Goal: Task Accomplishment & Management: Use online tool/utility

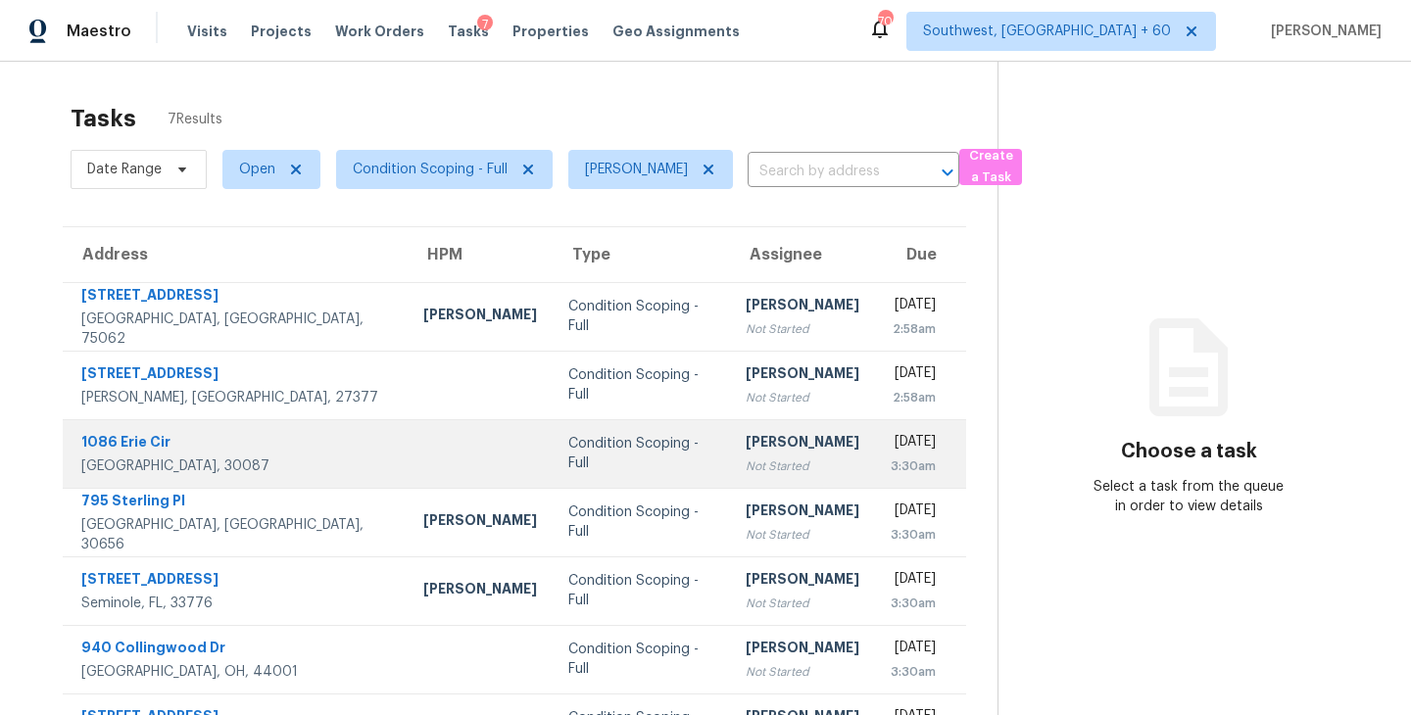
scroll to position [63, 0]
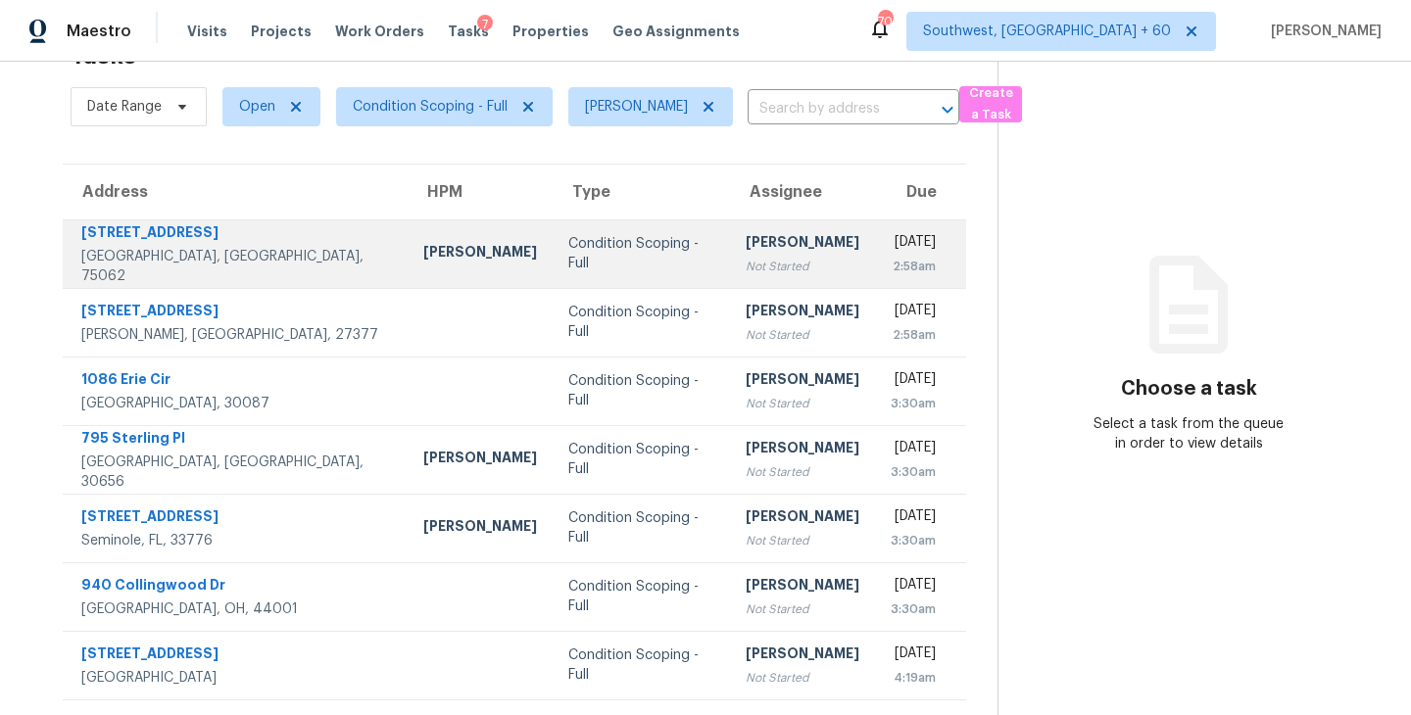
click at [730, 275] on td "[PERSON_NAME] Not Started" at bounding box center [802, 253] width 145 height 69
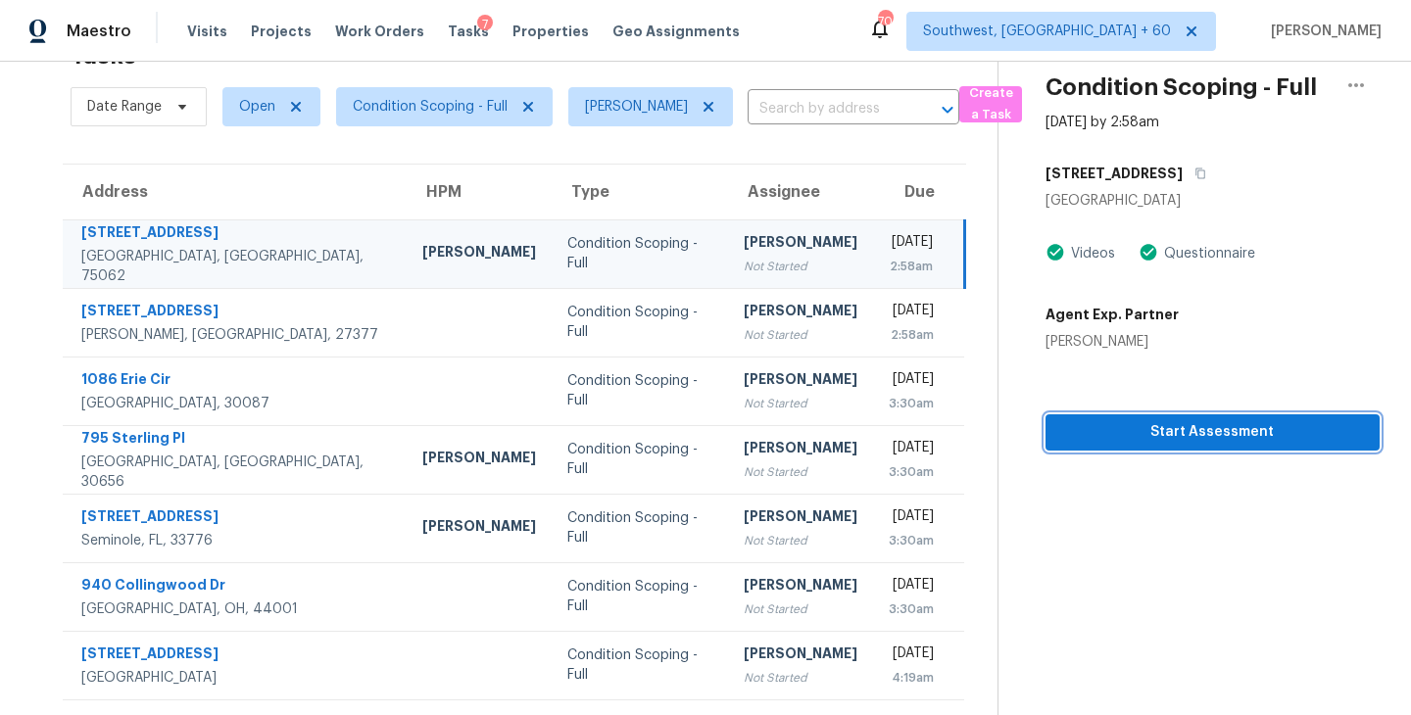
click at [1147, 437] on span "Start Assessment" at bounding box center [1212, 432] width 303 height 24
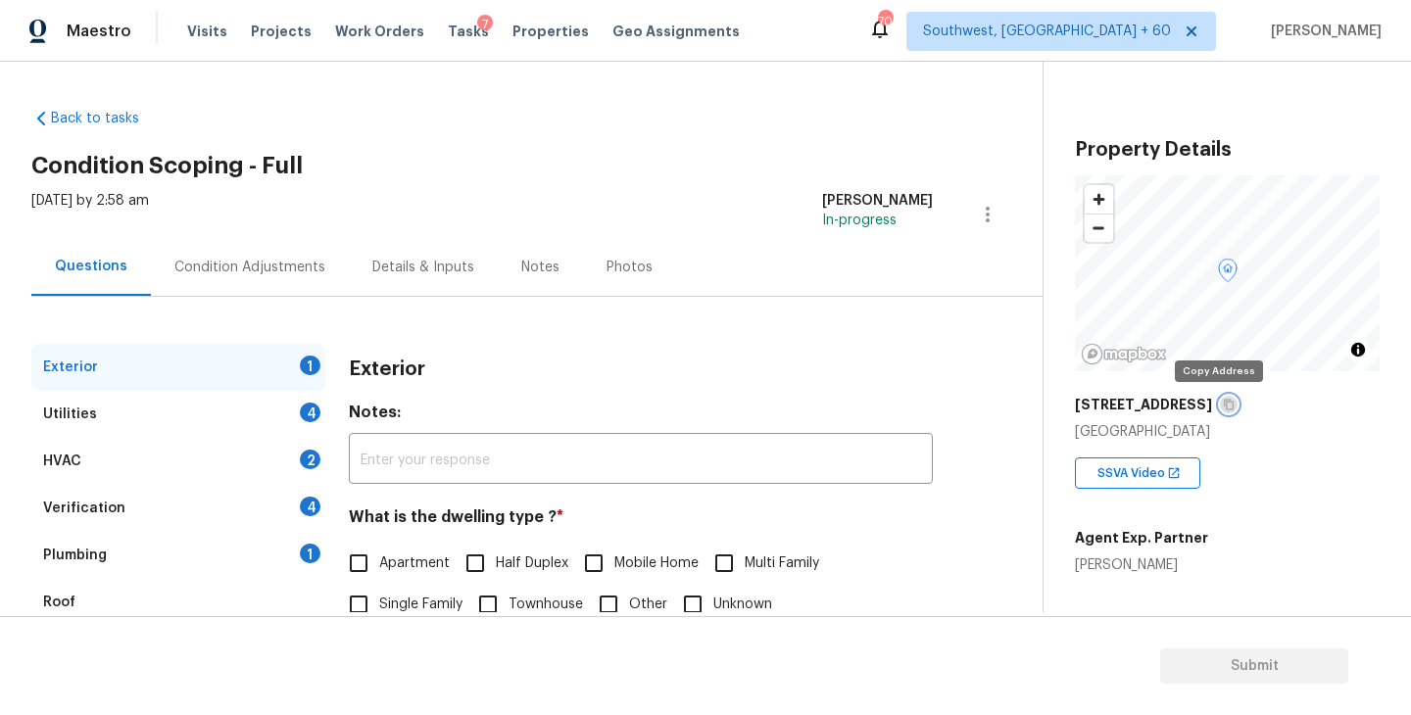
click at [1223, 406] on icon "button" at bounding box center [1229, 405] width 12 height 12
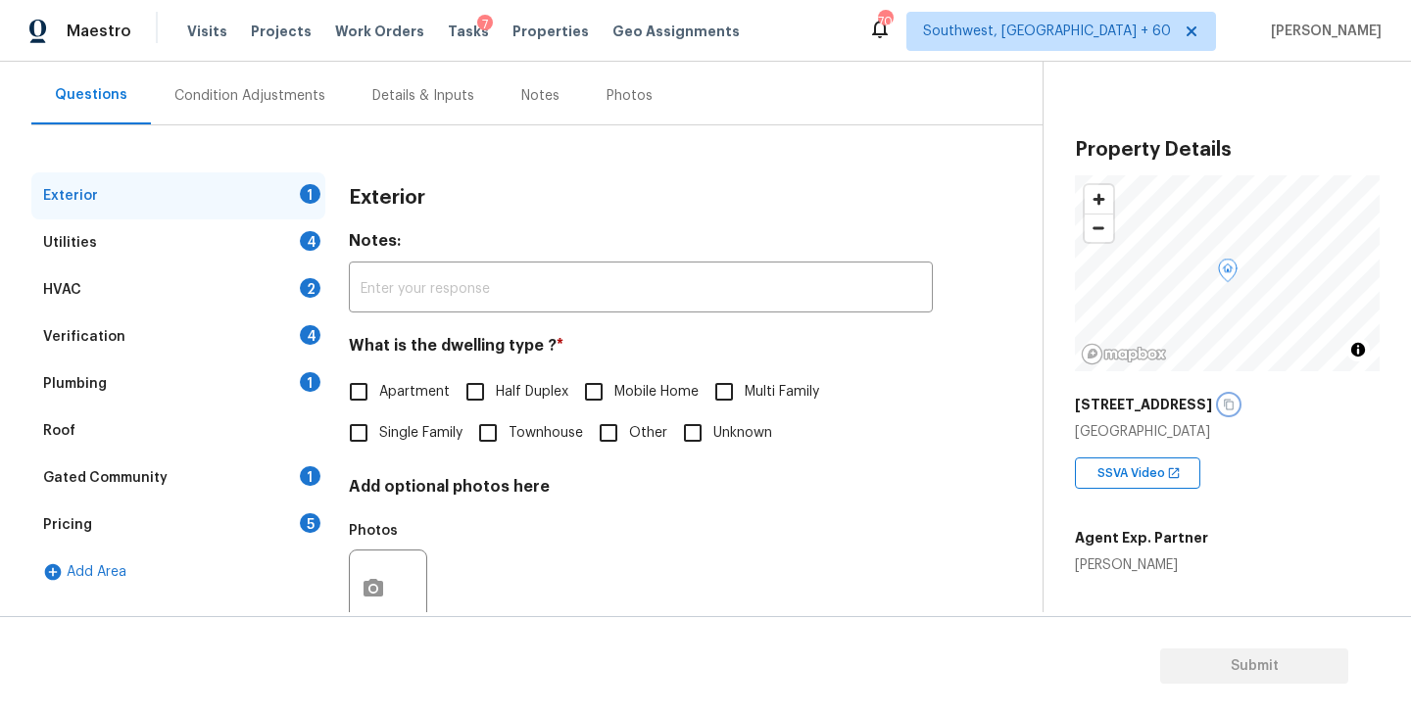
scroll to position [228, 0]
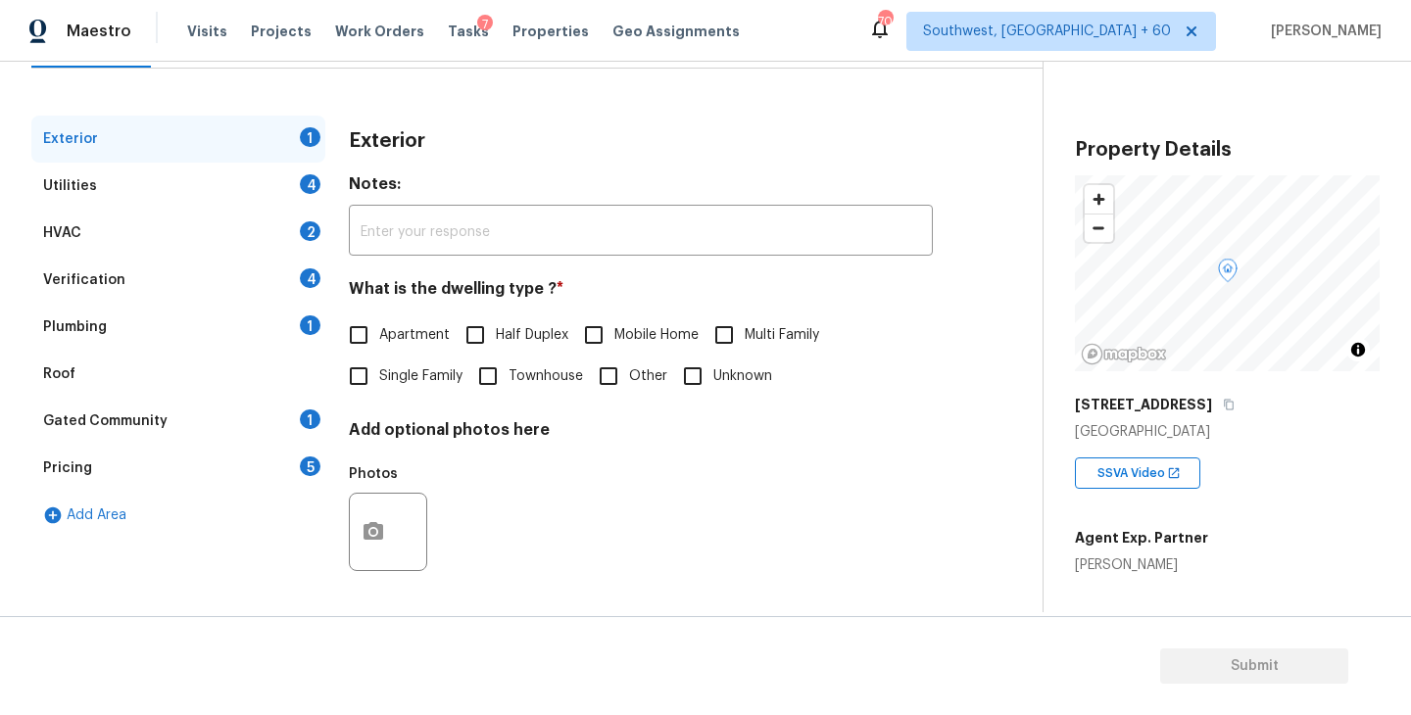
click at [413, 379] on span "Single Family" at bounding box center [420, 376] width 83 height 21
click at [379, 379] on input "Single Family" at bounding box center [358, 376] width 41 height 41
checkbox input "true"
click at [230, 181] on div "Utilities 4" at bounding box center [178, 186] width 294 height 47
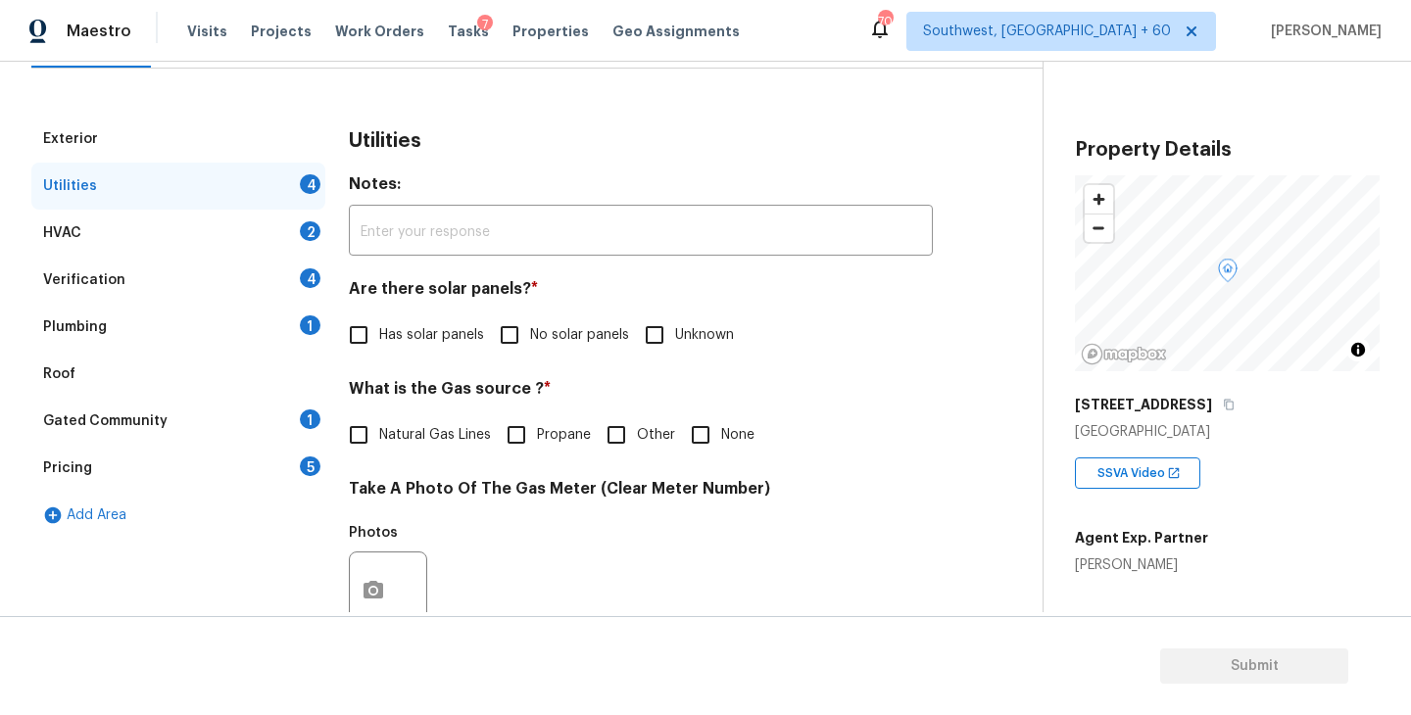
click at [542, 341] on span "No solar panels" at bounding box center [579, 335] width 99 height 21
click at [530, 341] on input "No solar panels" at bounding box center [509, 334] width 41 height 41
checkbox input "true"
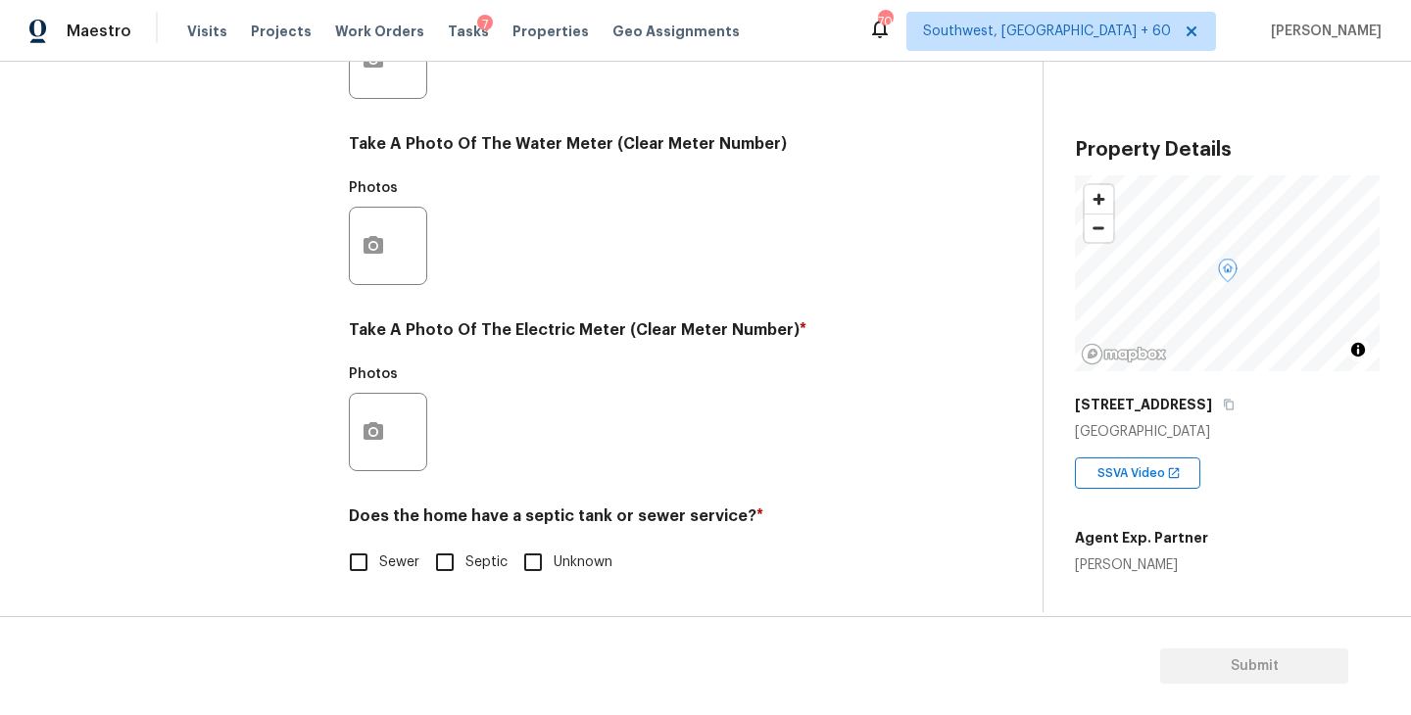
click at [364, 574] on input "Sewer" at bounding box center [358, 562] width 41 height 41
checkbox input "true"
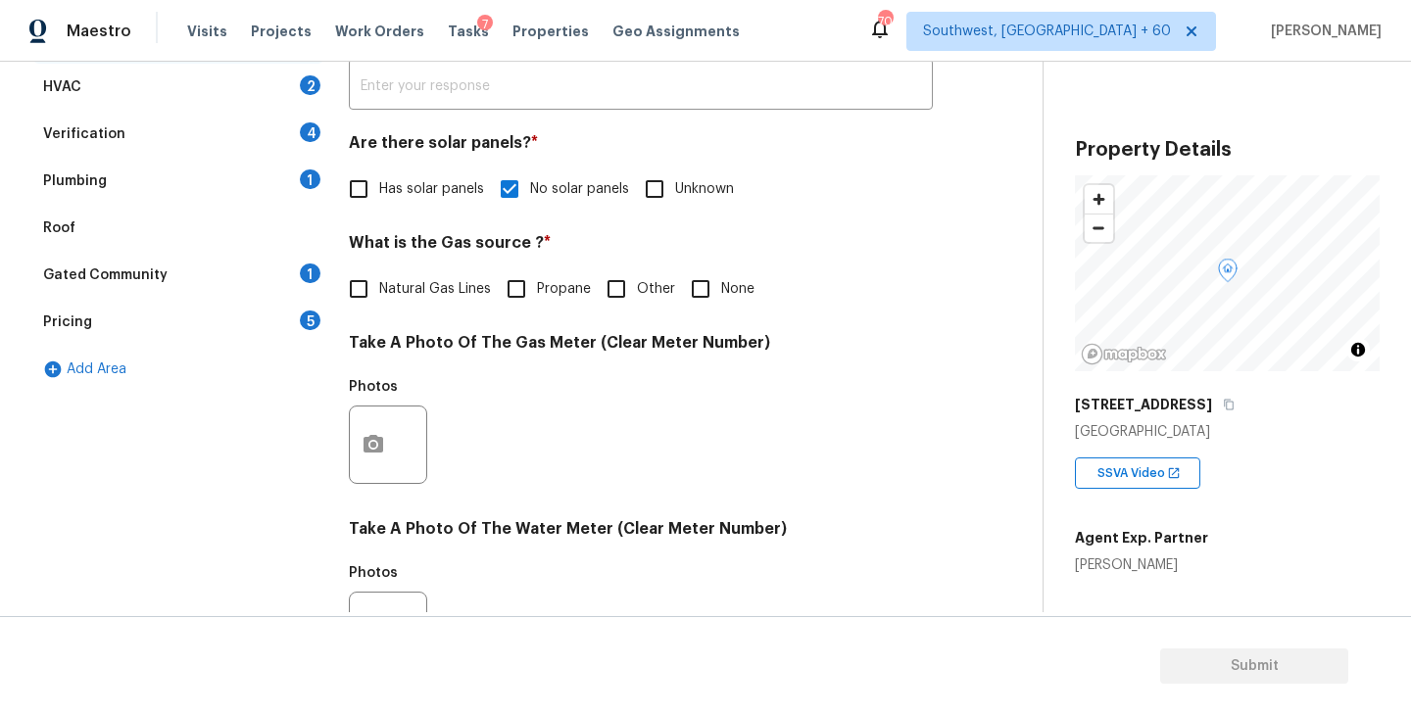
scroll to position [93, 0]
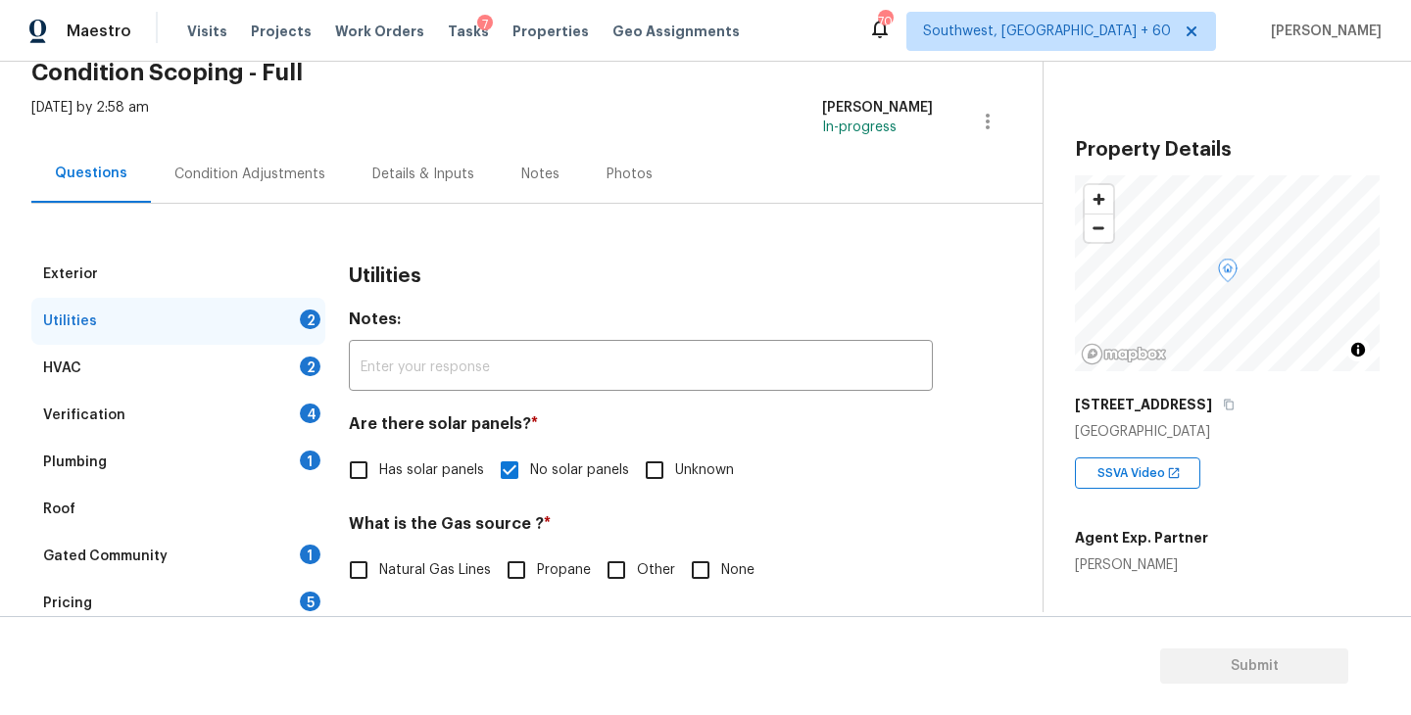
click at [216, 469] on div "Plumbing 1" at bounding box center [178, 462] width 294 height 47
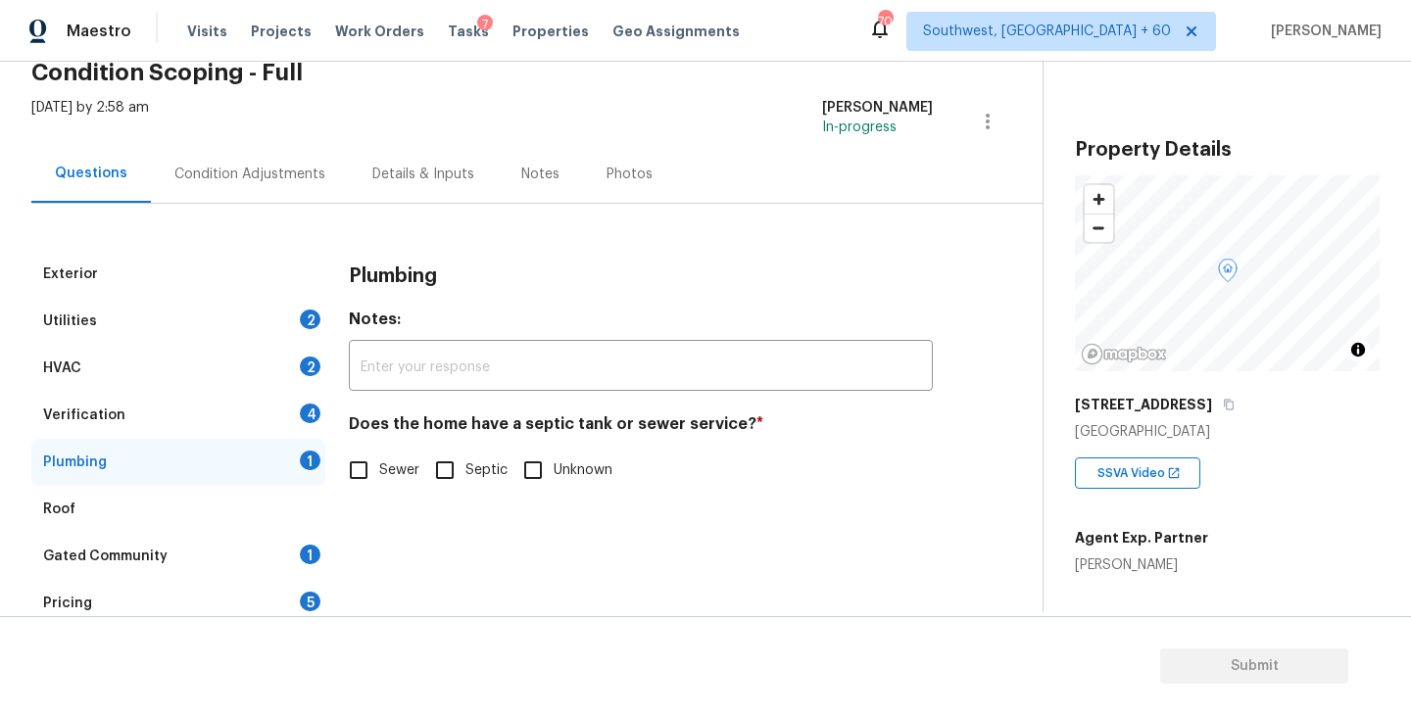
click at [380, 470] on span "Sewer" at bounding box center [399, 470] width 40 height 21
click at [379, 470] on input "Sewer" at bounding box center [358, 470] width 41 height 41
checkbox input "true"
click at [158, 559] on div "Gated Community" at bounding box center [105, 557] width 124 height 20
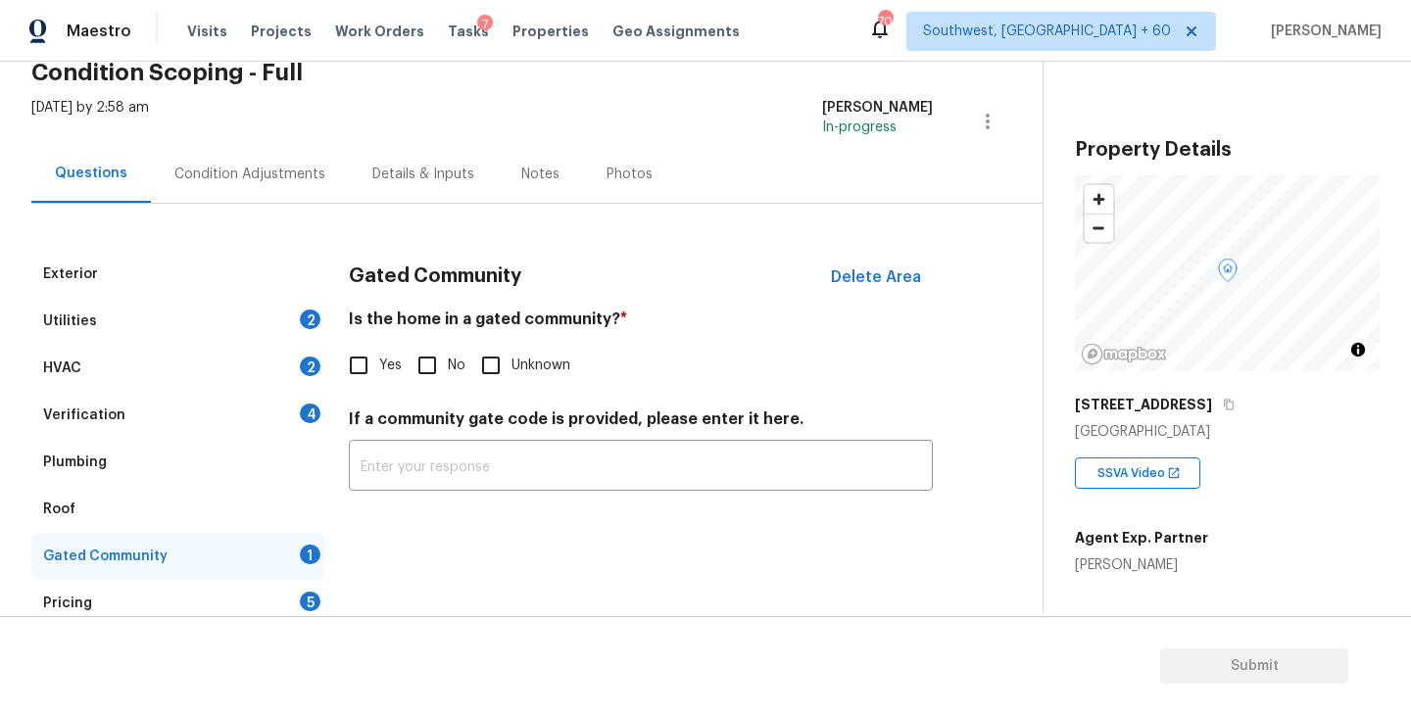
click at [439, 374] on input "No" at bounding box center [427, 365] width 41 height 41
checkbox input "true"
click at [280, 188] on div "Condition Adjustments" at bounding box center [250, 174] width 198 height 58
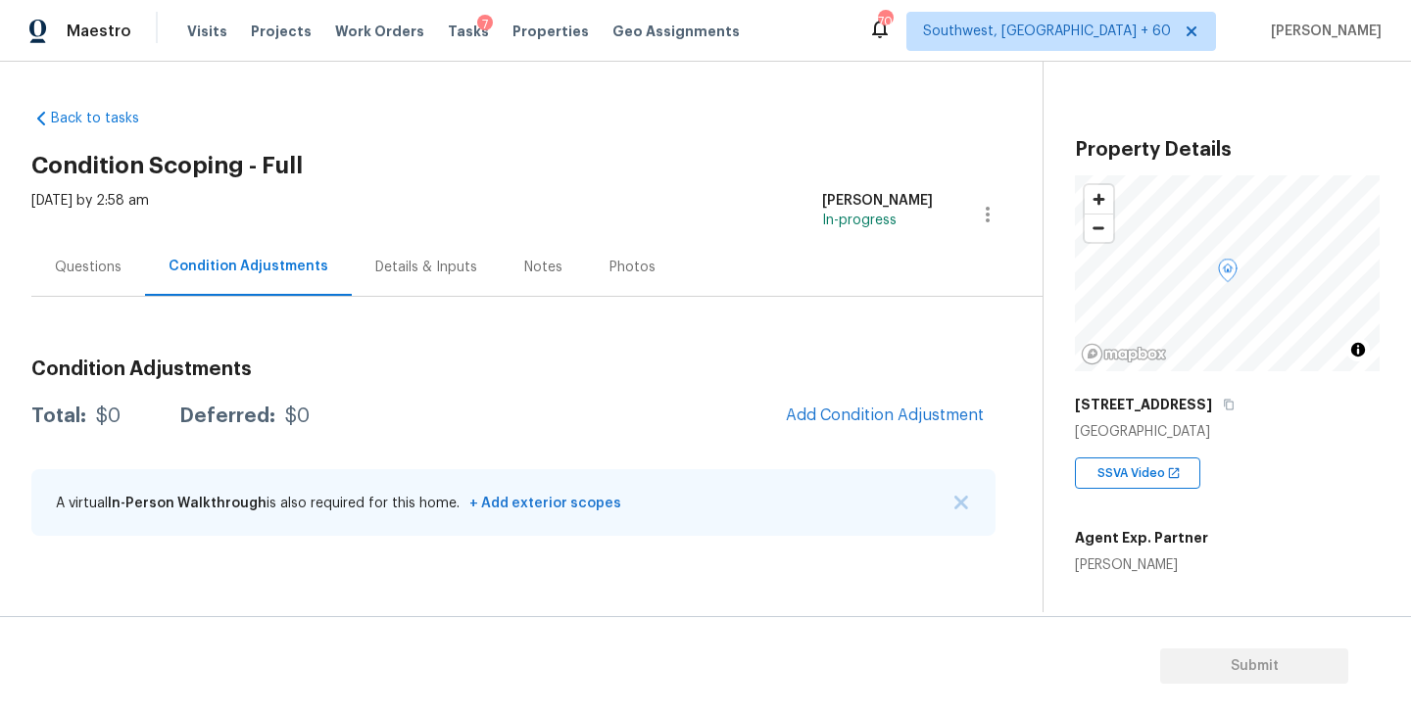
click at [787, 115] on div "Back to tasks Condition Scoping - Full [DATE] by 2:58 am [PERSON_NAME] In-progr…" at bounding box center [536, 326] width 1011 height 466
click at [743, 191] on div "[DATE] by 2:58 am [PERSON_NAME] In-progress" at bounding box center [536, 214] width 1011 height 47
click at [701, 87] on div "Back to tasks Condition Scoping - Full [DATE] by 2:58 am [PERSON_NAME] In-progr…" at bounding box center [705, 337] width 1411 height 551
click at [766, 165] on h2 "Condition Scoping - Full" at bounding box center [536, 166] width 1011 height 20
click at [630, 121] on div "Back to tasks Condition Scoping - Full [DATE] by 2:58 am [PERSON_NAME] In-progr…" at bounding box center [536, 326] width 1011 height 466
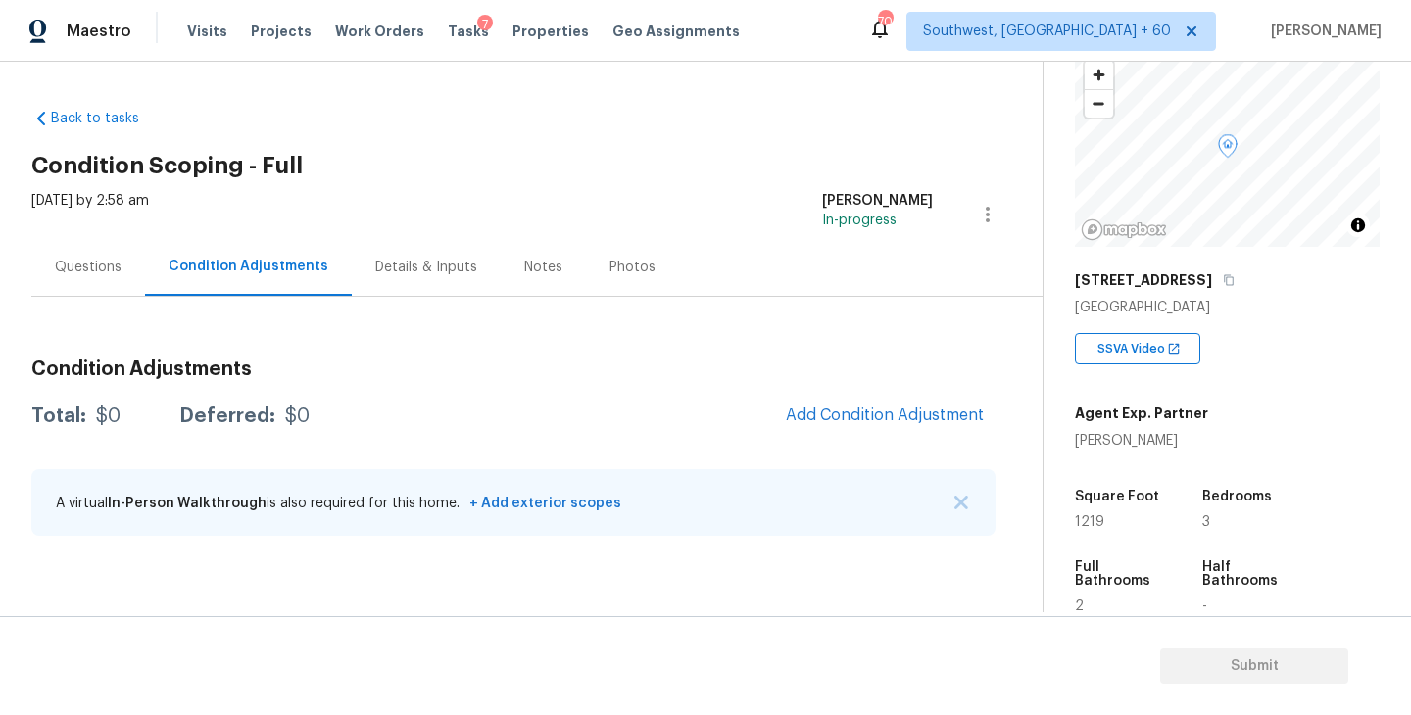
scroll to position [227, 0]
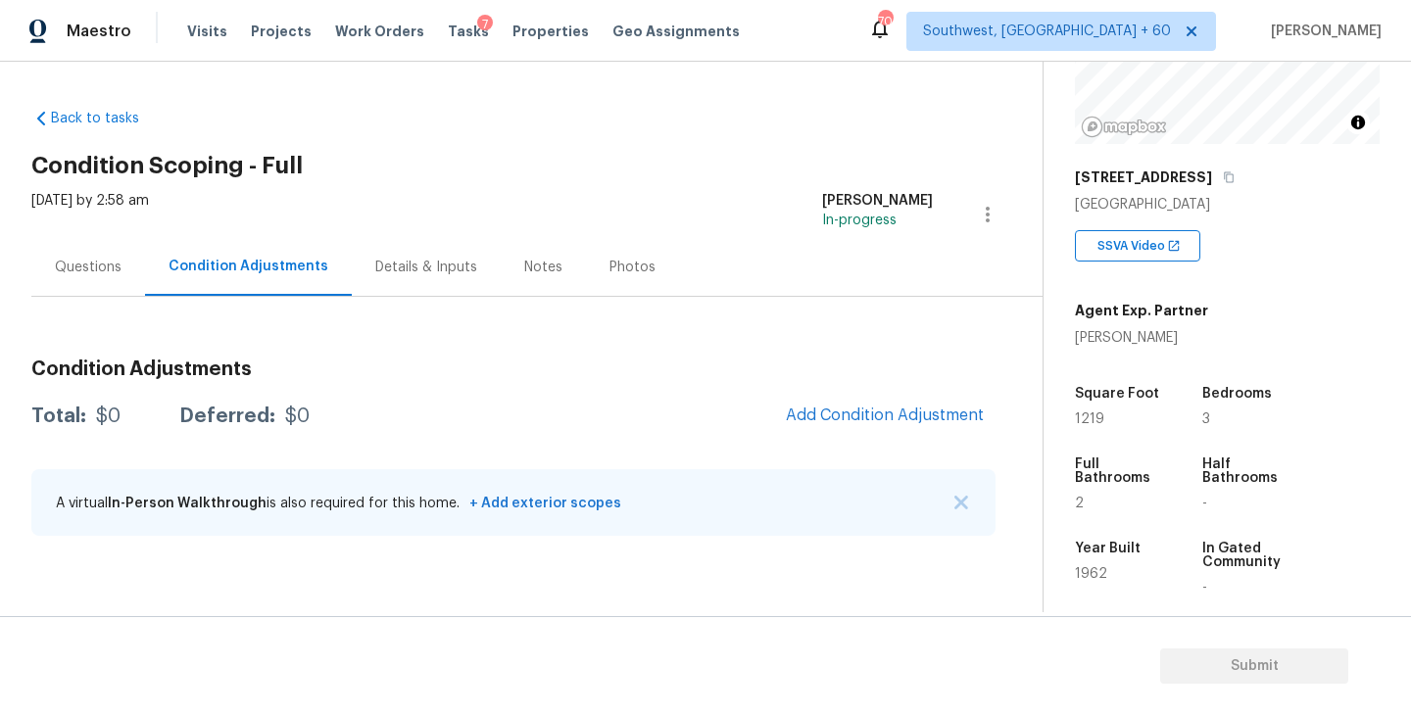
click at [1132, 338] on div "[PERSON_NAME]" at bounding box center [1141, 338] width 133 height 20
copy div "[PERSON_NAME]"
click at [1223, 179] on icon "button" at bounding box center [1229, 177] width 12 height 12
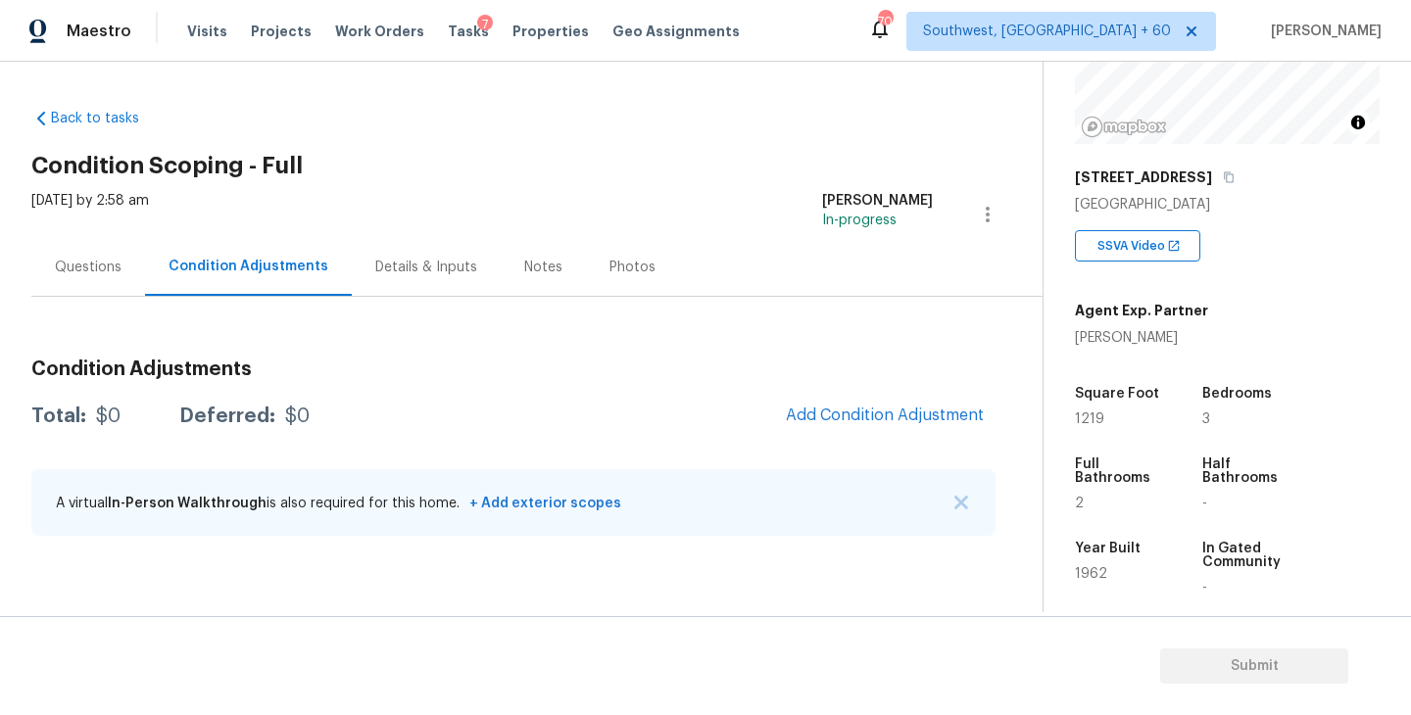
click at [689, 370] on h3 "Condition Adjustments" at bounding box center [513, 370] width 964 height 20
click at [1221, 178] on button "button" at bounding box center [1229, 177] width 18 height 18
click at [115, 123] on link "Back to tasks" at bounding box center [125, 119] width 188 height 20
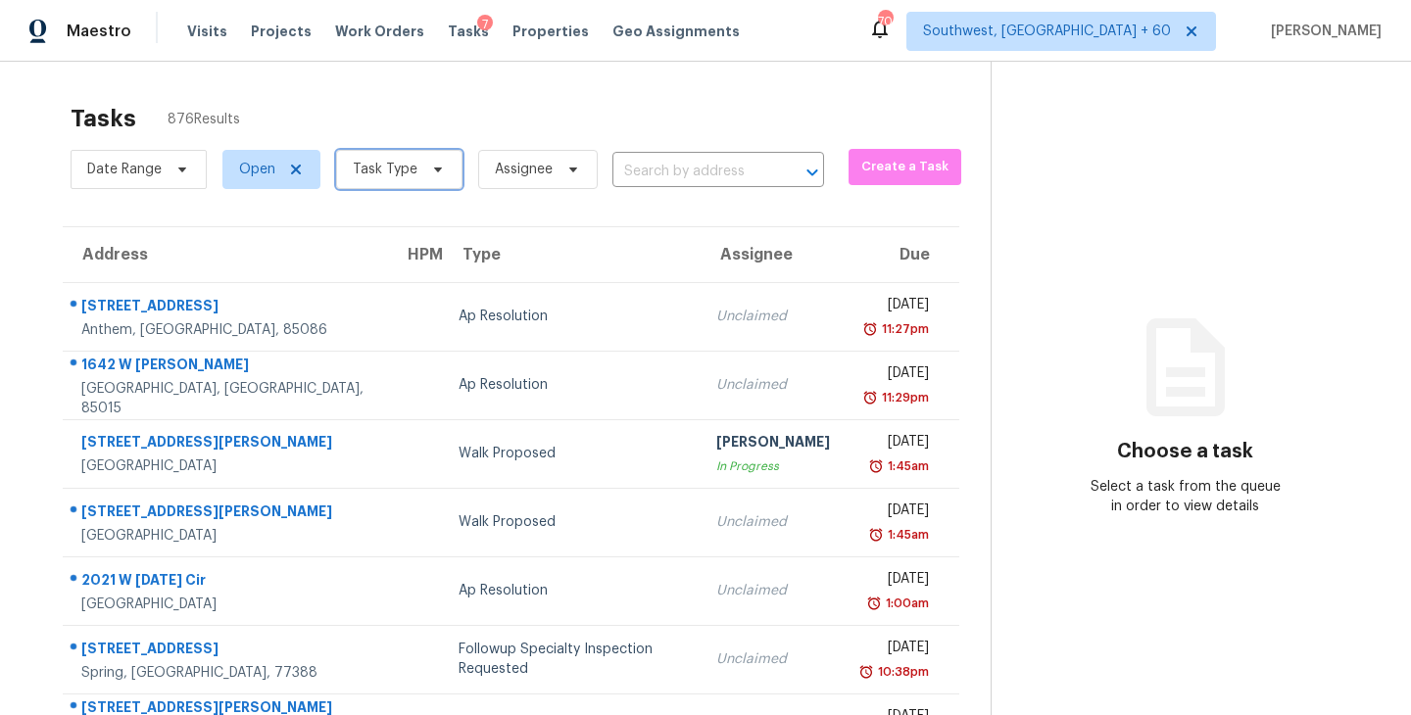
click at [398, 180] on span "Task Type" at bounding box center [399, 169] width 126 height 39
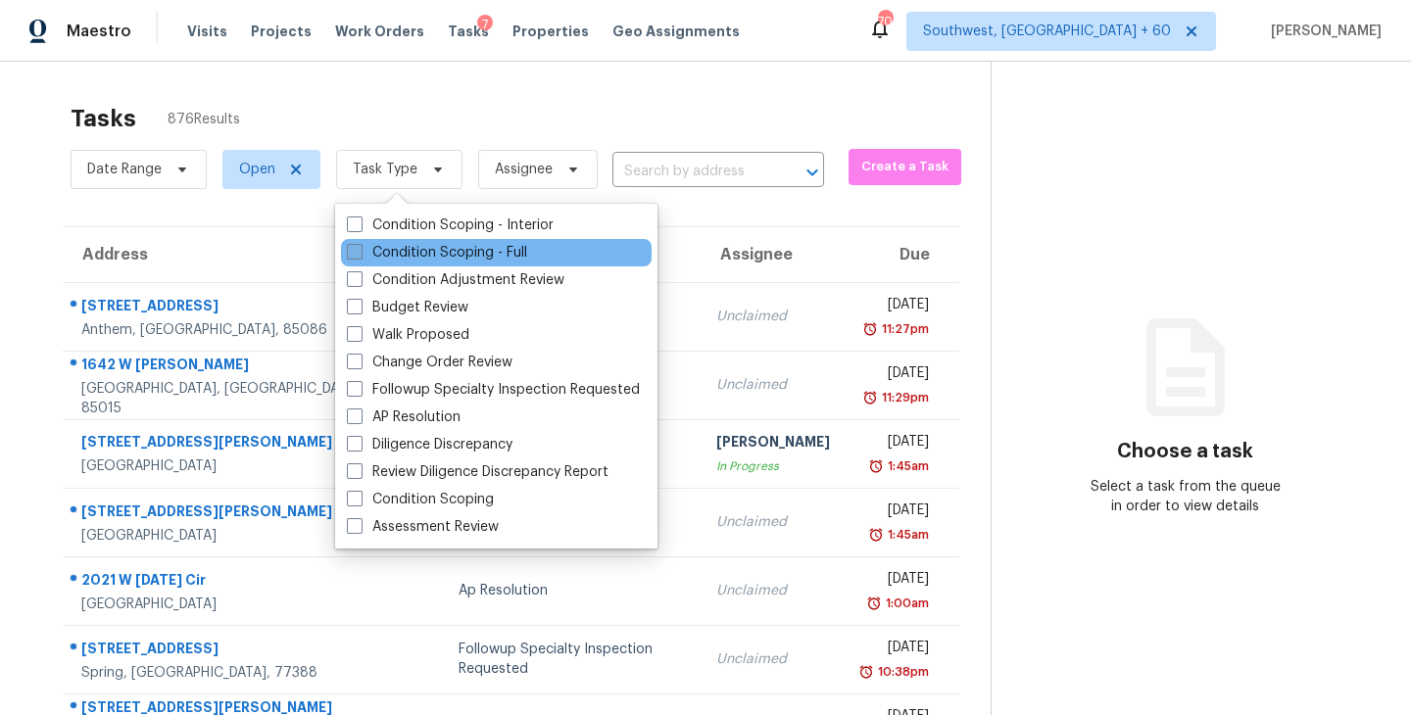
click at [417, 249] on label "Condition Scoping - Full" at bounding box center [437, 253] width 180 height 20
click at [360, 249] on input "Condition Scoping - Full" at bounding box center [353, 249] width 13 height 13
checkbox input "true"
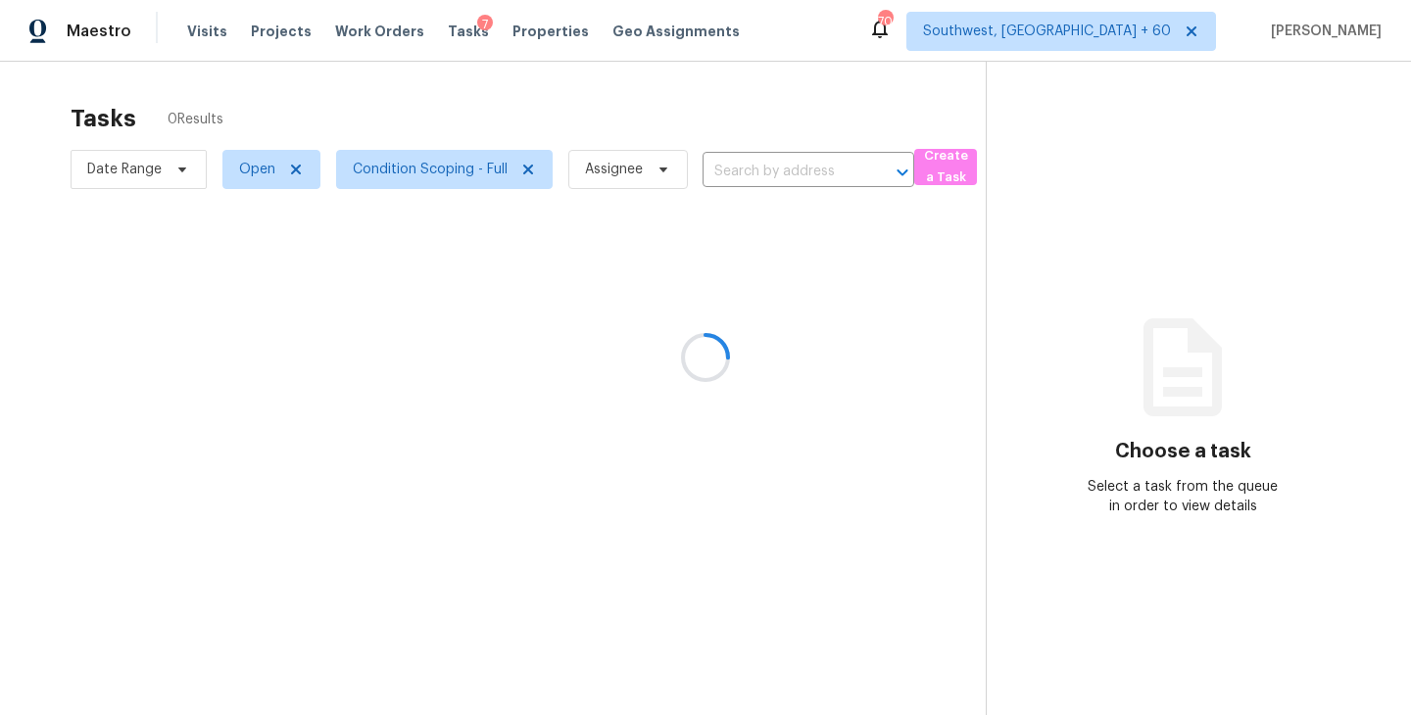
click at [675, 127] on div at bounding box center [705, 357] width 1411 height 715
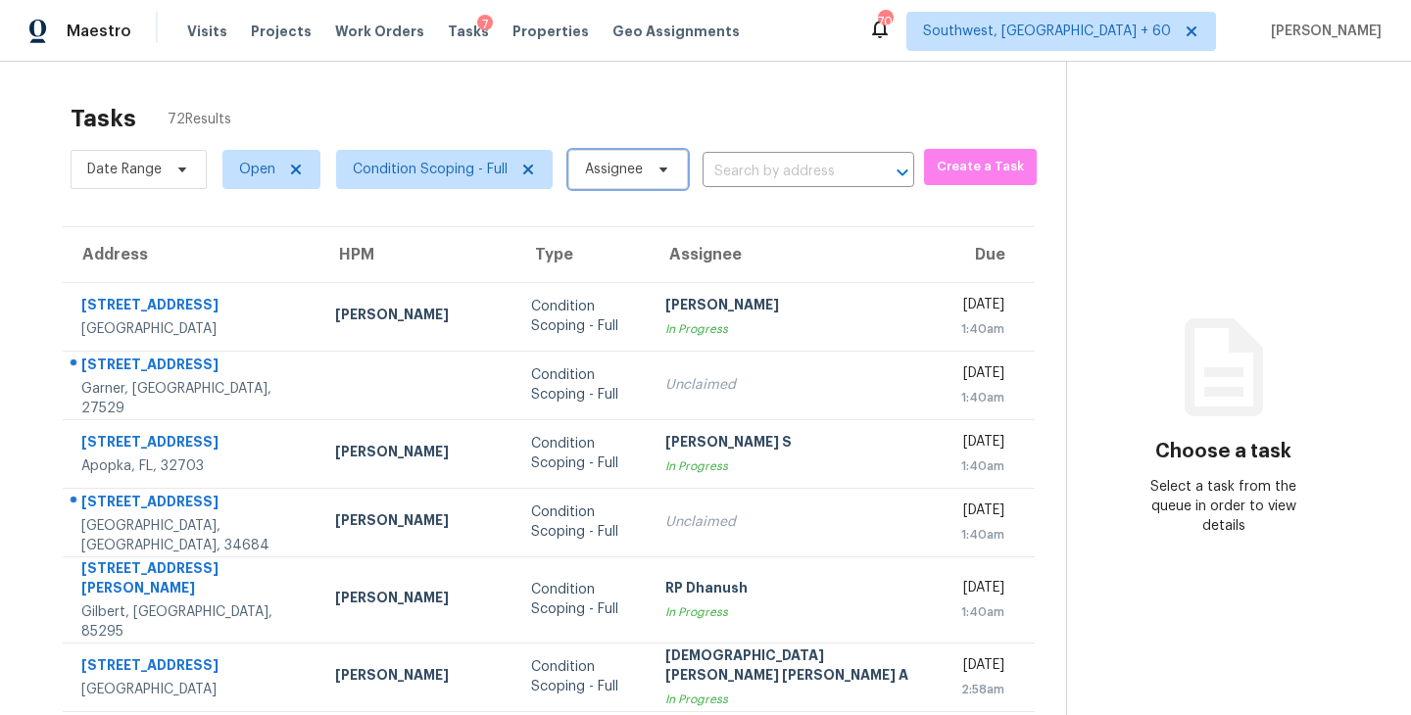
click at [604, 173] on span "Assignee" at bounding box center [614, 170] width 58 height 20
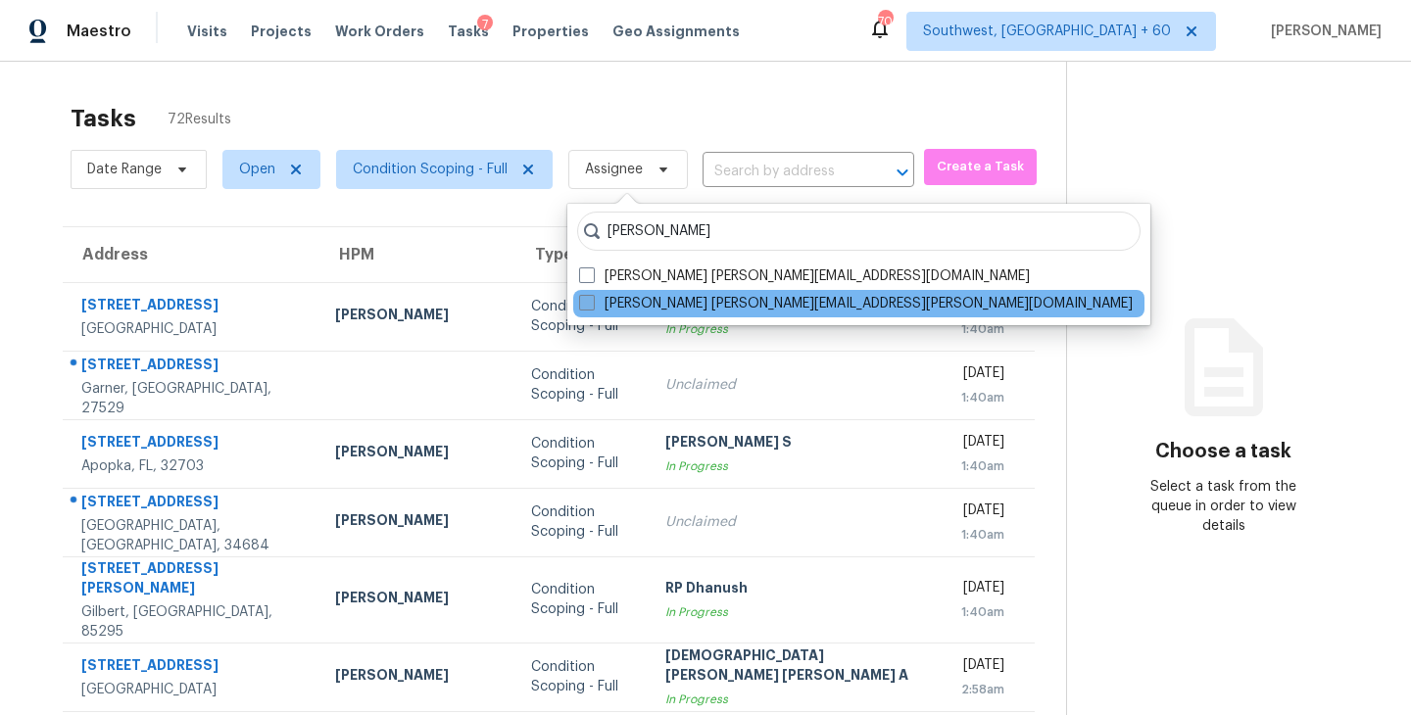
type input "[PERSON_NAME]"
click at [601, 309] on label "[PERSON_NAME] [PERSON_NAME][EMAIL_ADDRESS][PERSON_NAME][DOMAIN_NAME]" at bounding box center [855, 304] width 553 height 20
click at [592, 307] on input "[PERSON_NAME] [PERSON_NAME][EMAIL_ADDRESS][PERSON_NAME][DOMAIN_NAME]" at bounding box center [585, 300] width 13 height 13
checkbox input "true"
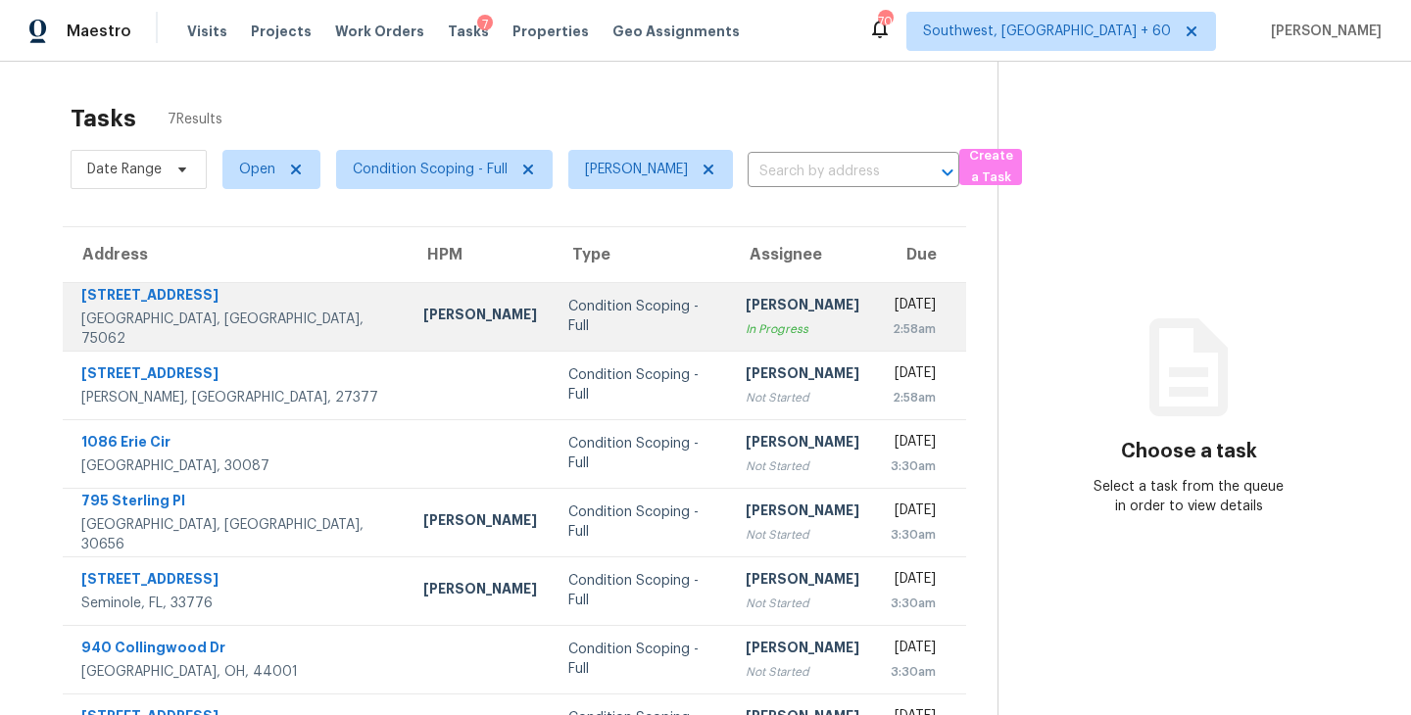
click at [730, 310] on td "[PERSON_NAME] In Progress" at bounding box center [802, 316] width 145 height 69
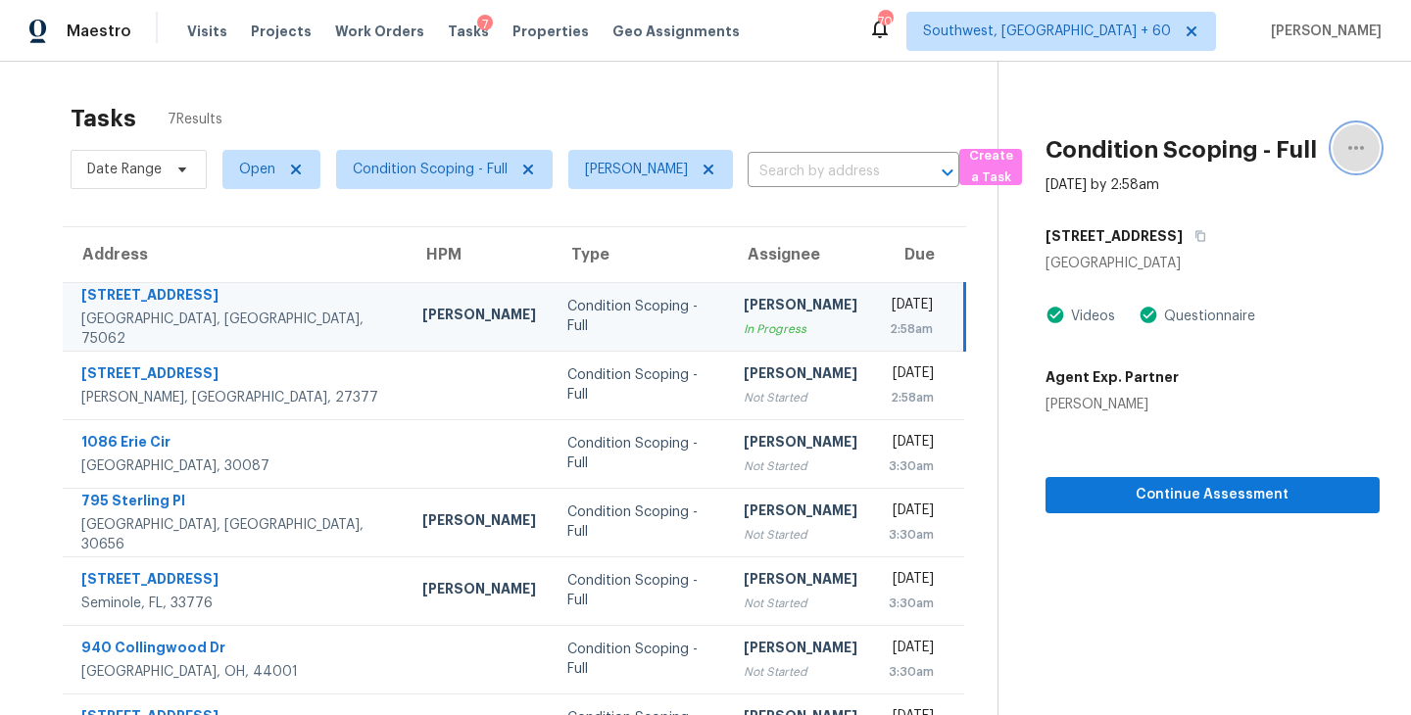
click at [1350, 149] on icon "button" at bounding box center [1356, 148] width 16 height 4
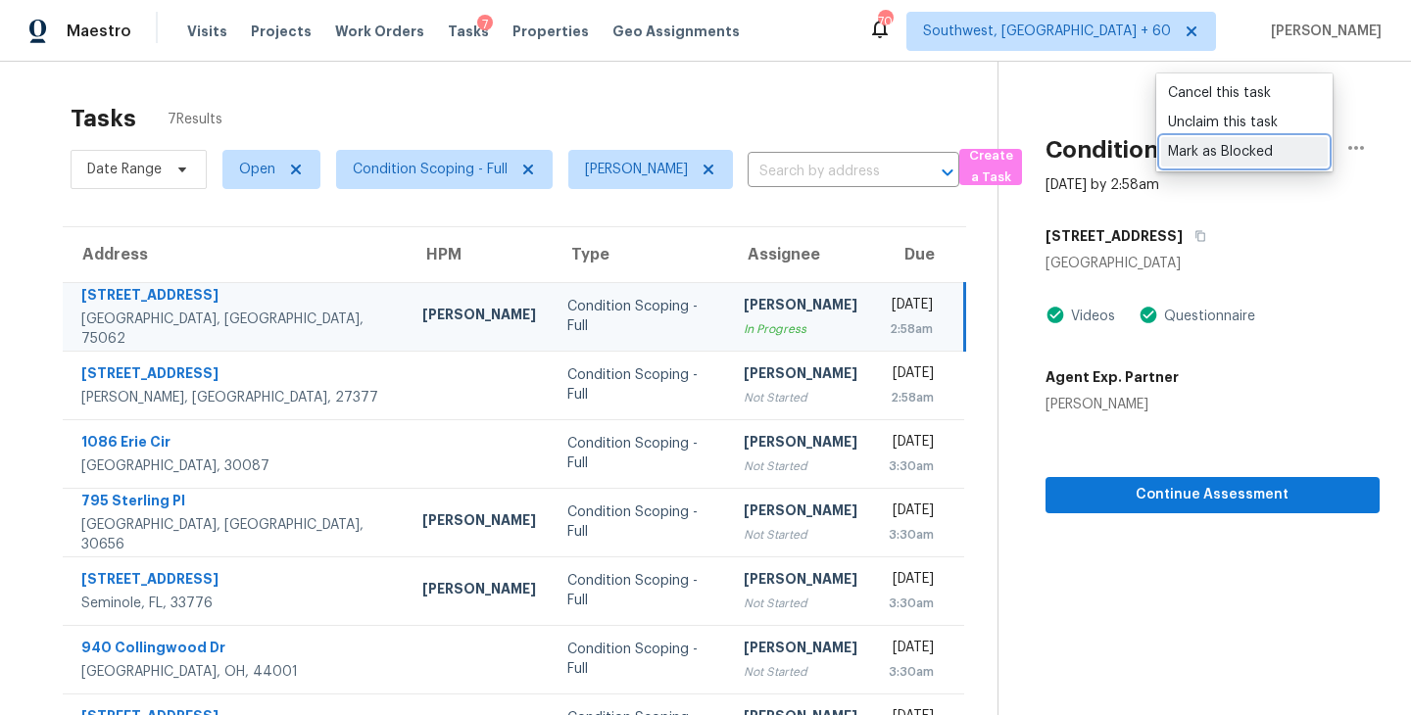
click at [1234, 145] on div "Mark as Blocked" at bounding box center [1244, 152] width 153 height 20
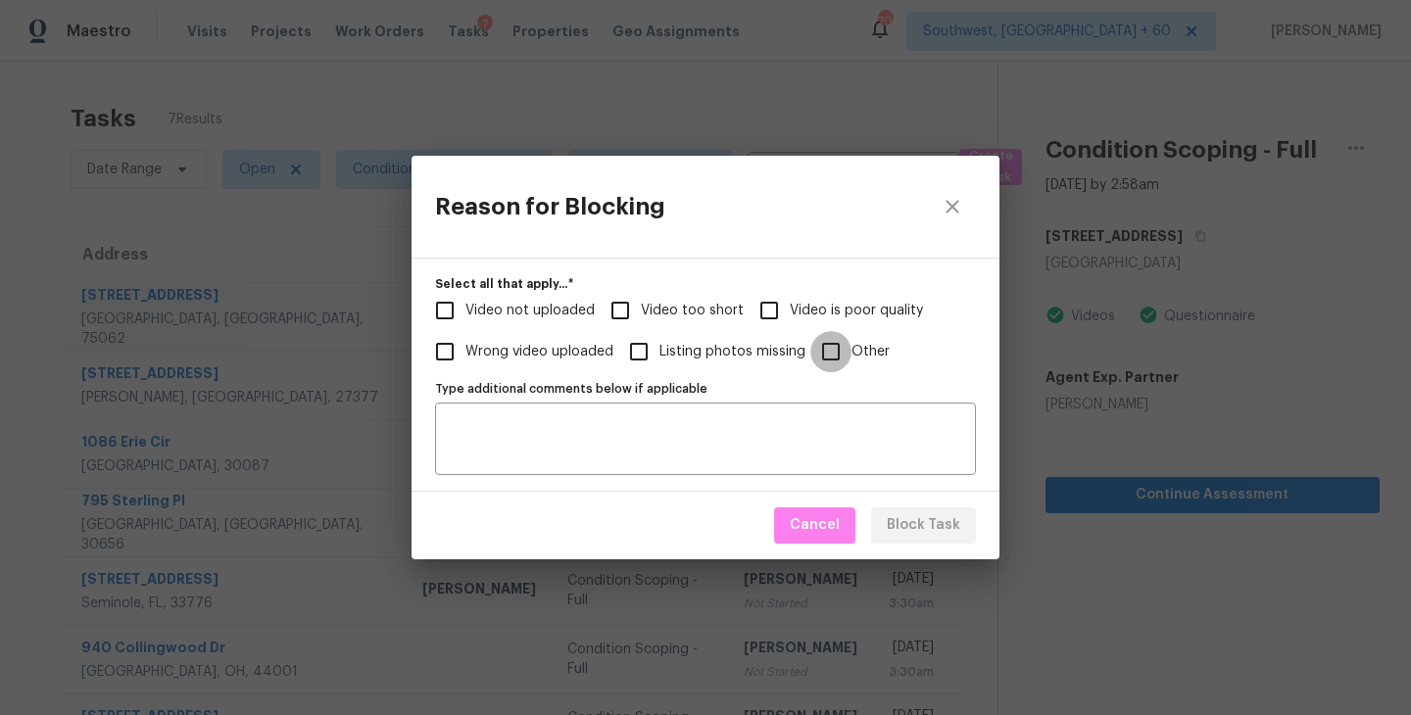
click at [824, 348] on input "Other" at bounding box center [830, 351] width 41 height 41
checkbox input "true"
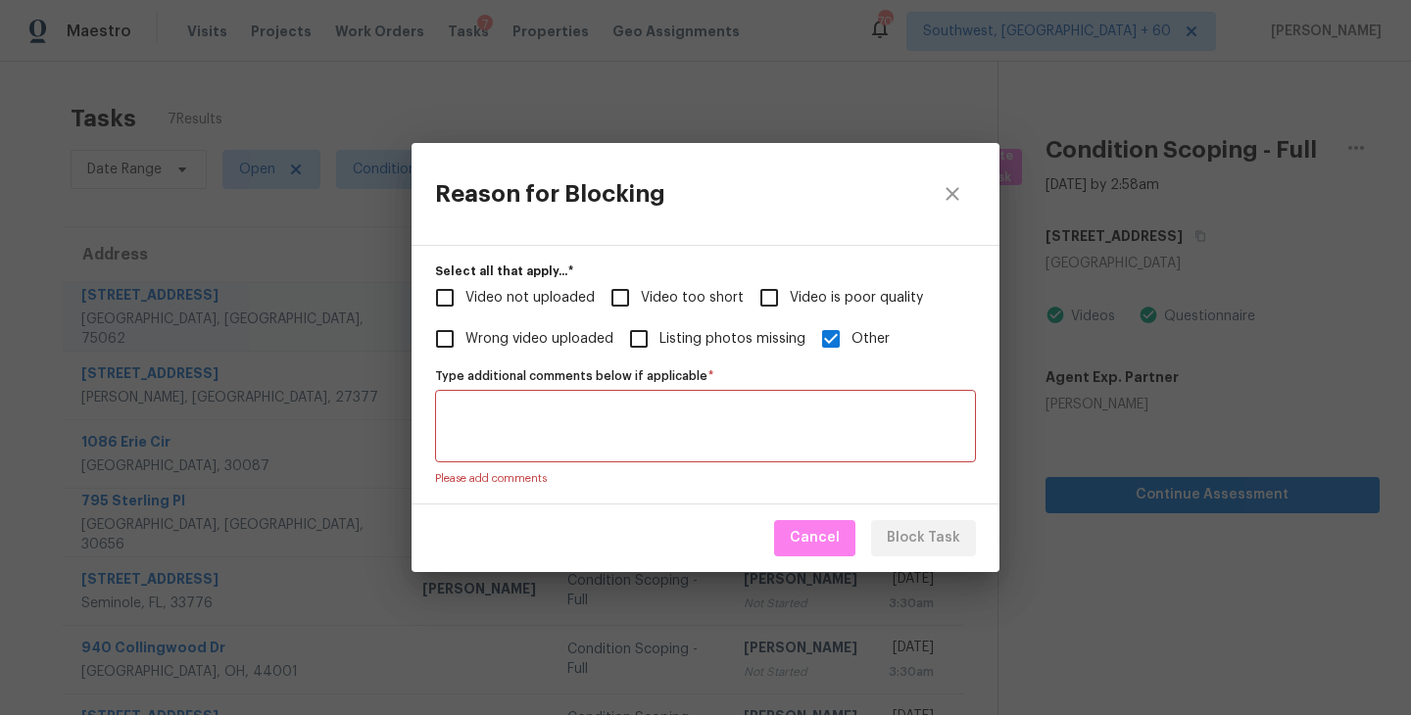
click at [673, 426] on textarea "Type additional comments below if applicable   *" at bounding box center [705, 426] width 517 height 41
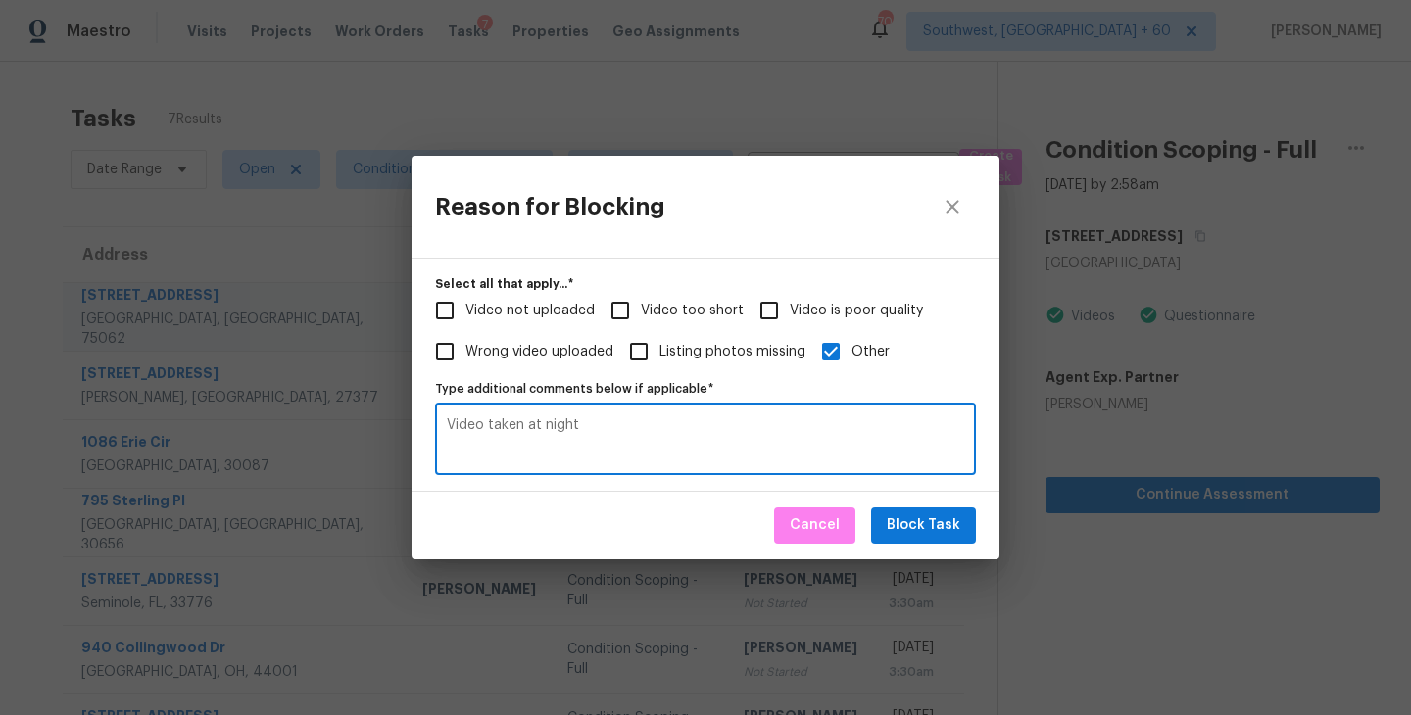
type textarea "Video taken at night"
click at [951, 529] on span "Block Task" at bounding box center [923, 525] width 73 height 24
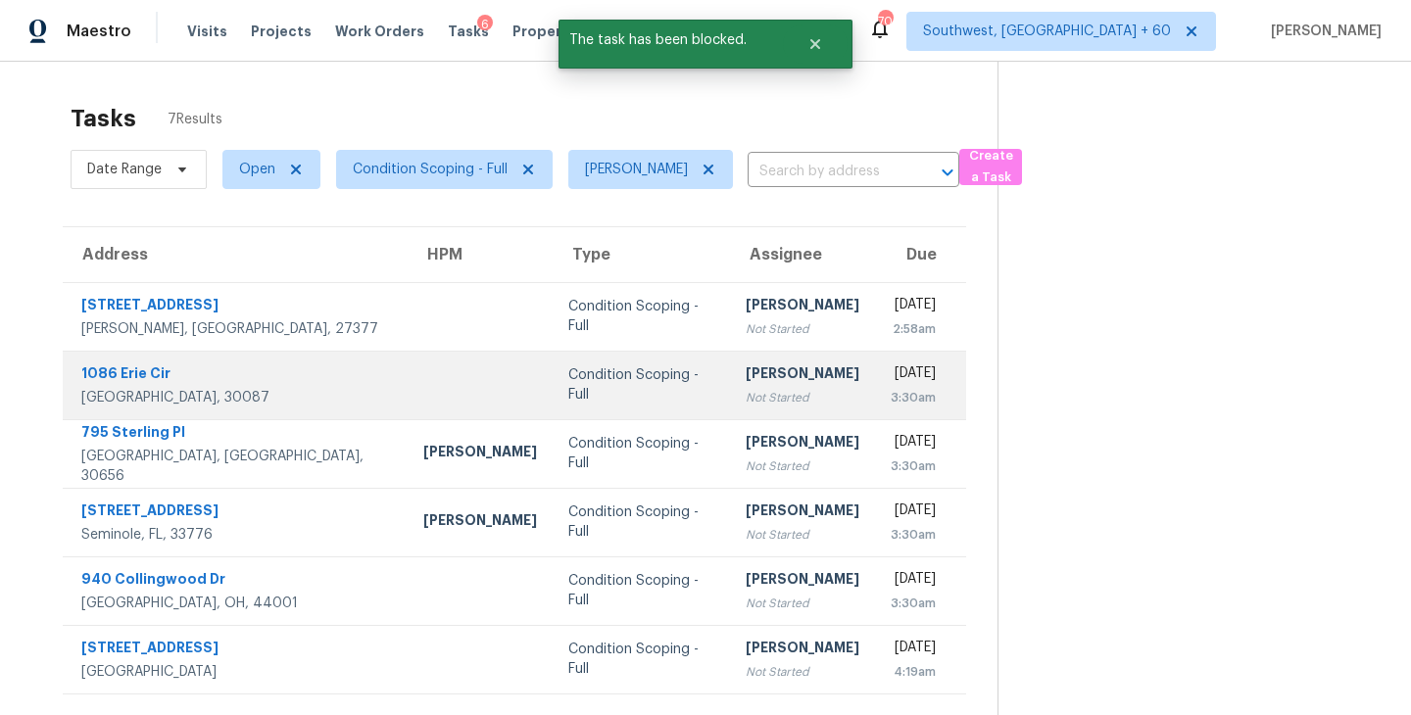
scroll to position [62, 0]
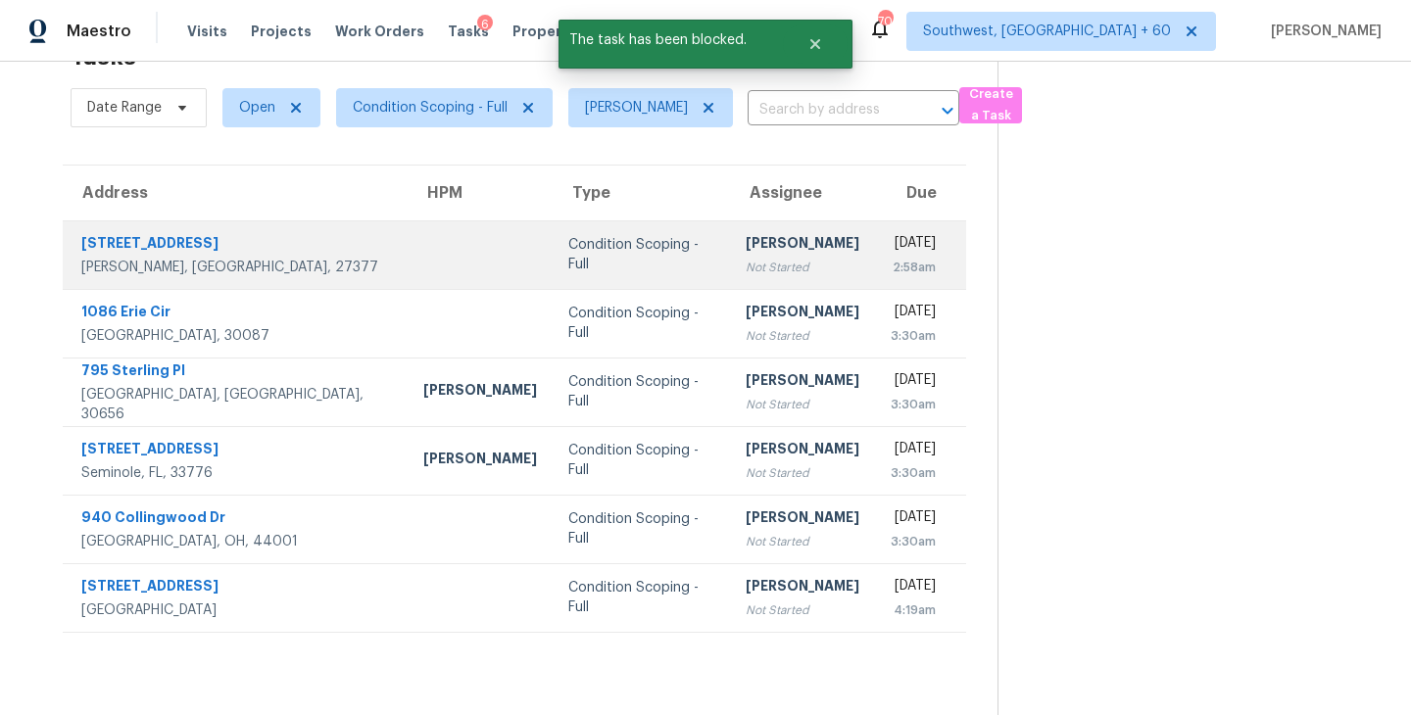
click at [777, 252] on div "[PERSON_NAME]" at bounding box center [802, 245] width 114 height 24
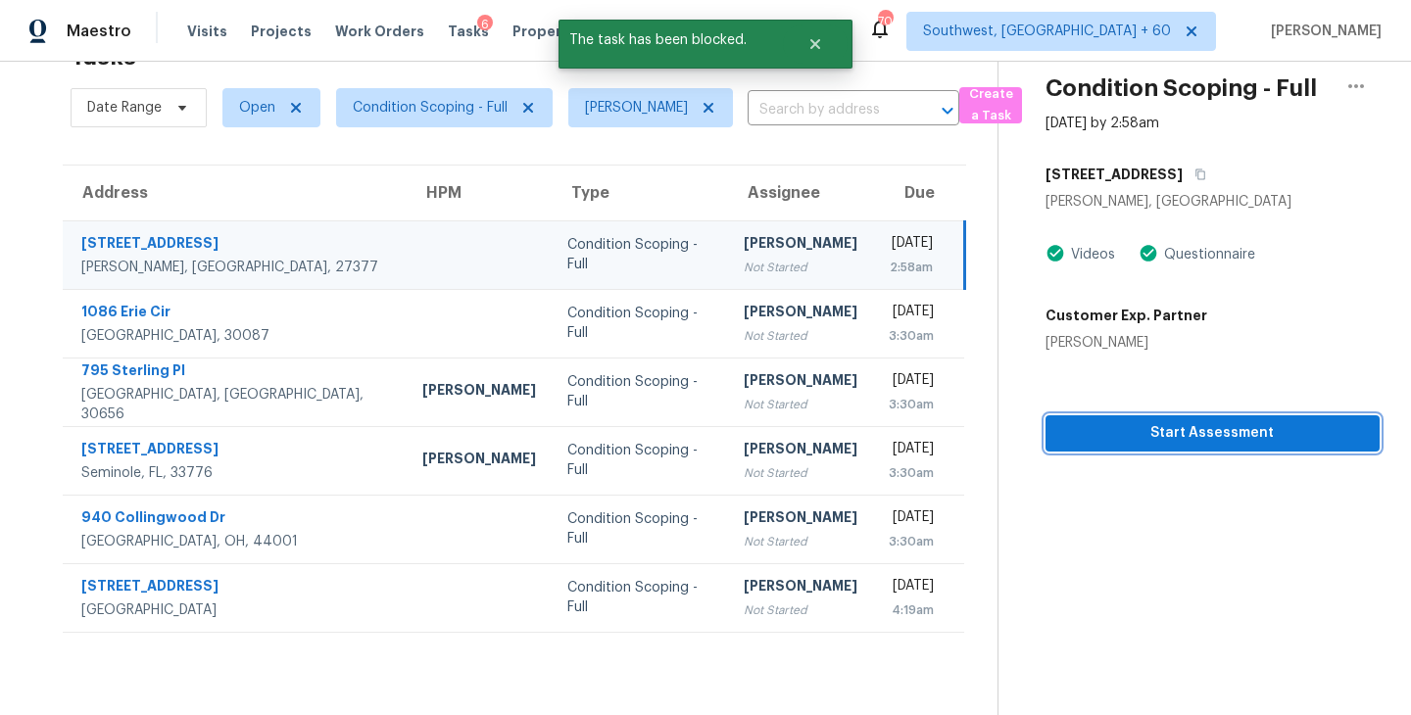
click at [1151, 433] on span "Start Assessment" at bounding box center [1212, 433] width 303 height 24
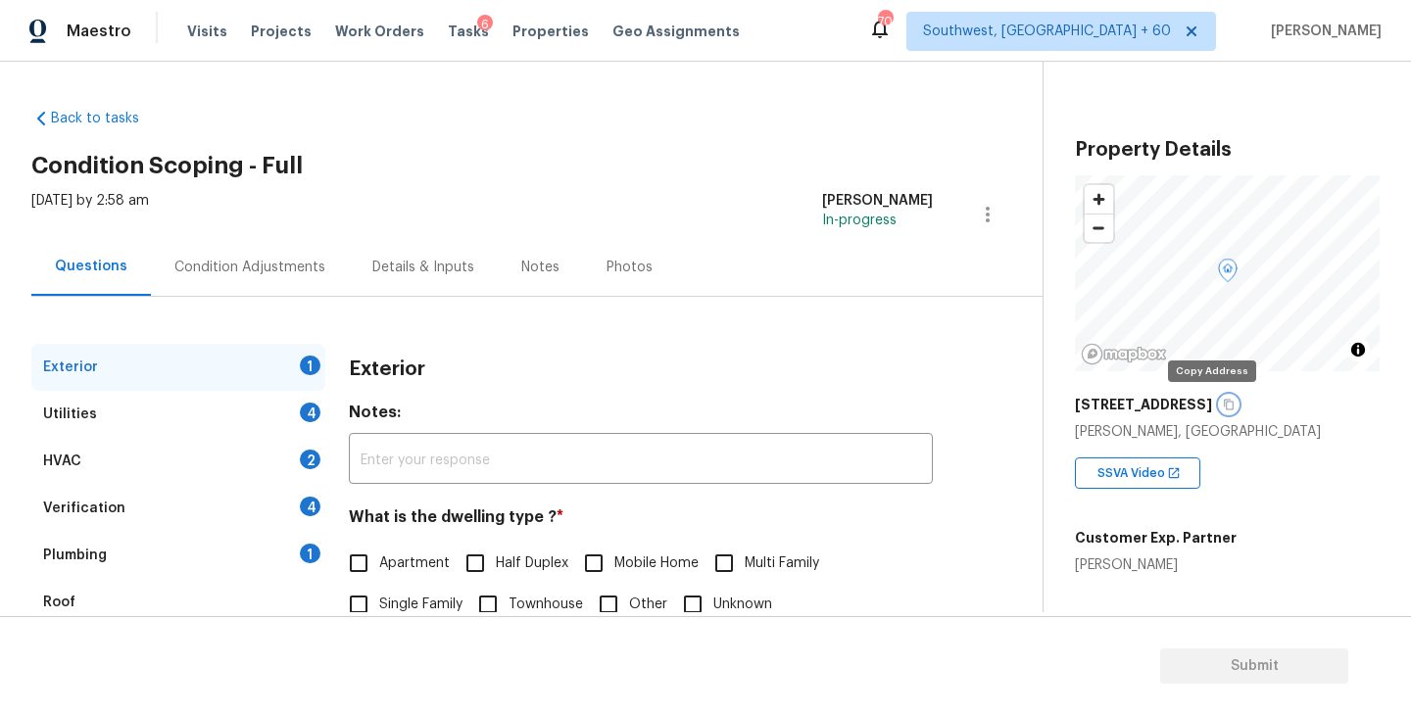
click at [1223, 399] on icon "button" at bounding box center [1229, 405] width 12 height 12
click at [1223, 401] on icon "button" at bounding box center [1229, 405] width 12 height 12
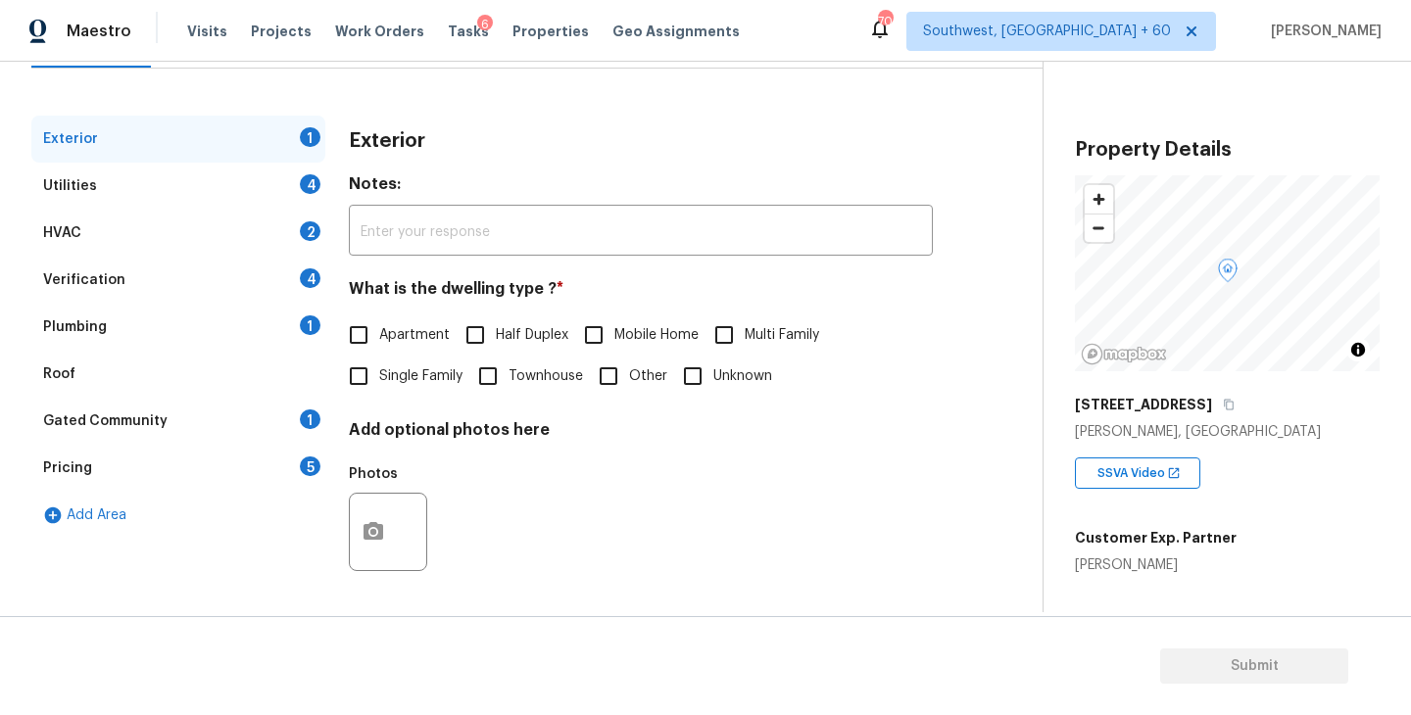
click at [399, 385] on span "Single Family" at bounding box center [420, 376] width 83 height 21
click at [379, 385] on input "Single Family" at bounding box center [358, 376] width 41 height 41
checkbox input "true"
click at [232, 181] on div "Utilities 4" at bounding box center [178, 186] width 294 height 47
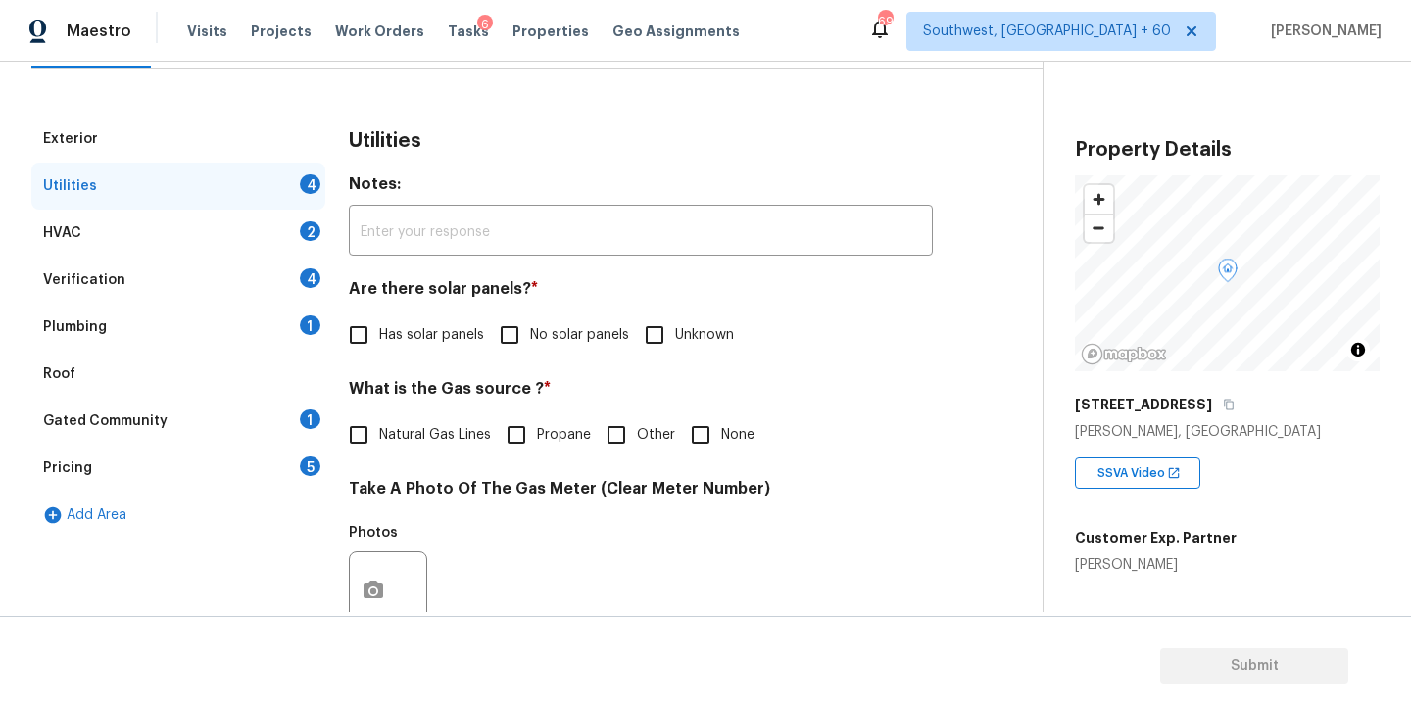
click at [528, 331] on input "No solar panels" at bounding box center [509, 334] width 41 height 41
checkbox input "true"
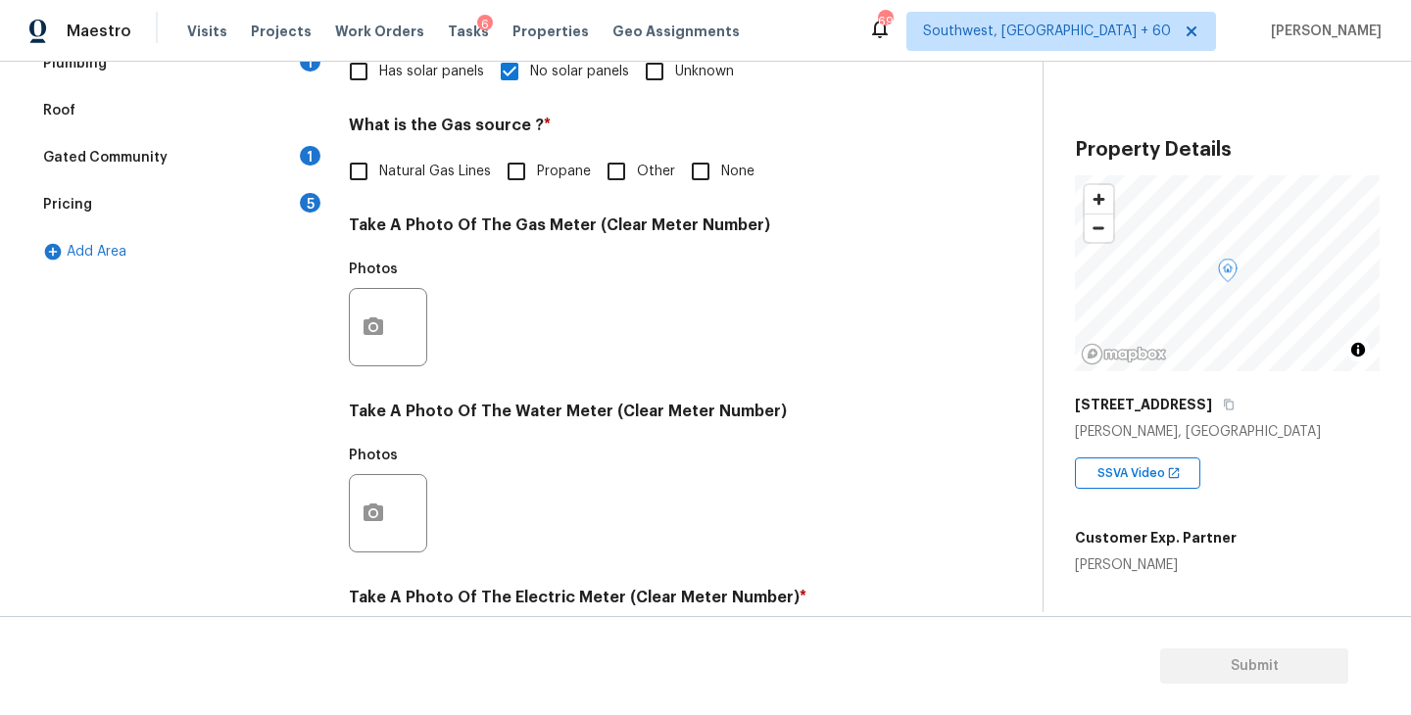
scroll to position [759, 0]
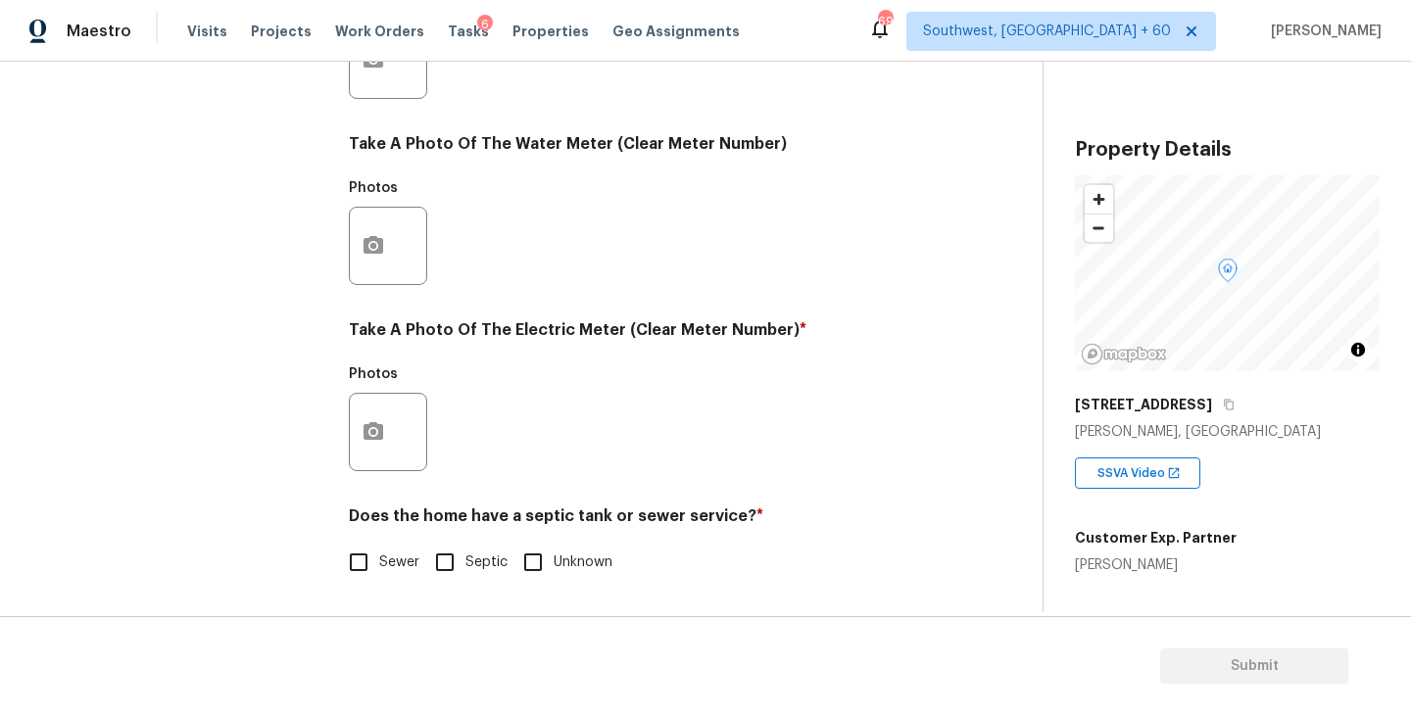
click at [370, 554] on input "Sewer" at bounding box center [358, 562] width 41 height 41
checkbox input "true"
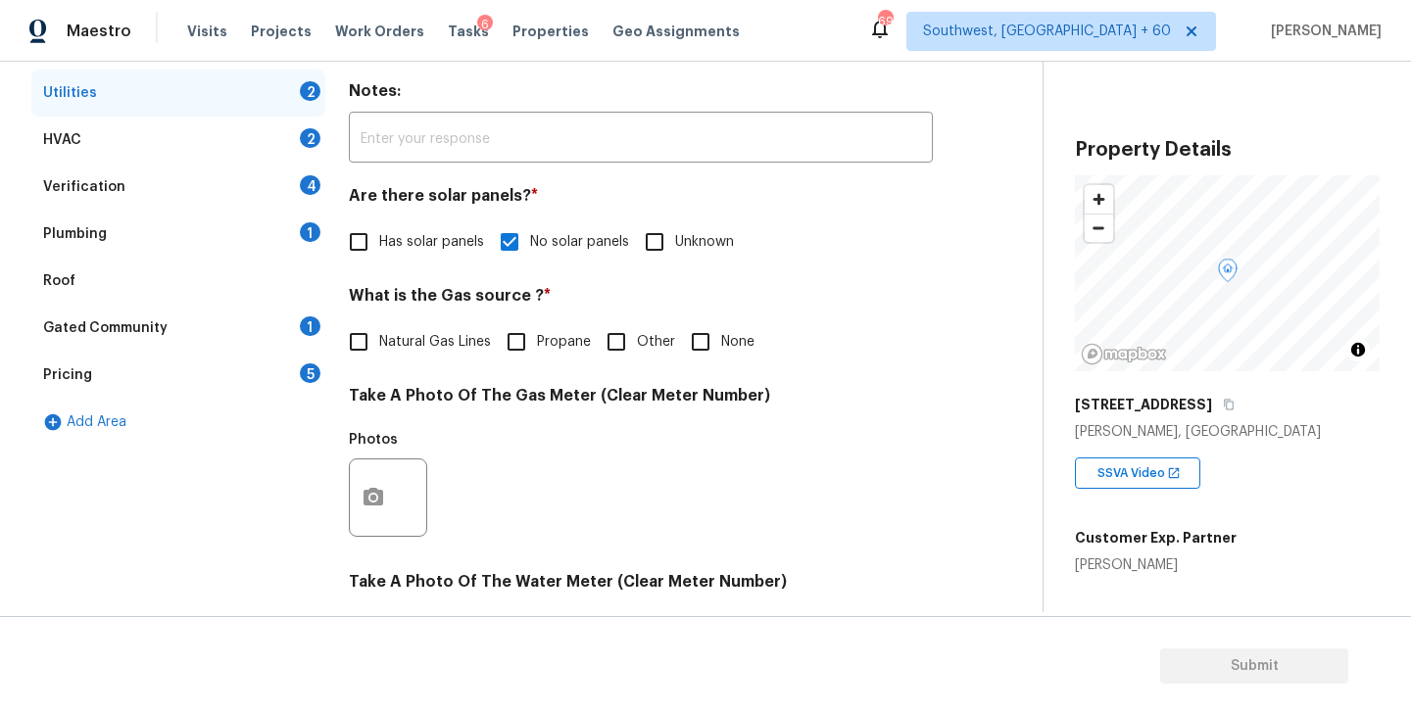
scroll to position [72, 0]
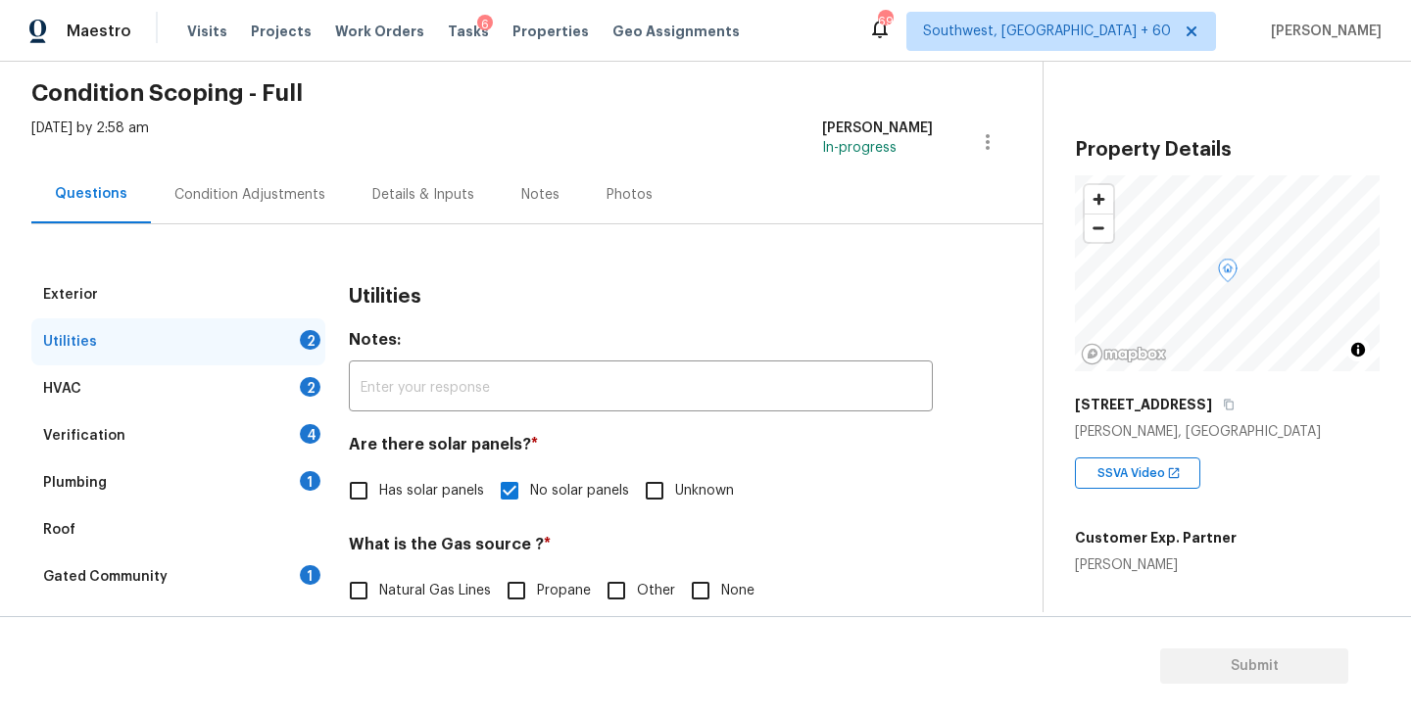
click at [201, 480] on div "Plumbing 1" at bounding box center [178, 482] width 294 height 47
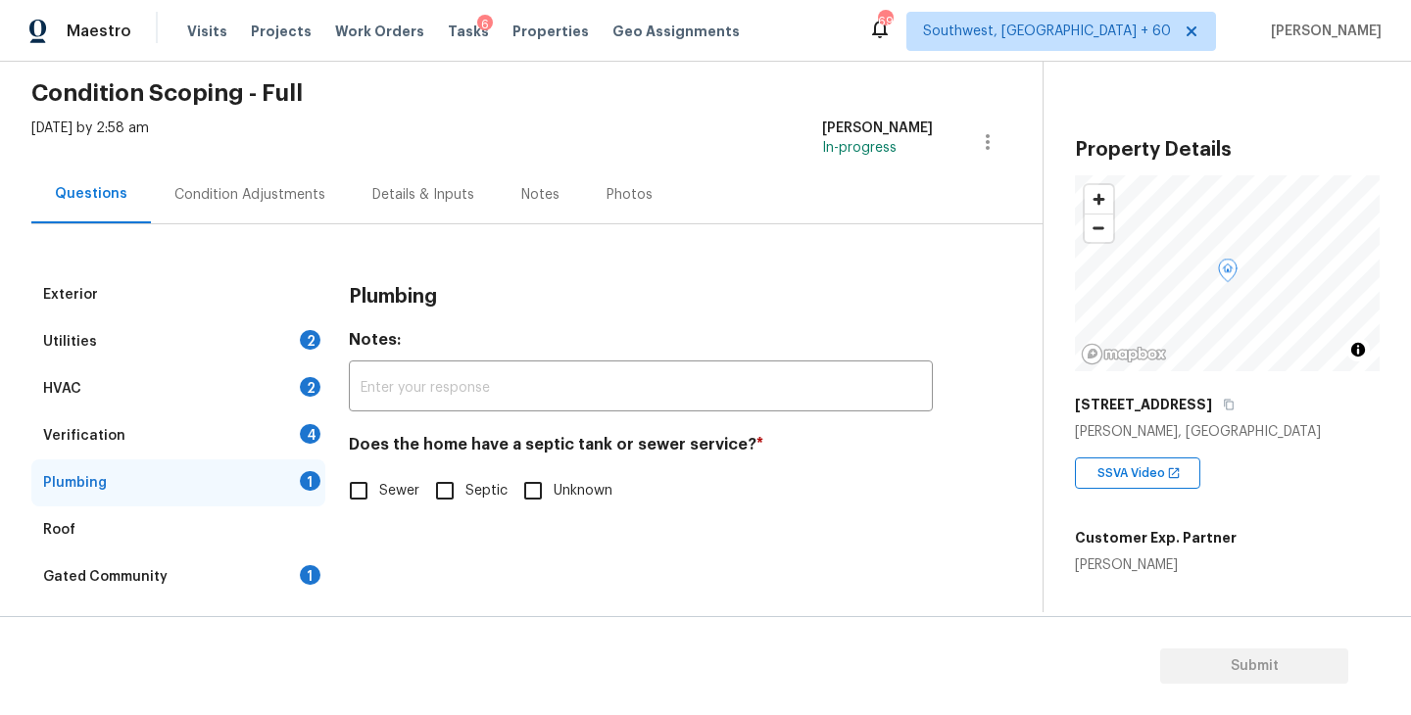
click at [345, 484] on input "Sewer" at bounding box center [358, 490] width 41 height 41
checkbox input "true"
click at [181, 570] on div "Gated Community 1" at bounding box center [178, 576] width 294 height 47
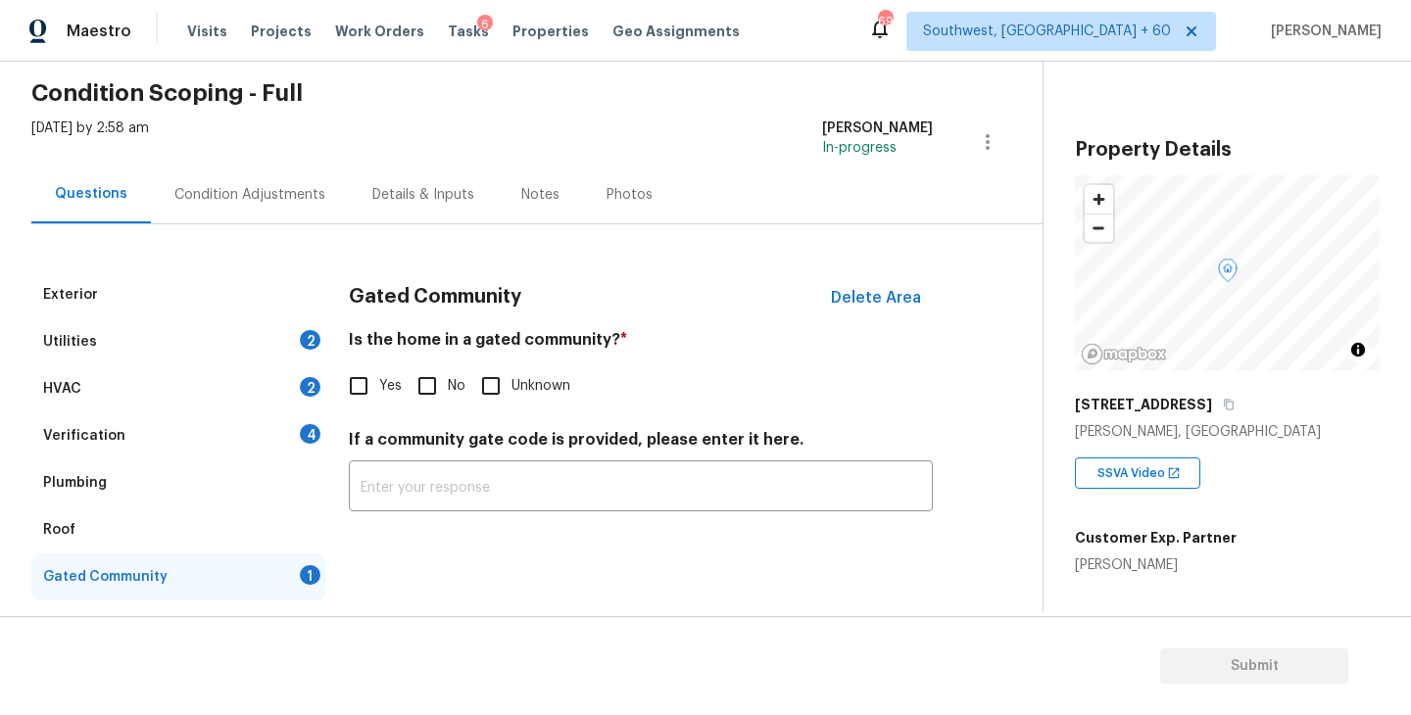
click at [426, 400] on input "No" at bounding box center [427, 385] width 41 height 41
checkbox input "true"
click at [255, 191] on div "Condition Adjustments" at bounding box center [249, 195] width 151 height 20
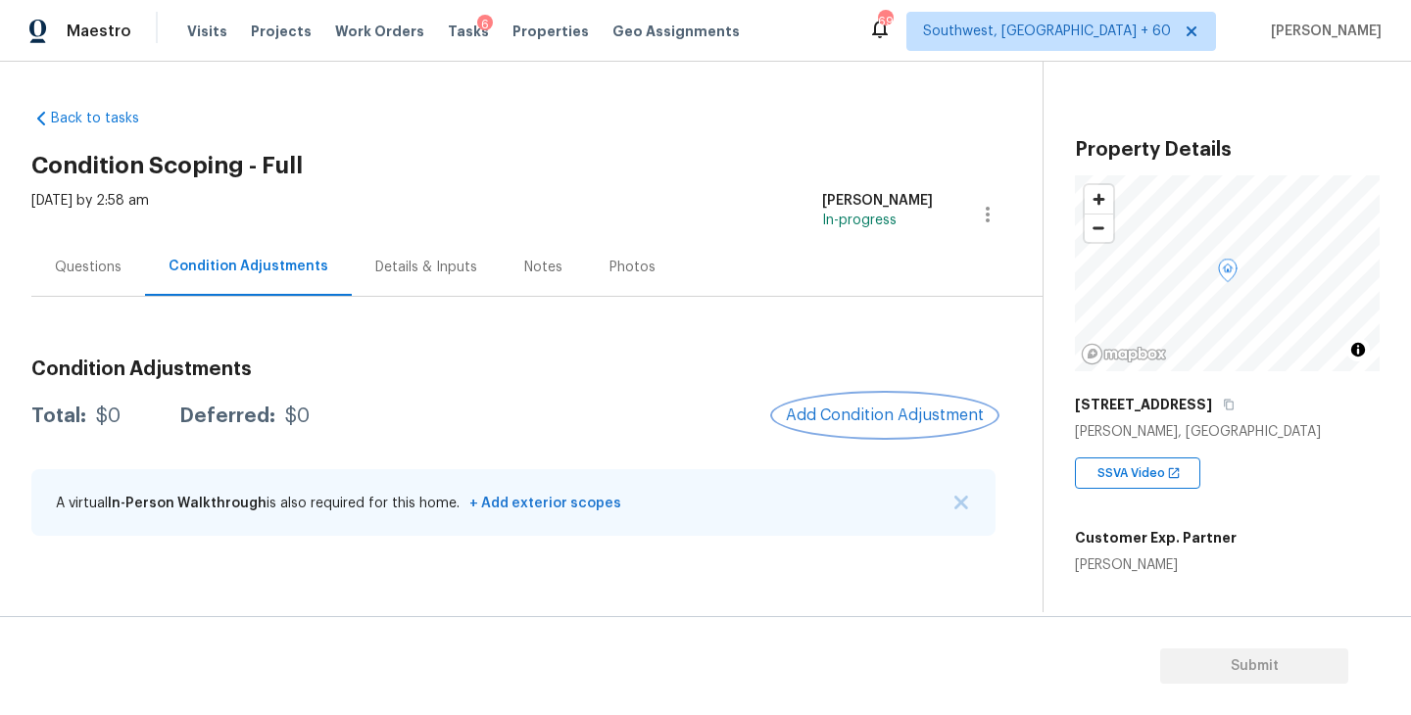
click at [808, 413] on span "Add Condition Adjustment" at bounding box center [885, 416] width 198 height 18
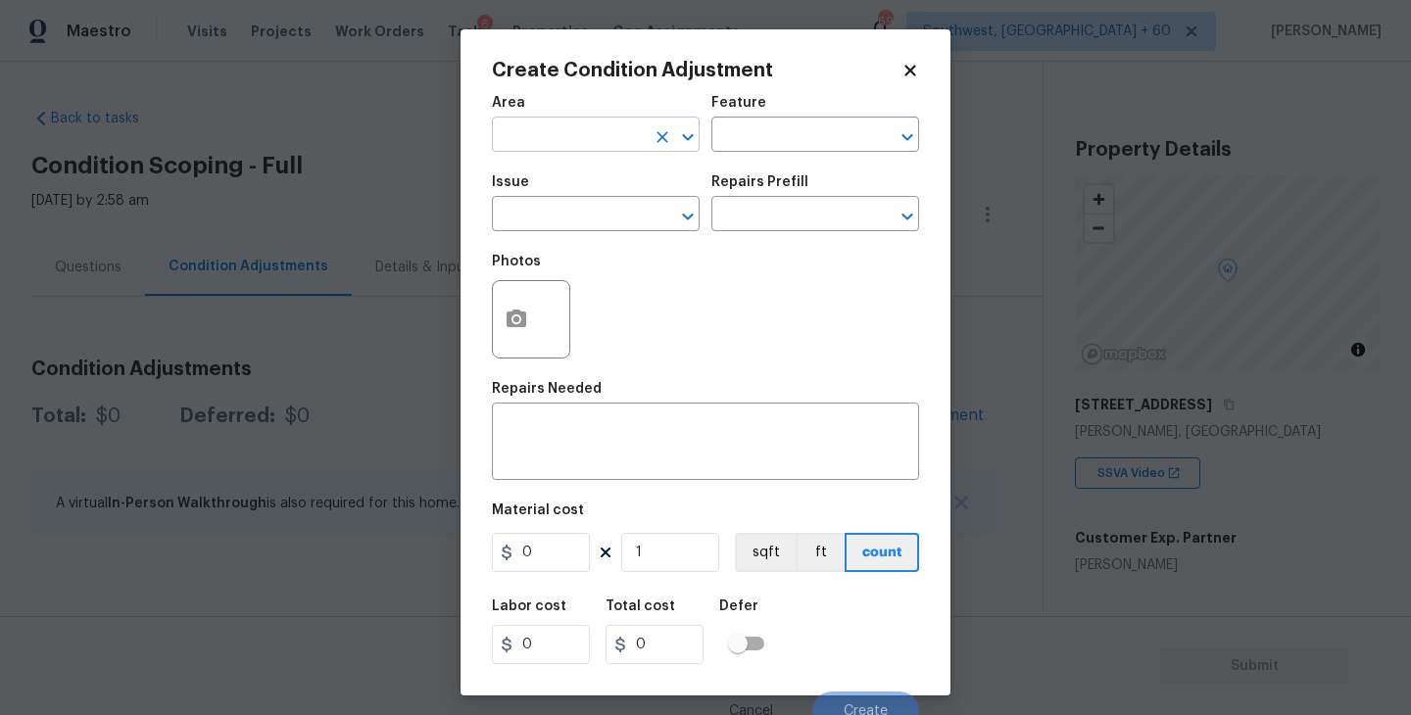
click at [617, 131] on input "text" at bounding box center [568, 136] width 153 height 30
type input "kitch"
click at [608, 190] on li "Kitchen" at bounding box center [596, 181] width 208 height 32
type input "Kitchen"
click at [750, 138] on input "text" at bounding box center [787, 136] width 153 height 30
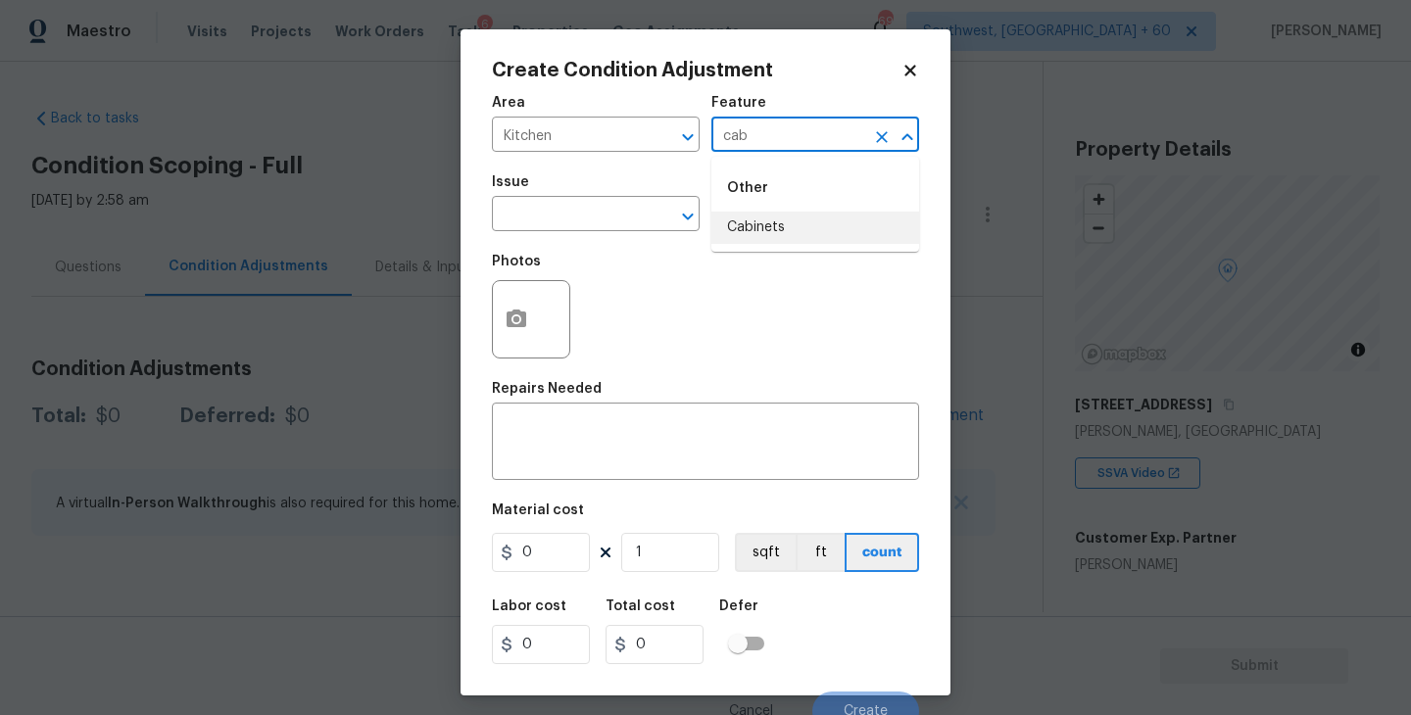
click at [752, 235] on li "Cabinets" at bounding box center [815, 228] width 208 height 32
type input "Cabinets"
drag, startPoint x: 588, startPoint y: 202, endPoint x: 576, endPoint y: 201, distance: 11.8
click at [576, 201] on input "text" at bounding box center [568, 216] width 153 height 30
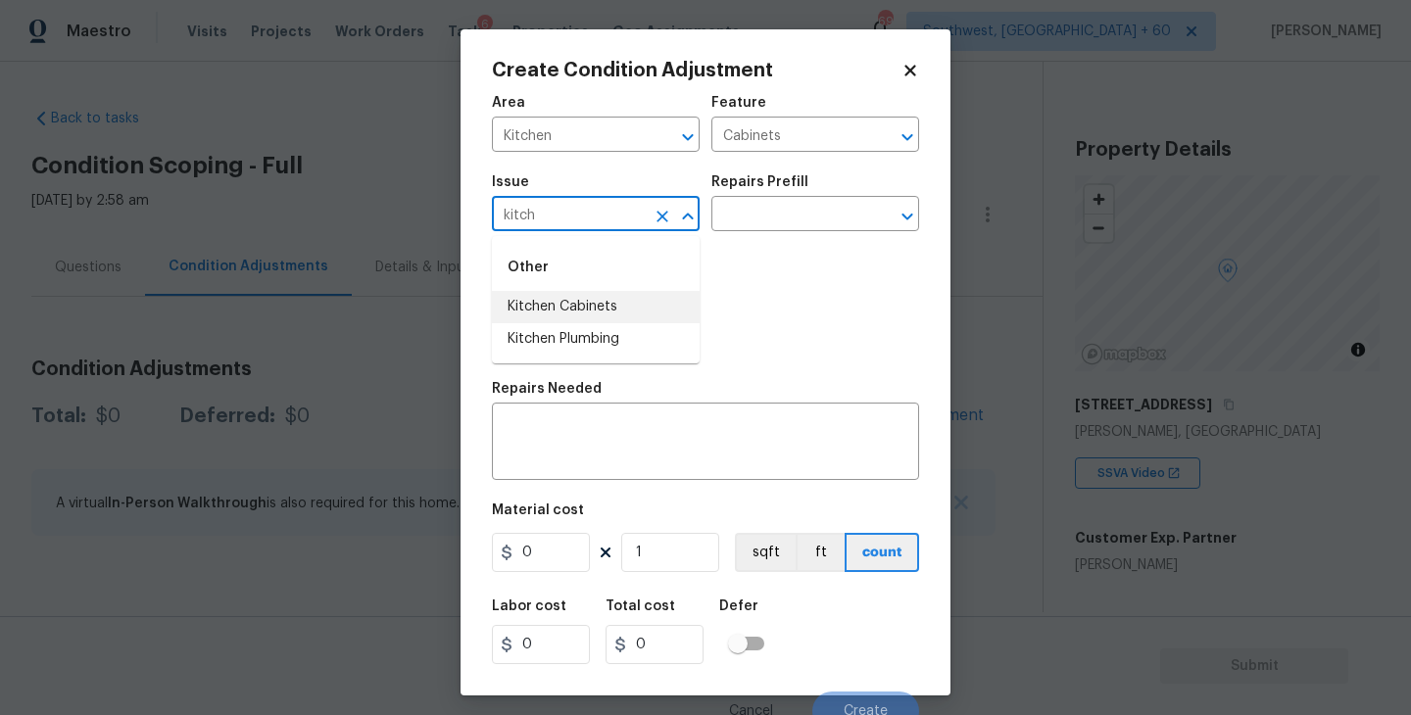
click at [578, 297] on li "Kitchen Cabinets" at bounding box center [596, 307] width 208 height 32
type input "Kitchen Cabinets"
click at [769, 199] on div "Repairs Prefill" at bounding box center [815, 187] width 208 height 25
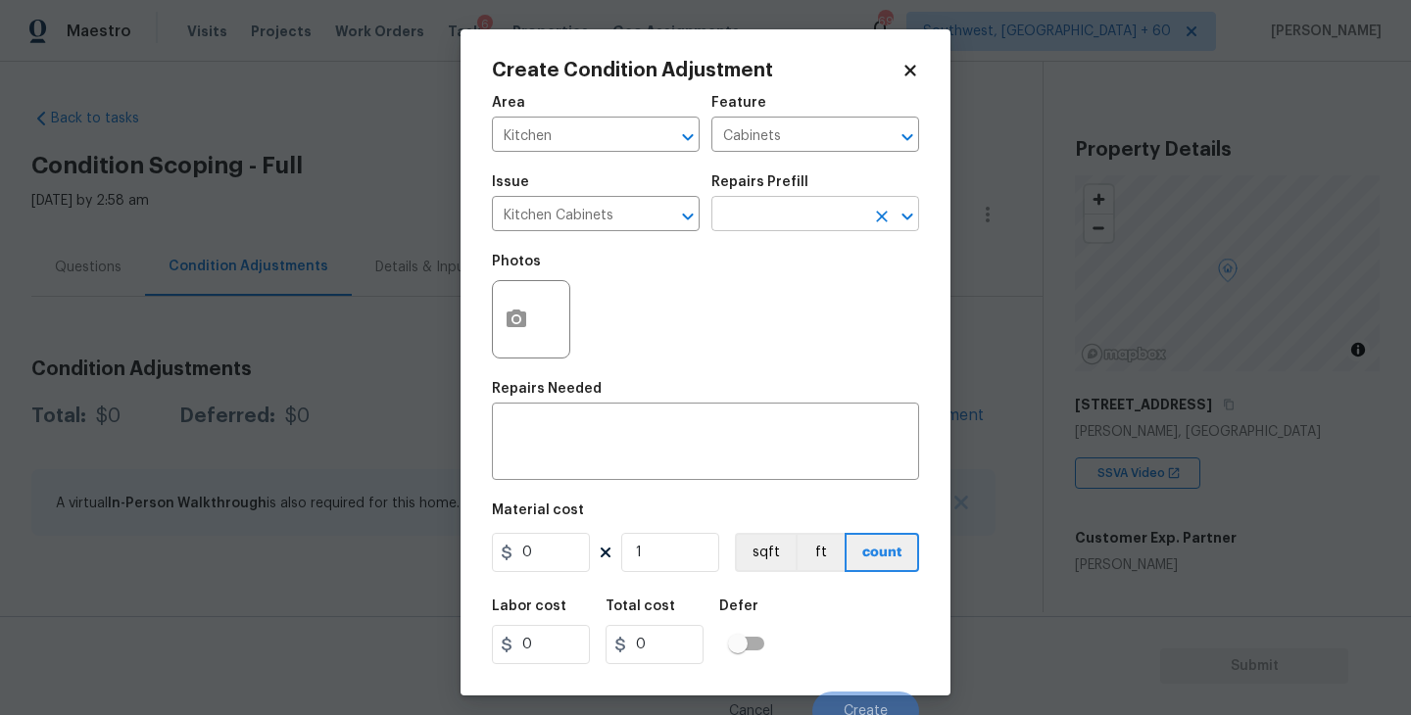
click at [758, 210] on input "text" at bounding box center [787, 216] width 153 height 30
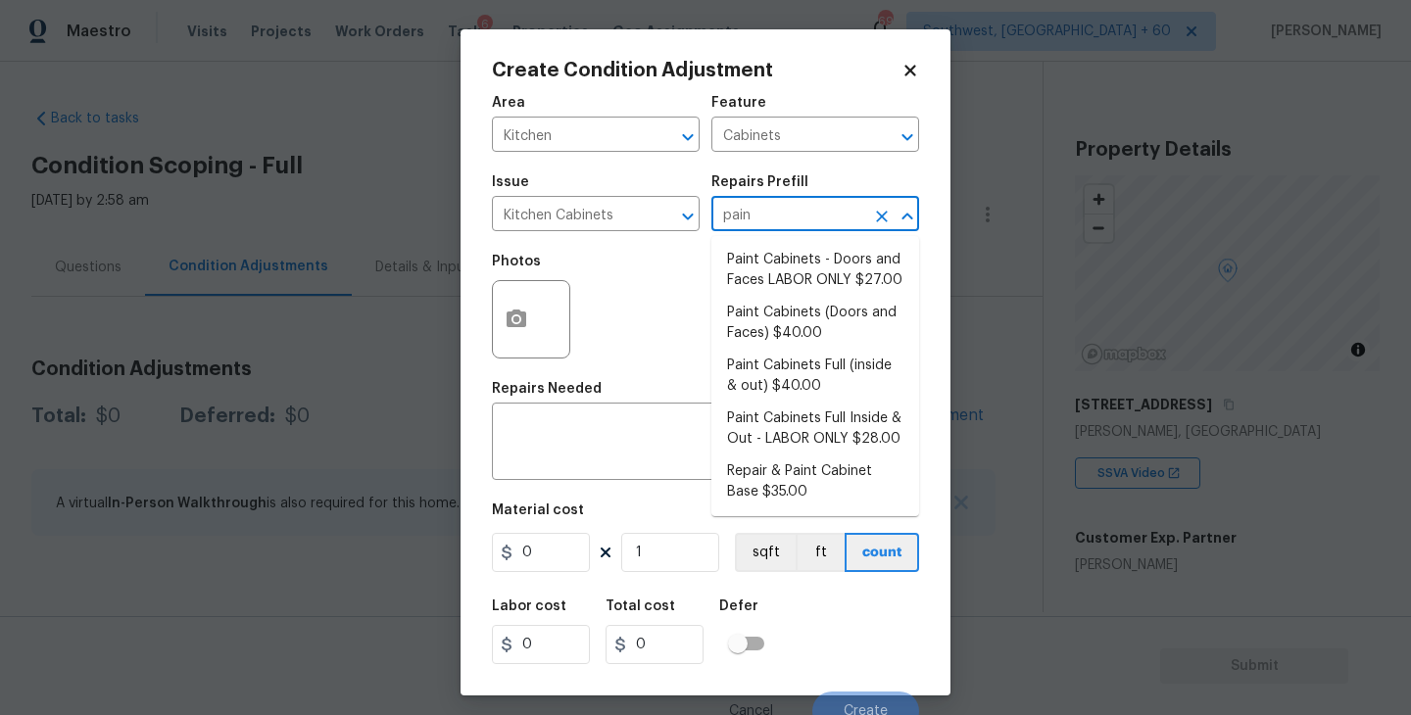
type input "paint"
click at [766, 390] on li "Paint Cabinets Full (inside & out) $40.00" at bounding box center [815, 376] width 208 height 53
type textarea "Prep, sand, mask and apply 2 coats of paint to the kitchen cabinet doors, inter…"
type input "40"
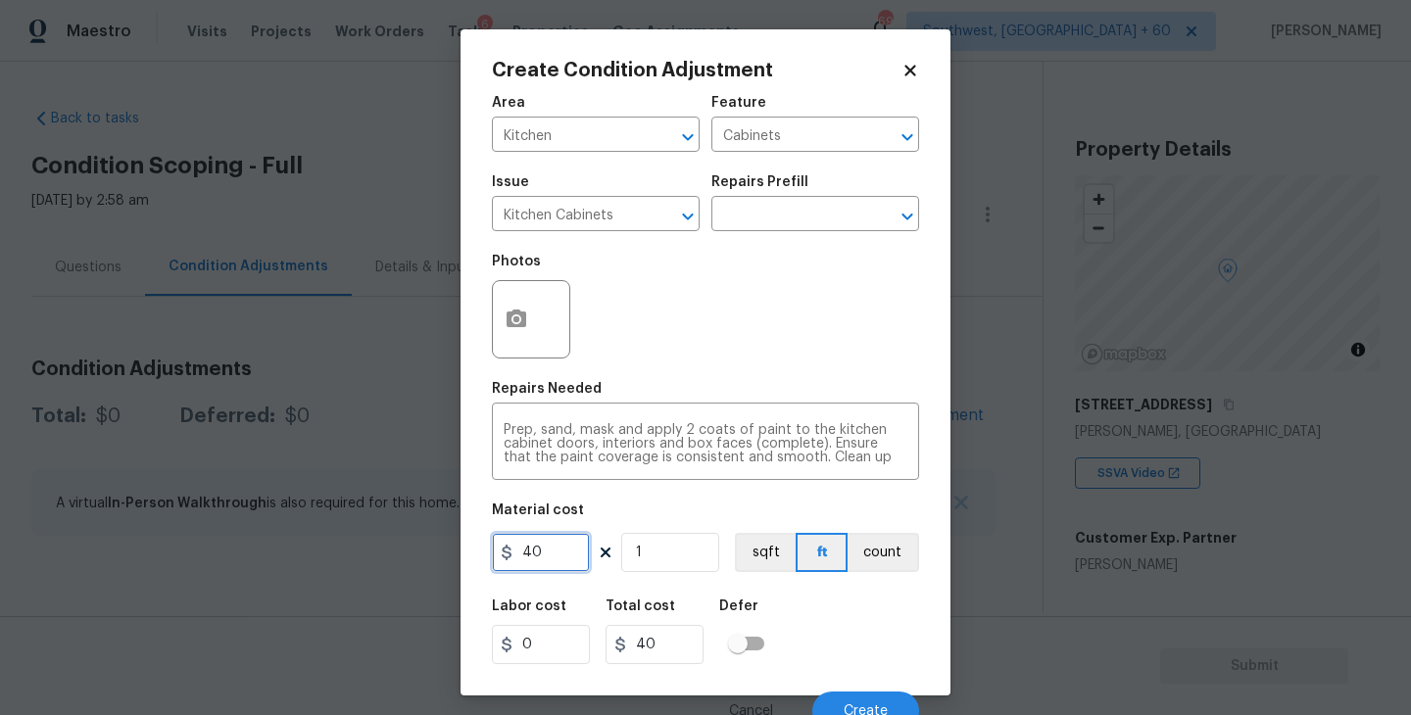
drag, startPoint x: 502, startPoint y: 546, endPoint x: 373, endPoint y: 544, distance: 128.3
click at [373, 544] on div "Create Condition Adjustment Area Kitchen ​ Feature Cabinets ​ Issue Kitchen Cab…" at bounding box center [705, 357] width 1411 height 715
type input "1200"
click at [872, 562] on button "count" at bounding box center [883, 552] width 72 height 39
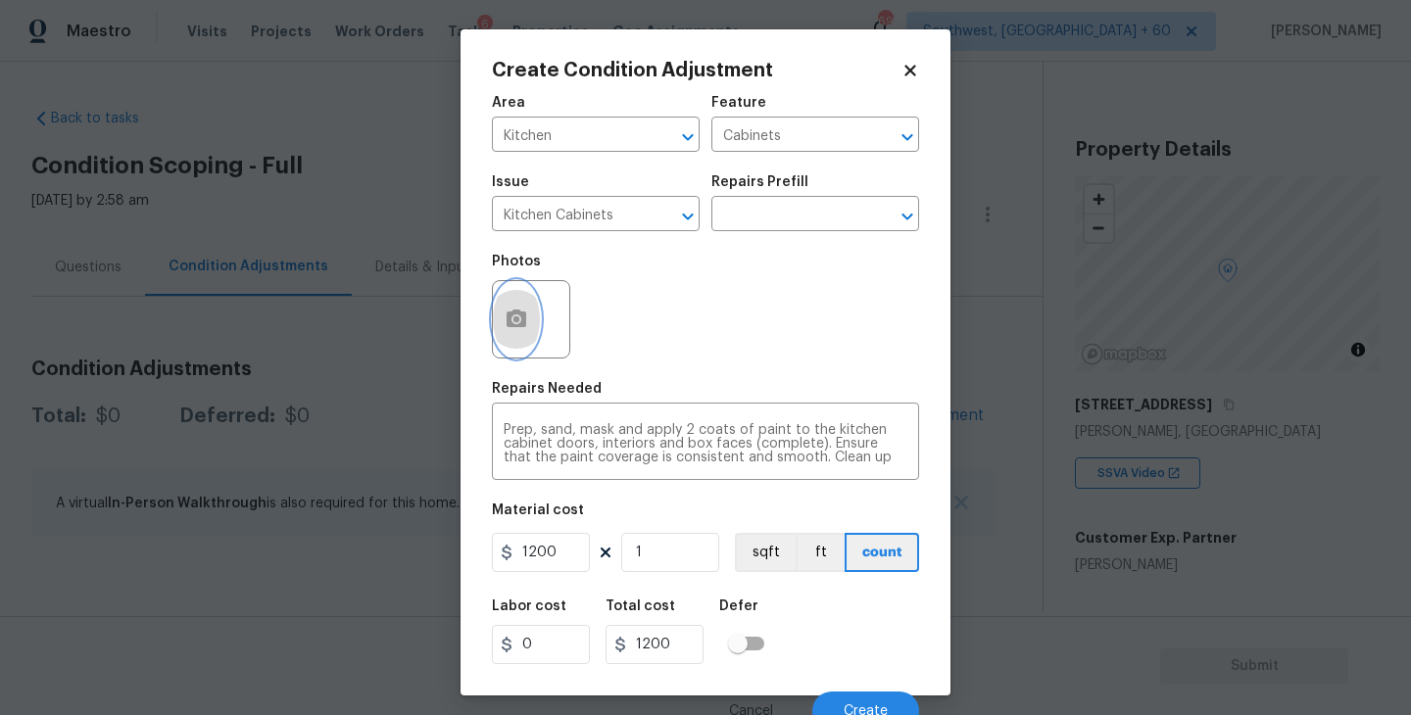
click at [513, 296] on button "button" at bounding box center [516, 319] width 47 height 76
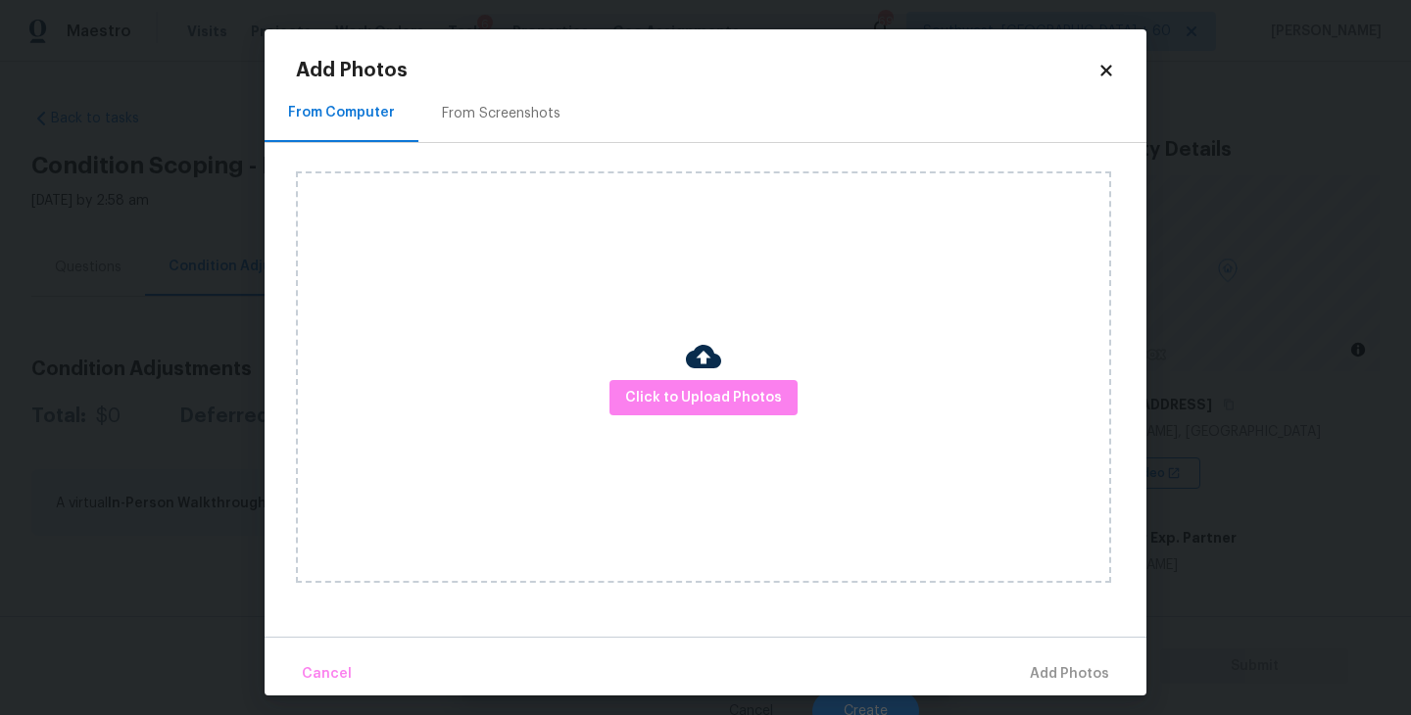
click at [661, 360] on div "Click to Upload Photos" at bounding box center [703, 376] width 815 height 411
click at [675, 388] on span "Click to Upload Photos" at bounding box center [703, 398] width 157 height 24
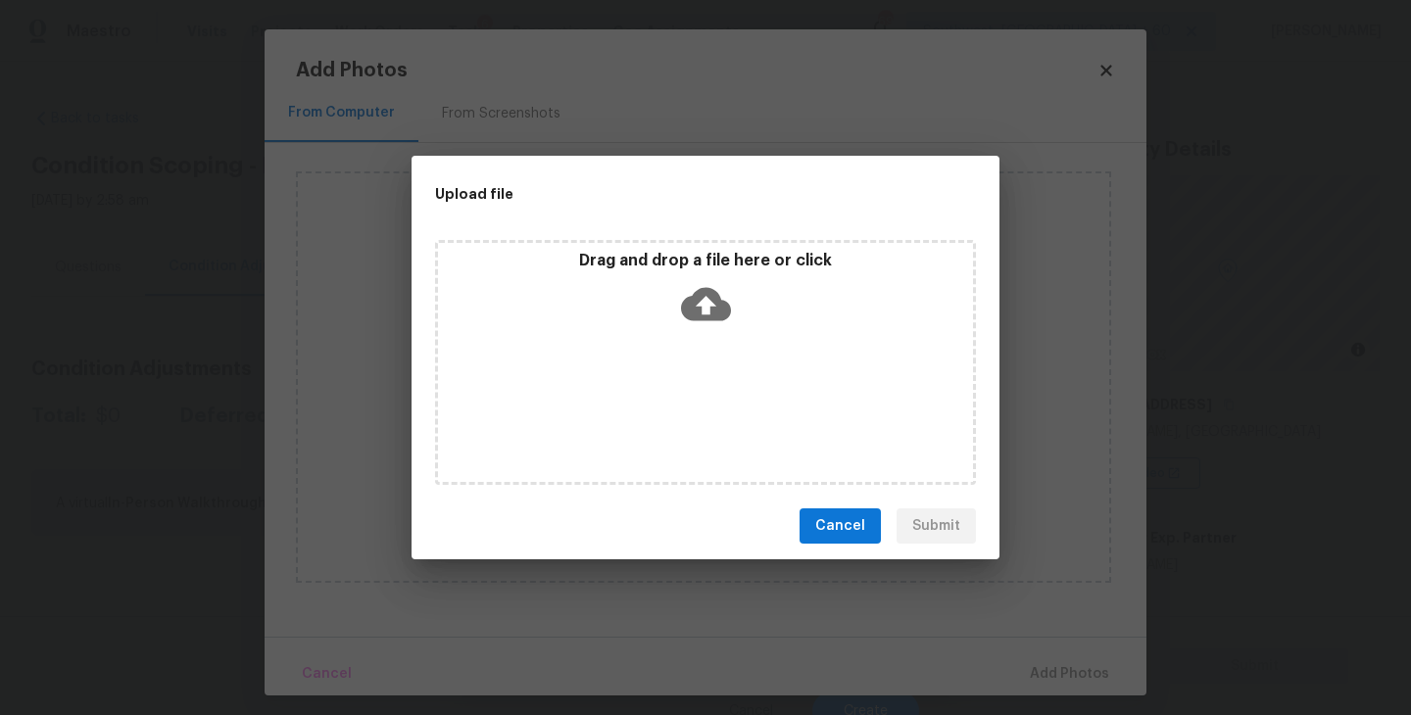
click at [715, 316] on icon at bounding box center [706, 304] width 50 height 33
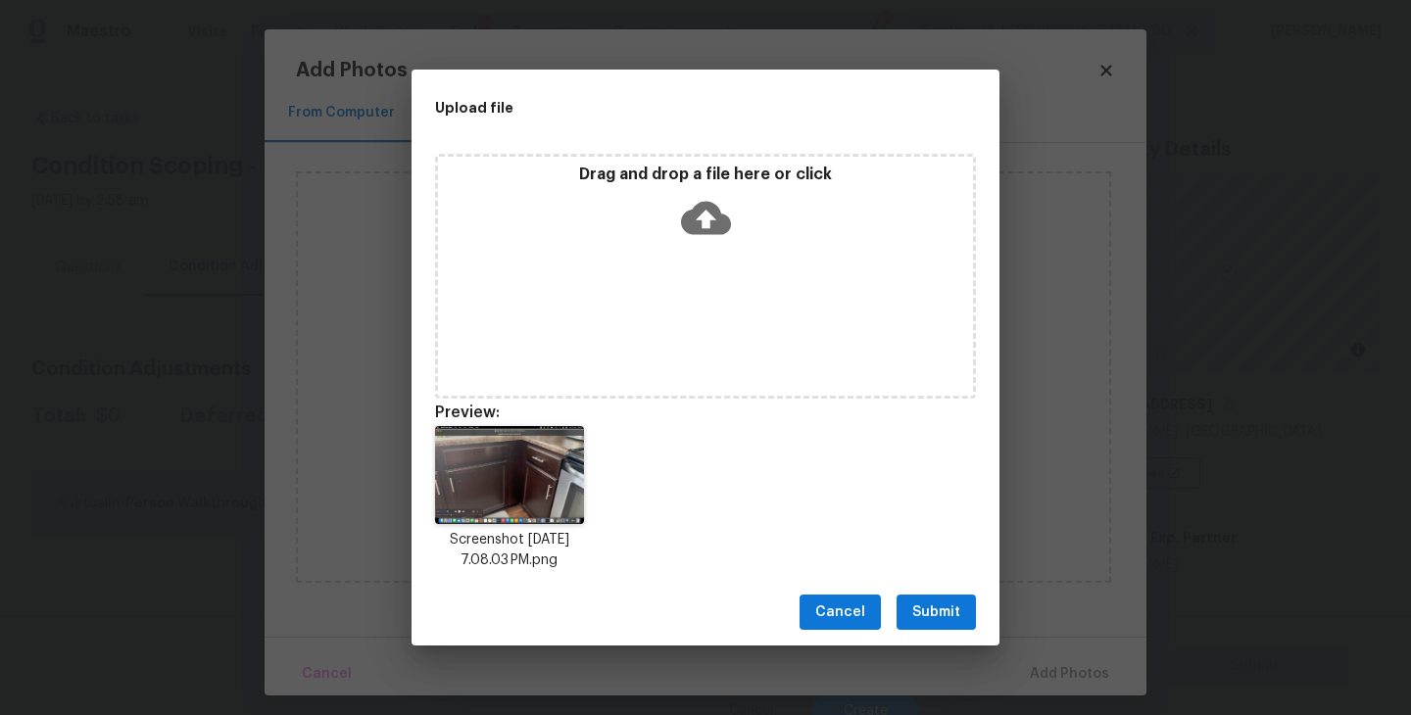
click at [937, 601] on span "Submit" at bounding box center [936, 612] width 48 height 24
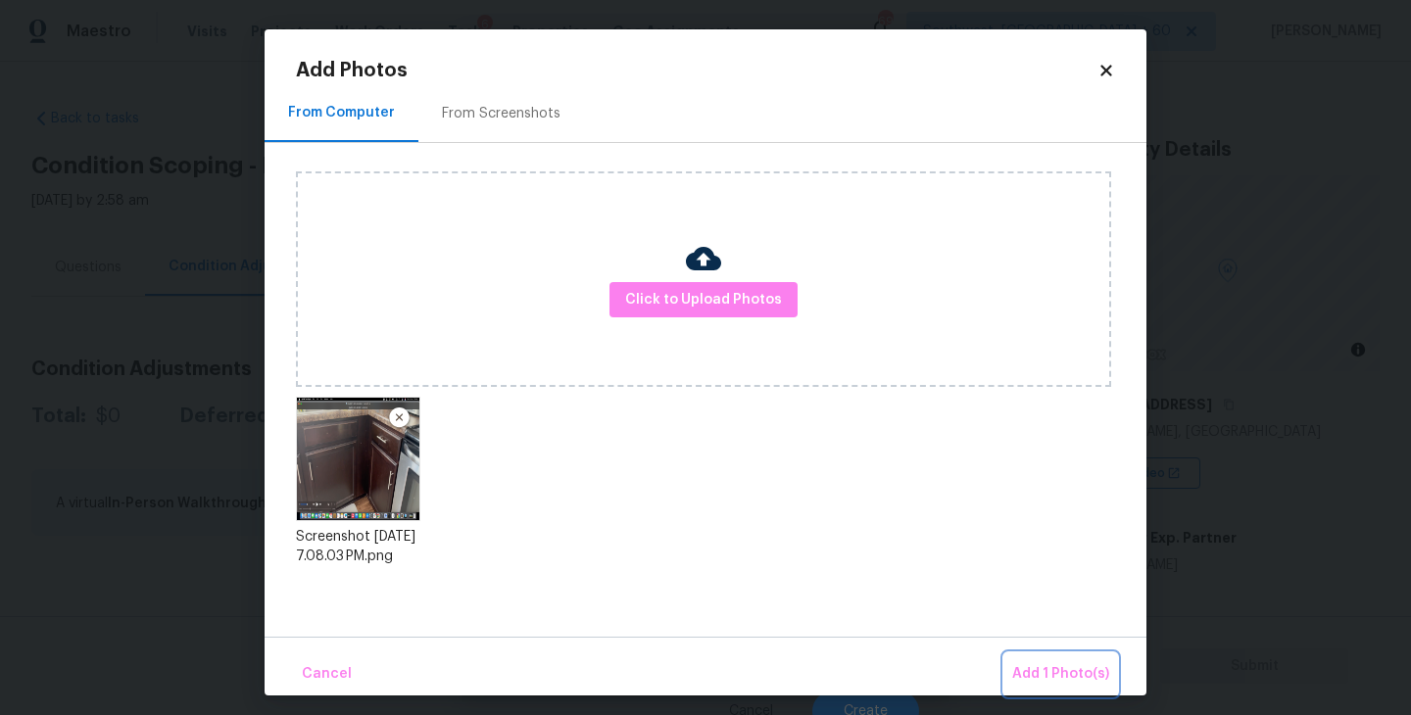
click at [1034, 665] on span "Add 1 Photo(s)" at bounding box center [1060, 674] width 97 height 24
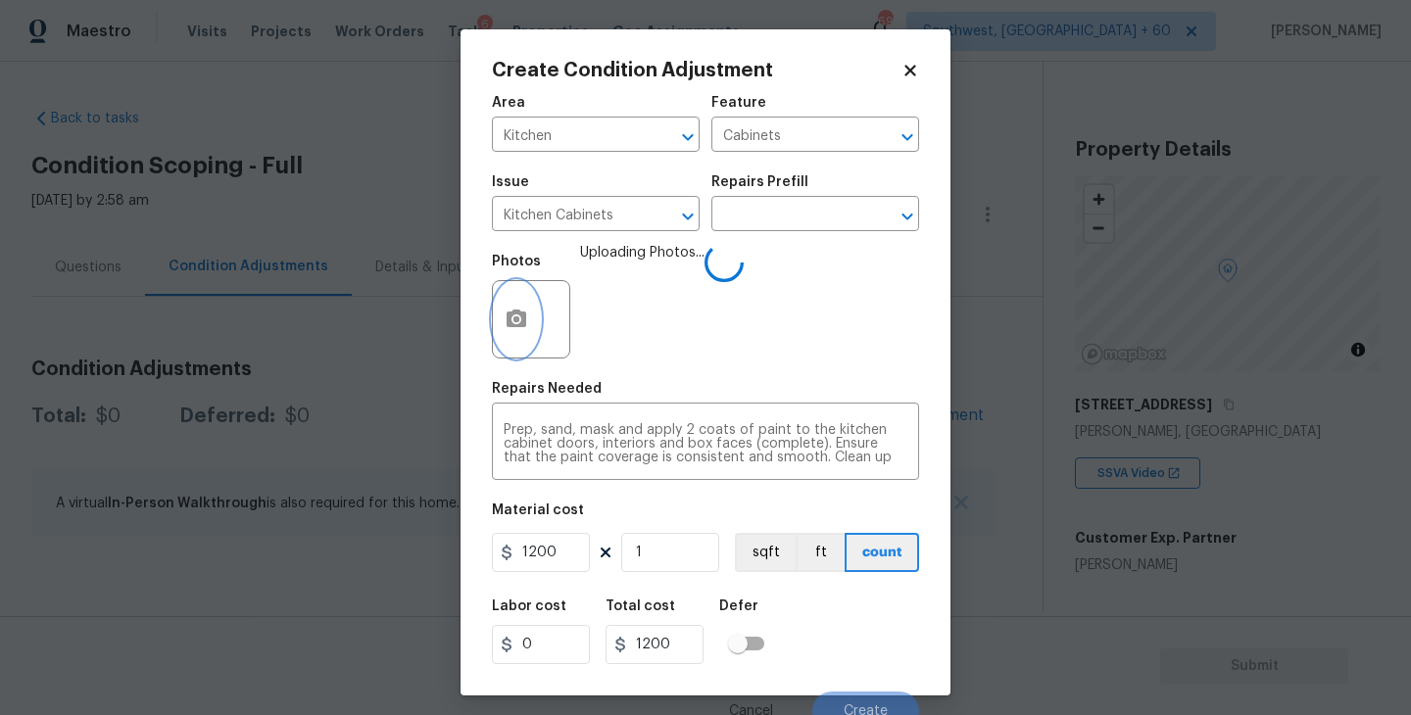
scroll to position [17, 0]
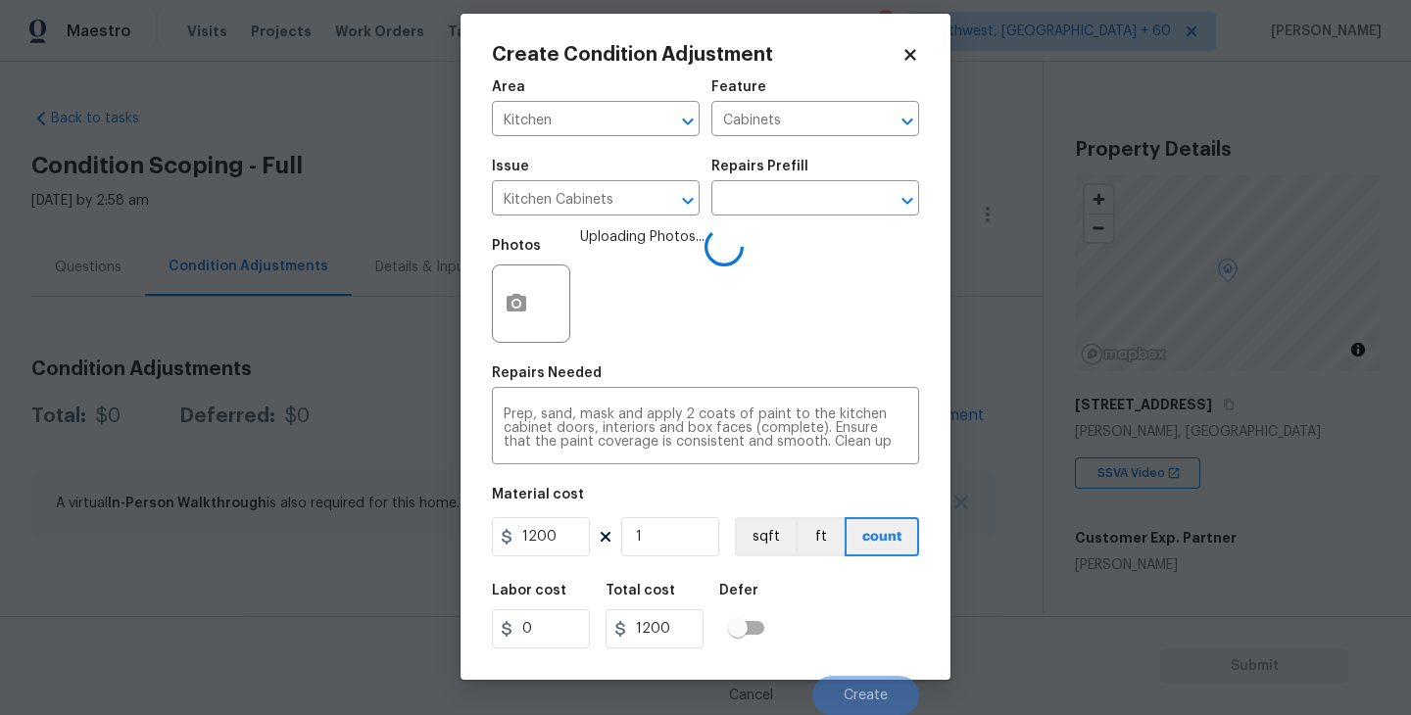
click at [857, 590] on div "Labor cost 0 Total cost 1200 Defer" at bounding box center [705, 616] width 427 height 88
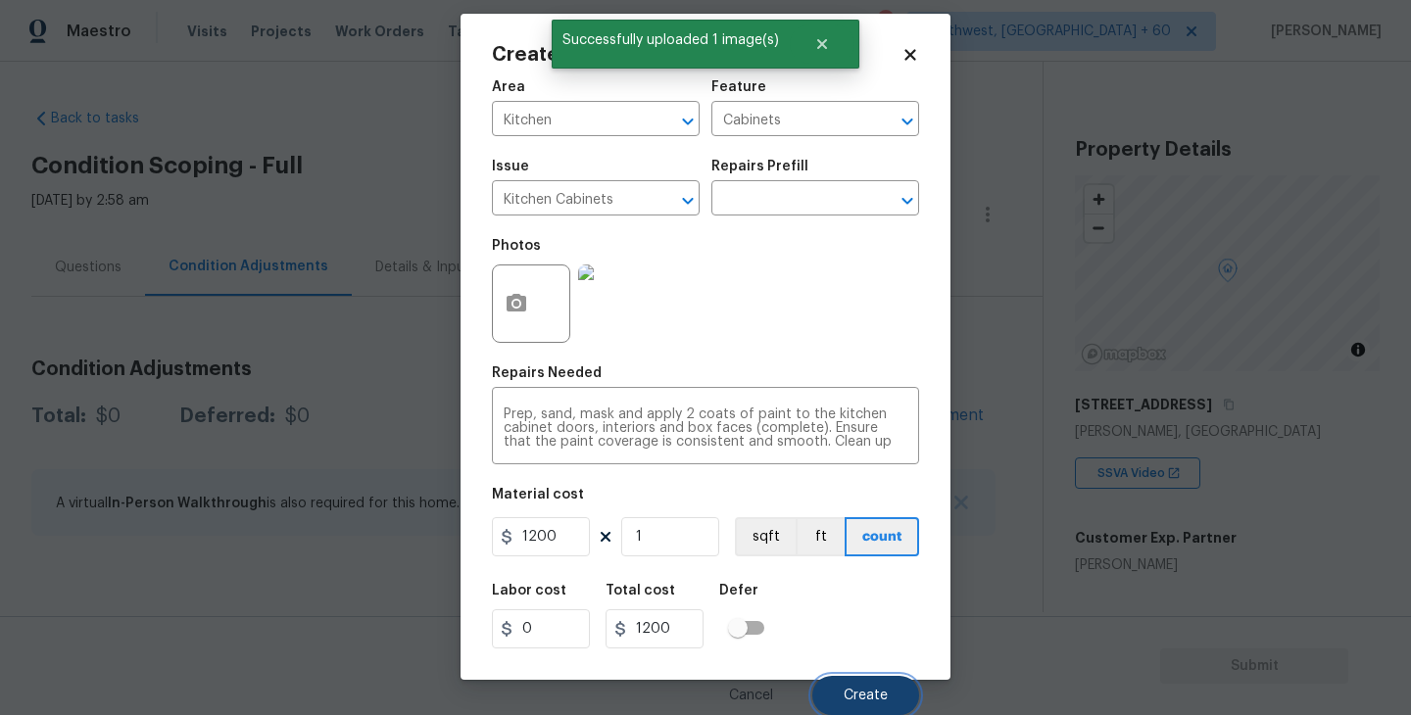
click at [851, 702] on span "Create" at bounding box center [865, 696] width 44 height 15
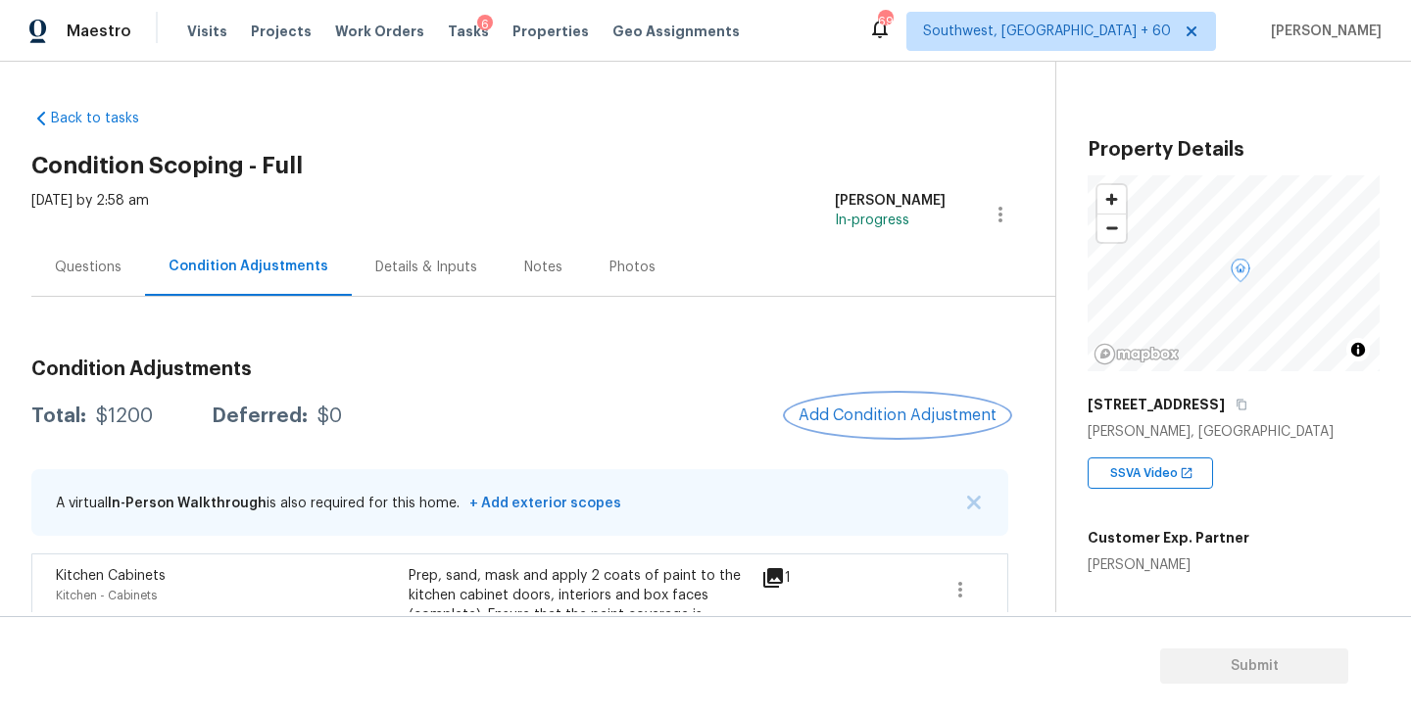
scroll to position [90, 0]
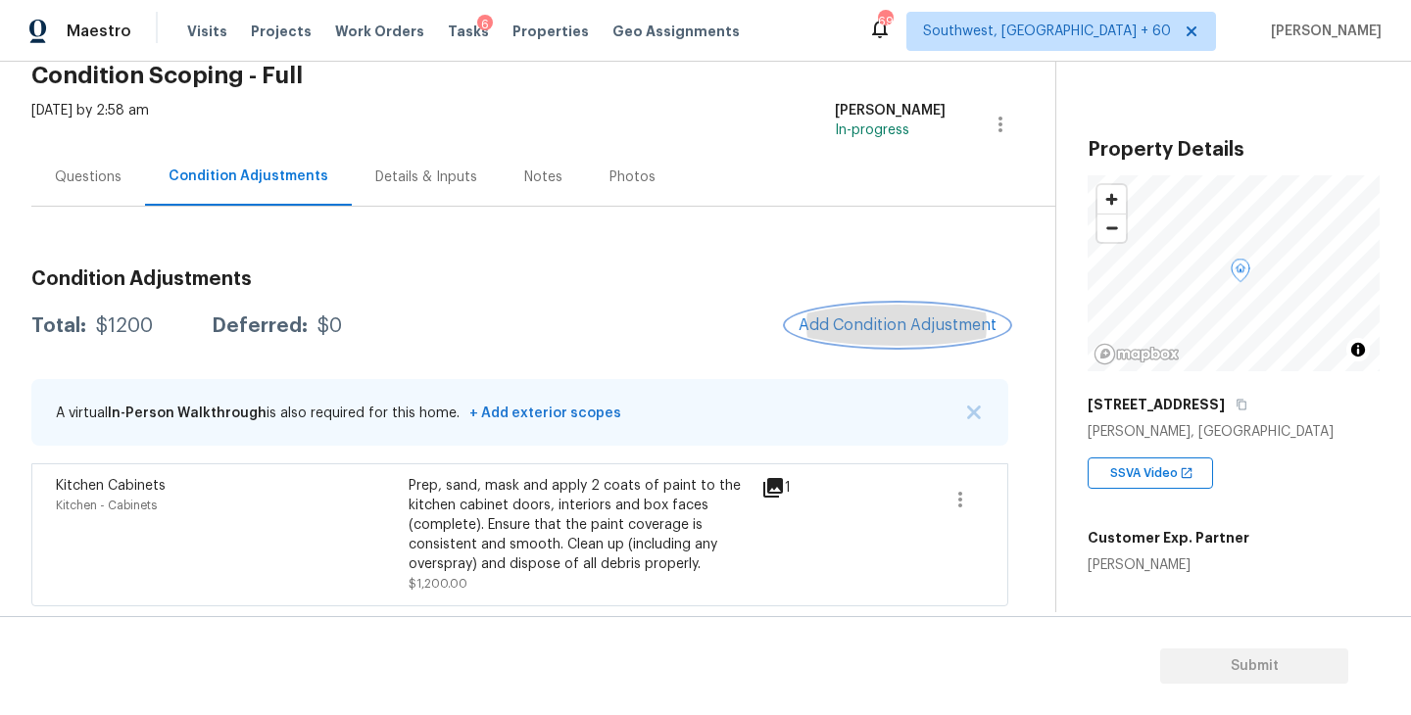
click at [886, 324] on span "Add Condition Adjustment" at bounding box center [897, 325] width 198 height 18
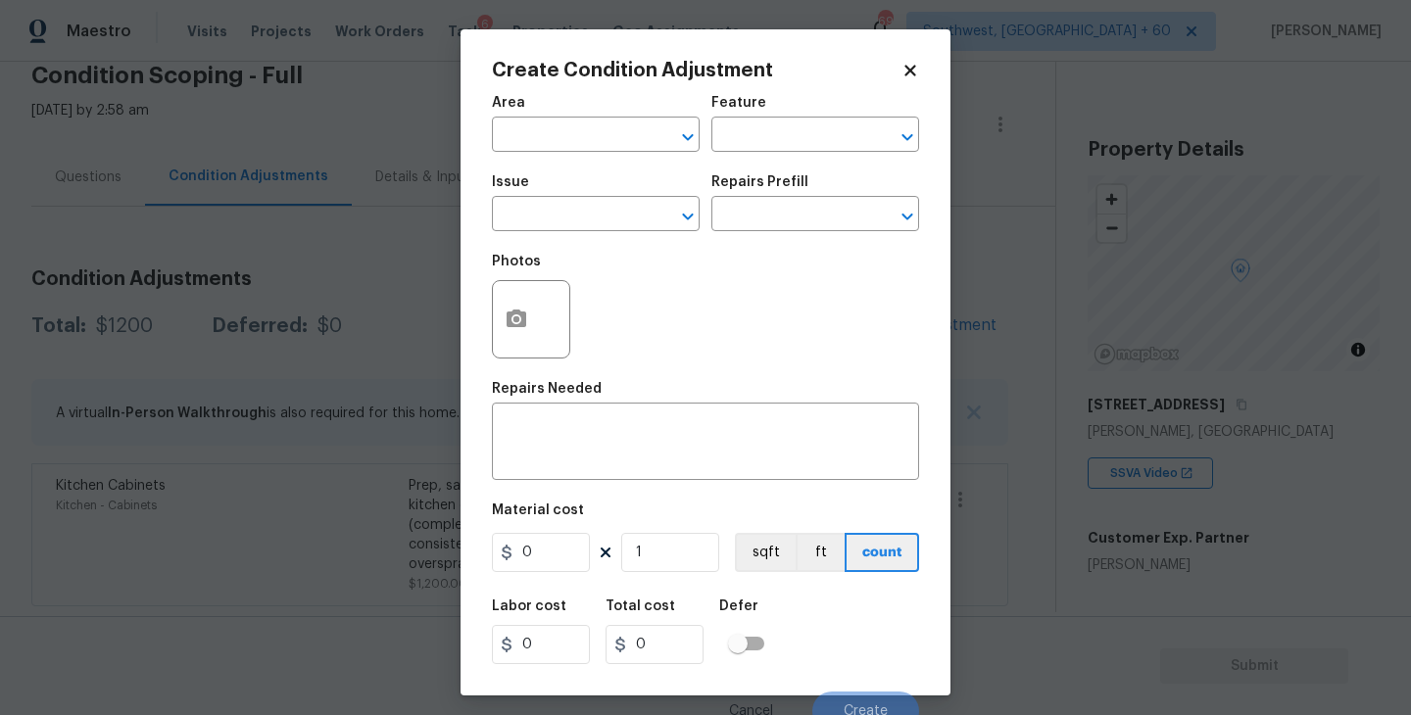
click at [553, 117] on div "Area" at bounding box center [596, 108] width 208 height 25
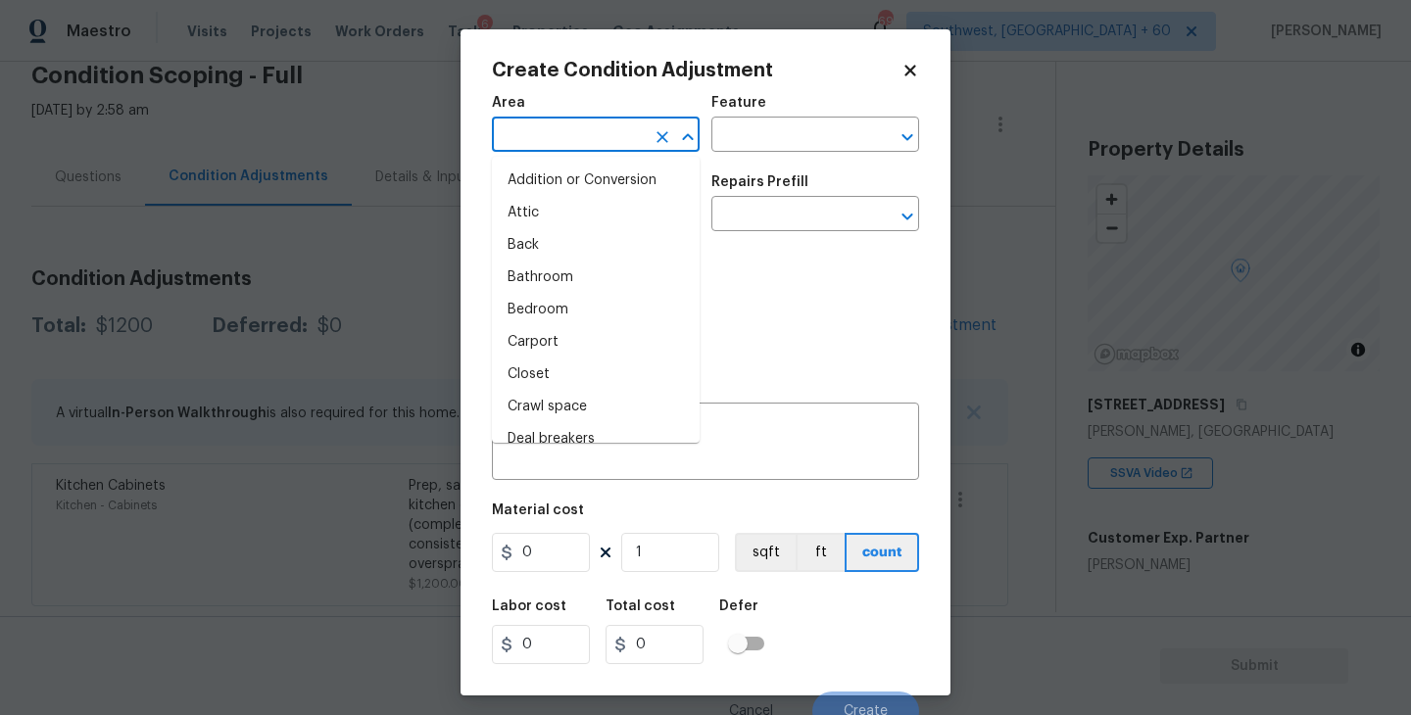
click at [529, 138] on input "text" at bounding box center [568, 136] width 153 height 30
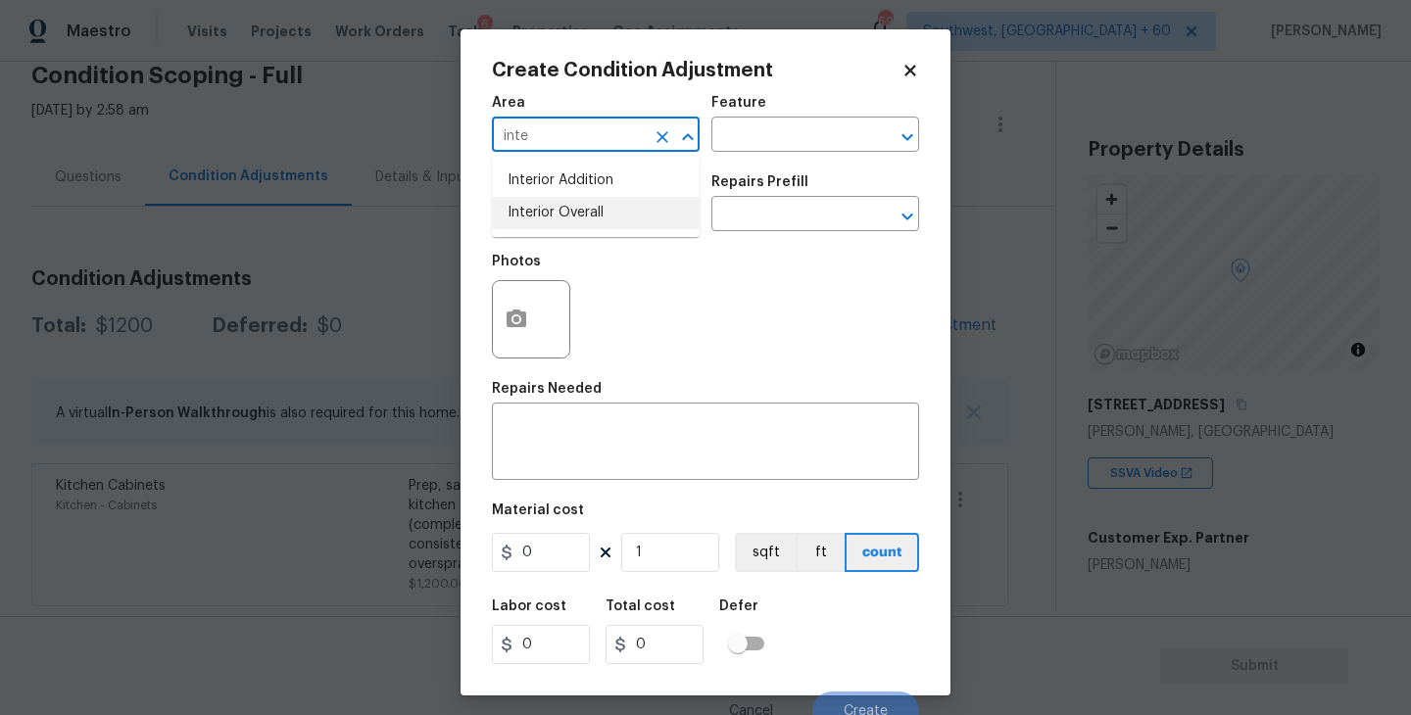
click at [550, 209] on li "Interior Overall" at bounding box center [596, 213] width 208 height 32
type input "Interior Overall"
click at [698, 162] on span "Area Interior Overall ​" at bounding box center [596, 123] width 208 height 79
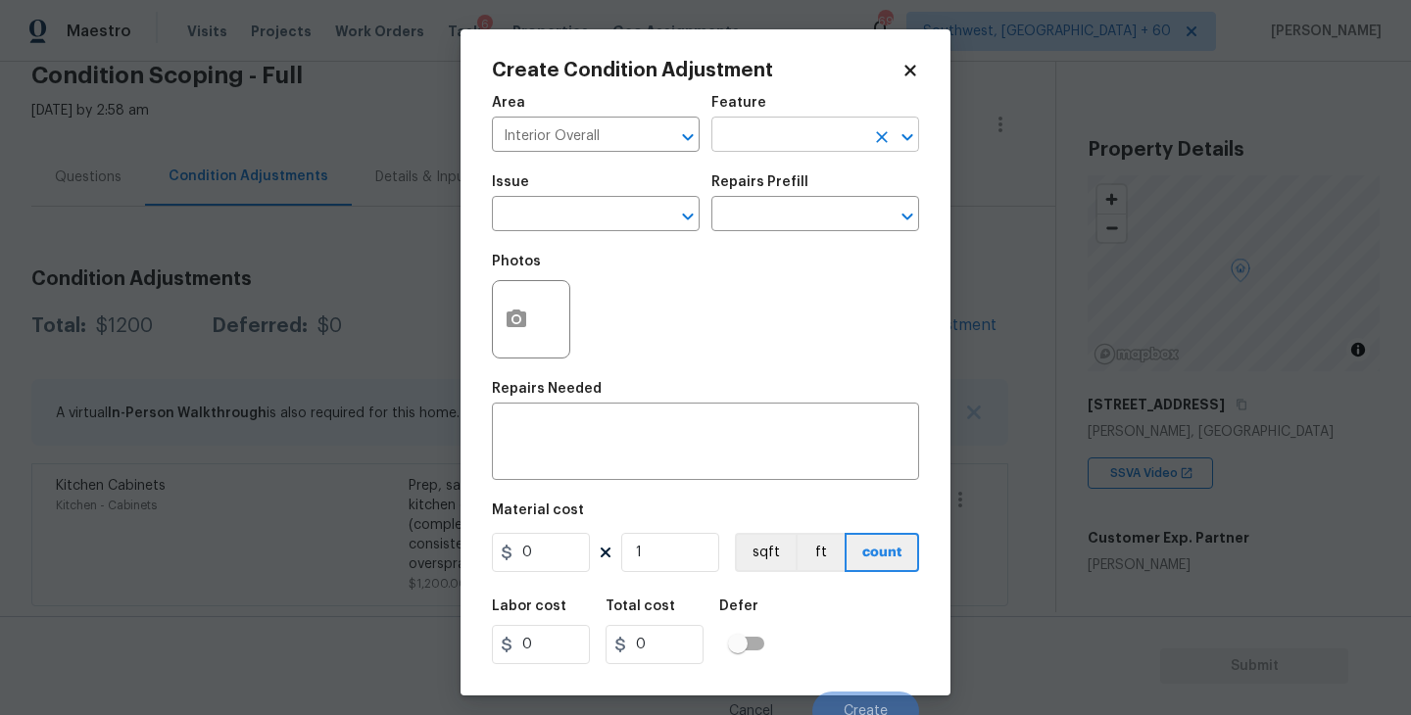
click at [761, 135] on input "text" at bounding box center [787, 136] width 153 height 30
click at [752, 226] on li "Odor" at bounding box center [815, 228] width 208 height 32
click at [629, 226] on div "​" at bounding box center [596, 216] width 208 height 30
type input "Odor"
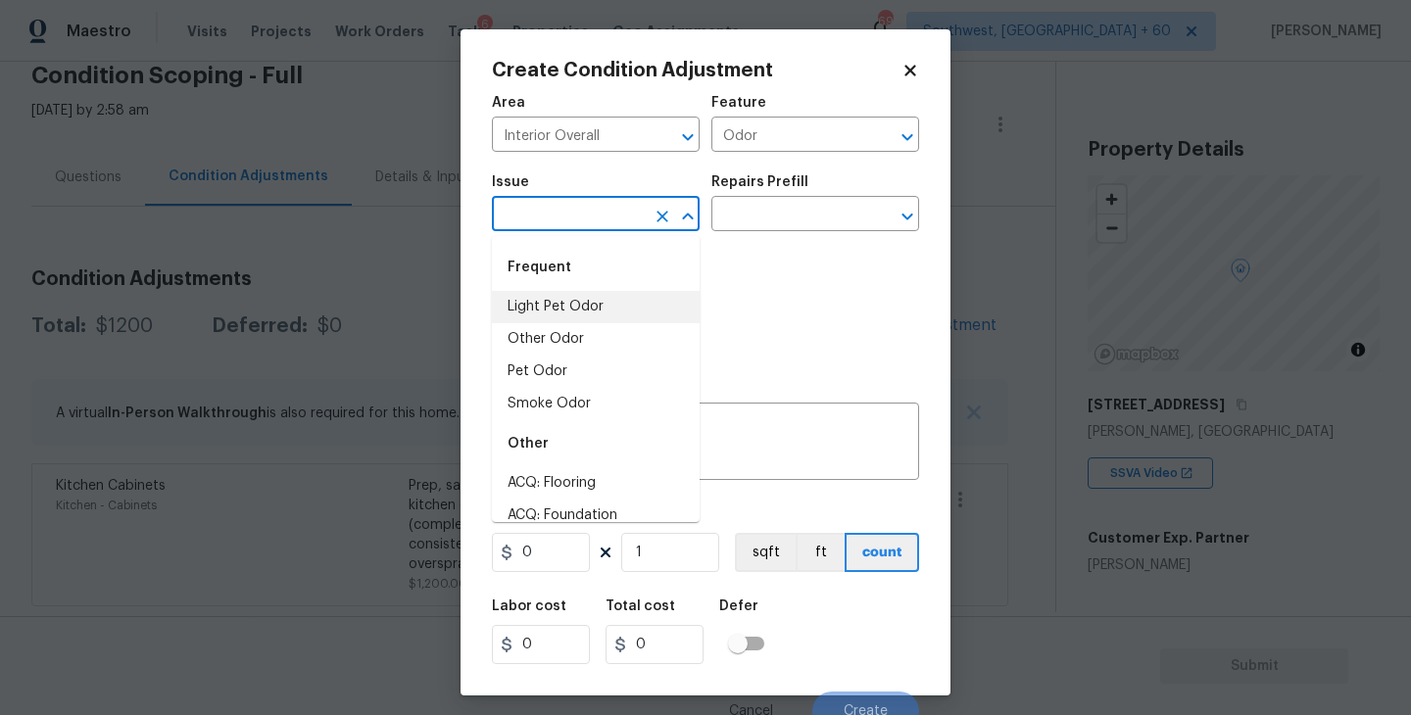
click at [607, 291] on li "Light Pet Odor" at bounding box center [596, 307] width 208 height 32
type input "Light Pet Odor"
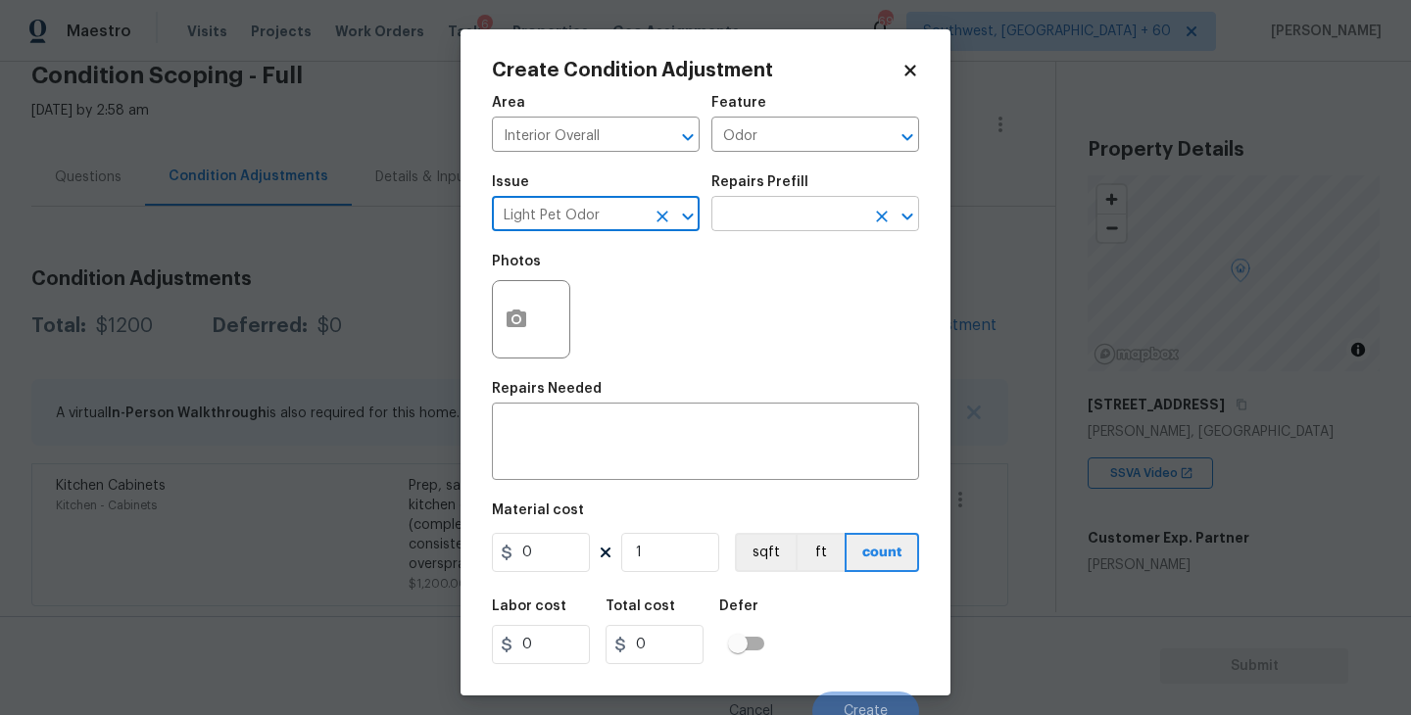
click at [741, 216] on input "text" at bounding box center [787, 216] width 153 height 30
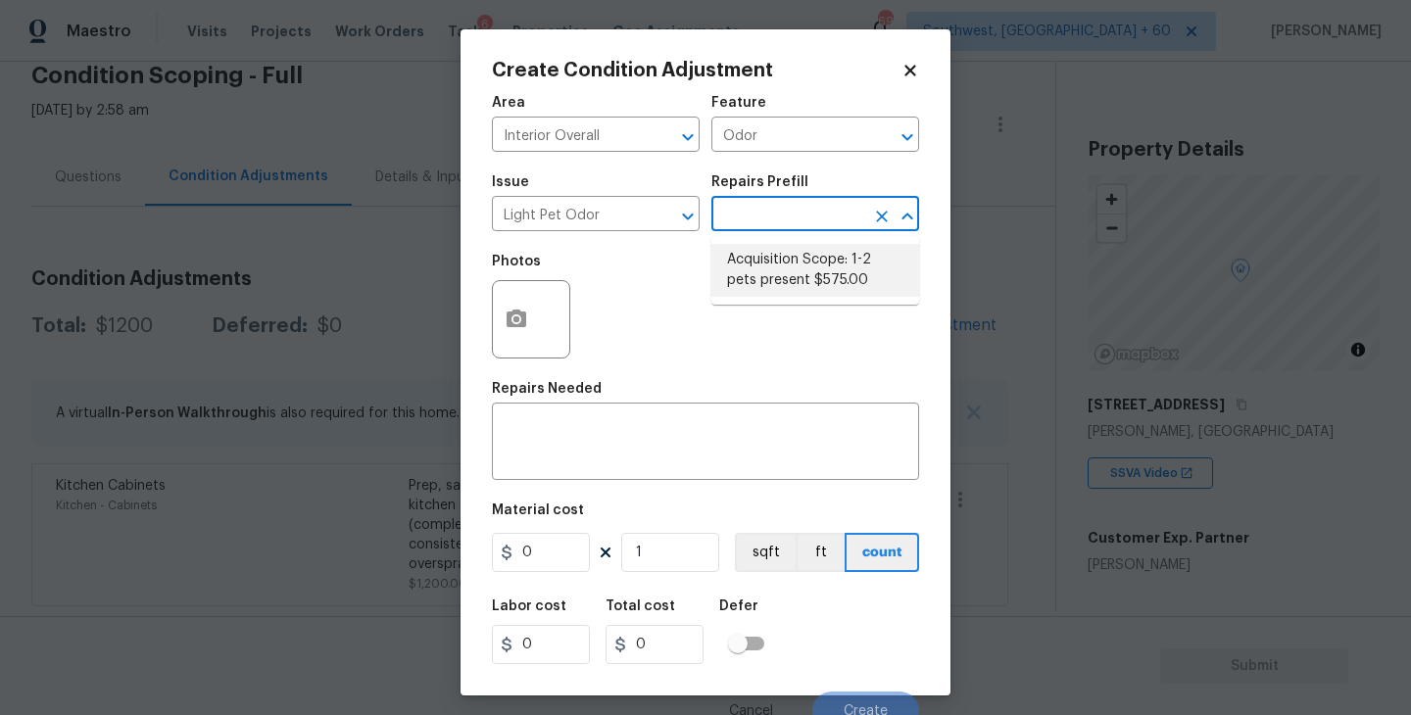
click at [749, 264] on li "Acquisition Scope: 1-2 pets present $575.00" at bounding box center [815, 270] width 208 height 53
type textarea "Acquisition Scope: 1-2 pets present"
type input "575"
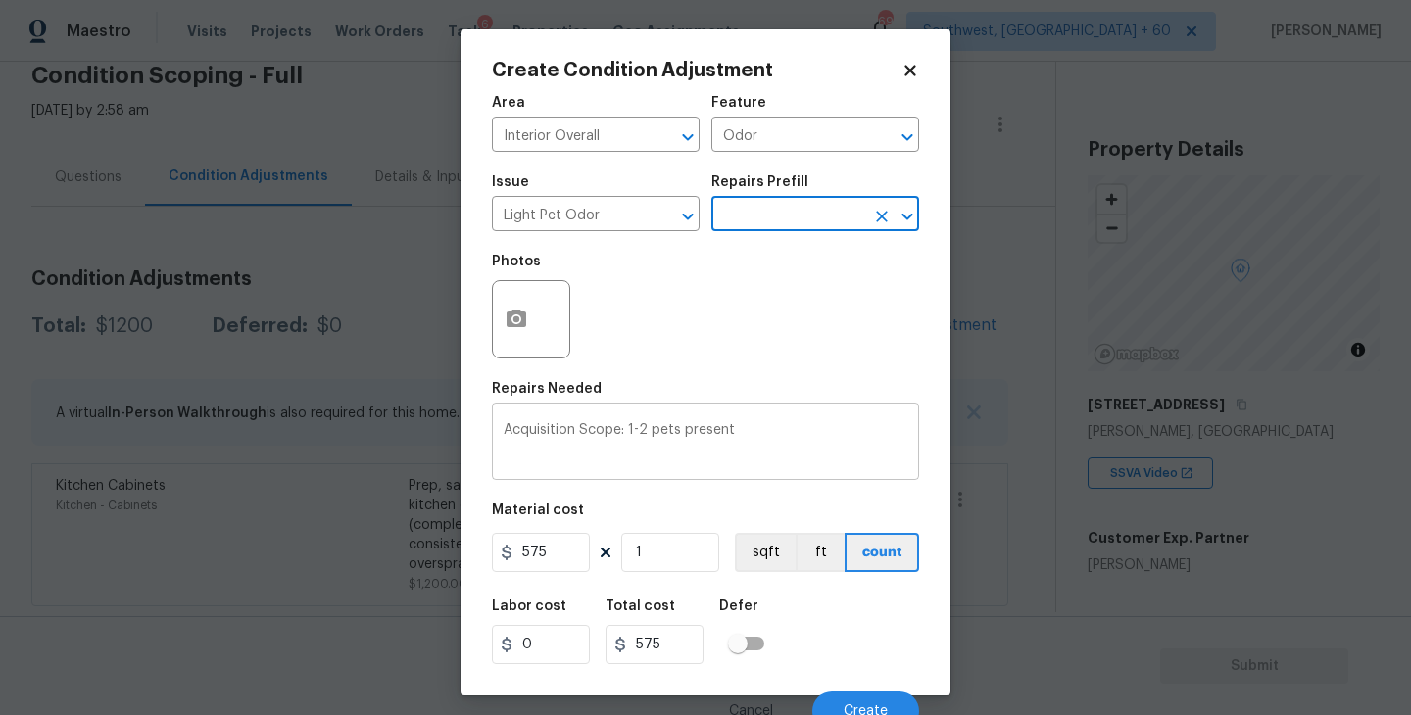
scroll to position [17, 0]
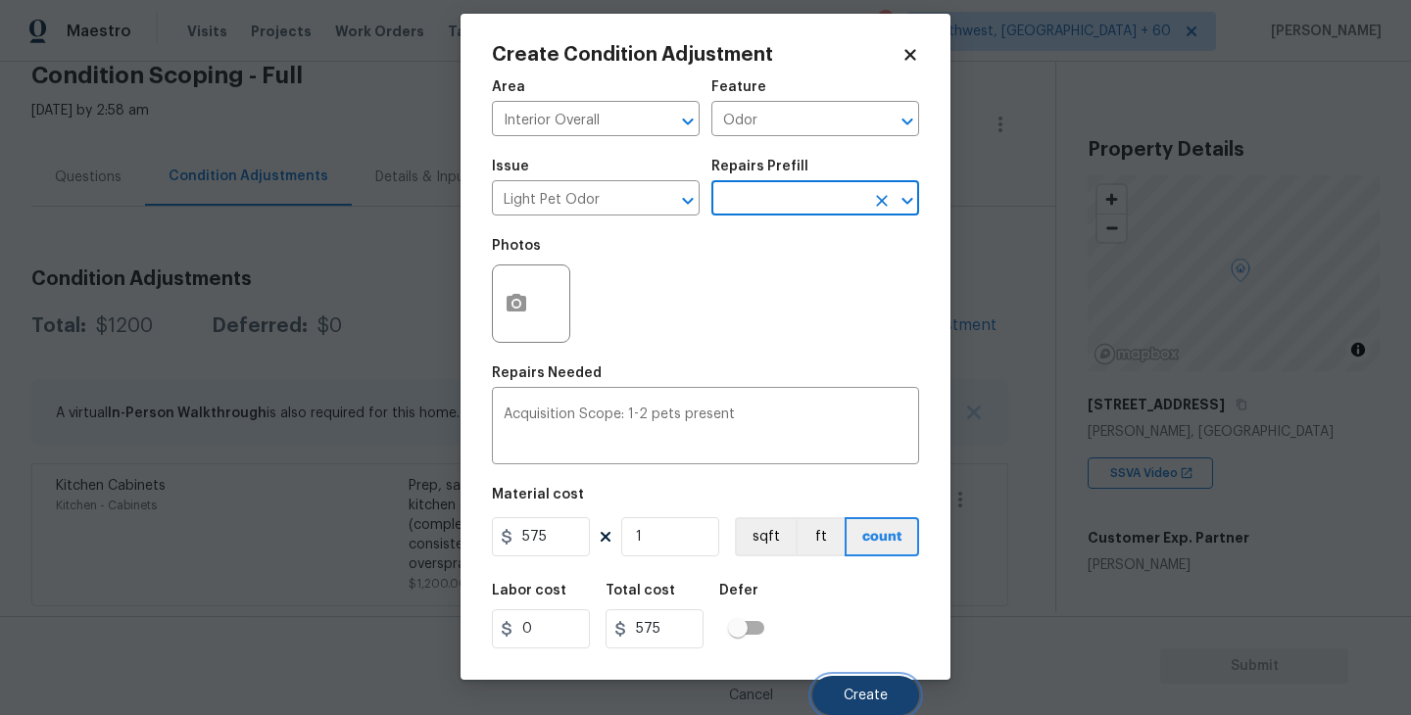
click at [853, 703] on button "Create" at bounding box center [865, 695] width 107 height 39
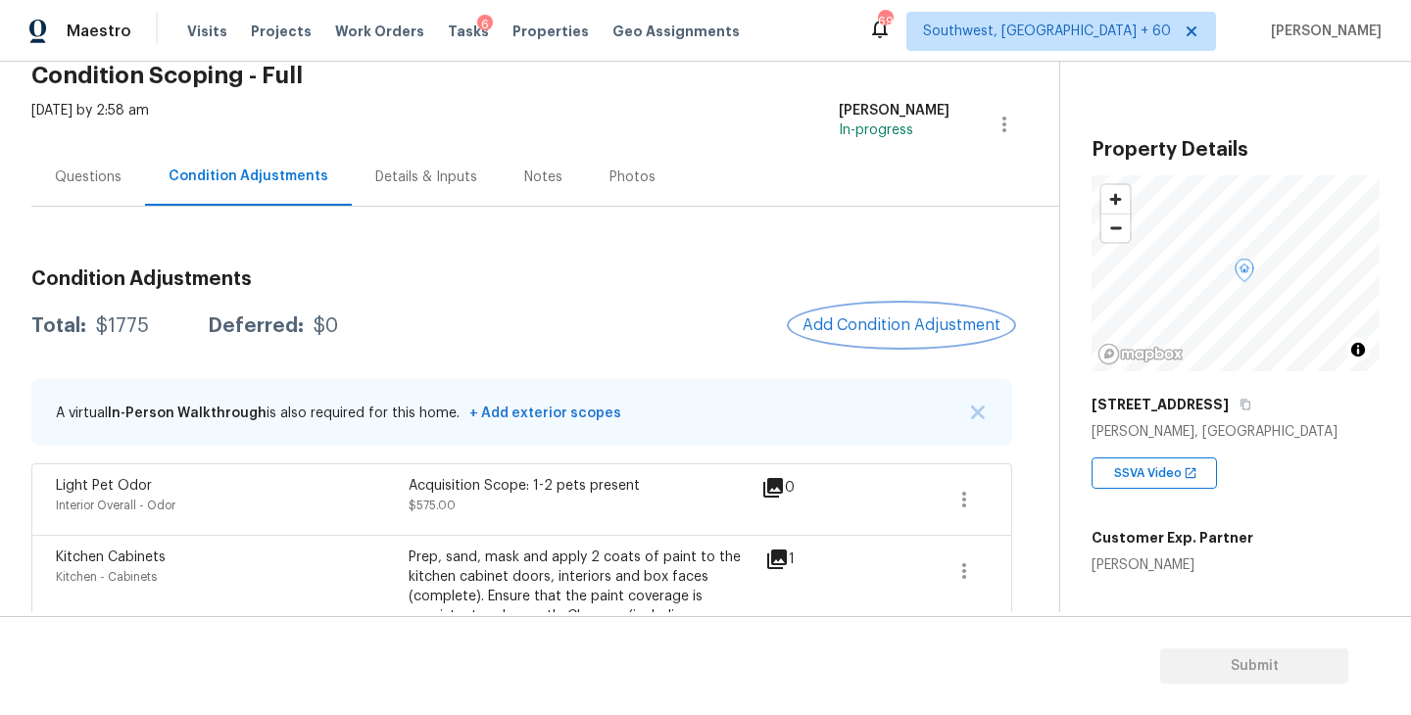
scroll to position [162, 0]
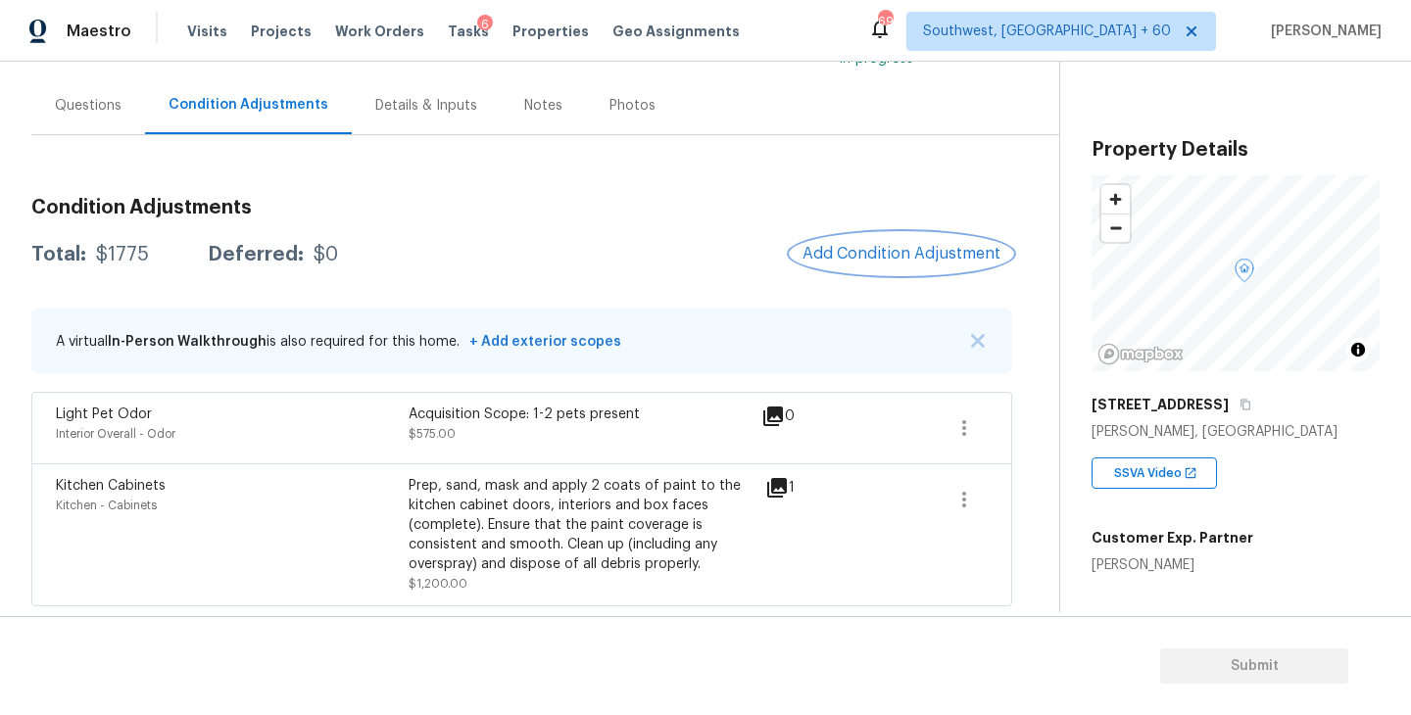
click at [844, 255] on span "Add Condition Adjustment" at bounding box center [901, 254] width 198 height 18
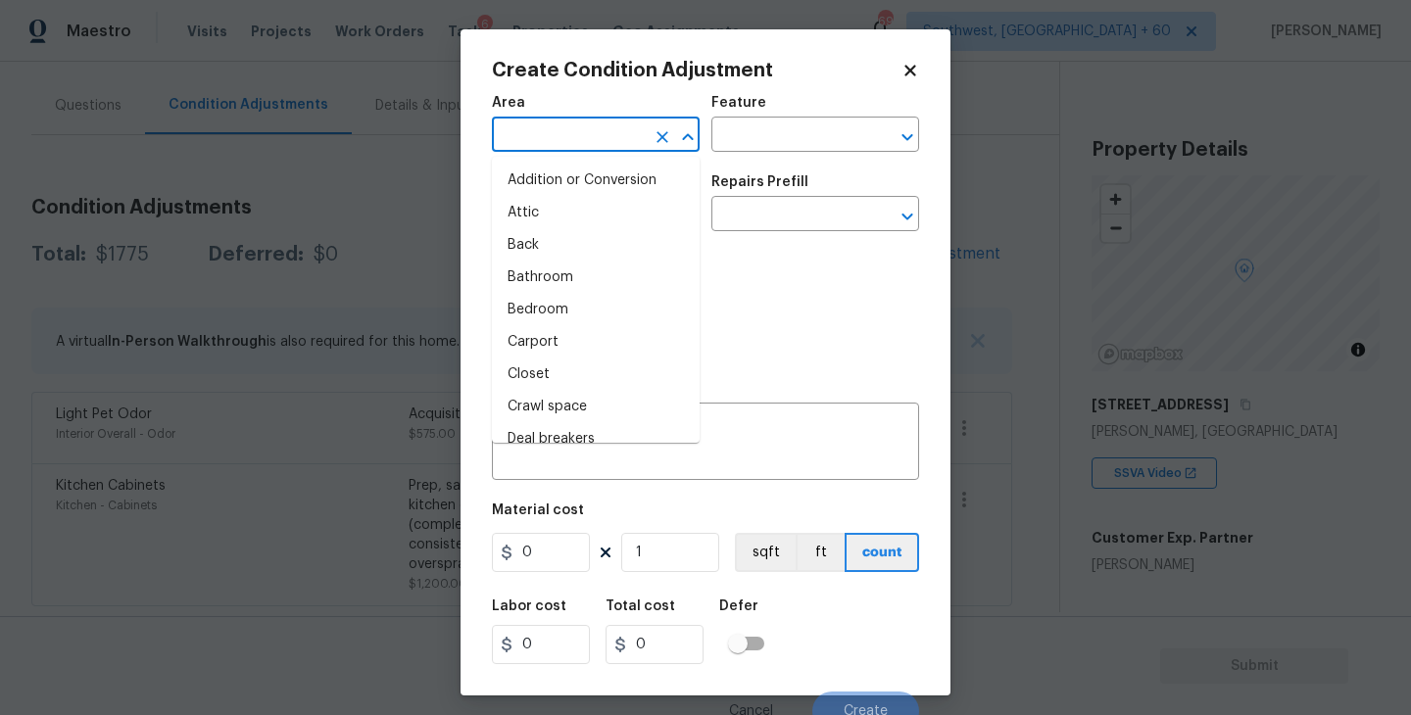
click at [556, 137] on input "text" at bounding box center [568, 136] width 153 height 30
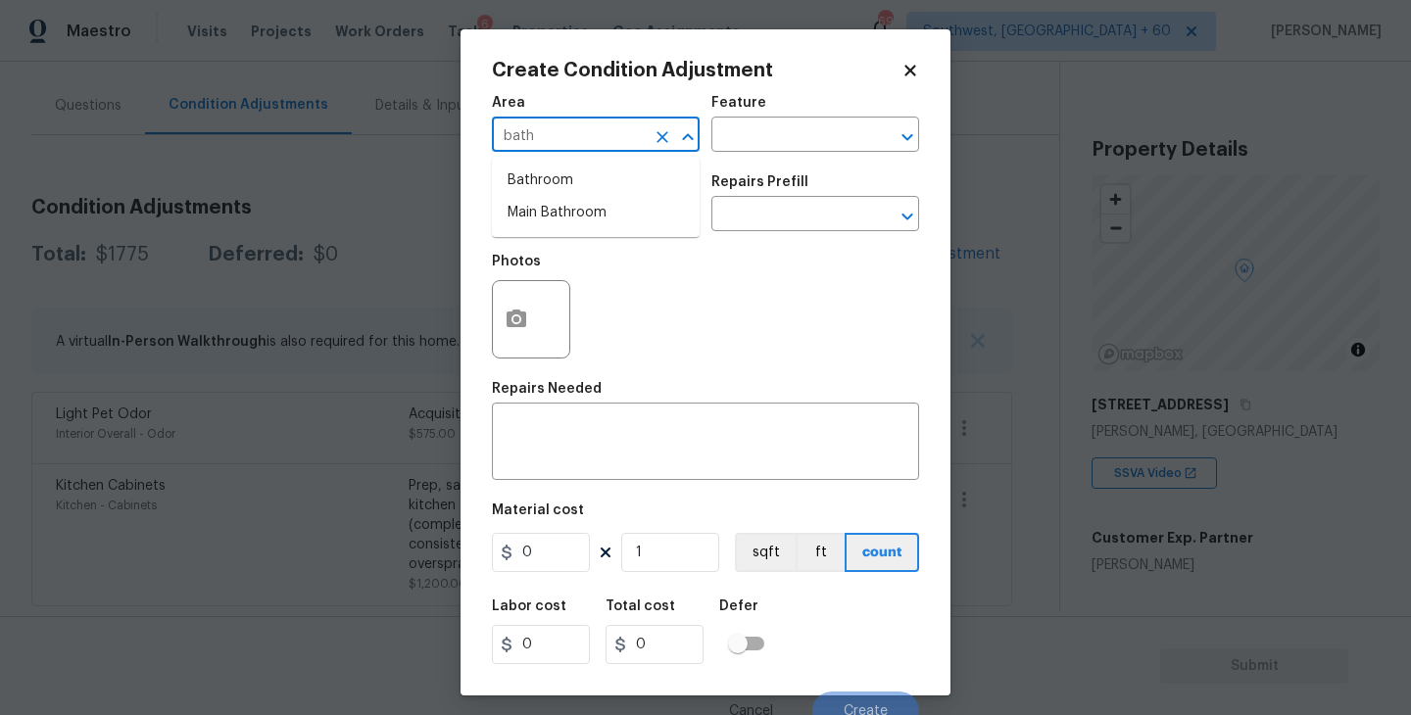
click at [554, 168] on li "Bathroom" at bounding box center [596, 181] width 208 height 32
type input "Bathroom"
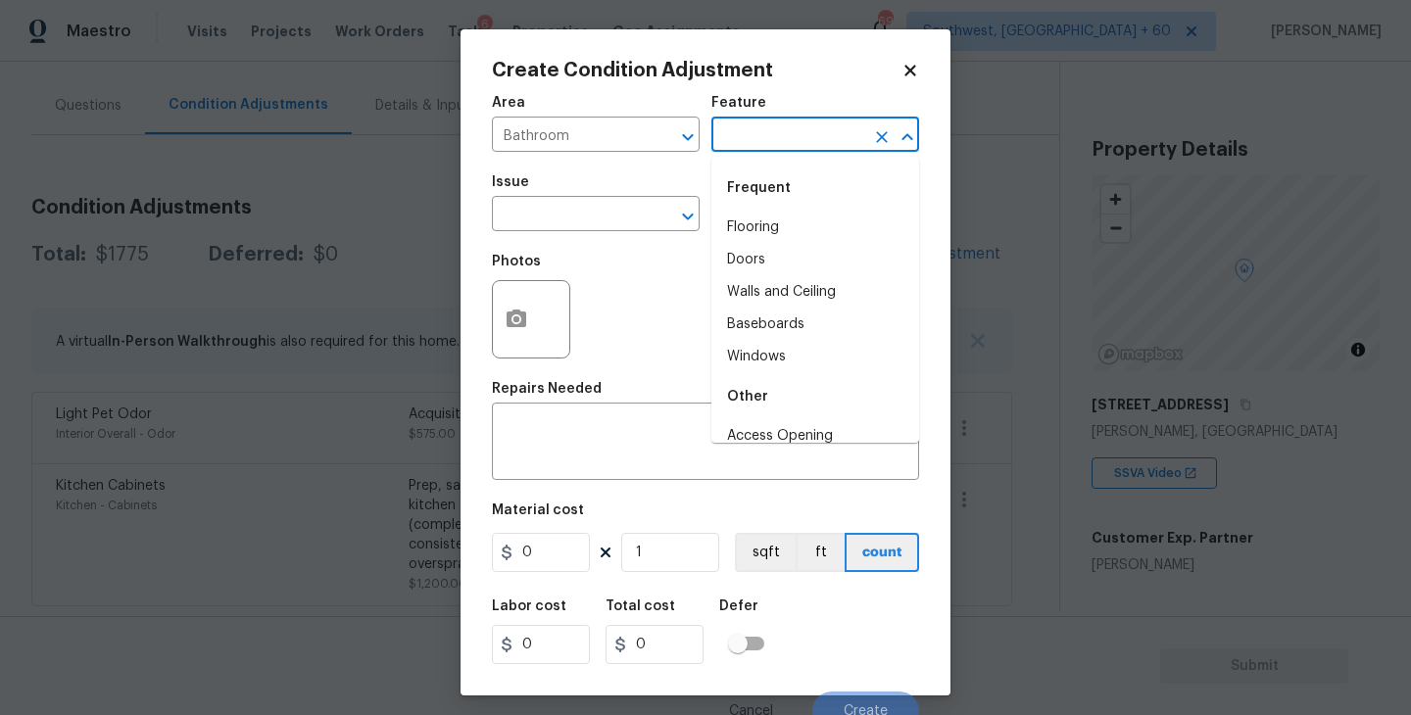
click at [767, 128] on input "text" at bounding box center [787, 136] width 153 height 30
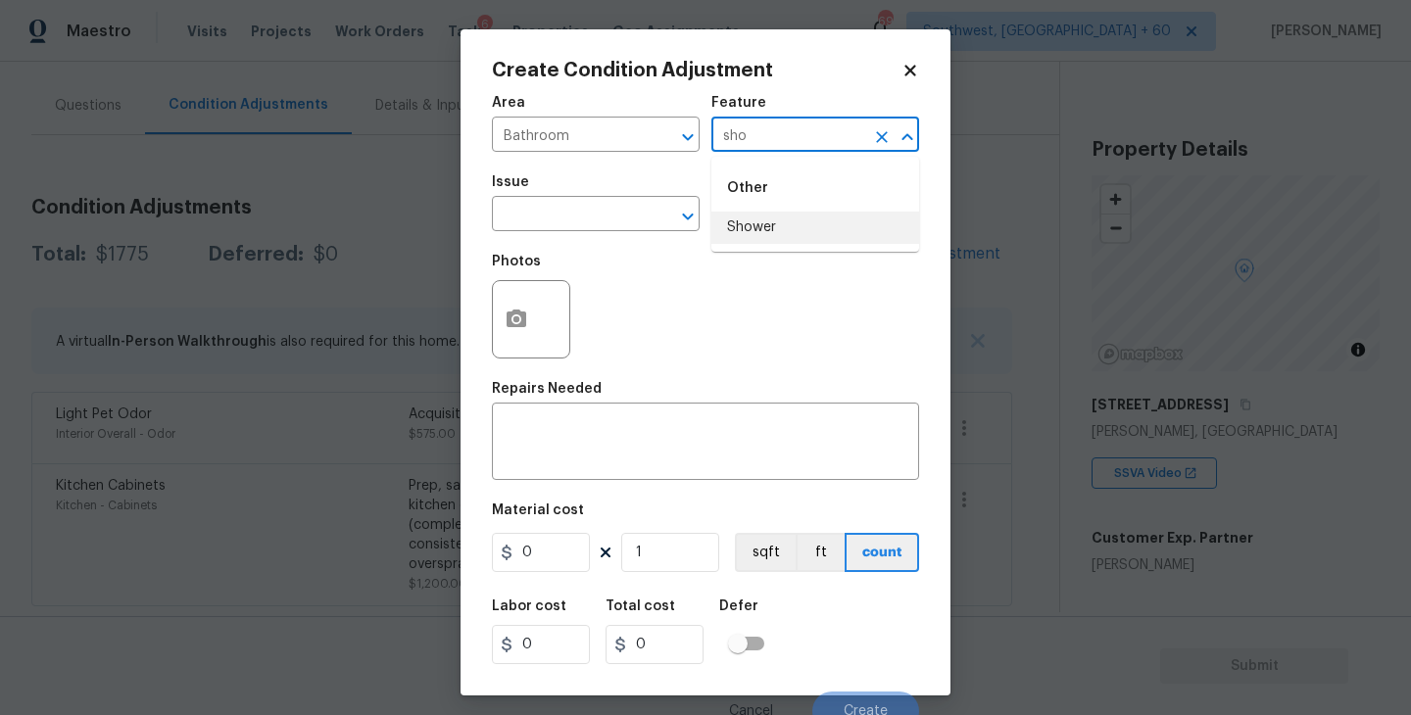
click at [763, 218] on li "Shower" at bounding box center [815, 228] width 208 height 32
type input "Shower"
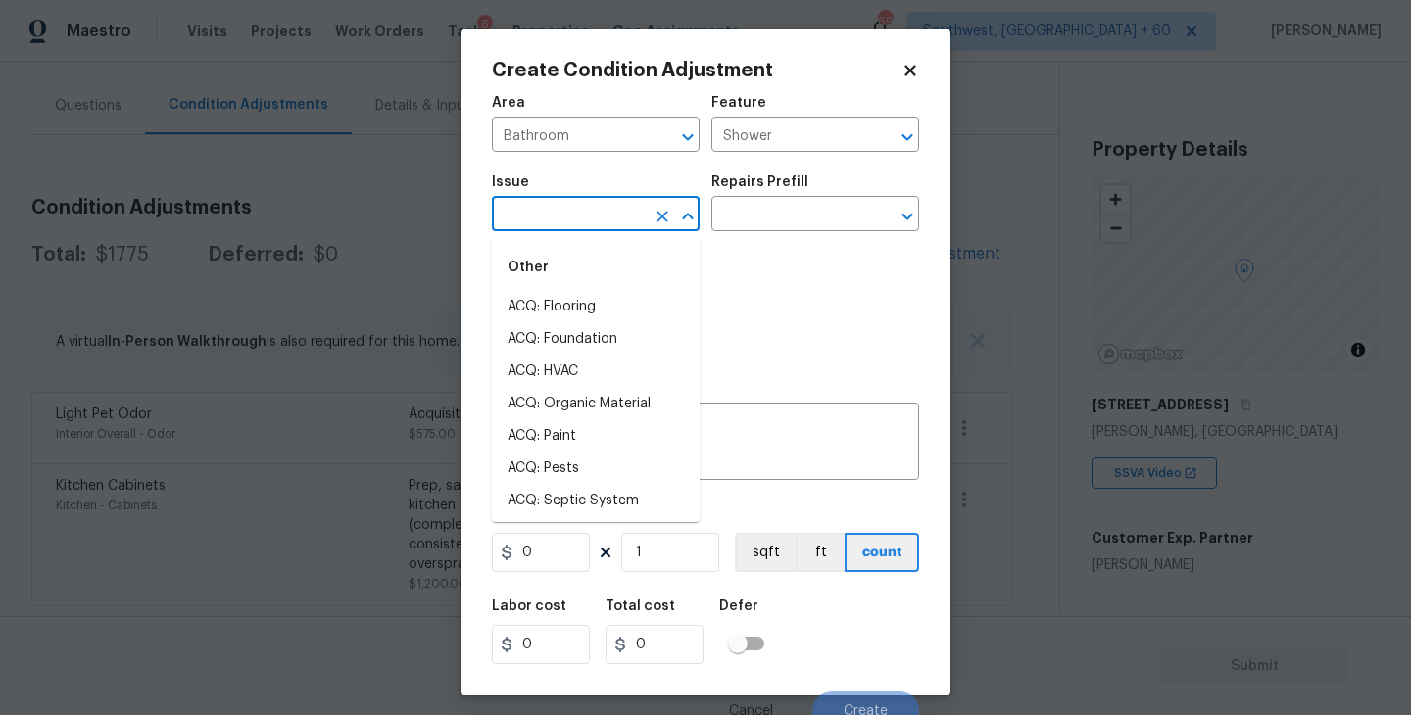
drag, startPoint x: 633, startPoint y: 218, endPoint x: 596, endPoint y: 218, distance: 37.2
click at [596, 218] on input "text" at bounding box center [568, 216] width 153 height 30
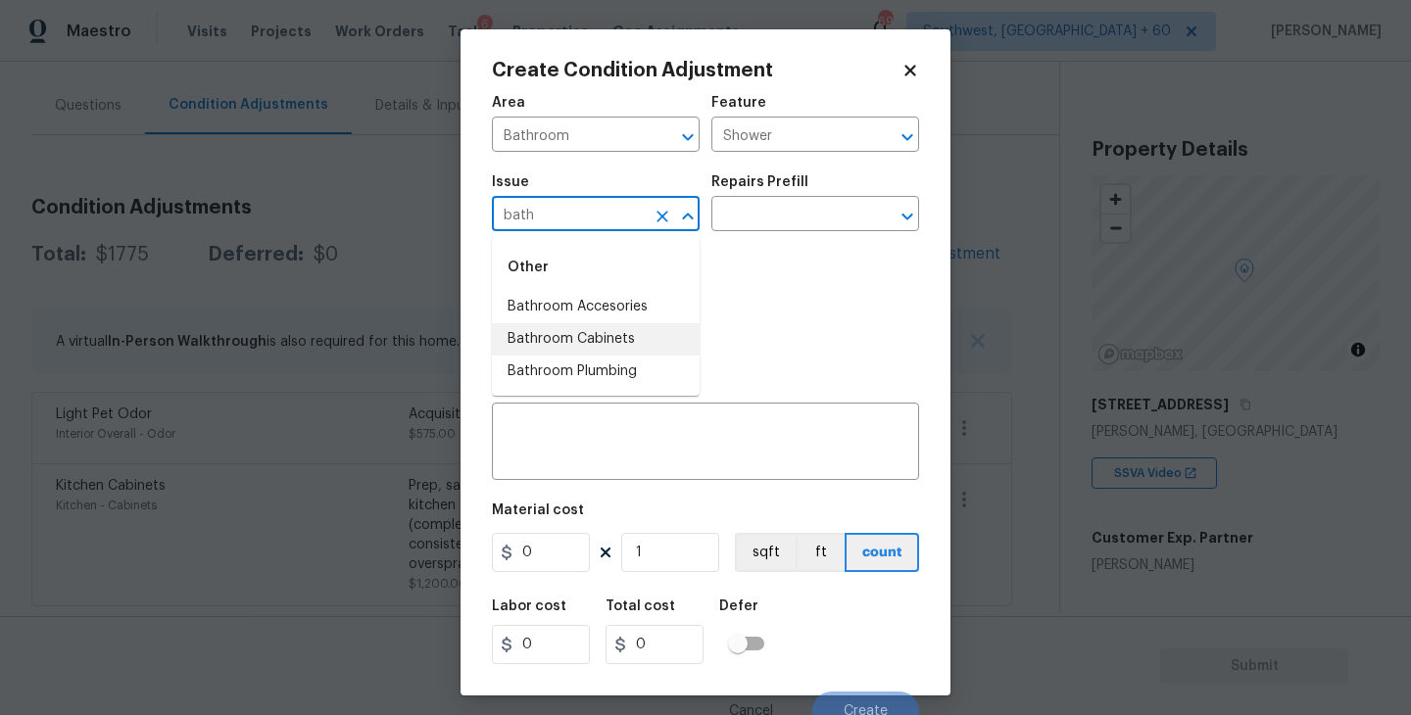
click at [599, 371] on li "Bathroom Plumbing" at bounding box center [596, 372] width 208 height 32
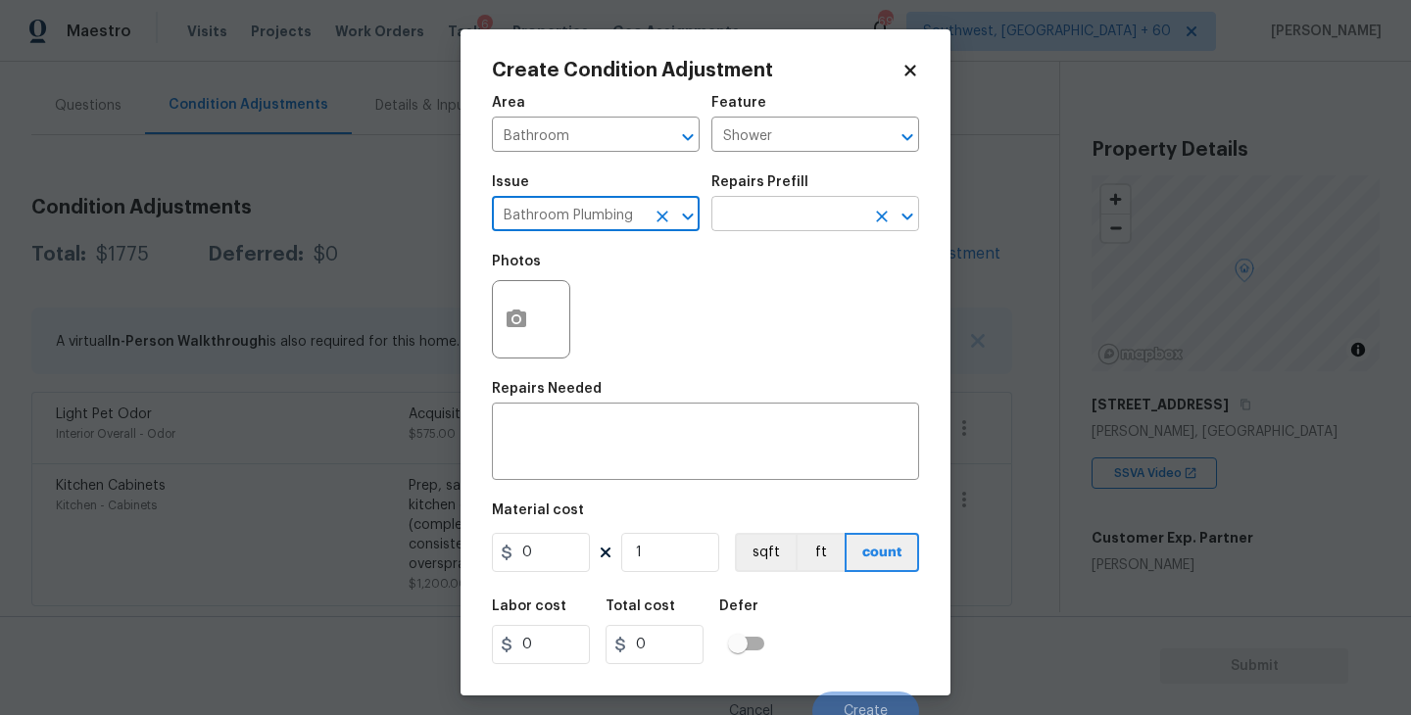
type input "Bathroom Plumbing"
click at [724, 214] on input "text" at bounding box center [787, 216] width 153 height 30
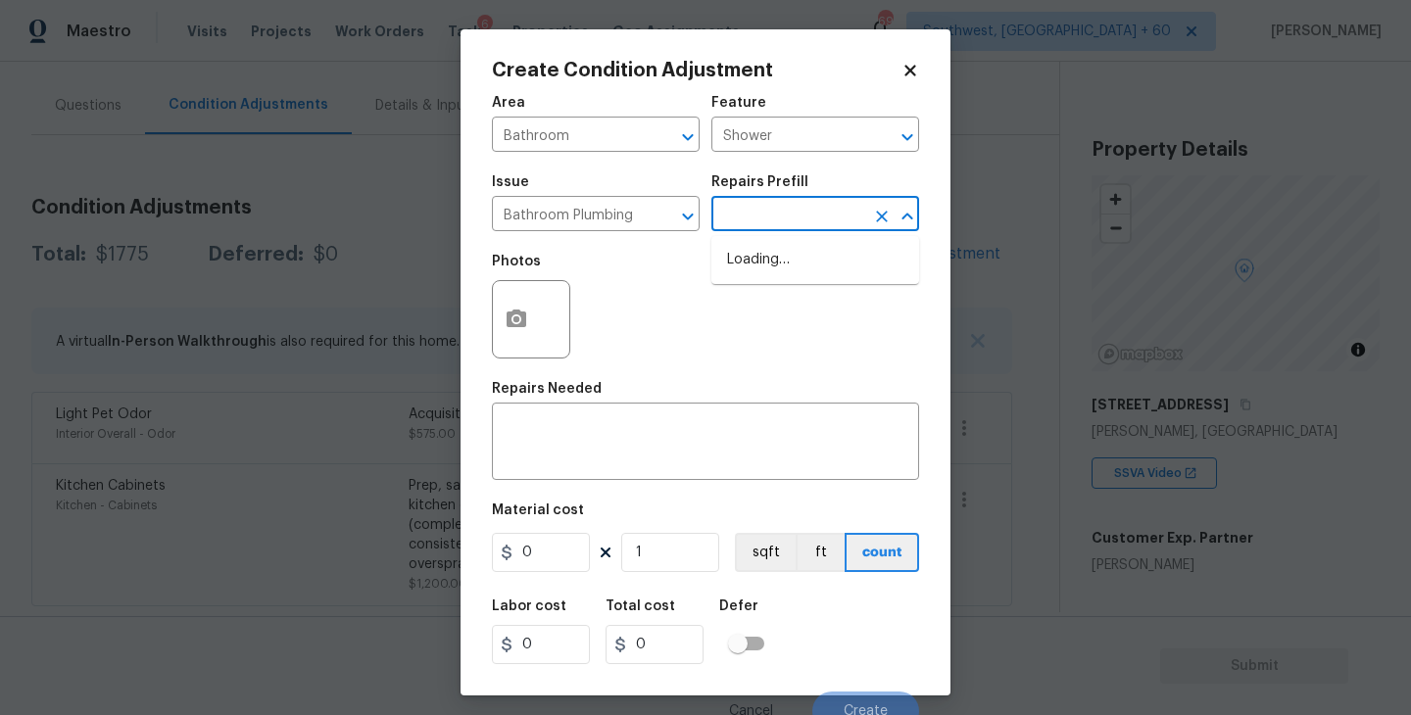
type input "r"
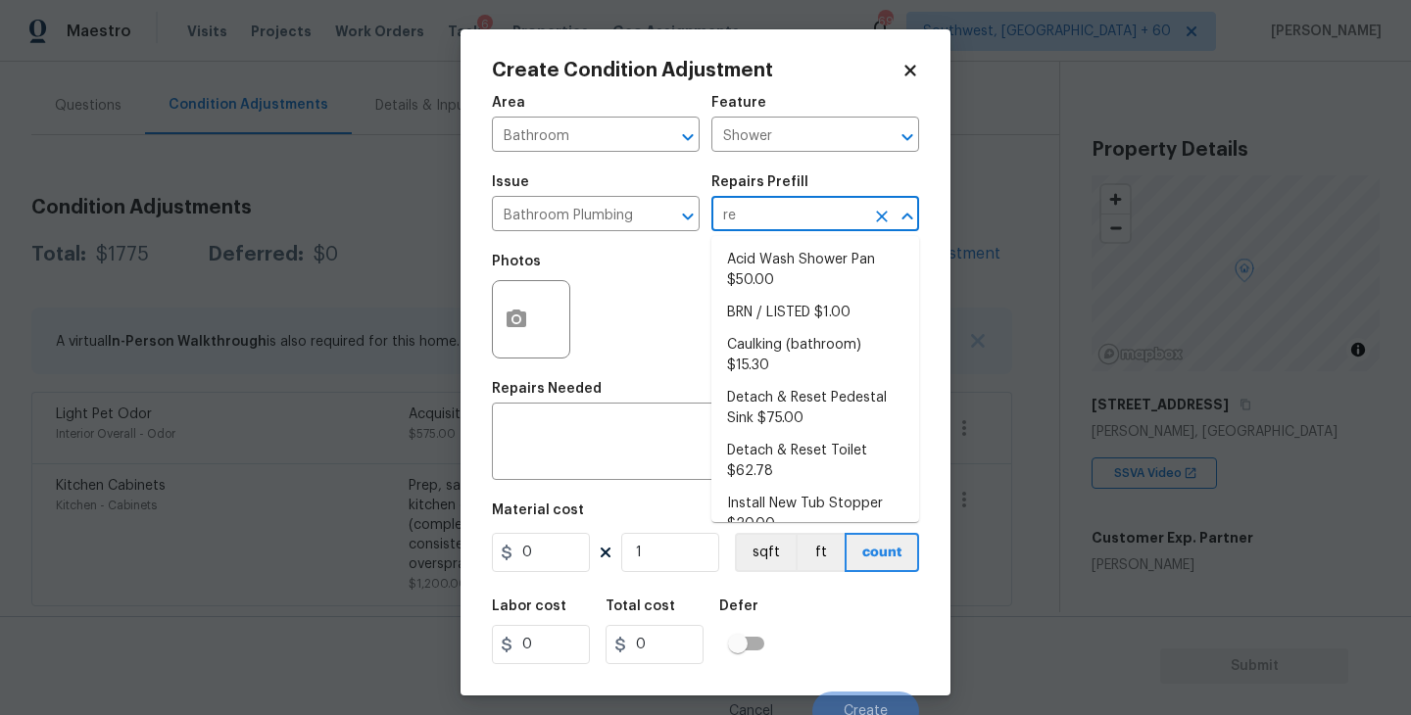
type input "ref"
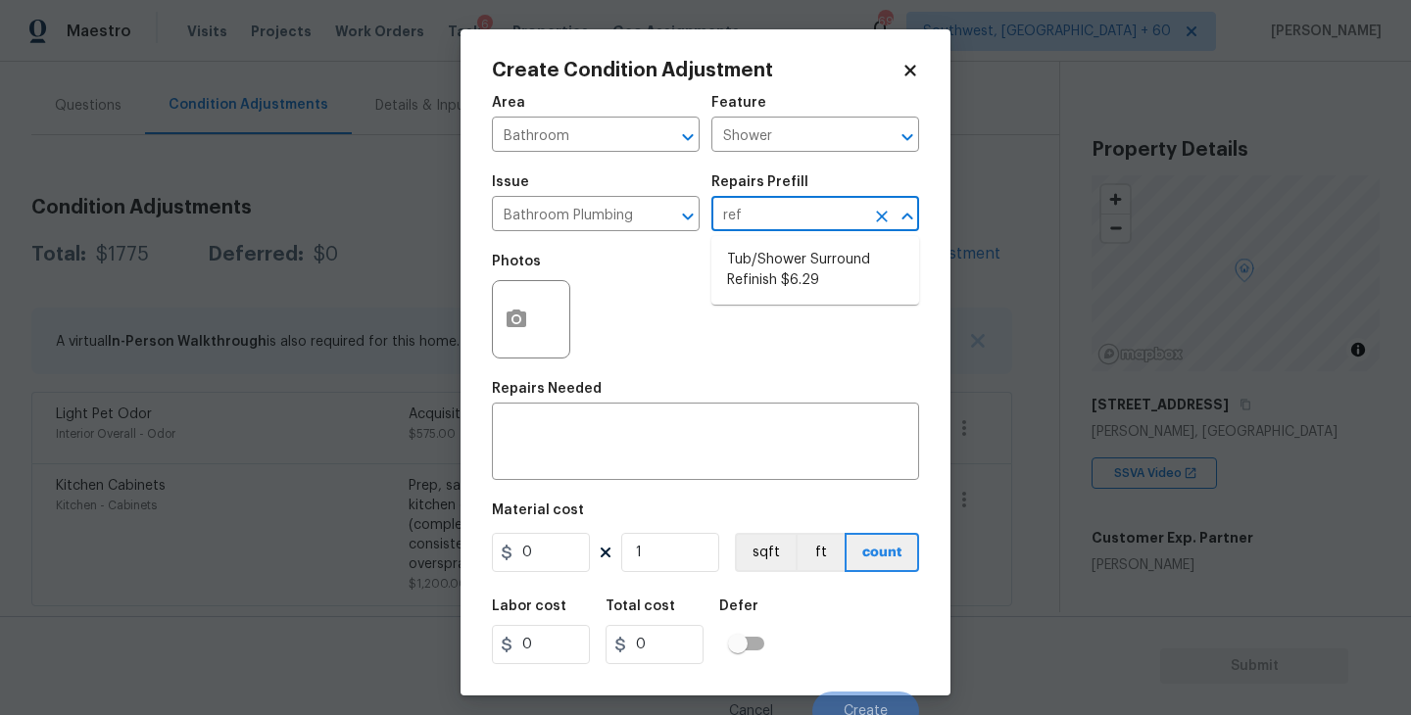
click at [737, 249] on li "Tub/Shower Surround Refinish $6.29" at bounding box center [815, 270] width 208 height 53
type input "Plumbing"
type textarea "Prep, mask, clean and refinish the tub/shower tile surround both all sides ensu…"
type input "6.29"
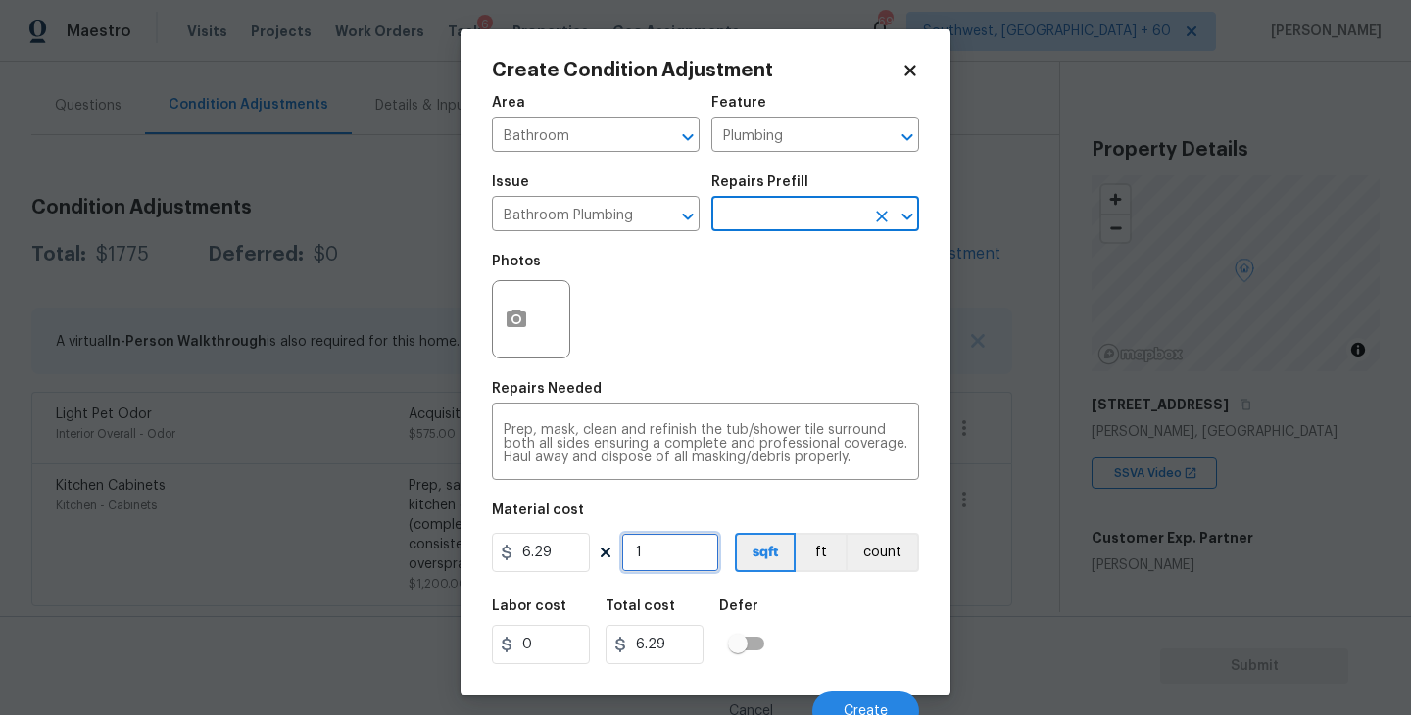
click at [651, 569] on input "1" at bounding box center [670, 552] width 98 height 39
type input "0"
type input "5"
type input "31.45"
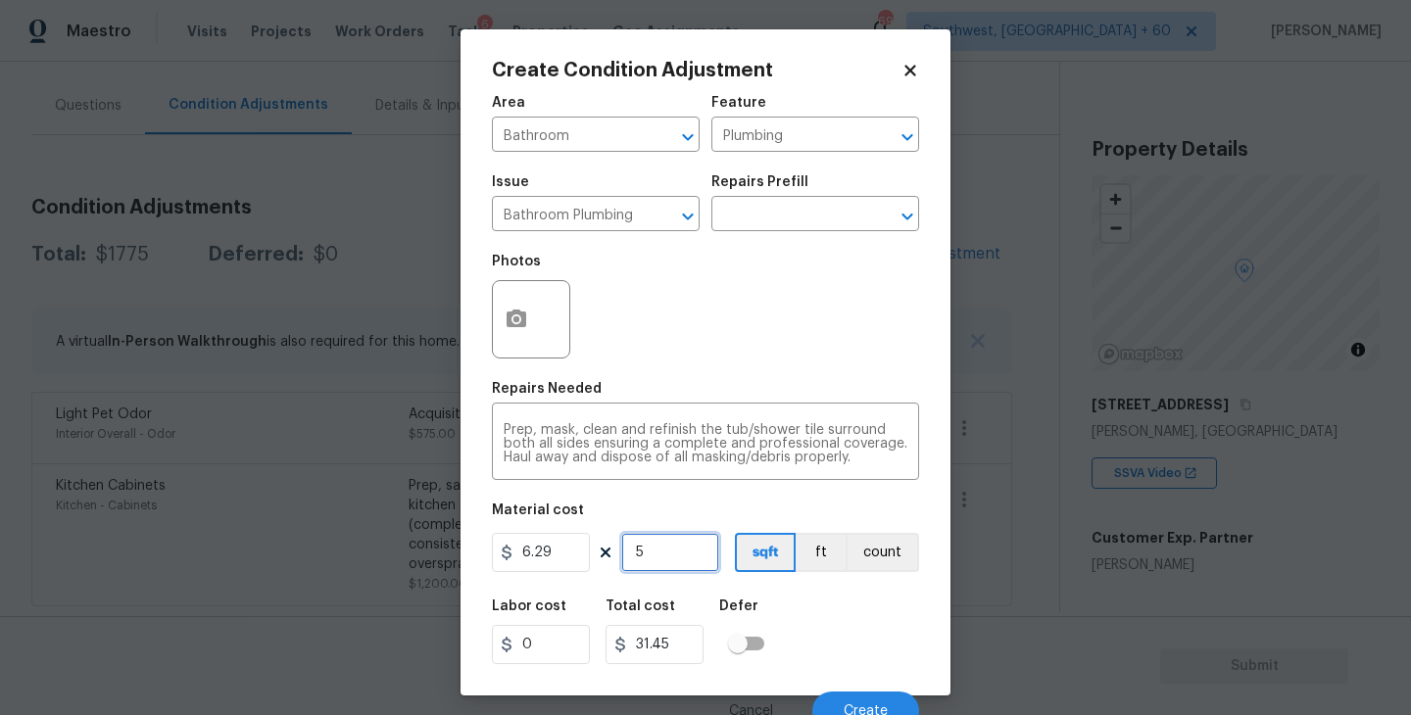
type input "56"
type input "352.24"
type input "56"
click at [515, 322] on circle "button" at bounding box center [516, 319] width 6 height 6
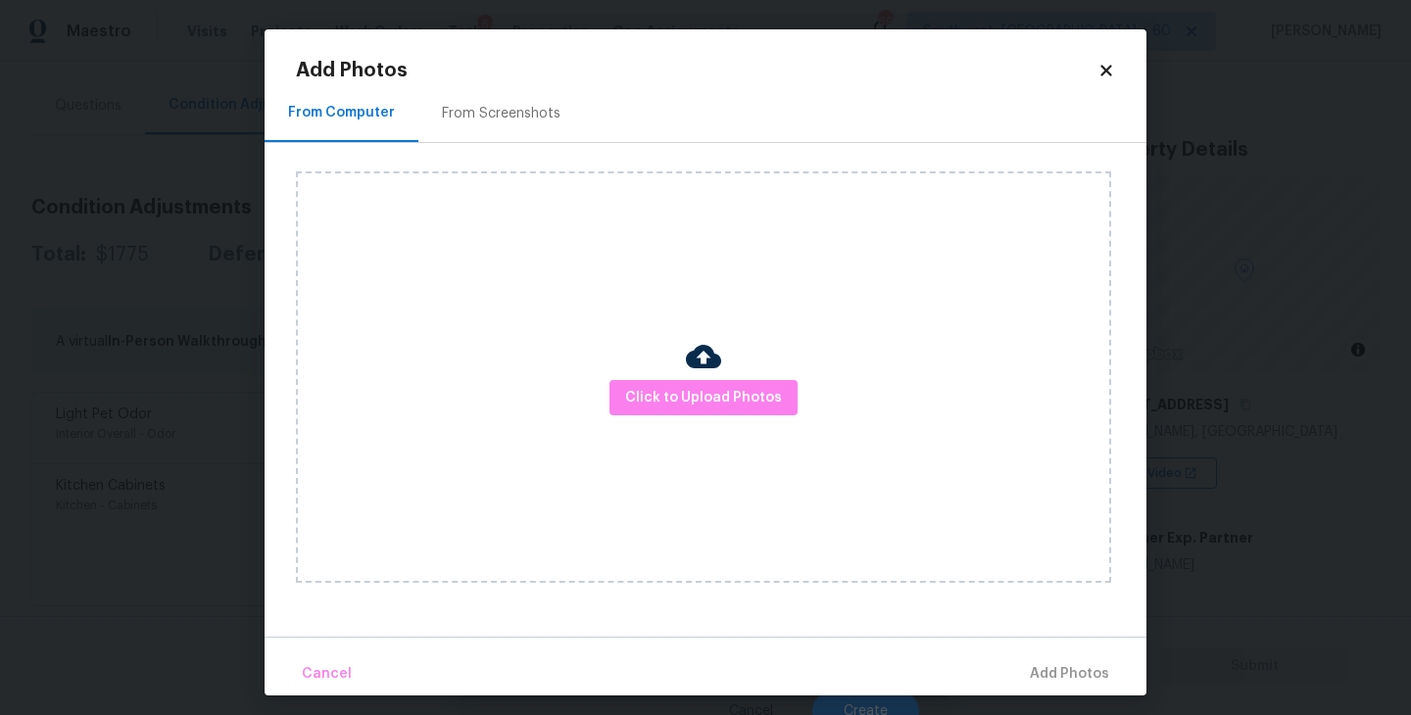
click at [696, 418] on div "Click to Upload Photos" at bounding box center [703, 376] width 815 height 411
click at [703, 396] on span "Click to Upload Photos" at bounding box center [703, 398] width 157 height 24
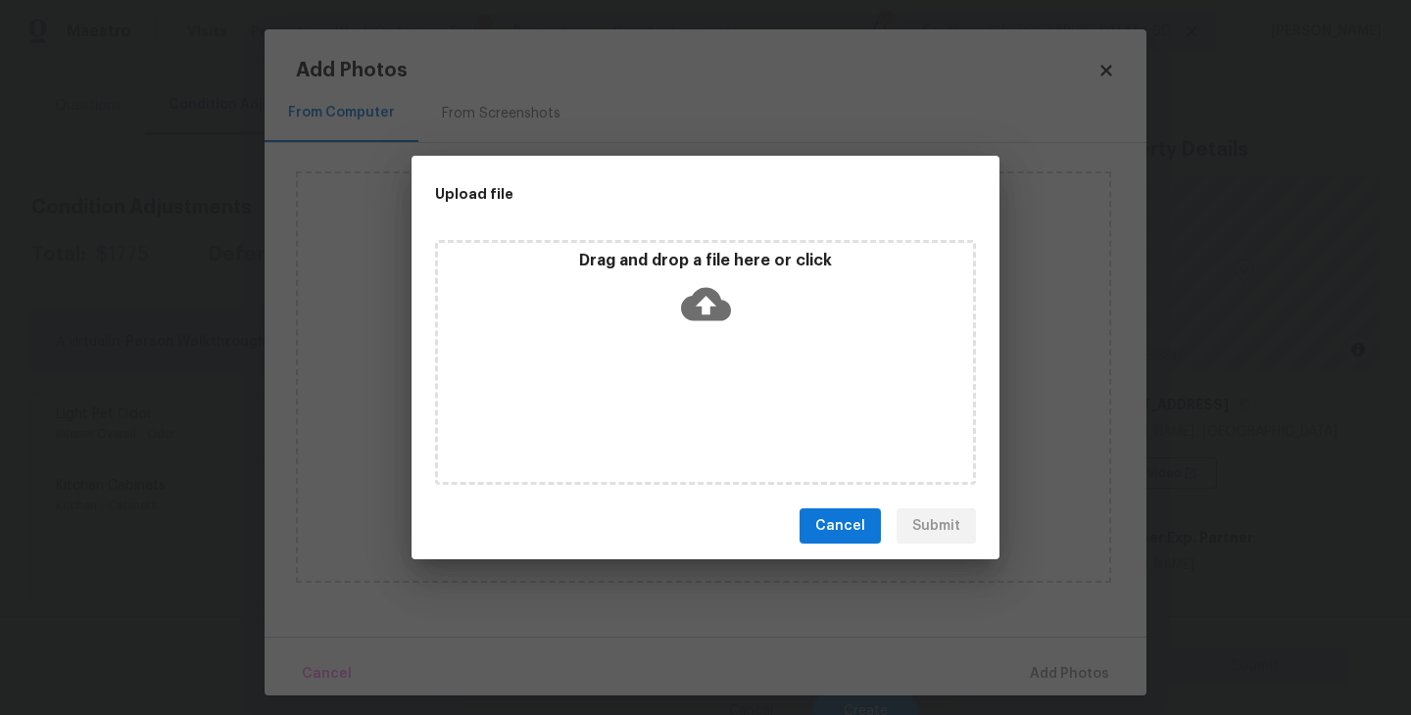
click at [702, 339] on div "Drag and drop a file here or click" at bounding box center [705, 362] width 541 height 245
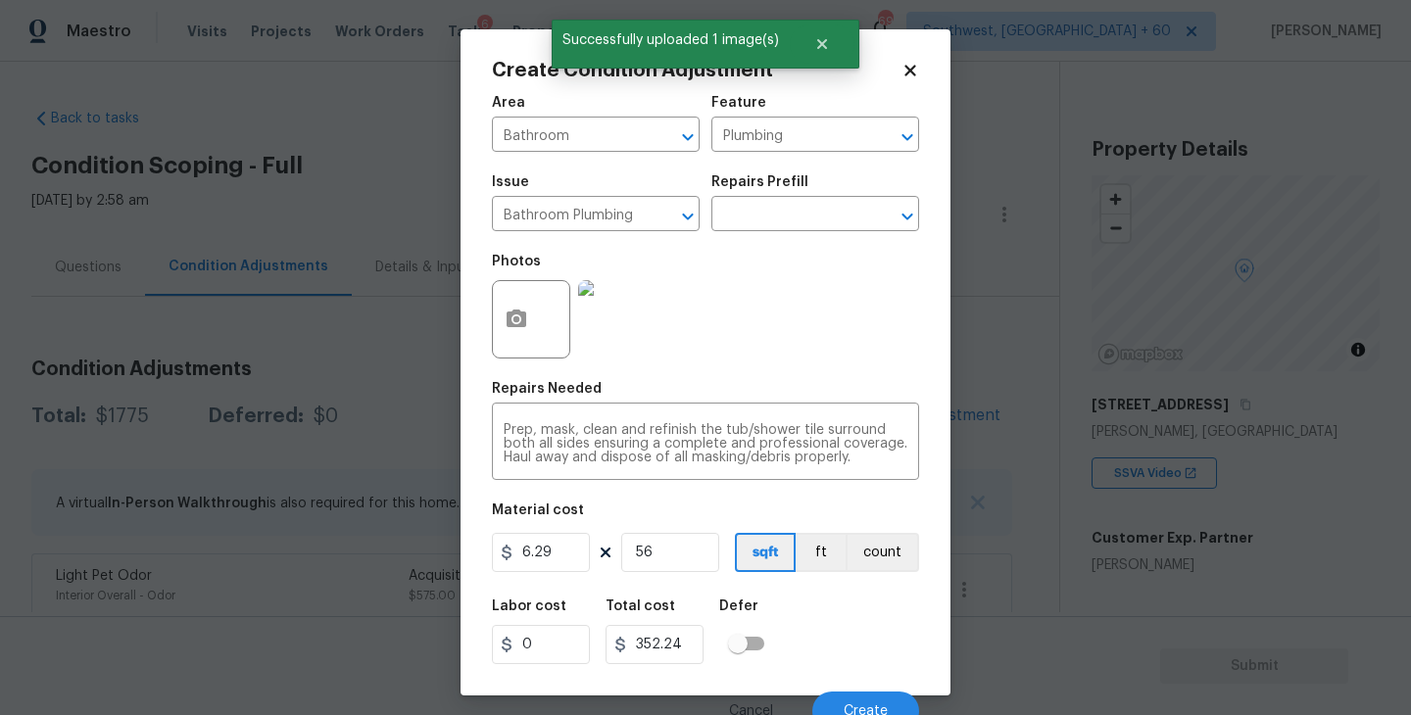
scroll to position [17, 0]
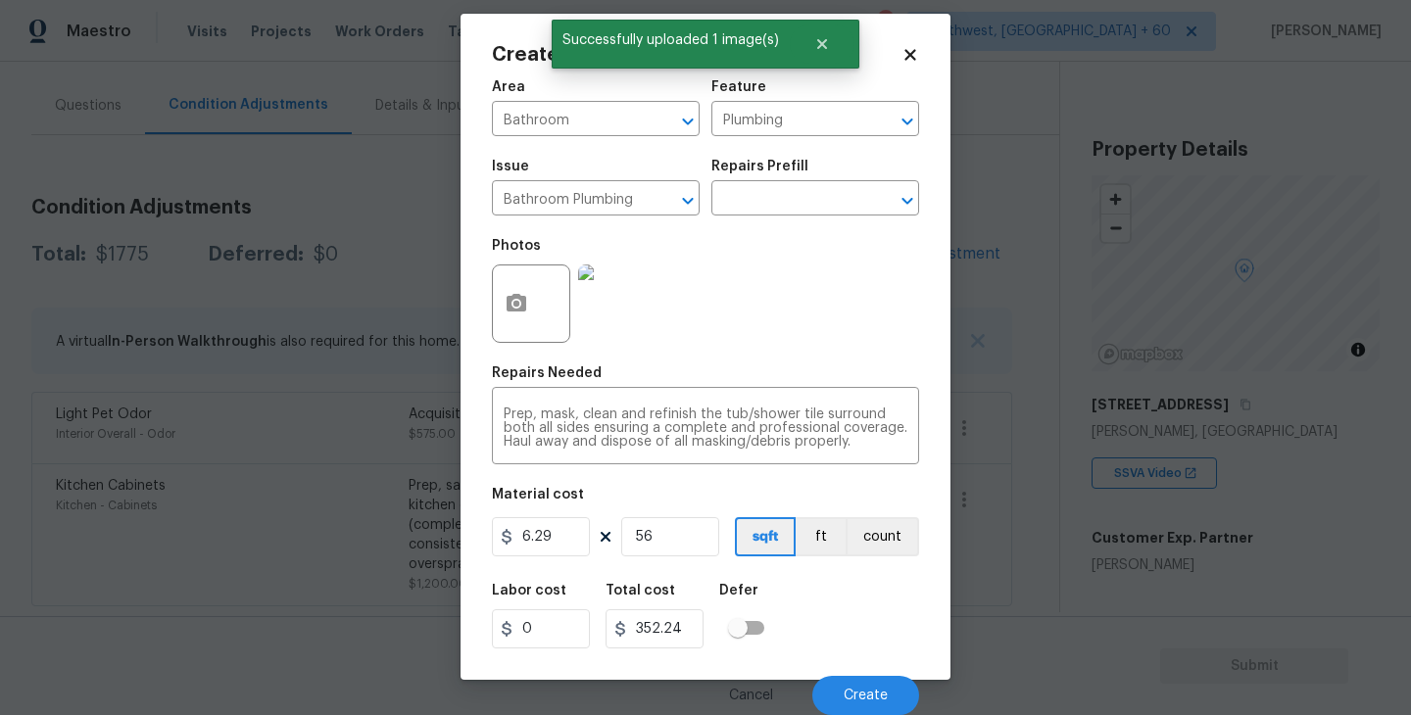
click at [841, 621] on div "Labor cost 0 Total cost 352.24 Defer" at bounding box center [705, 616] width 427 height 88
click at [869, 683] on button "Create" at bounding box center [865, 695] width 107 height 39
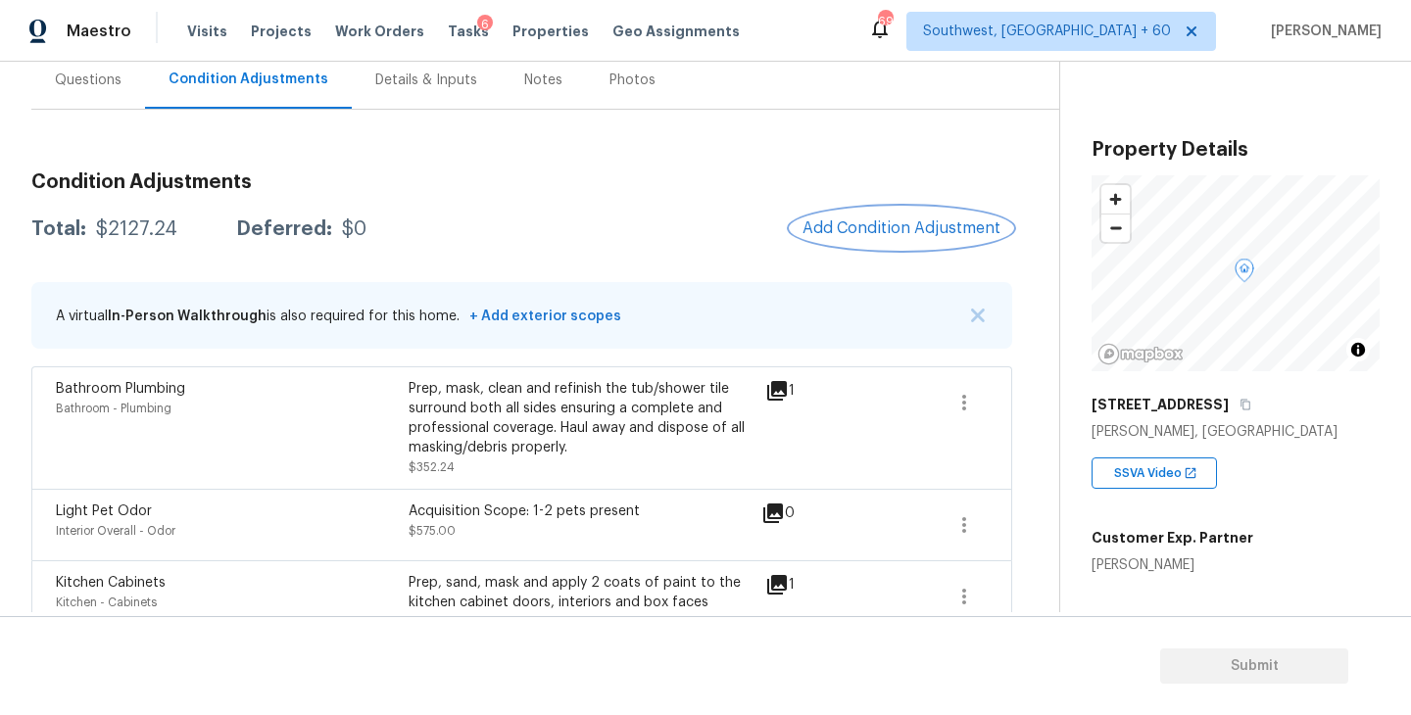
scroll to position [285, 0]
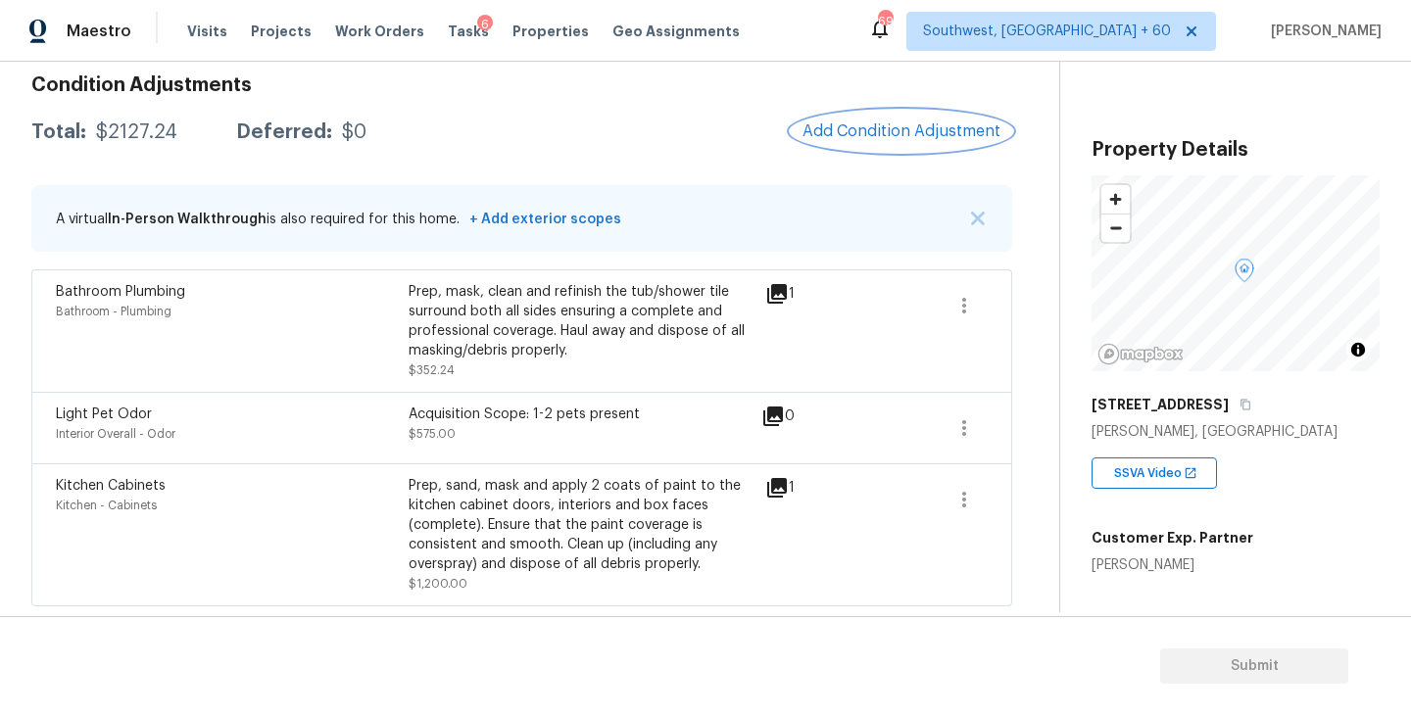
click at [896, 136] on span "Add Condition Adjustment" at bounding box center [901, 131] width 198 height 18
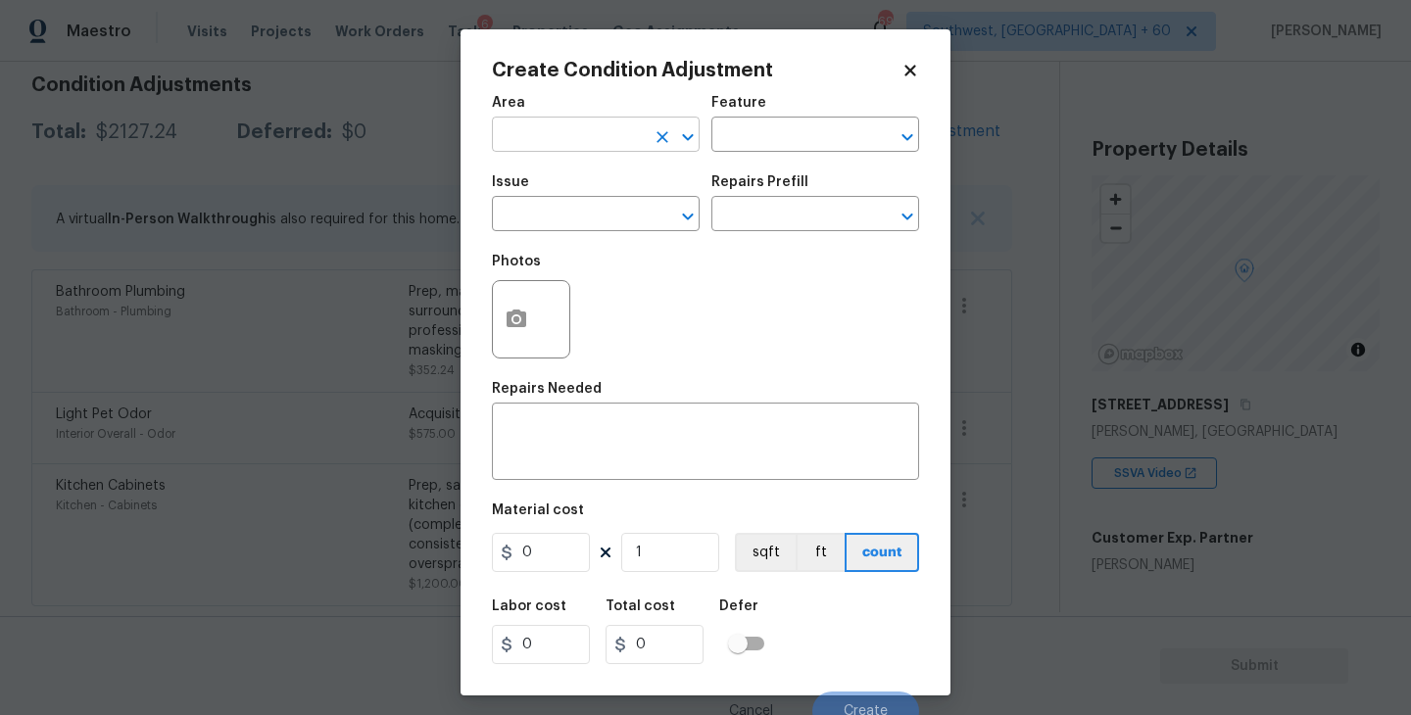
click at [571, 122] on input "text" at bounding box center [568, 136] width 153 height 30
click at [571, 203] on li "Exterior Overall" at bounding box center [596, 213] width 208 height 32
type input "Exterior Overall"
click at [771, 120] on div "Feature" at bounding box center [815, 108] width 208 height 25
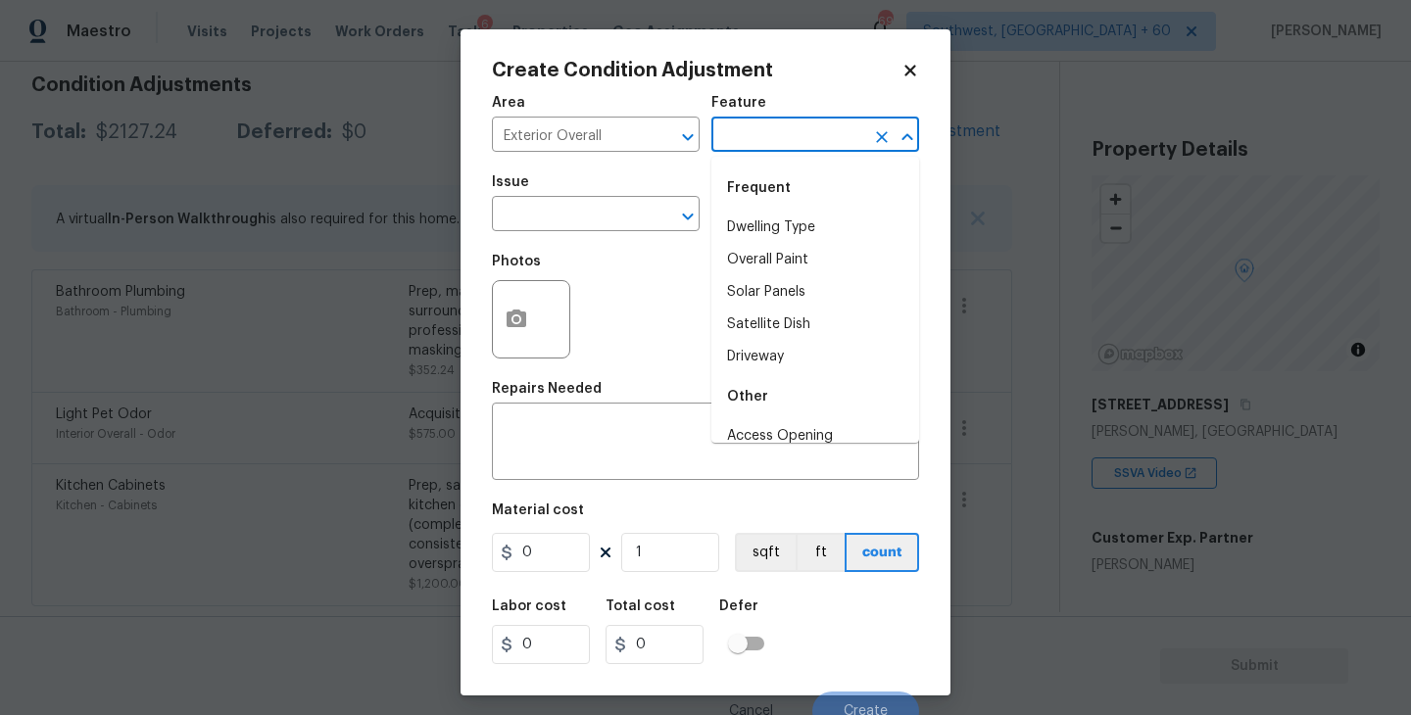
click at [759, 135] on input "text" at bounding box center [787, 136] width 153 height 30
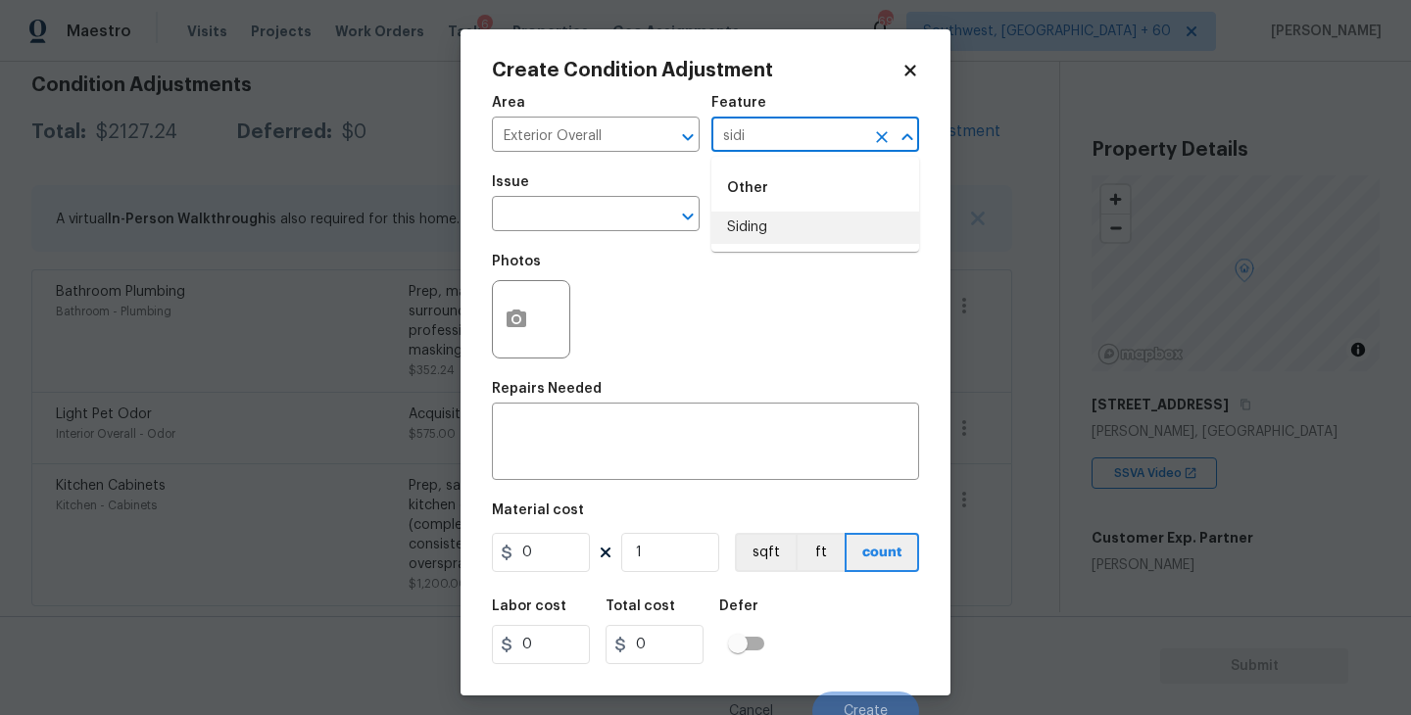
click at [757, 219] on li "Siding" at bounding box center [815, 228] width 208 height 32
type input "Siding"
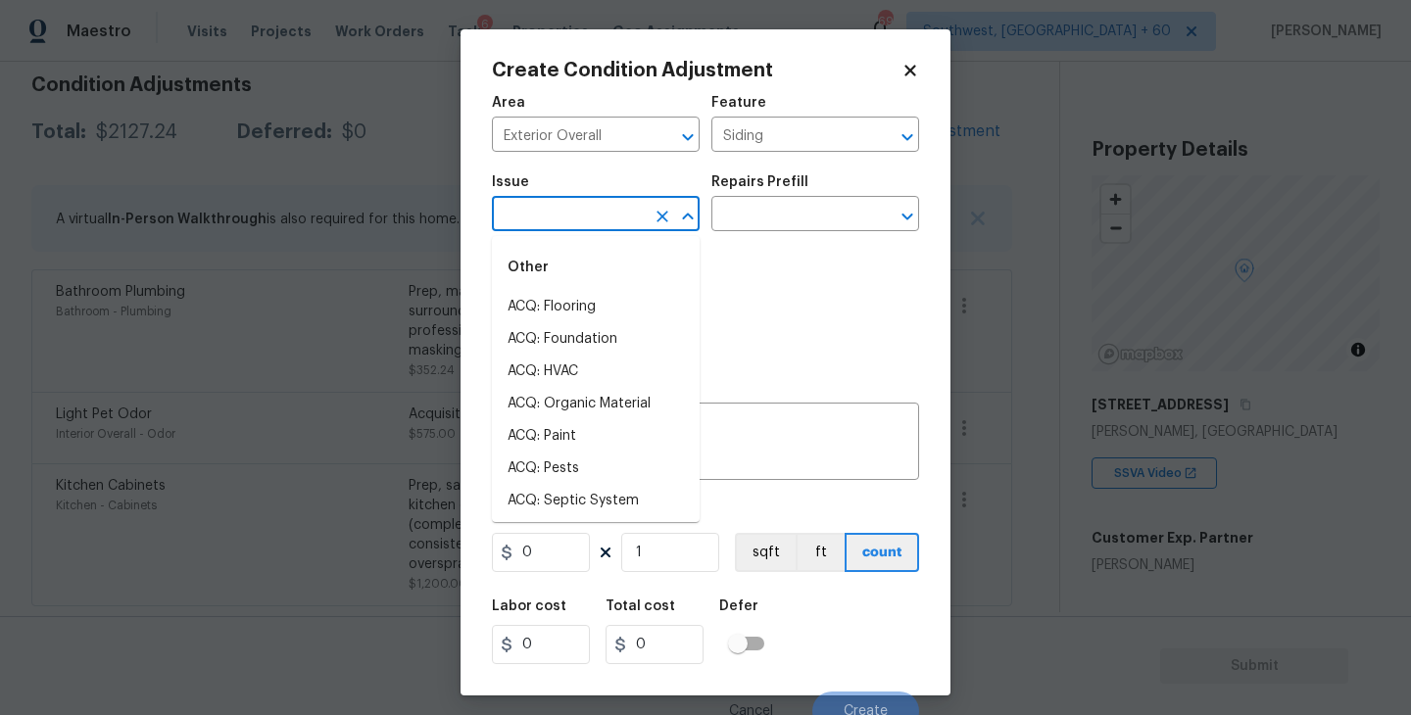
click at [582, 219] on input "text" at bounding box center [568, 216] width 153 height 30
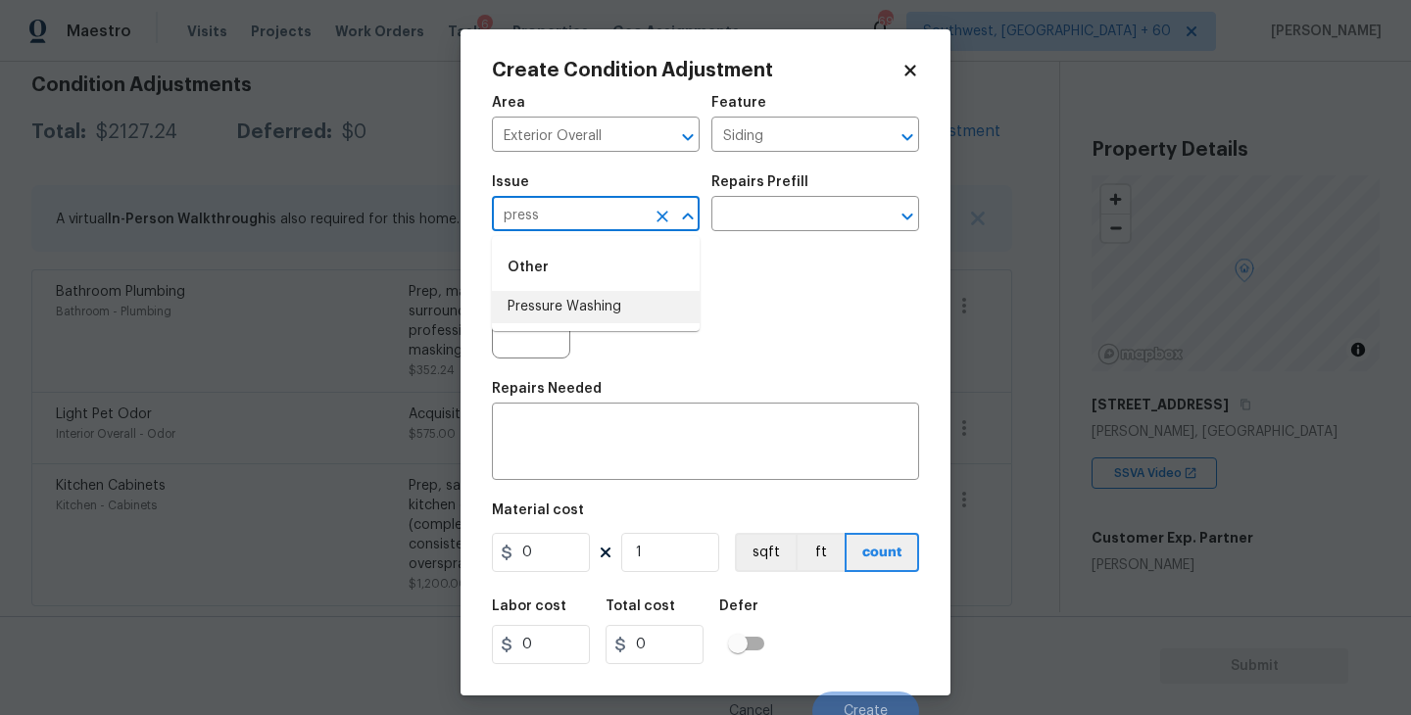
click at [566, 321] on li "Pressure Washing" at bounding box center [596, 307] width 208 height 32
type input "Pressure Washing"
click at [750, 262] on div "Photos" at bounding box center [705, 306] width 427 height 127
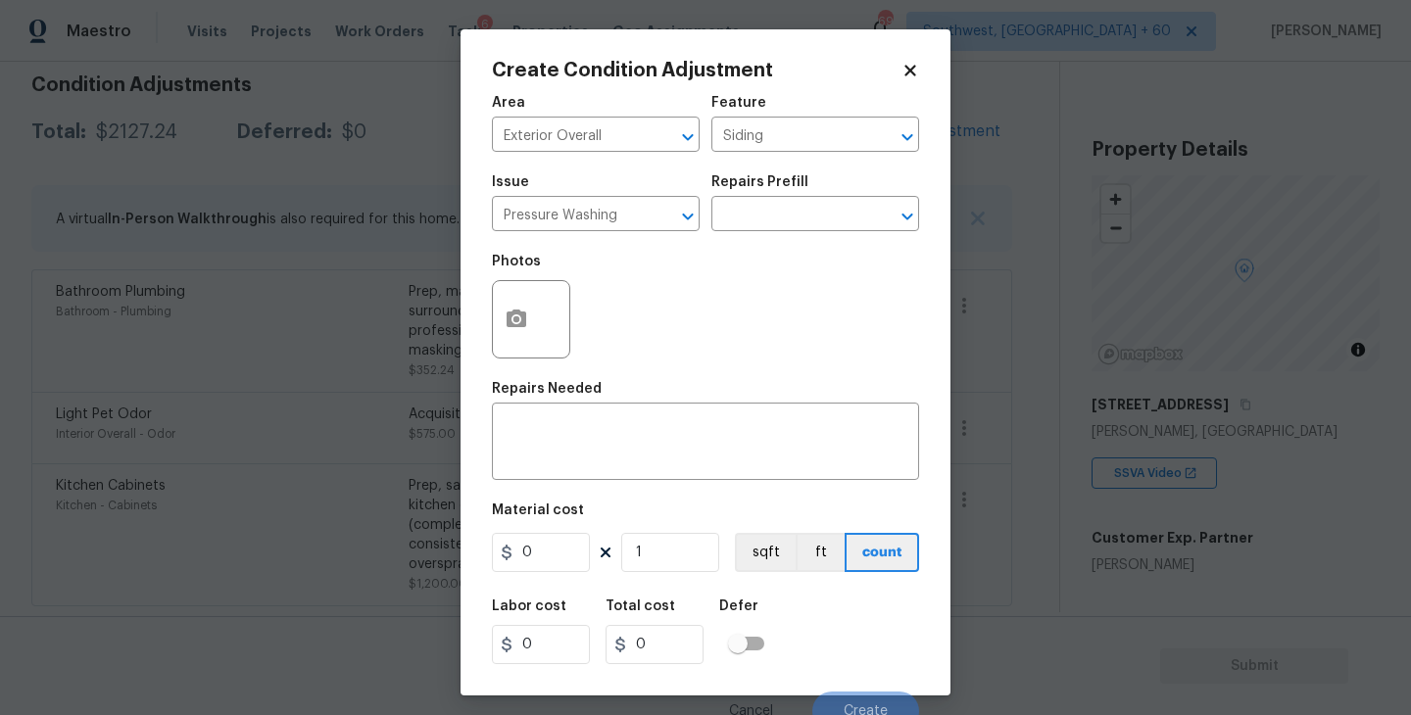
click at [780, 232] on div "Issue Pressure Washing ​ Repairs Prefill ​" at bounding box center [705, 203] width 427 height 79
click at [799, 209] on input "text" at bounding box center [787, 216] width 153 height 30
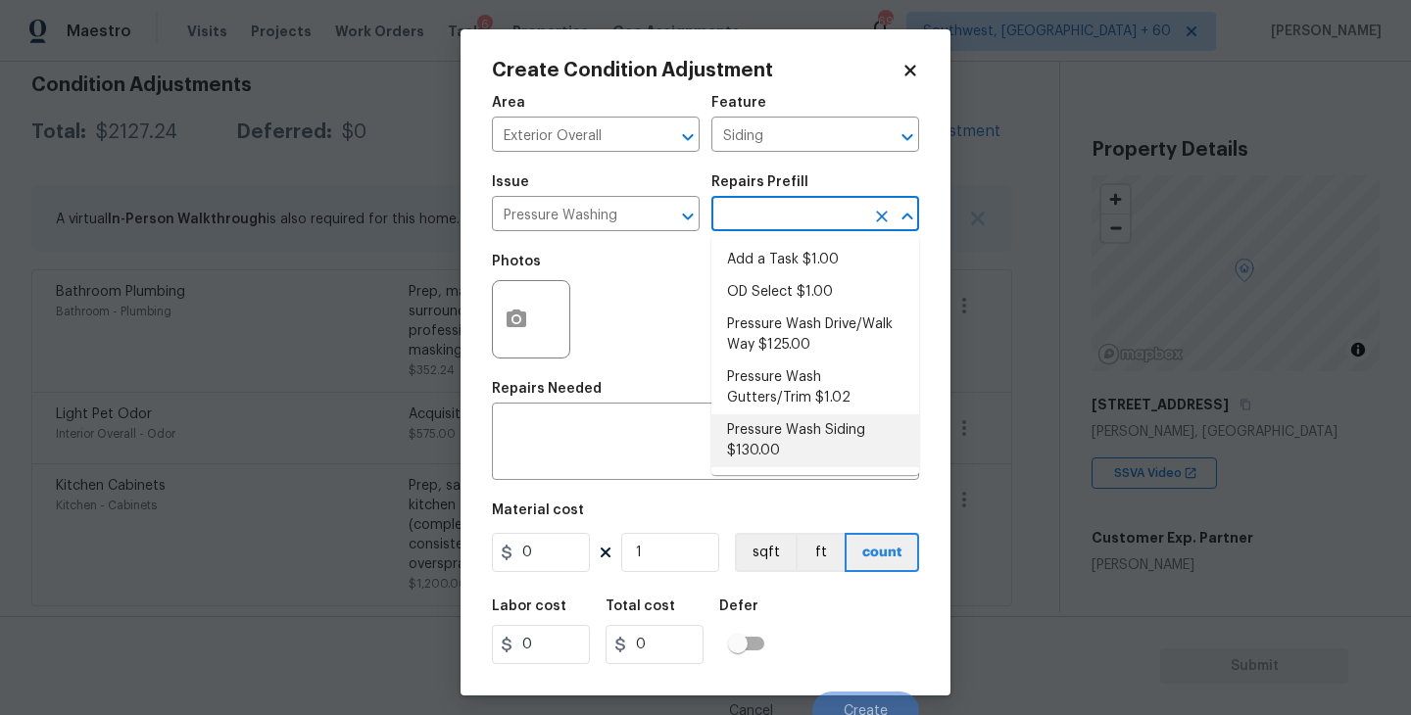
click at [791, 445] on li "Pressure Wash Siding $130.00" at bounding box center [815, 440] width 208 height 53
type textarea "Protect areas as needed for pressure washing. Pressure wash the siding on the h…"
type input "130"
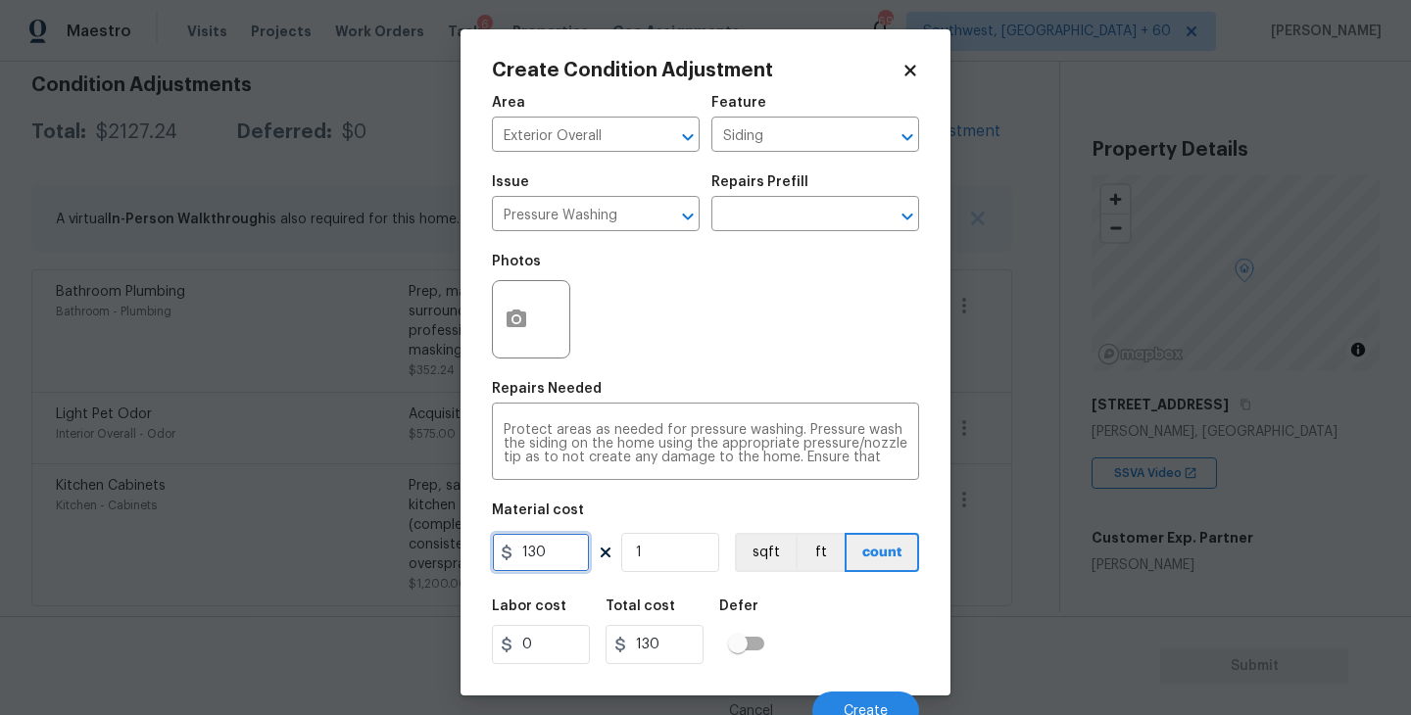
drag, startPoint x: 562, startPoint y: 549, endPoint x: 381, endPoint y: 549, distance: 181.2
click at [381, 549] on div "Create Condition Adjustment Area Exterior Overall ​ Feature Siding ​ Issue Pres…" at bounding box center [705, 357] width 1411 height 715
type input "200"
click at [520, 314] on icon "button" at bounding box center [516, 319] width 20 height 18
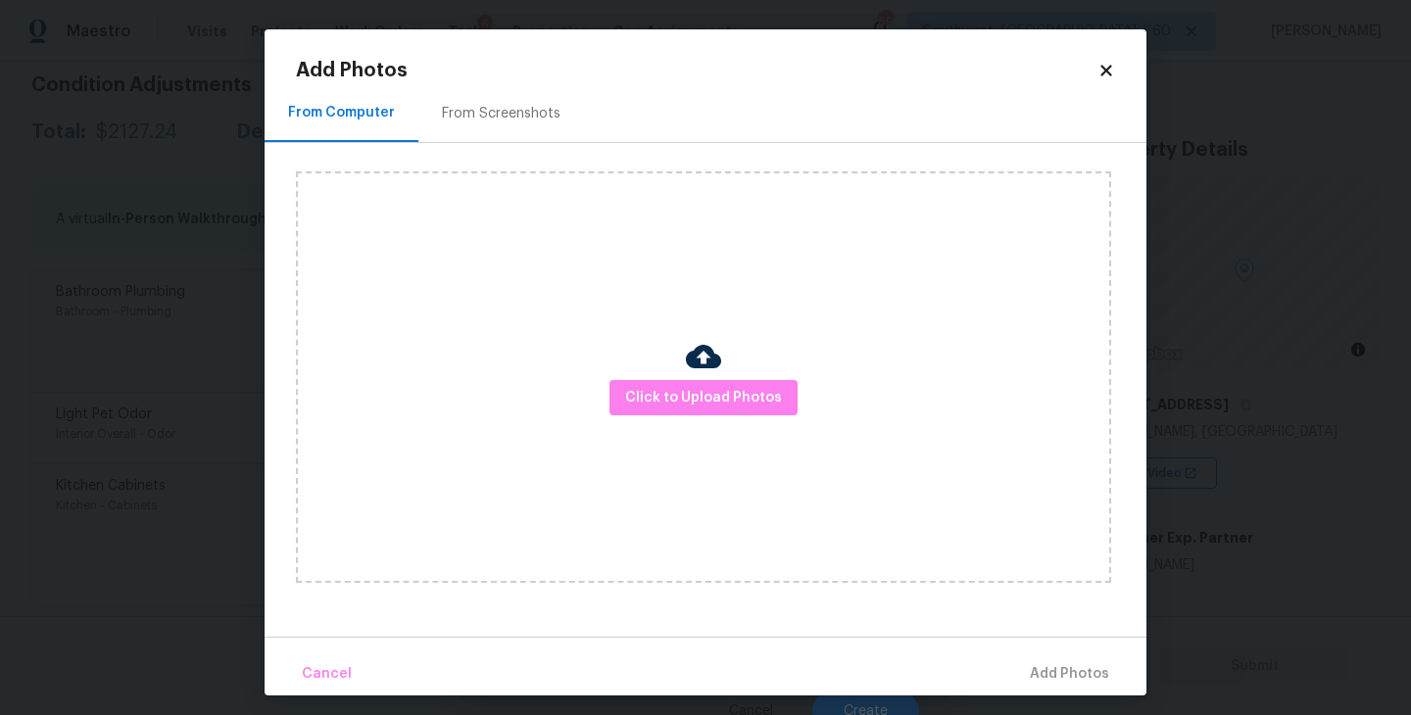
click at [704, 422] on div "Click to Upload Photos" at bounding box center [703, 376] width 815 height 411
click at [719, 401] on span "Click to Upload Photos" at bounding box center [703, 398] width 157 height 24
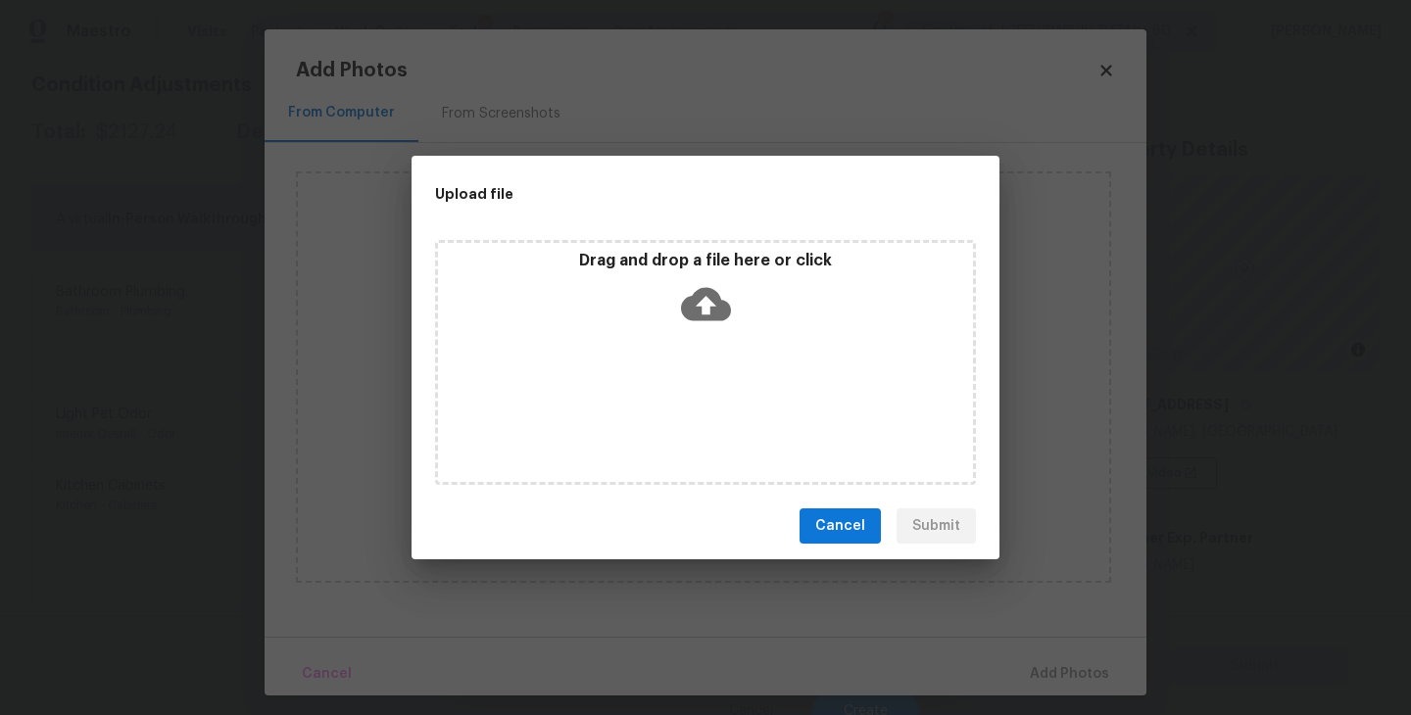
click at [718, 323] on icon at bounding box center [706, 304] width 50 height 50
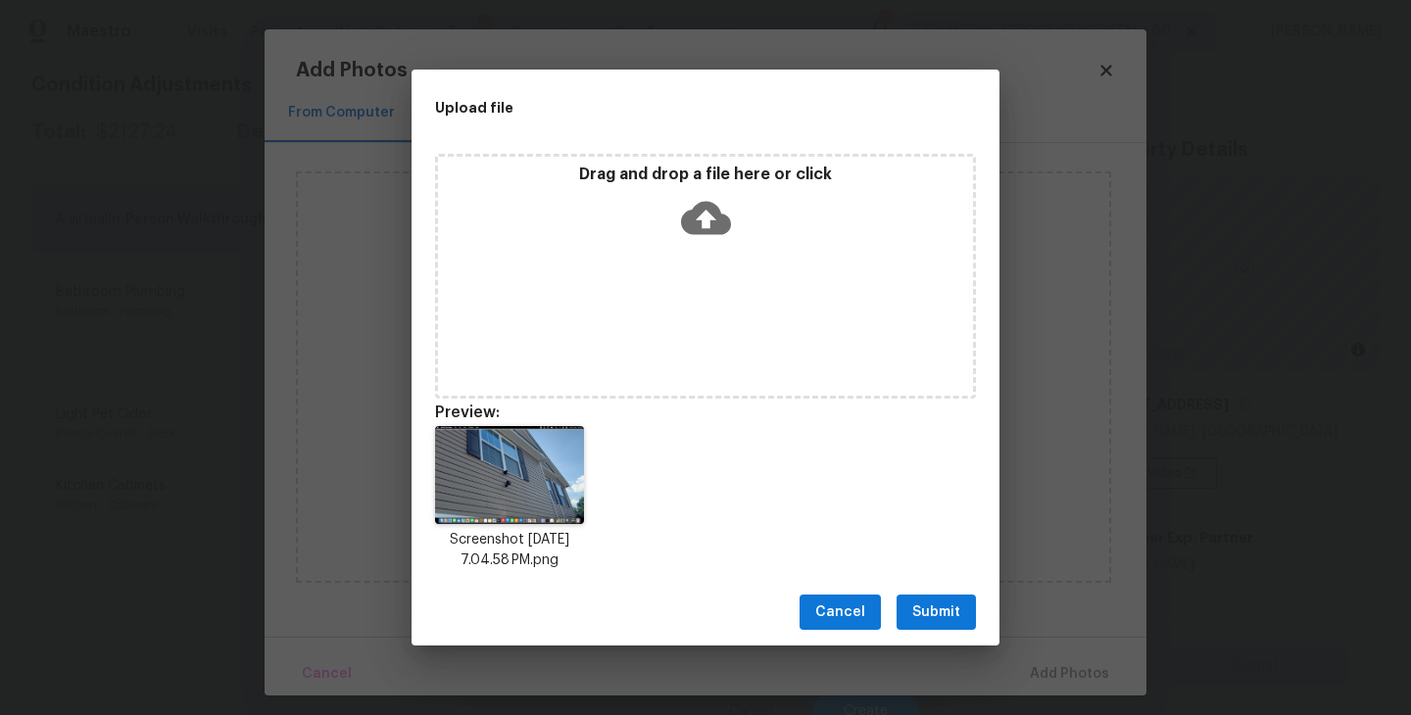
click at [929, 623] on span "Submit" at bounding box center [936, 612] width 48 height 24
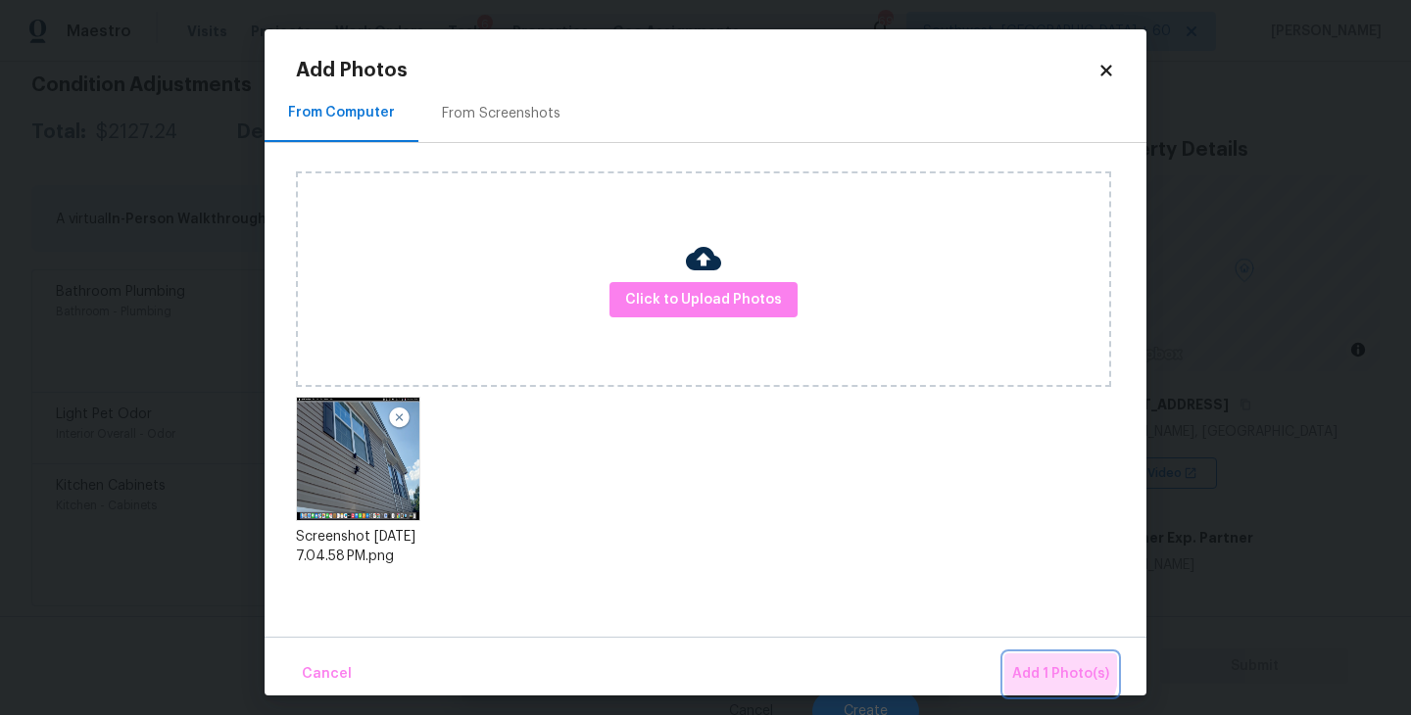
click at [1032, 667] on span "Add 1 Photo(s)" at bounding box center [1060, 674] width 97 height 24
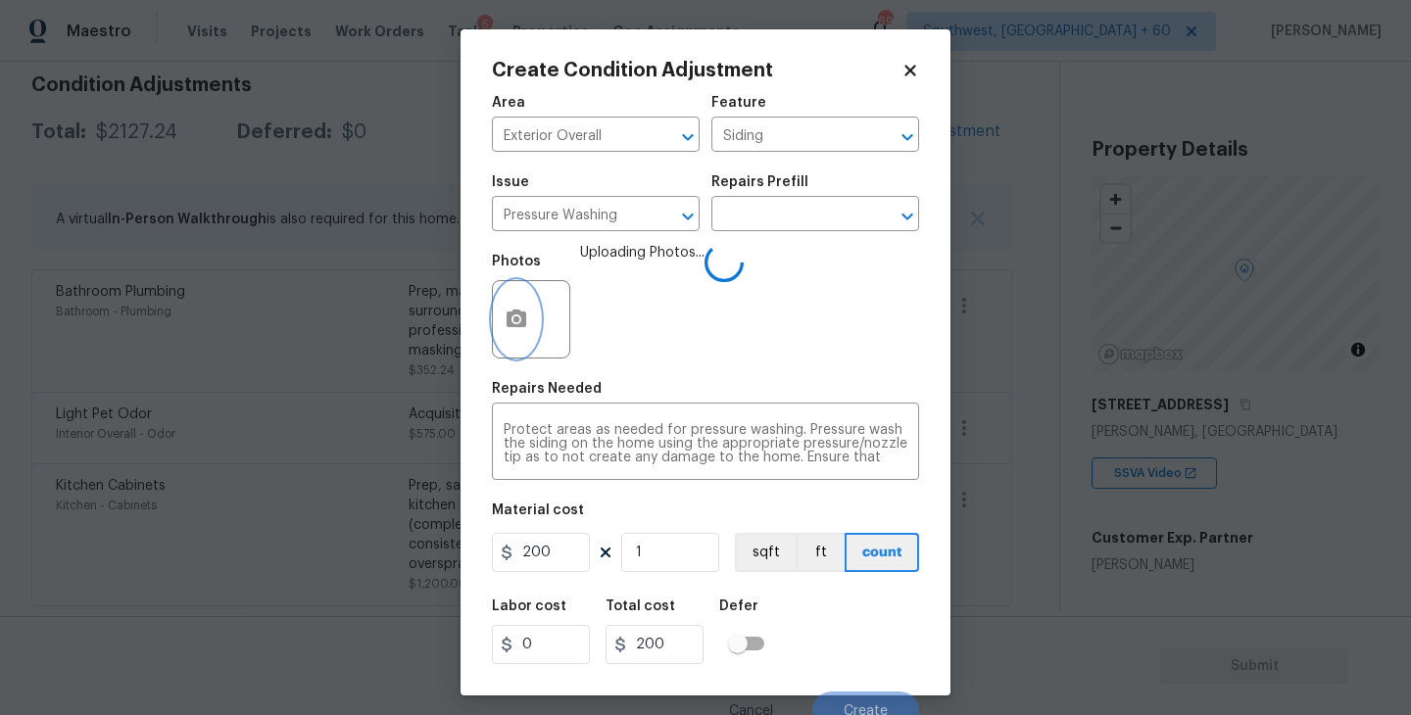
scroll to position [17, 0]
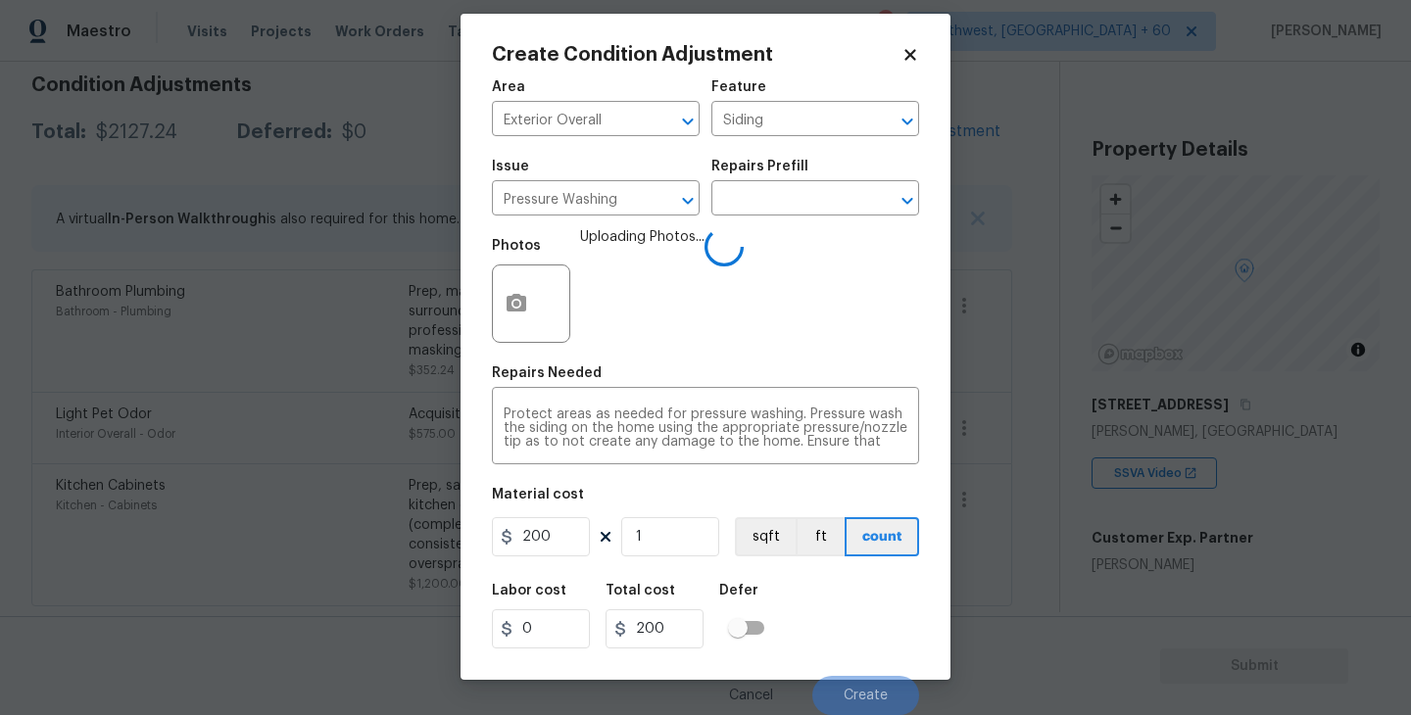
click at [855, 614] on div "Labor cost 0 Total cost 200 Defer" at bounding box center [705, 616] width 427 height 88
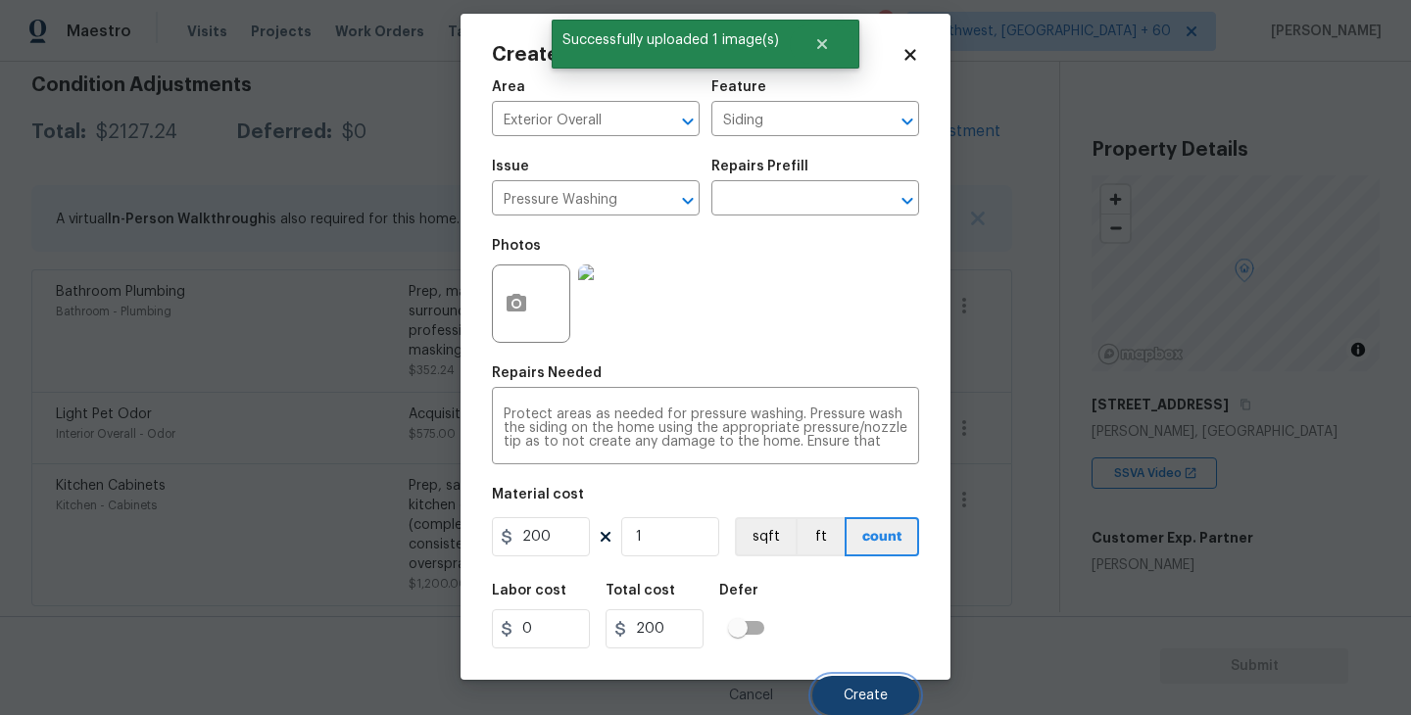
click at [882, 695] on span "Create" at bounding box center [865, 696] width 44 height 15
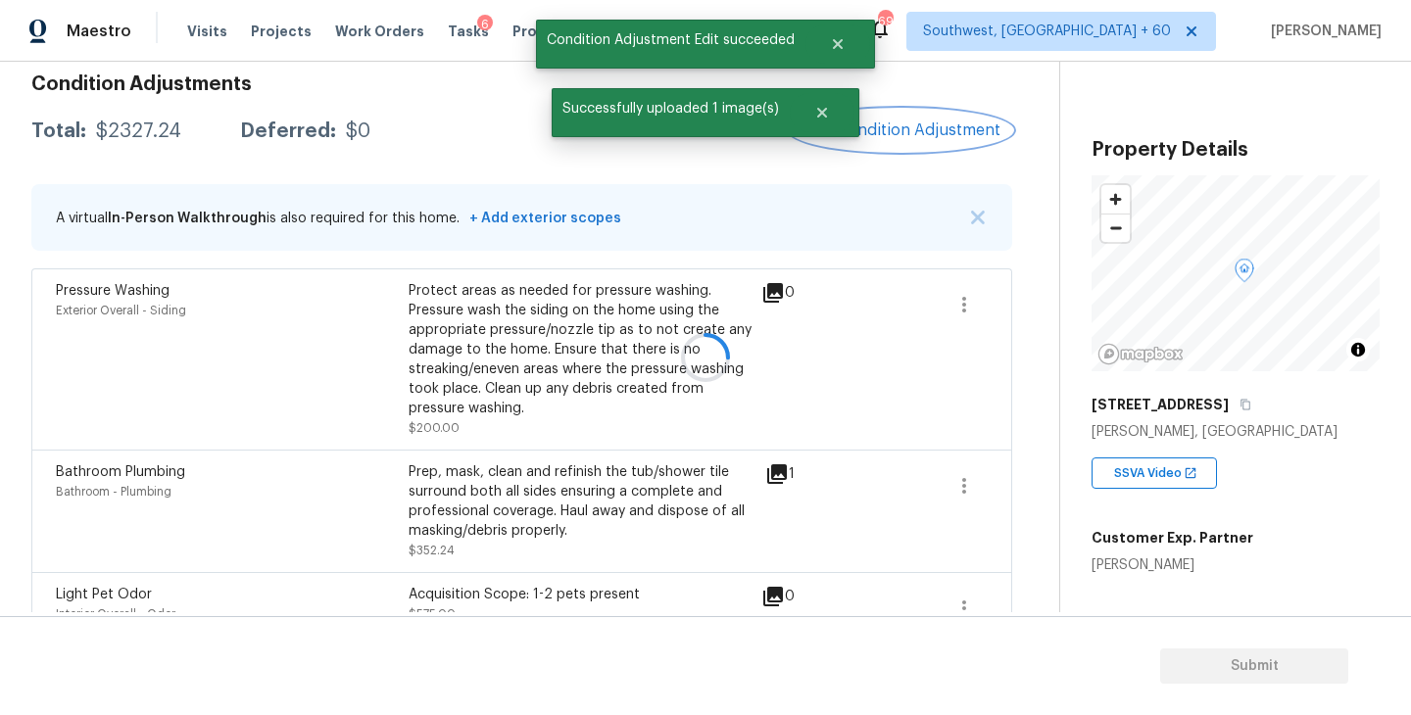
scroll to position [0, 0]
click at [907, 117] on button "Add Condition Adjustment" at bounding box center [901, 130] width 221 height 41
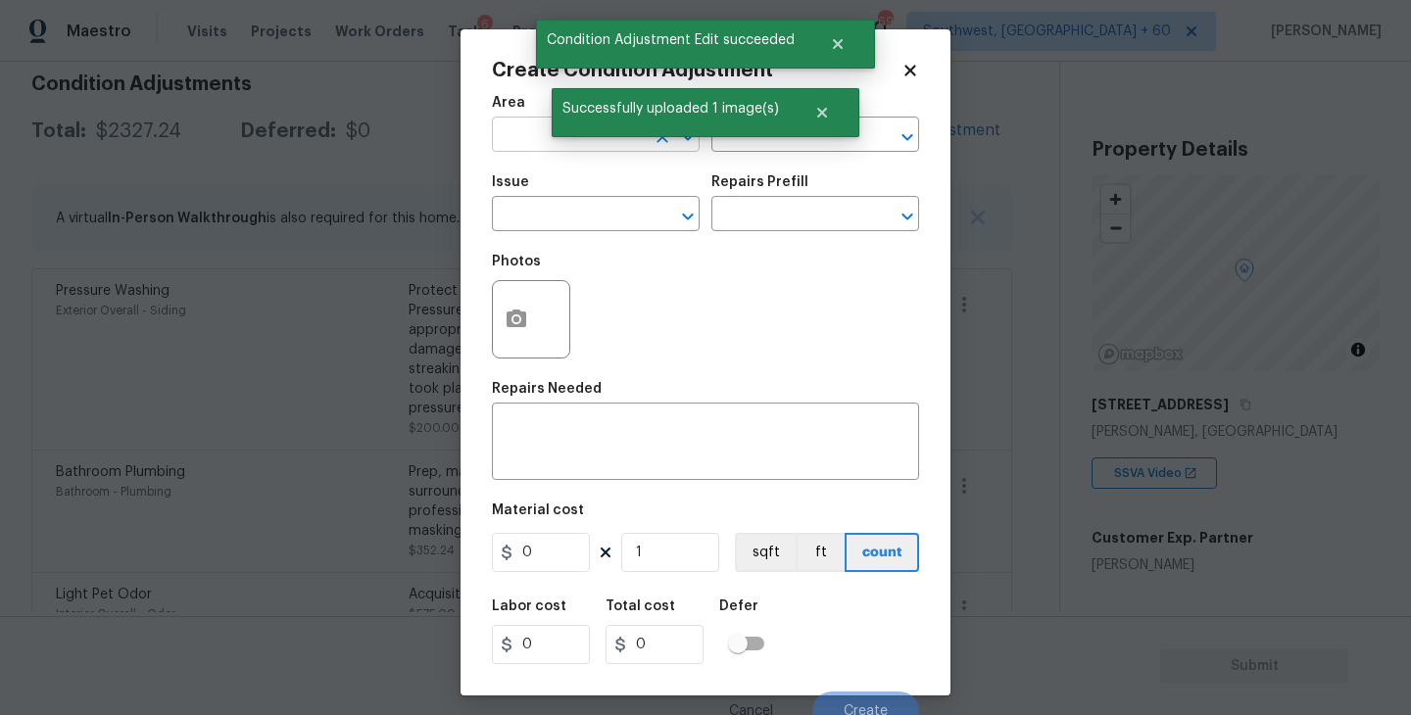
click at [535, 150] on input "text" at bounding box center [568, 136] width 153 height 30
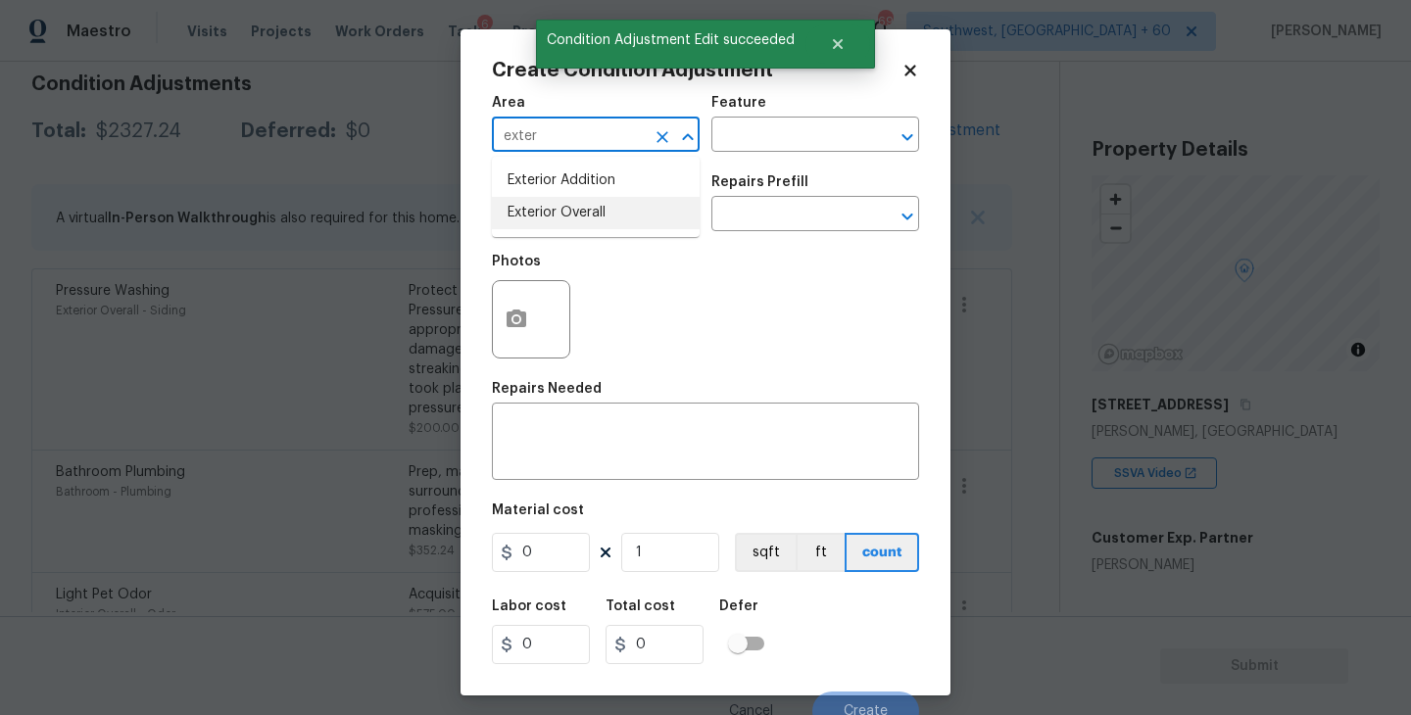
click at [597, 224] on li "Exterior Overall" at bounding box center [596, 213] width 208 height 32
type input "Exterior Overall"
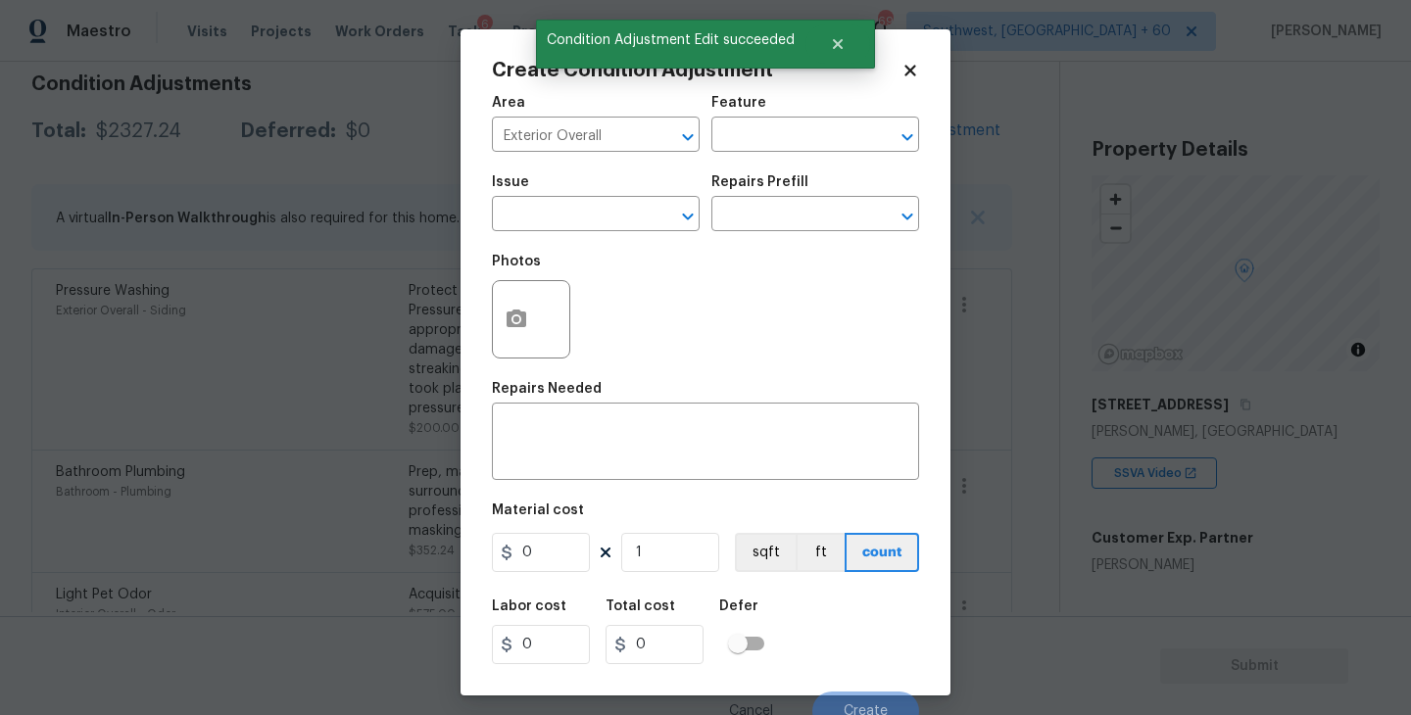
click at [734, 156] on div "Area Exterior Overall ​ Feature ​" at bounding box center [705, 123] width 427 height 79
click at [756, 138] on input "text" at bounding box center [787, 136] width 153 height 30
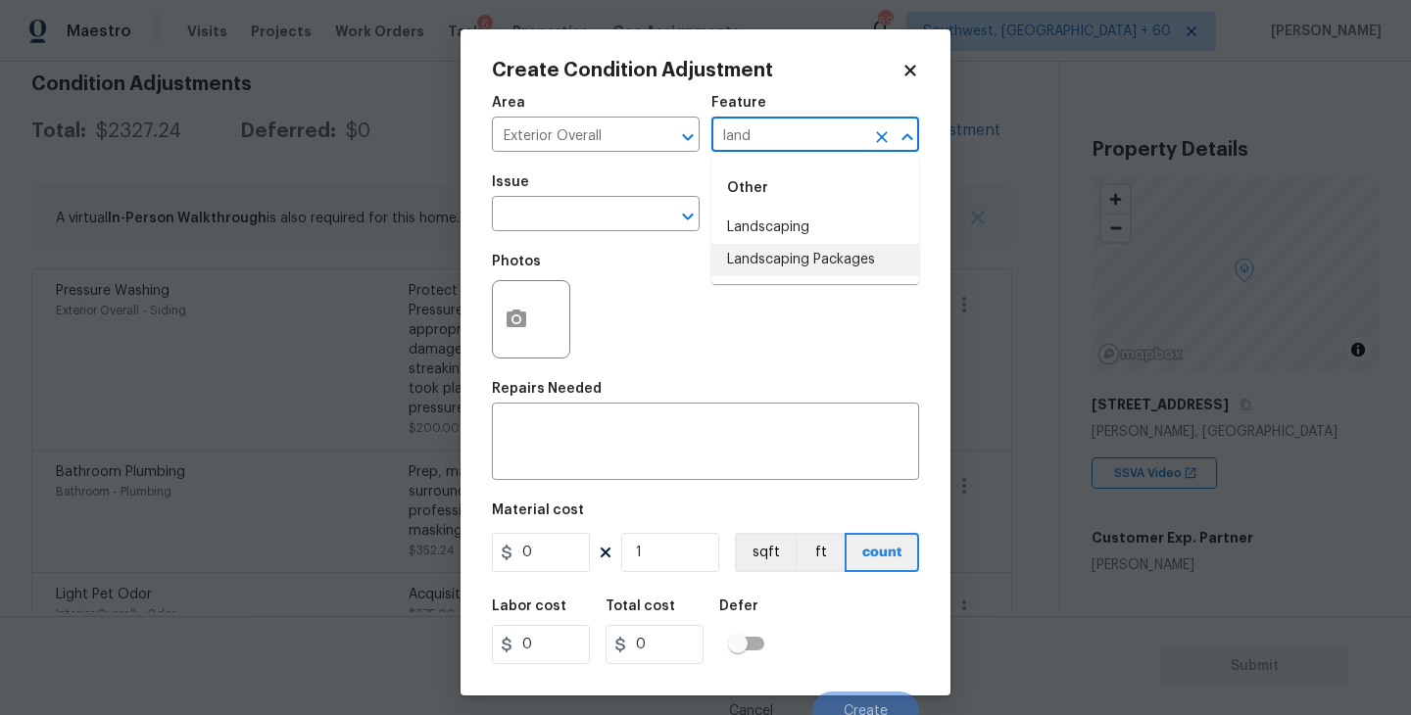
click at [759, 268] on li "Landscaping Packages" at bounding box center [815, 260] width 208 height 32
type input "Landscaping Packages"
click at [598, 215] on input "text" at bounding box center [568, 216] width 153 height 30
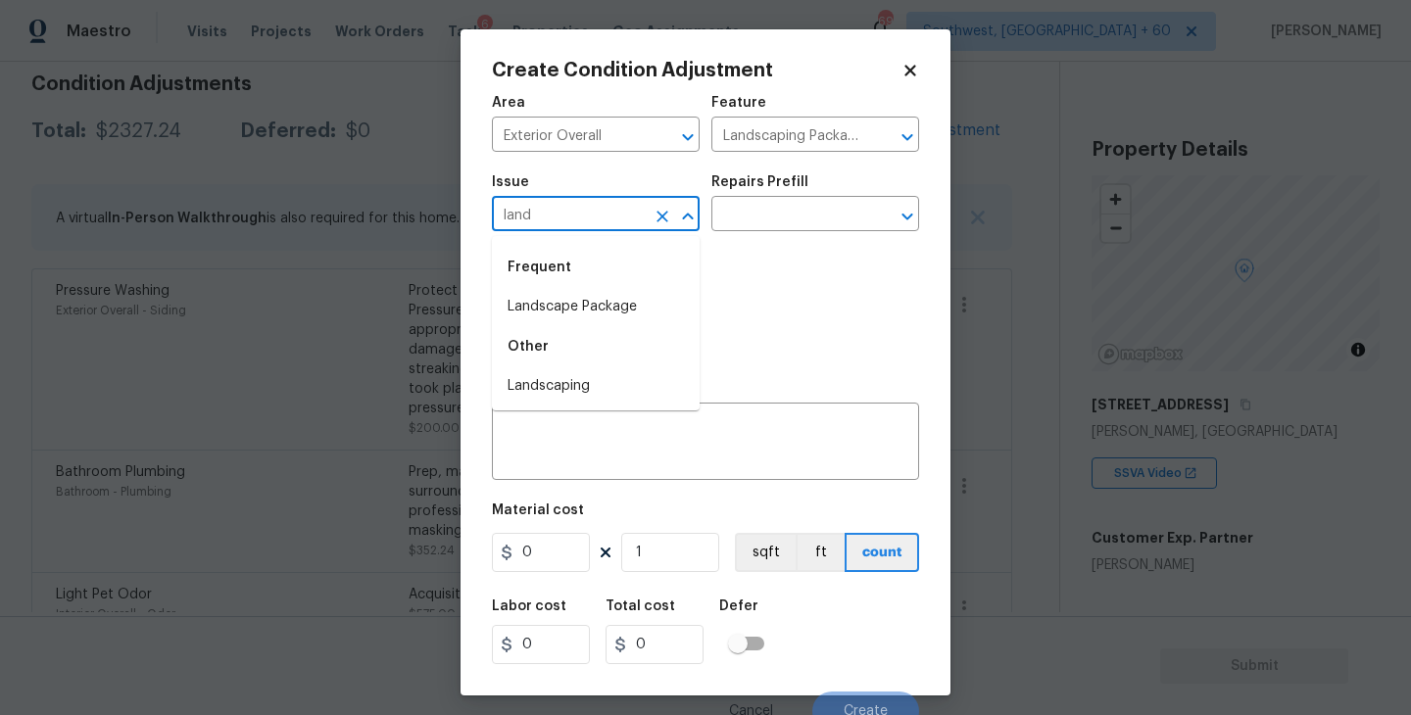
click at [611, 310] on li "Landscape Package" at bounding box center [596, 307] width 208 height 32
type input "Landscape Package"
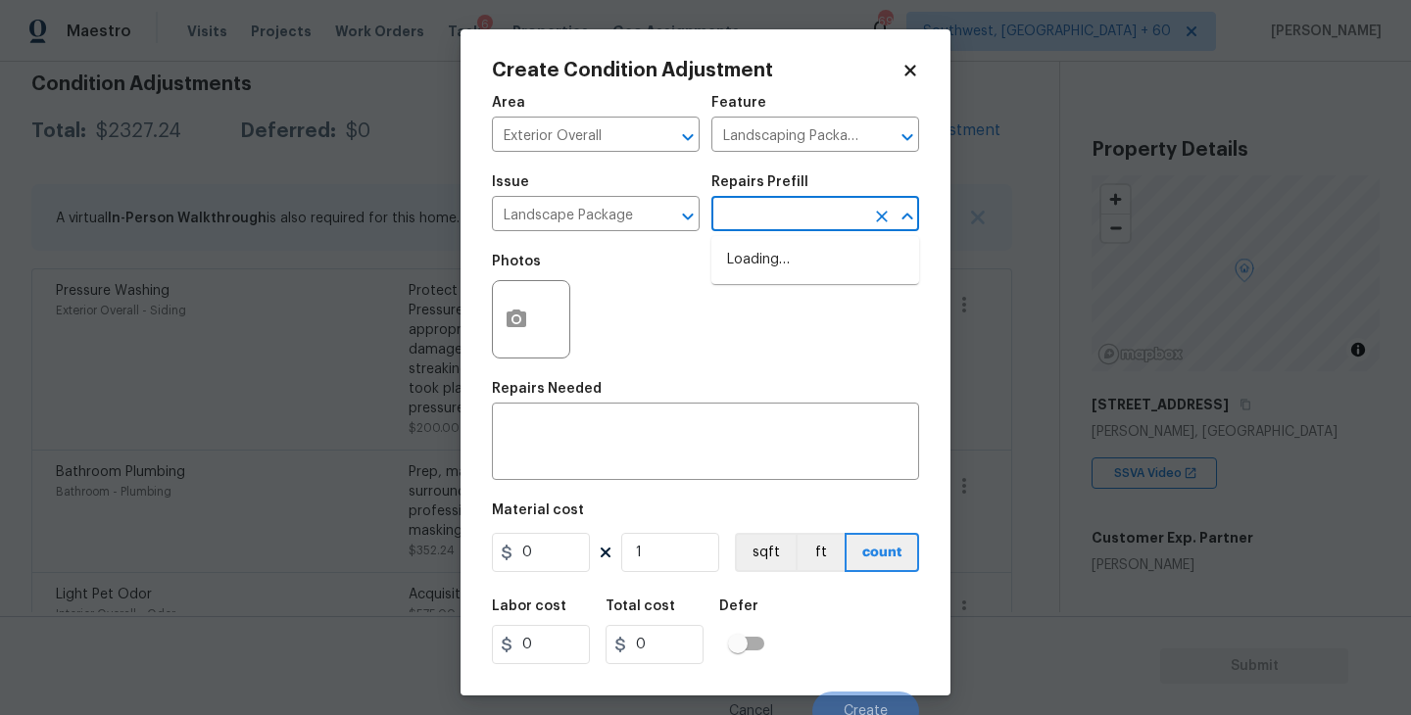
click at [761, 216] on input "text" at bounding box center [787, 216] width 153 height 30
click at [772, 267] on li "Initial landscaping package $75.00" at bounding box center [815, 270] width 208 height 53
type input "Home Readiness Packages"
type textarea "Mowing of grass up to 6" in height. Mow, edge along driveways & sidewalks, trim…"
type input "75"
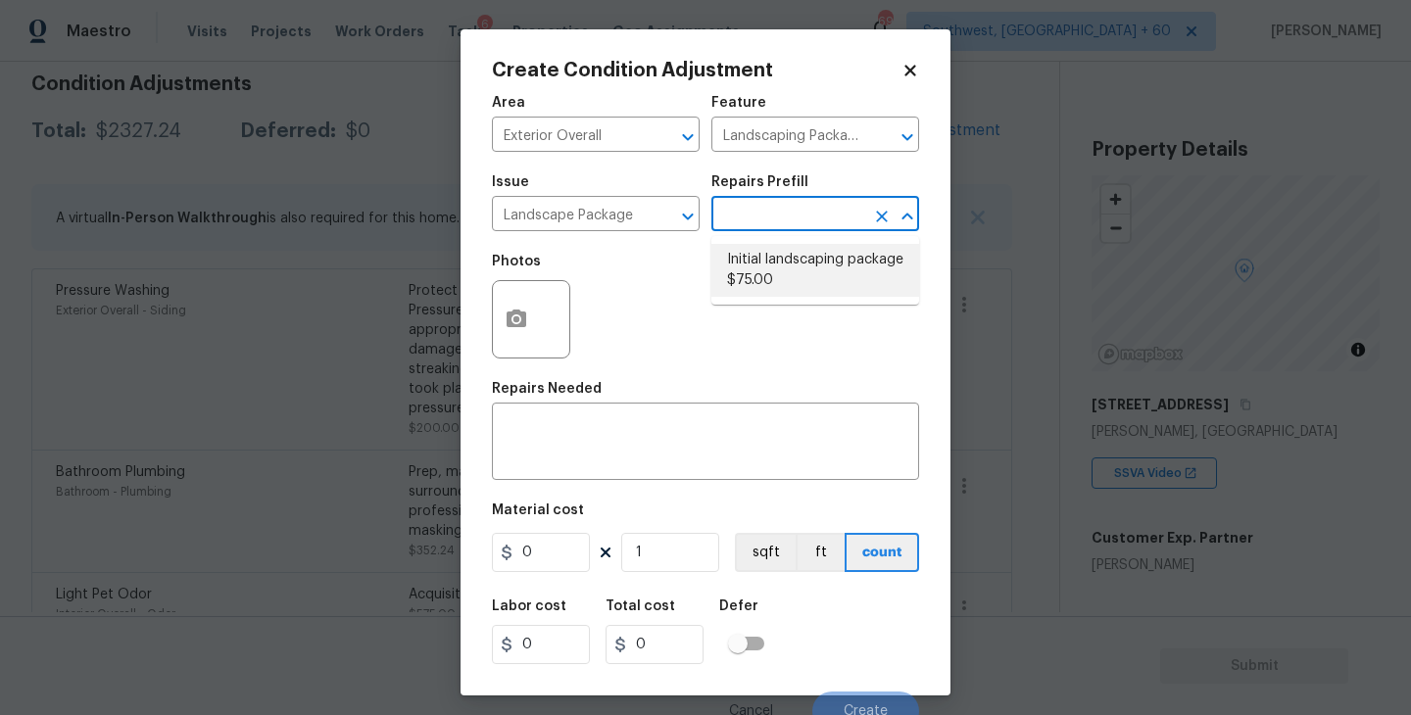
type input "75"
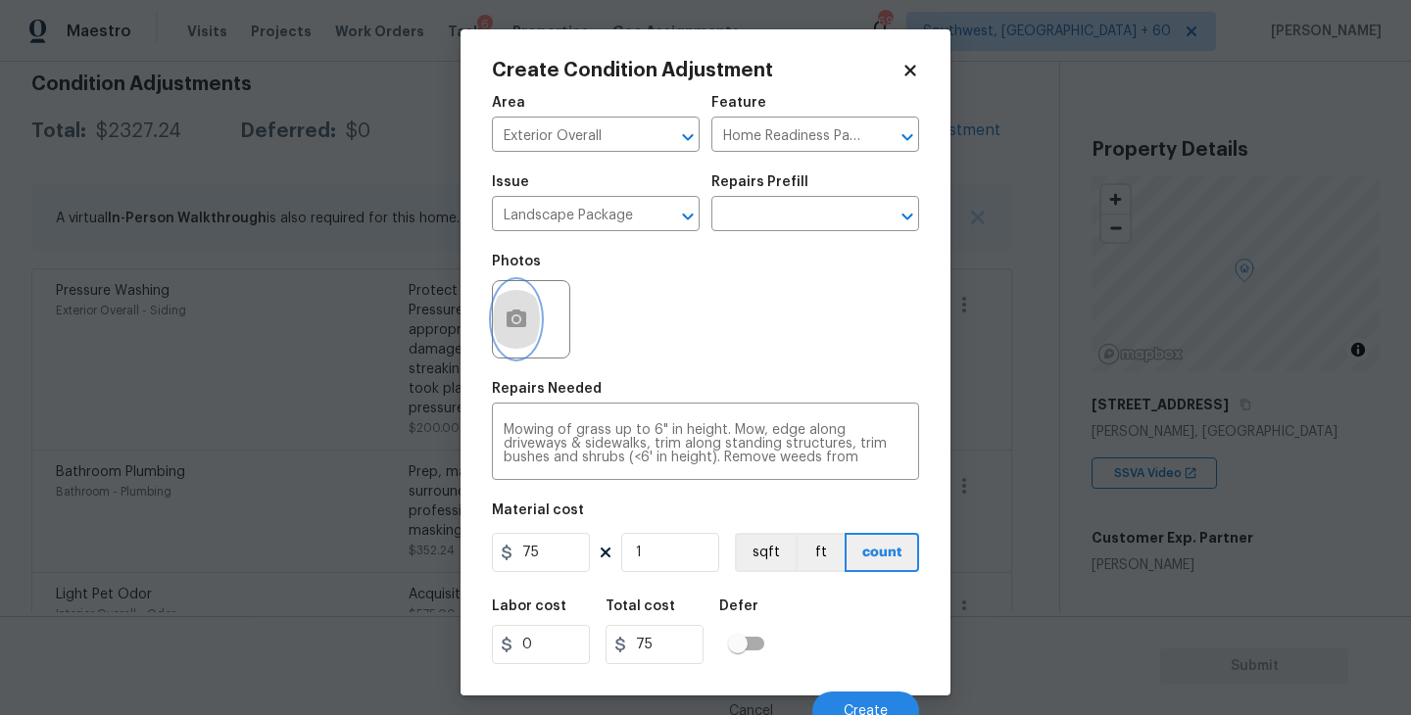
click at [525, 354] on button "button" at bounding box center [516, 319] width 47 height 76
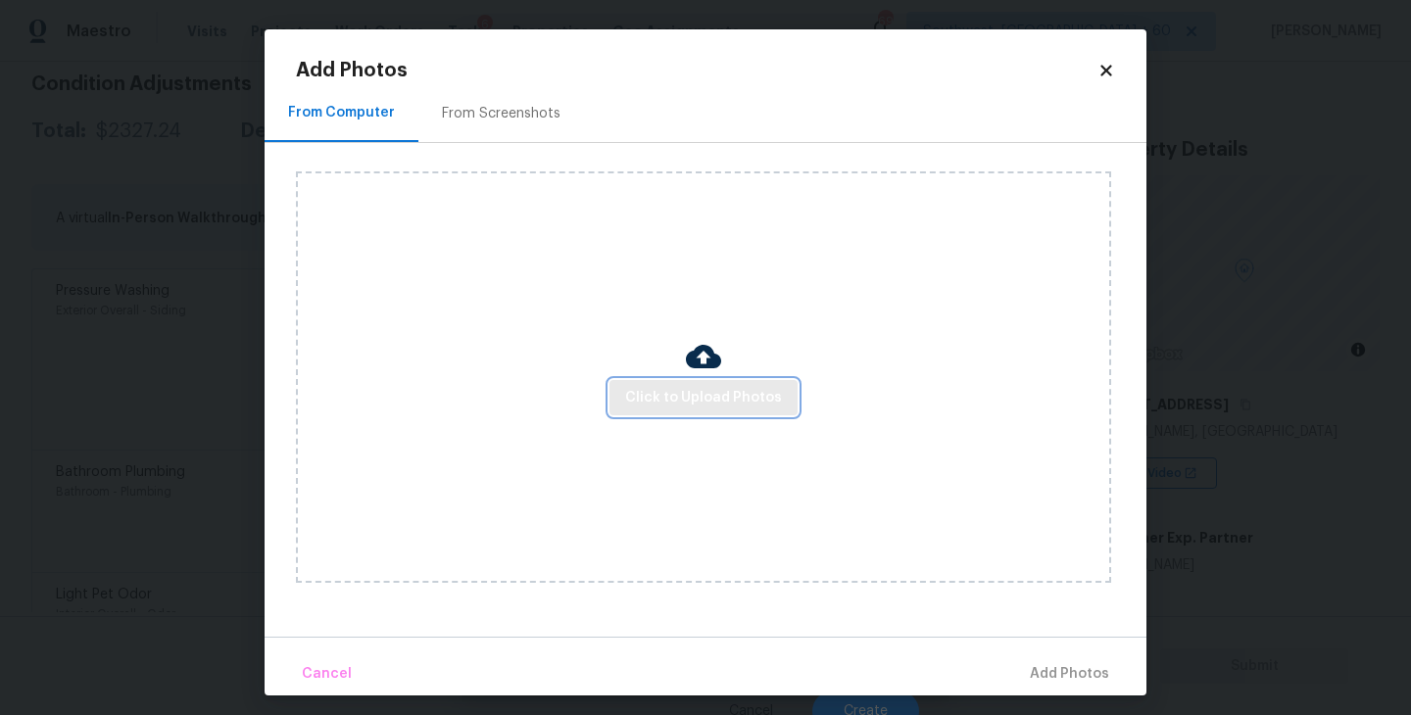
click at [648, 397] on span "Click to Upload Photos" at bounding box center [703, 398] width 157 height 24
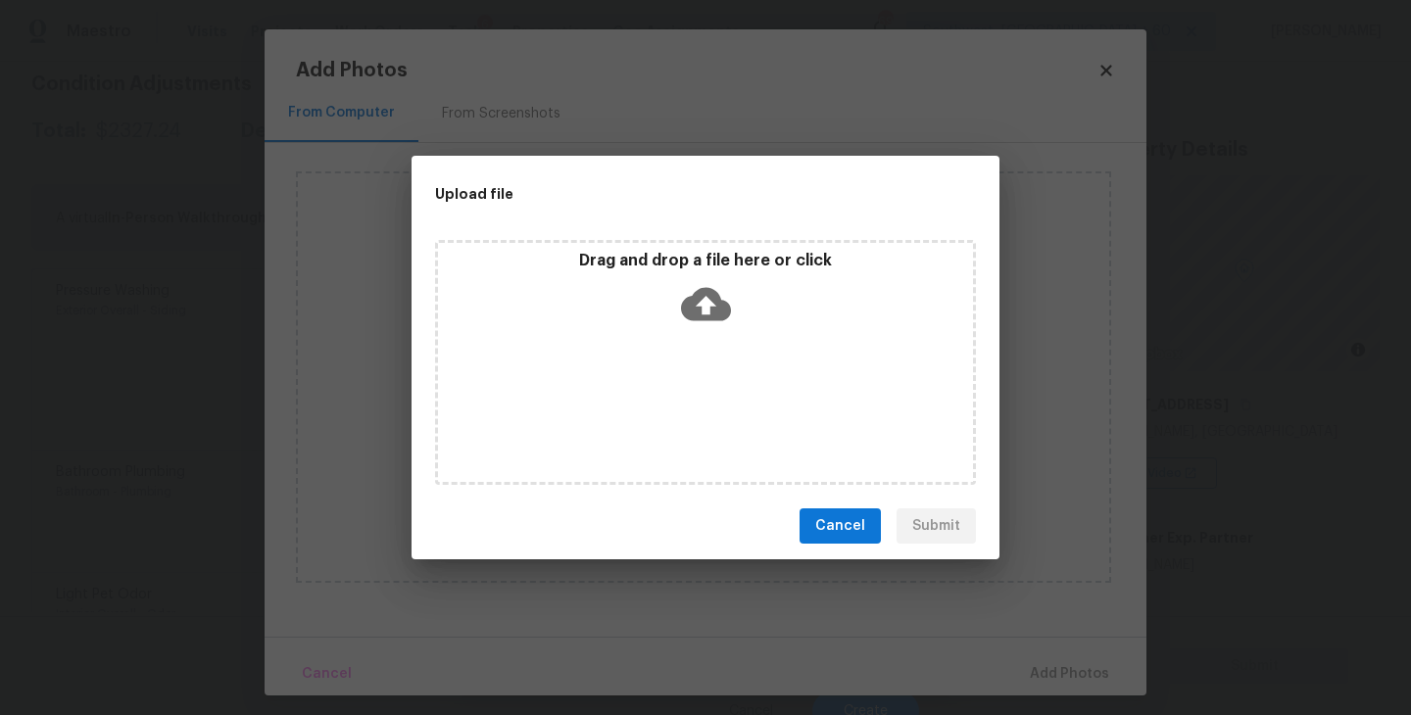
click at [697, 308] on icon at bounding box center [706, 304] width 50 height 33
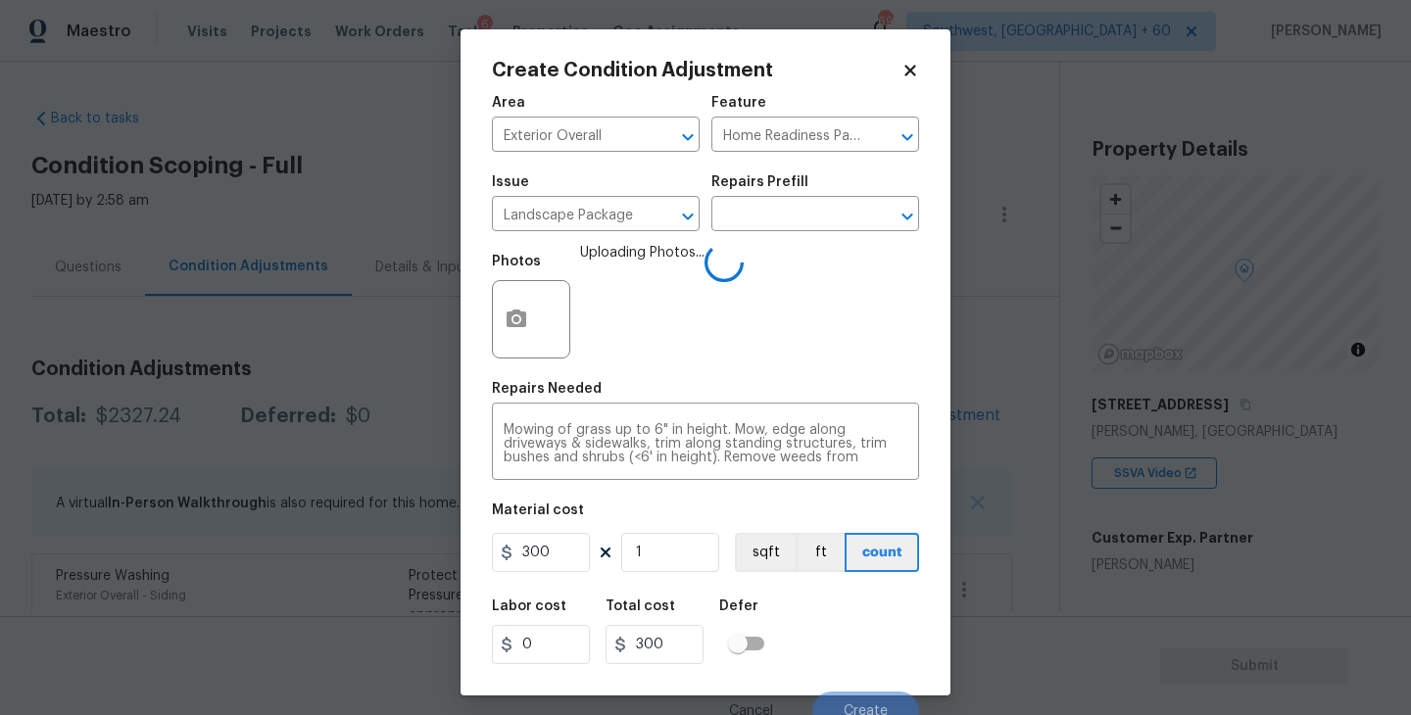
scroll to position [285, 0]
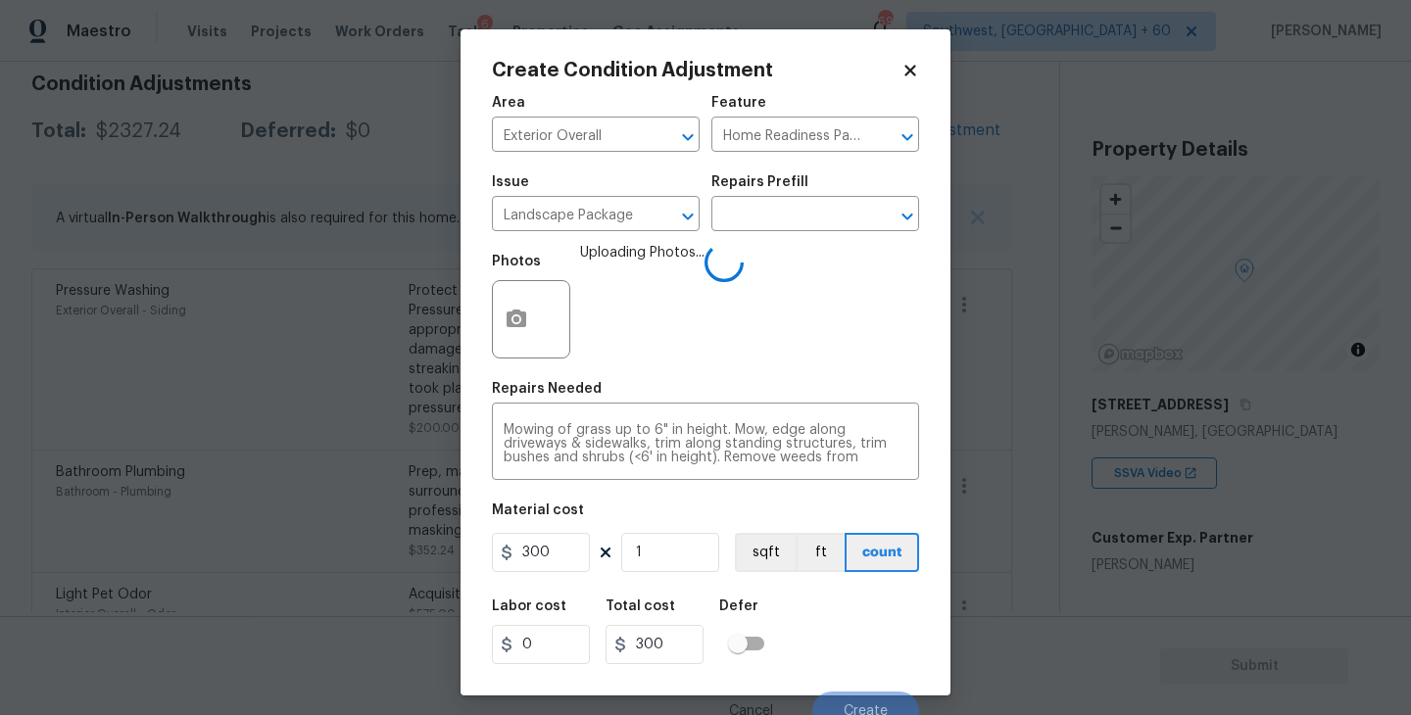
click at [793, 634] on div "Labor cost 0 Total cost 300 Defer" at bounding box center [705, 632] width 427 height 88
click at [813, 617] on div "Labor cost 0 Total cost 300 Defer" at bounding box center [705, 632] width 427 height 88
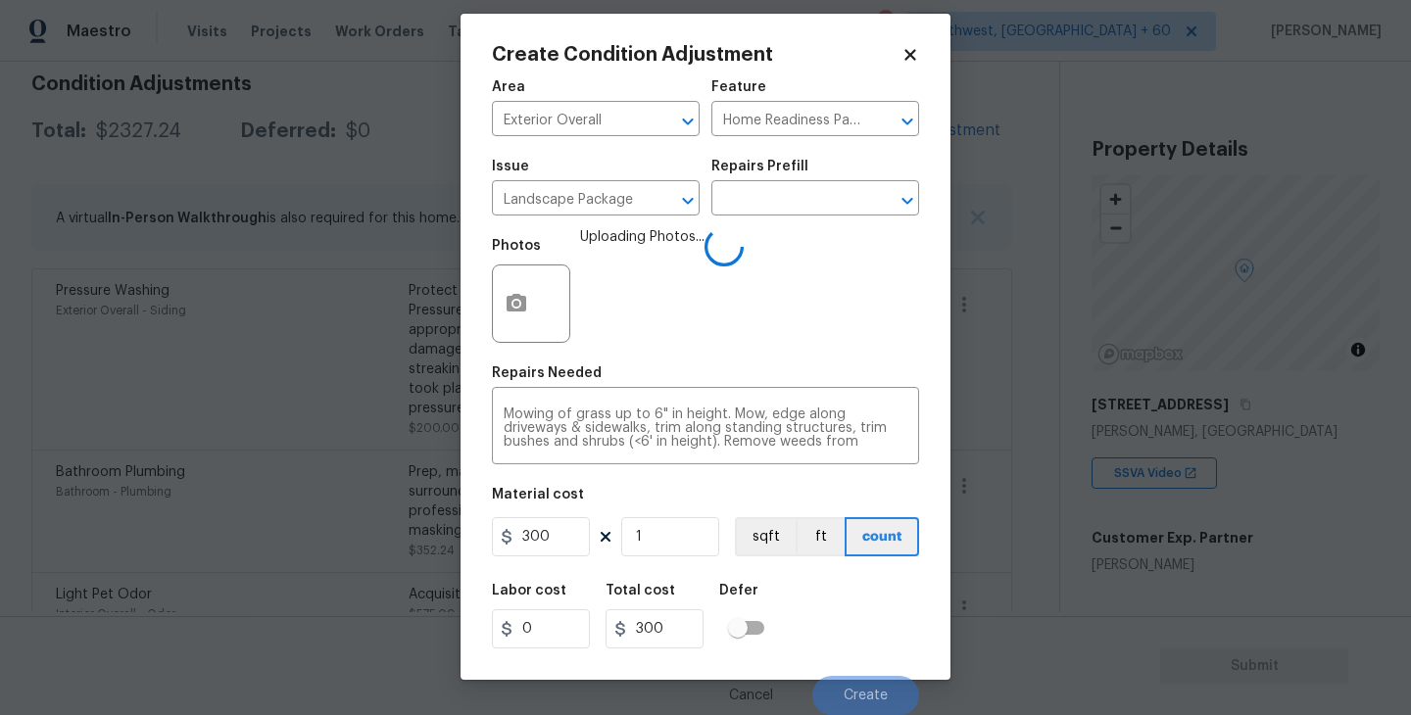
click at [873, 639] on div "Labor cost 0 Total cost 300 Defer" at bounding box center [705, 616] width 427 height 88
click at [868, 638] on div "Labor cost 0 Total cost 300 Defer" at bounding box center [705, 616] width 427 height 88
click at [860, 637] on div "Labor cost 0 Total cost 300 Defer" at bounding box center [705, 616] width 427 height 88
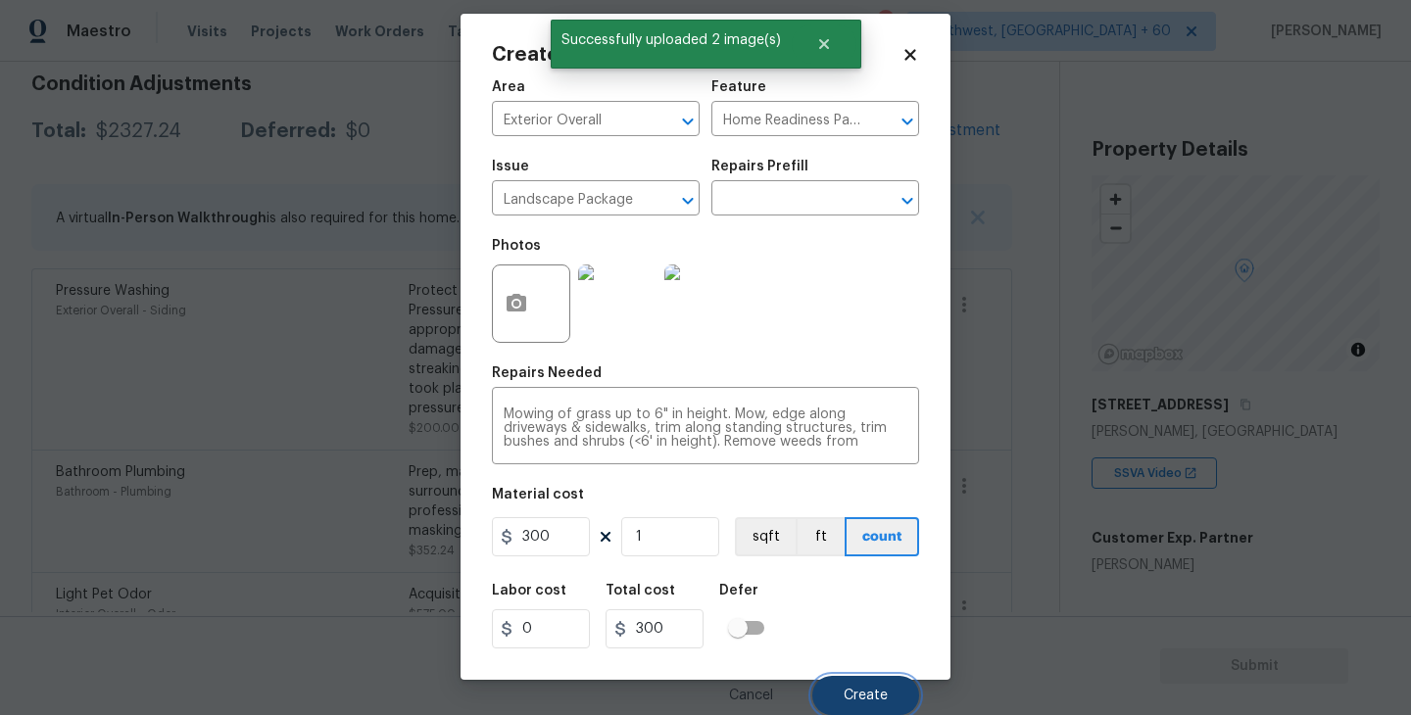
click at [874, 695] on span "Create" at bounding box center [865, 696] width 44 height 15
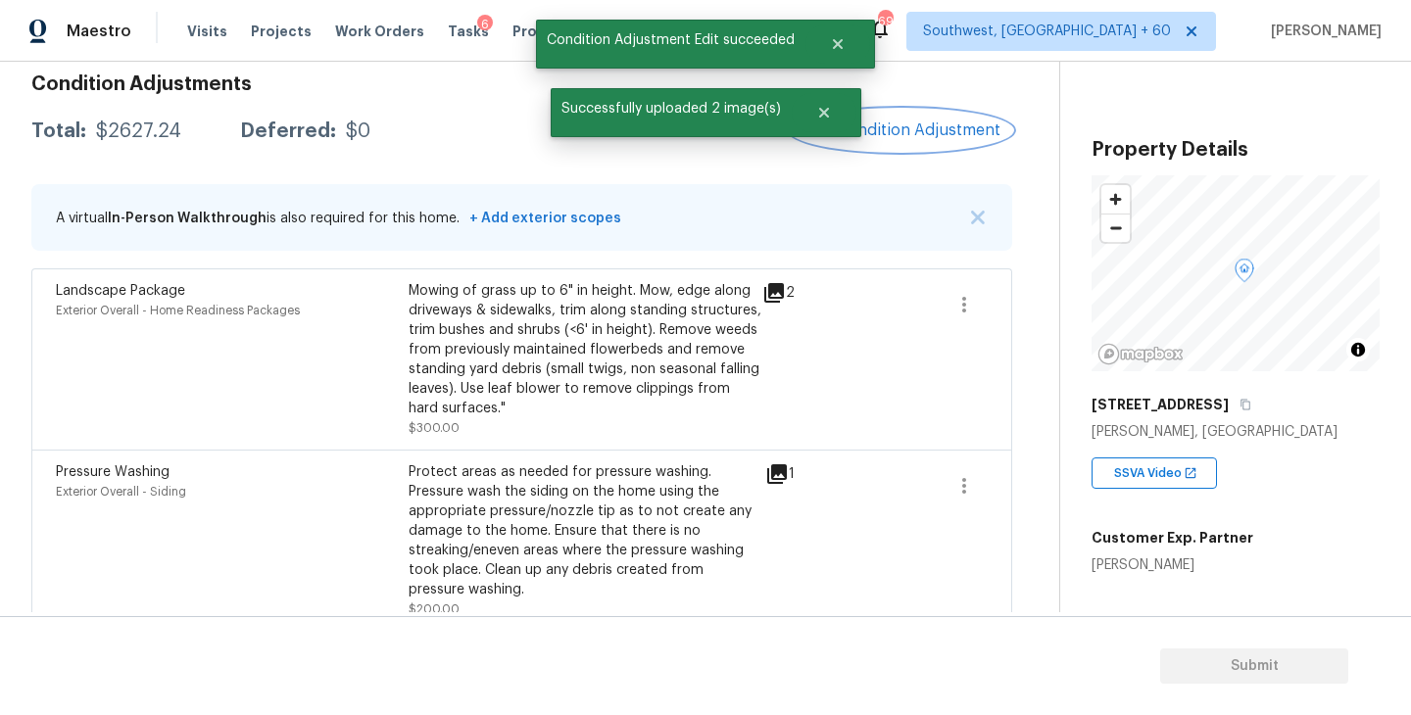
scroll to position [0, 0]
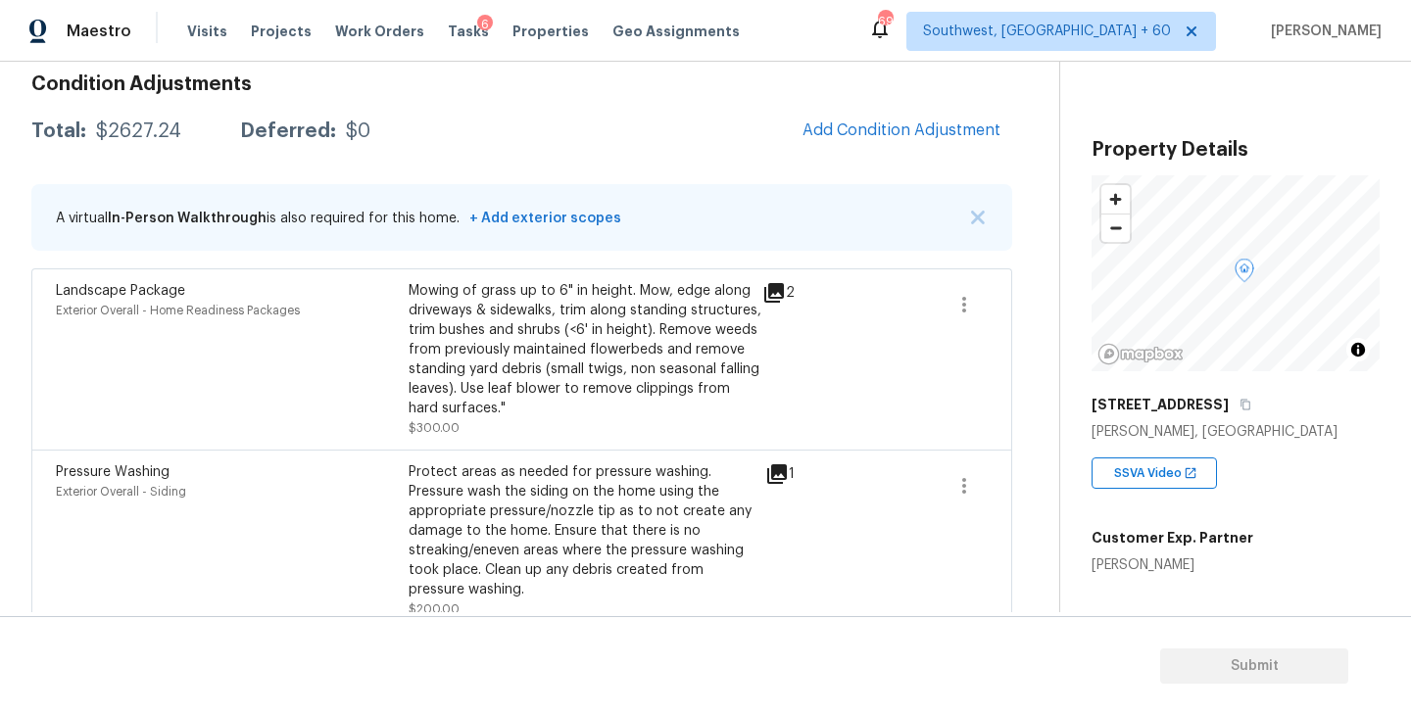
click at [633, 119] on div "Total: $2627.24 Deferred: $0 Add Condition Adjustment" at bounding box center [521, 131] width 981 height 43
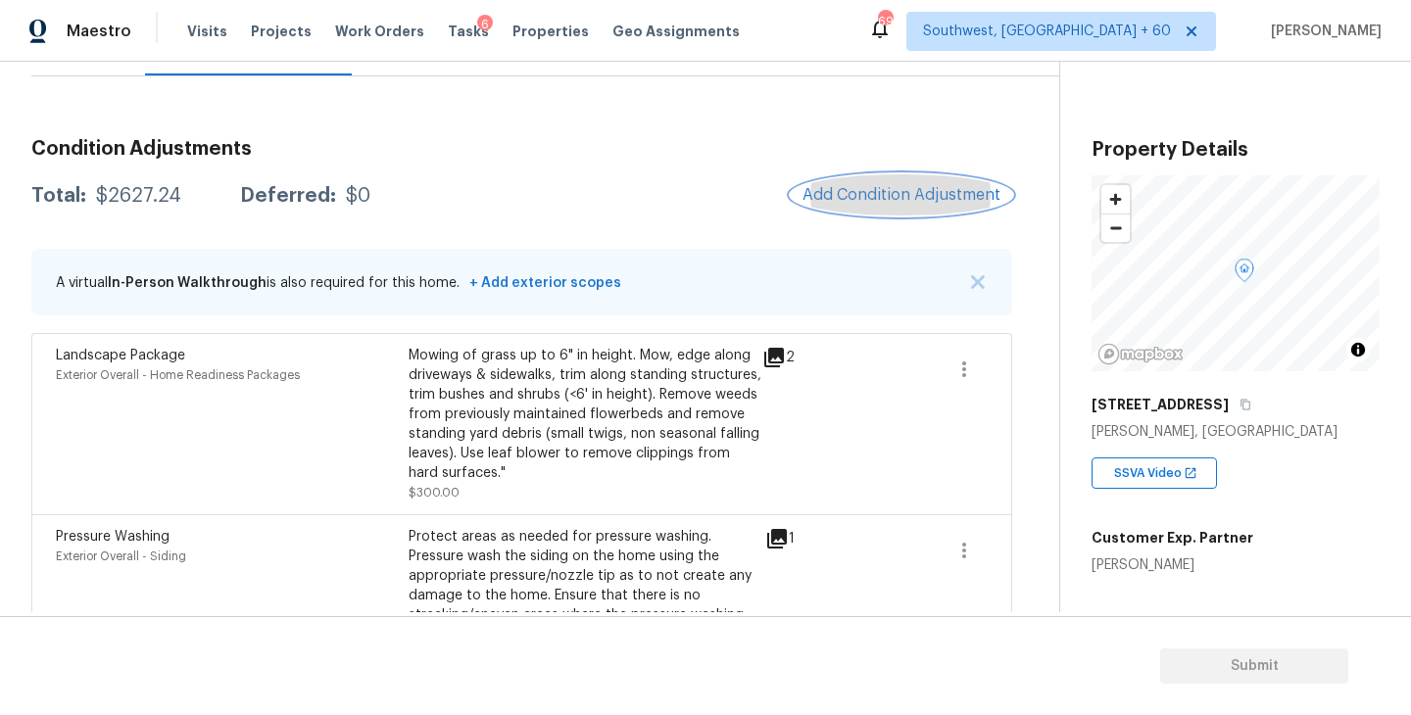
click at [825, 187] on span "Add Condition Adjustment" at bounding box center [901, 195] width 198 height 18
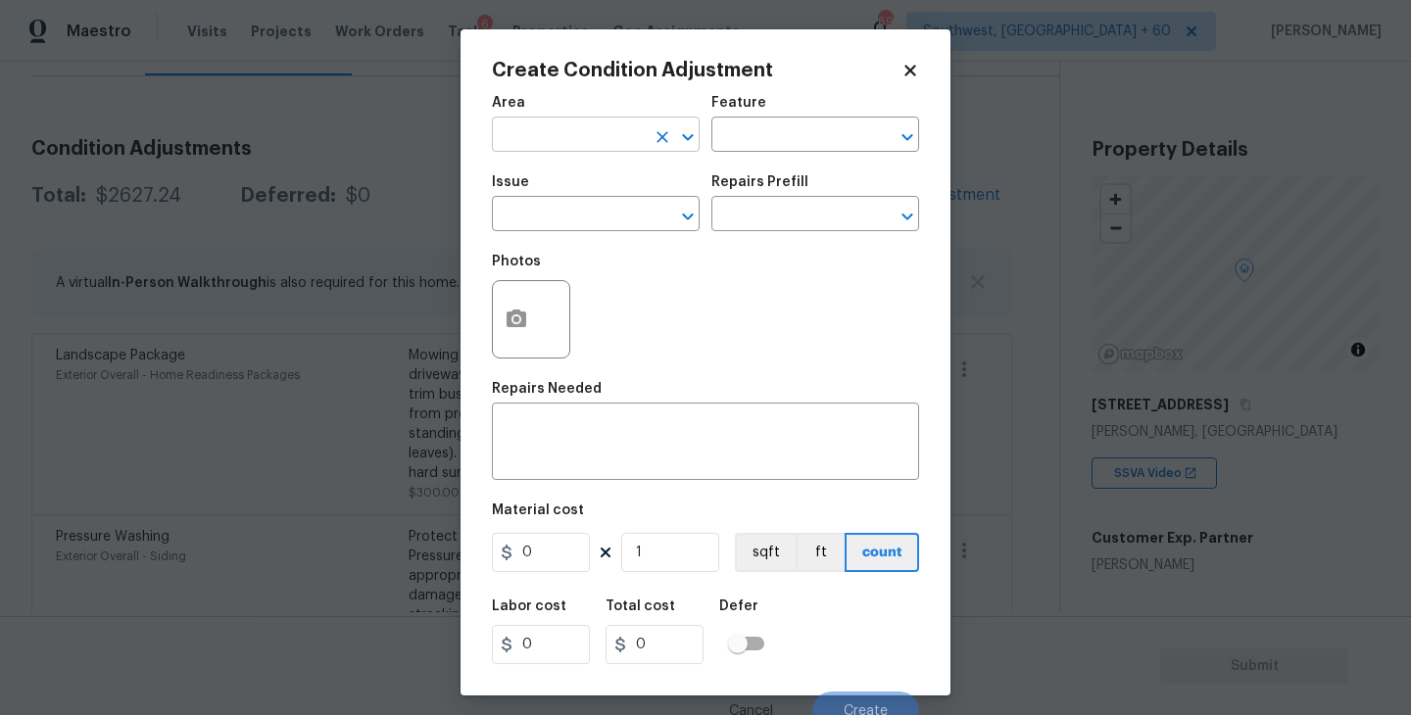
click at [565, 125] on input "text" at bounding box center [568, 136] width 153 height 30
click at [575, 197] on li "Exterior Overall" at bounding box center [596, 213] width 208 height 32
type input "Exterior Overall"
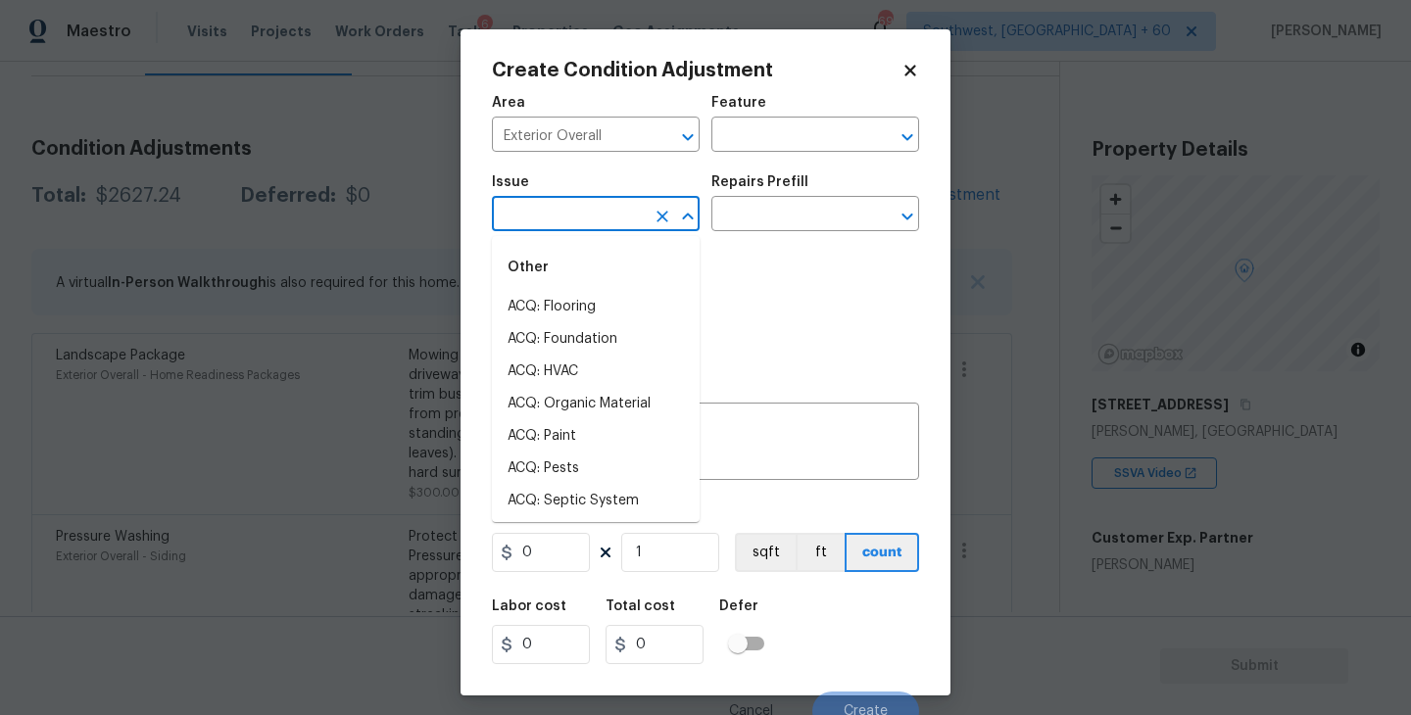
click at [575, 216] on input "text" at bounding box center [568, 216] width 153 height 30
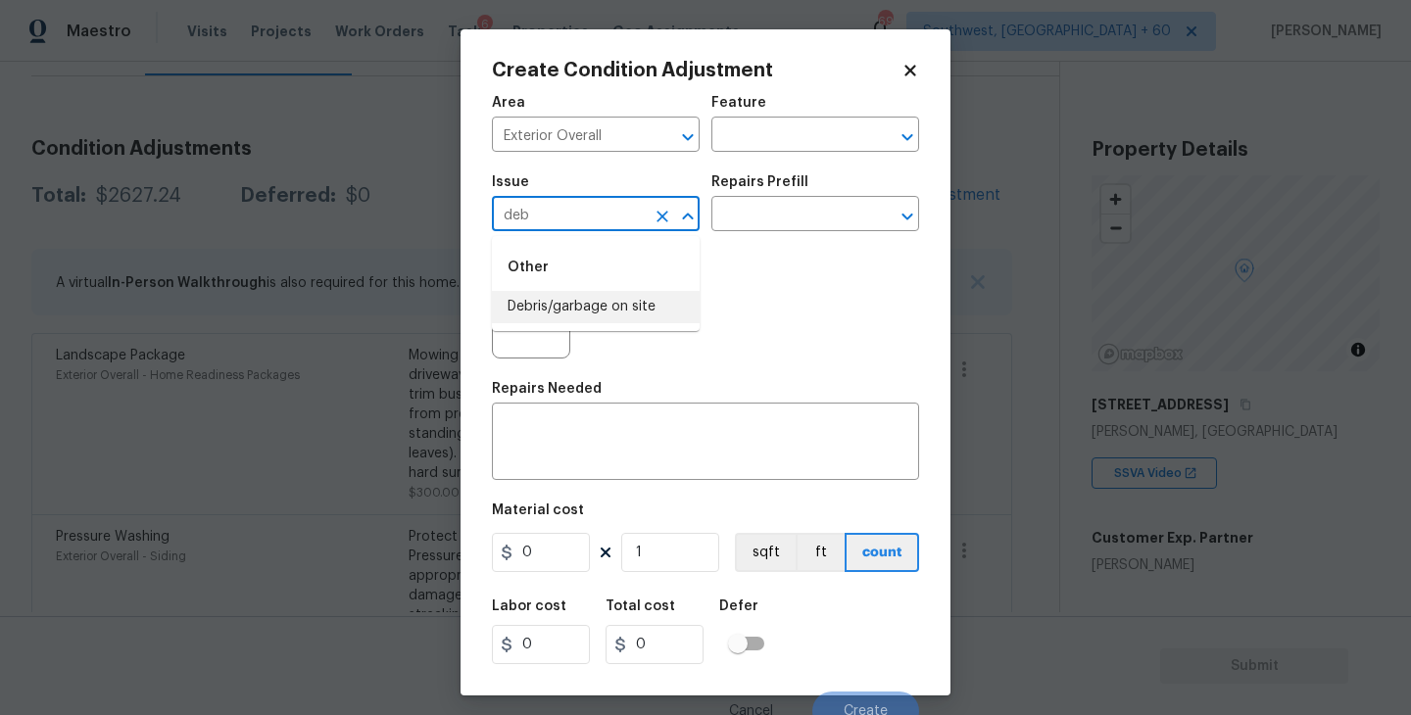
click at [601, 312] on li "Debris/garbage on site" at bounding box center [596, 307] width 208 height 32
type input "Debris/garbage on site"
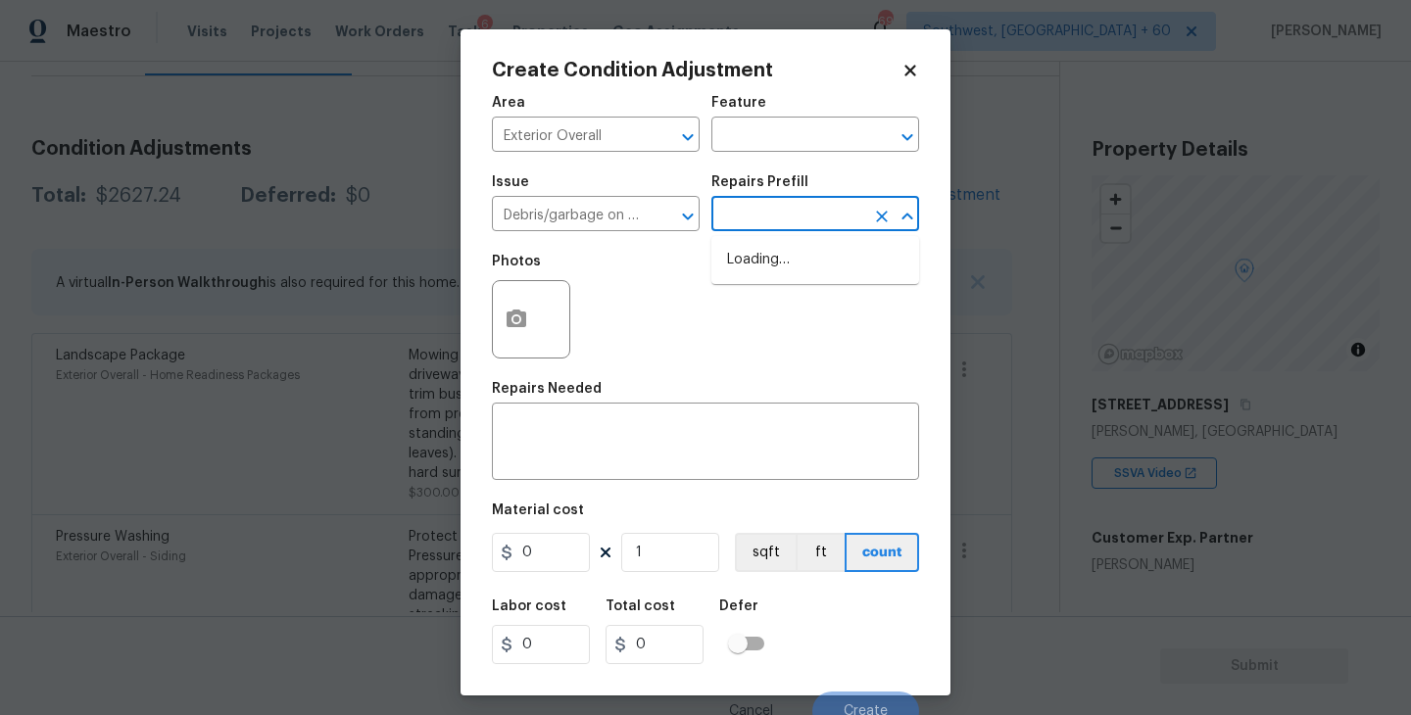
click at [750, 209] on input "text" at bounding box center [787, 216] width 153 height 30
click at [773, 275] on li "Remove debris/garbage $100.00" at bounding box center [815, 270] width 208 height 53
type textarea "Remove, haul off, and properly dispose of any debris left by seller to offsite …"
type input "100"
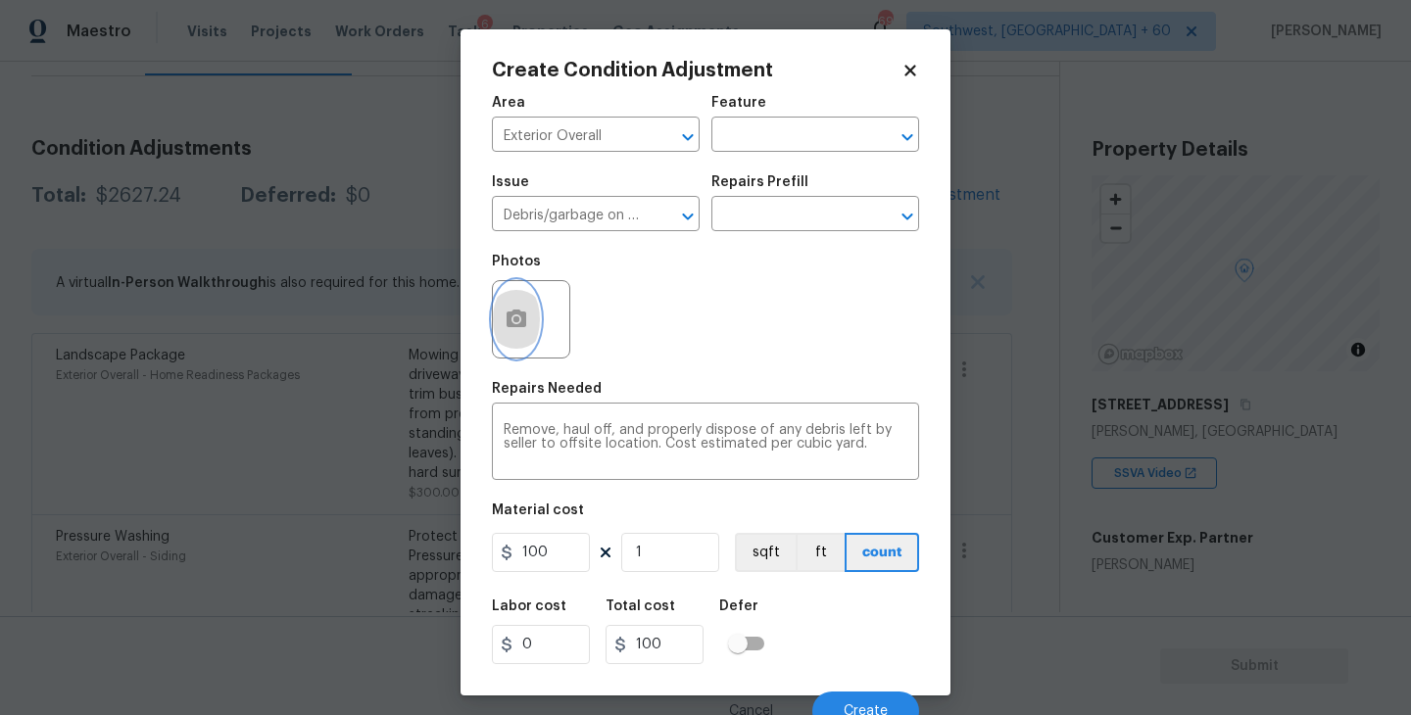
click at [518, 321] on circle "button" at bounding box center [516, 319] width 6 height 6
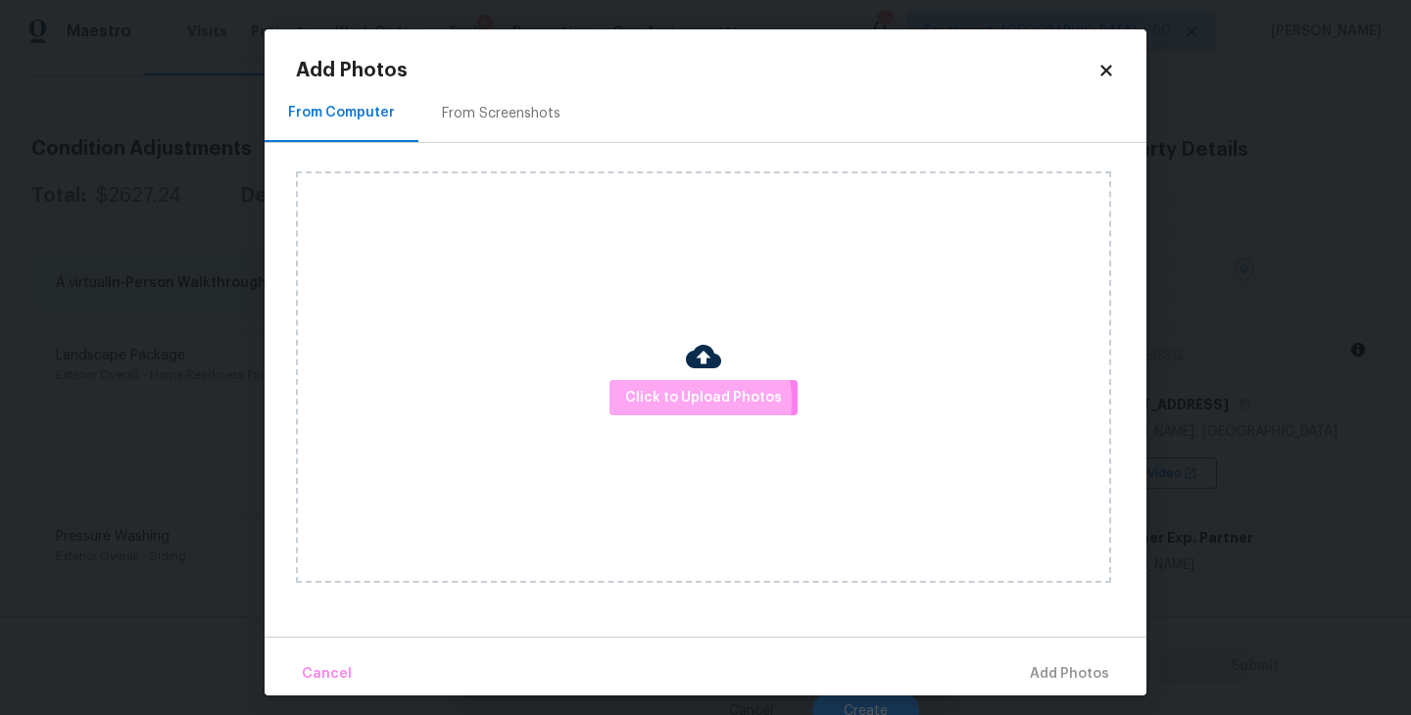
click at [681, 402] on span "Click to Upload Photos" at bounding box center [703, 398] width 157 height 24
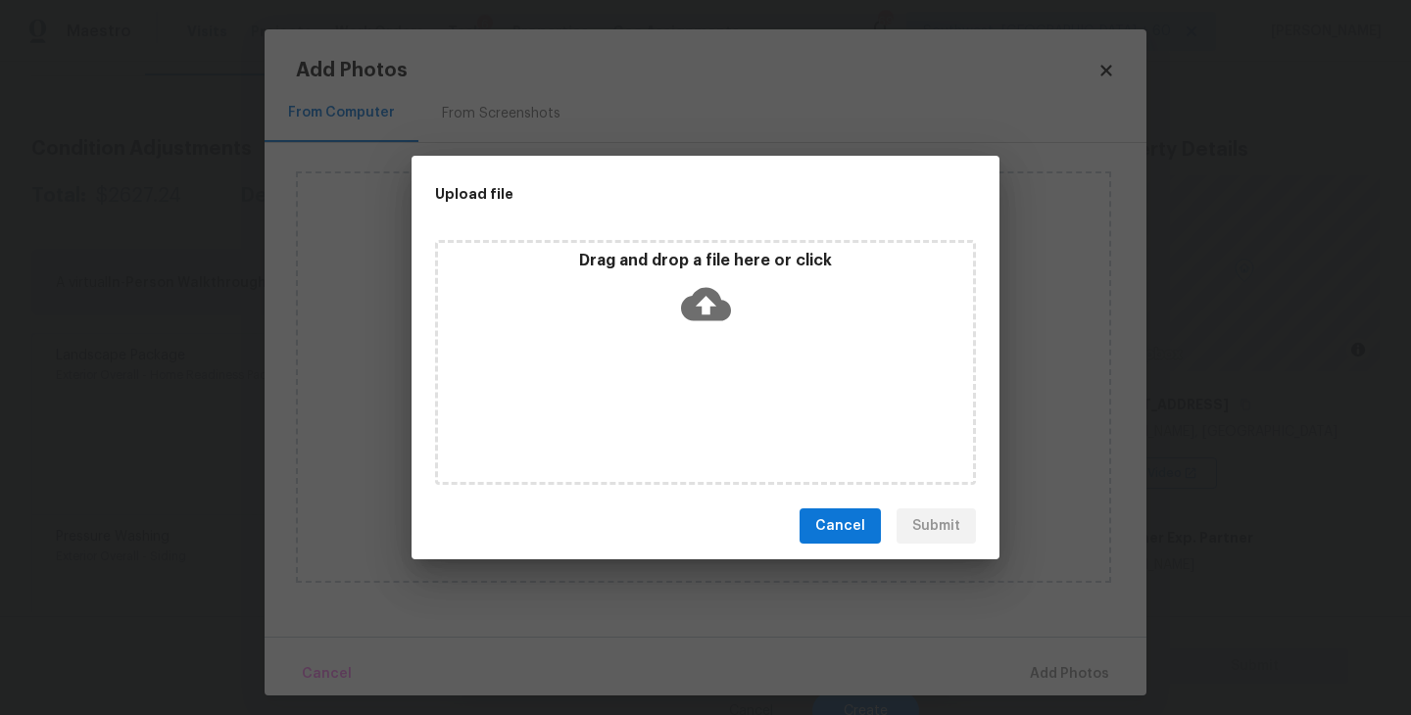
click at [703, 331] on div "Drag and drop a file here or click" at bounding box center [705, 293] width 535 height 84
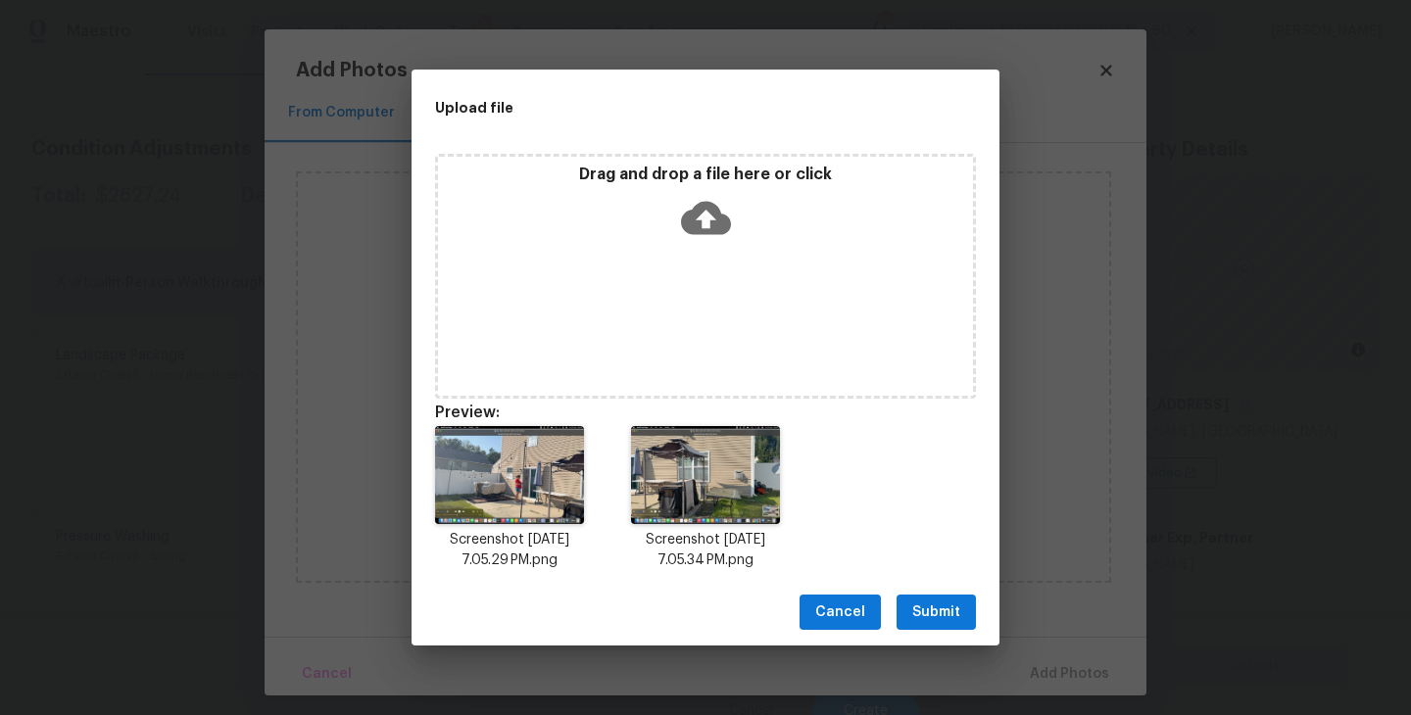
click at [941, 615] on span "Submit" at bounding box center [936, 612] width 48 height 24
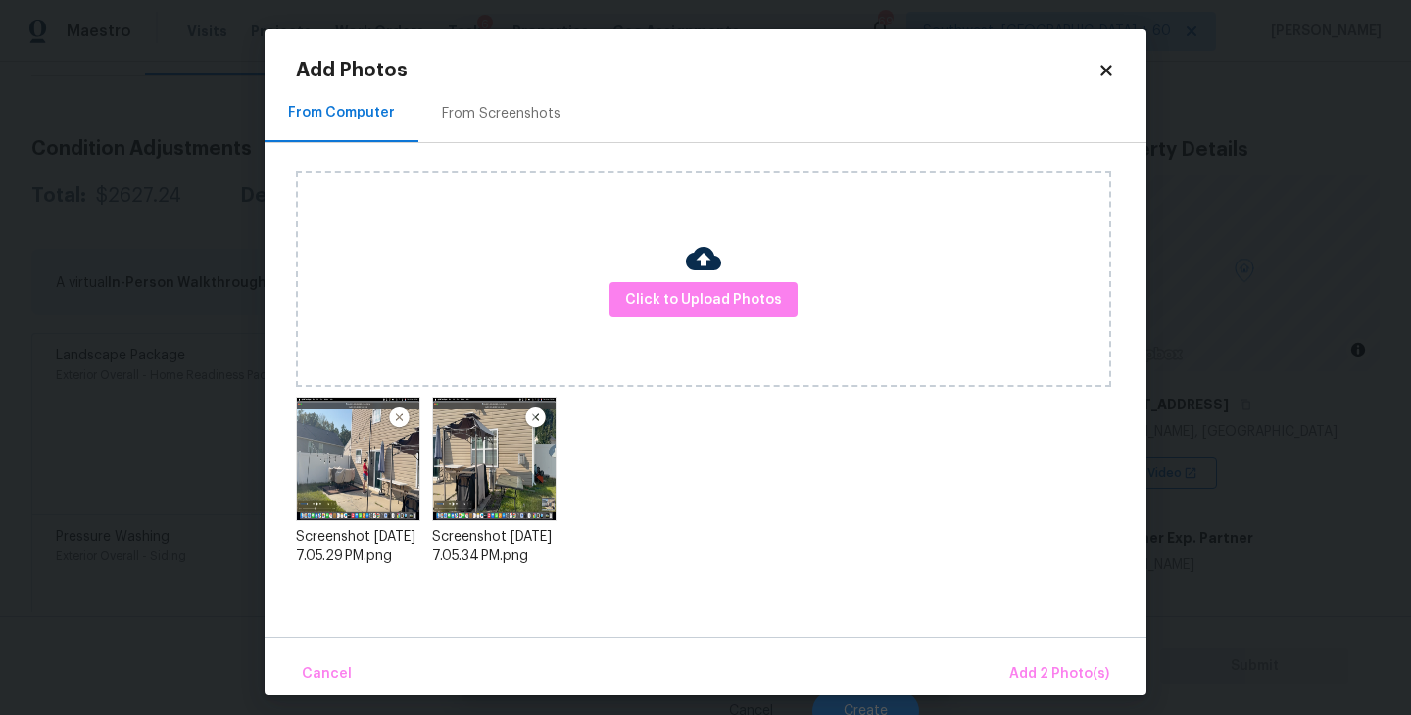
click at [1019, 651] on div "Cancel Add 2 Photo(s)" at bounding box center [705, 666] width 882 height 59
click at [1025, 660] on button "Add 2 Photo(s)" at bounding box center [1059, 674] width 116 height 42
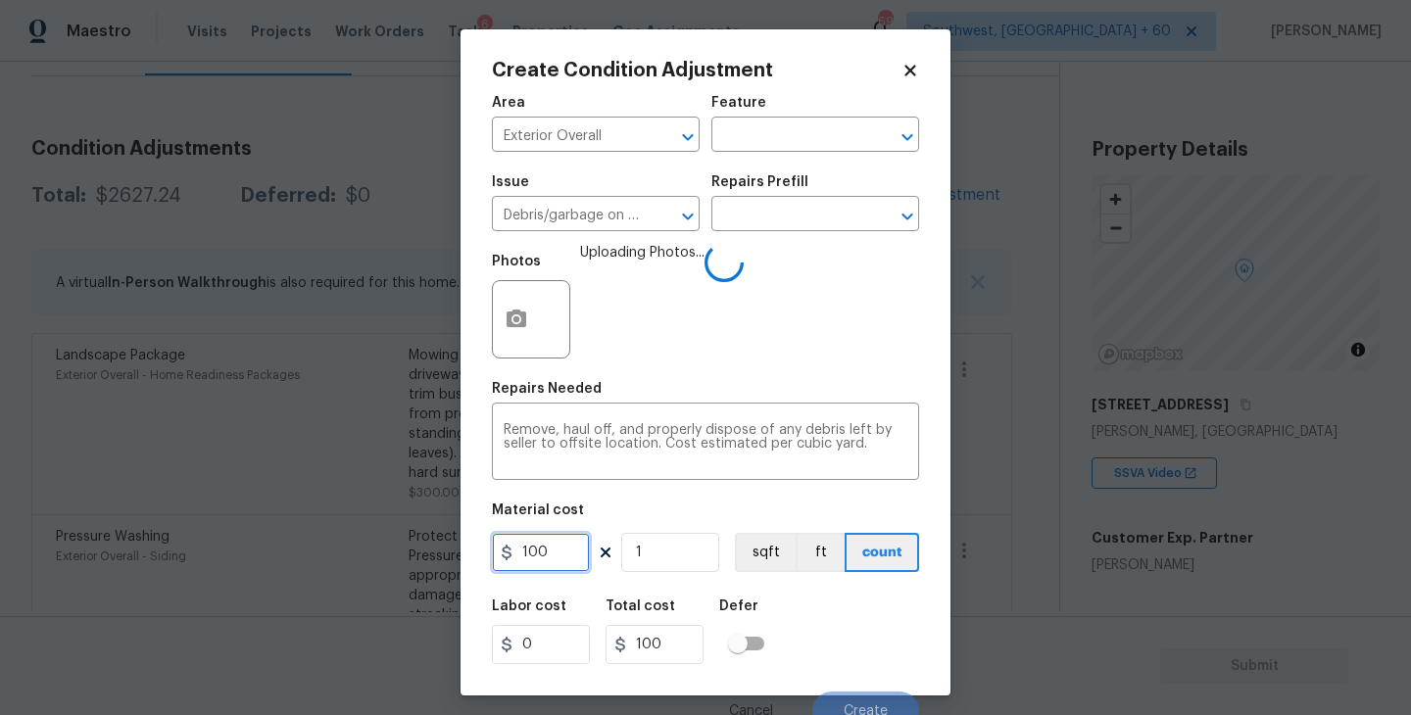
drag, startPoint x: 545, startPoint y: 536, endPoint x: 417, endPoint y: 543, distance: 127.5
click at [417, 543] on div "Create Condition Adjustment Area Exterior Overall ​ Feature ​ Issue Debris/garb…" at bounding box center [705, 357] width 1411 height 715
type input "400"
click at [849, 633] on div "Labor cost 0 Total cost 400 Defer" at bounding box center [705, 632] width 427 height 88
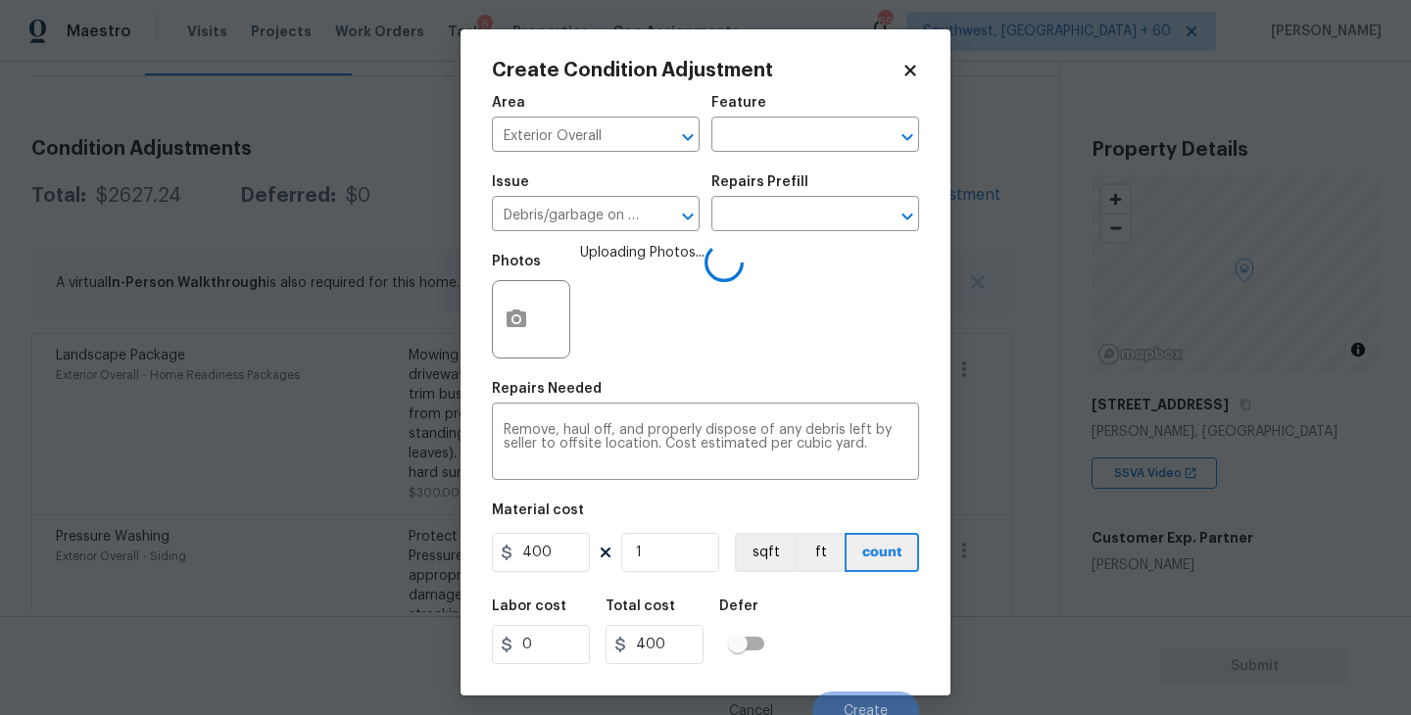
scroll to position [17, 0]
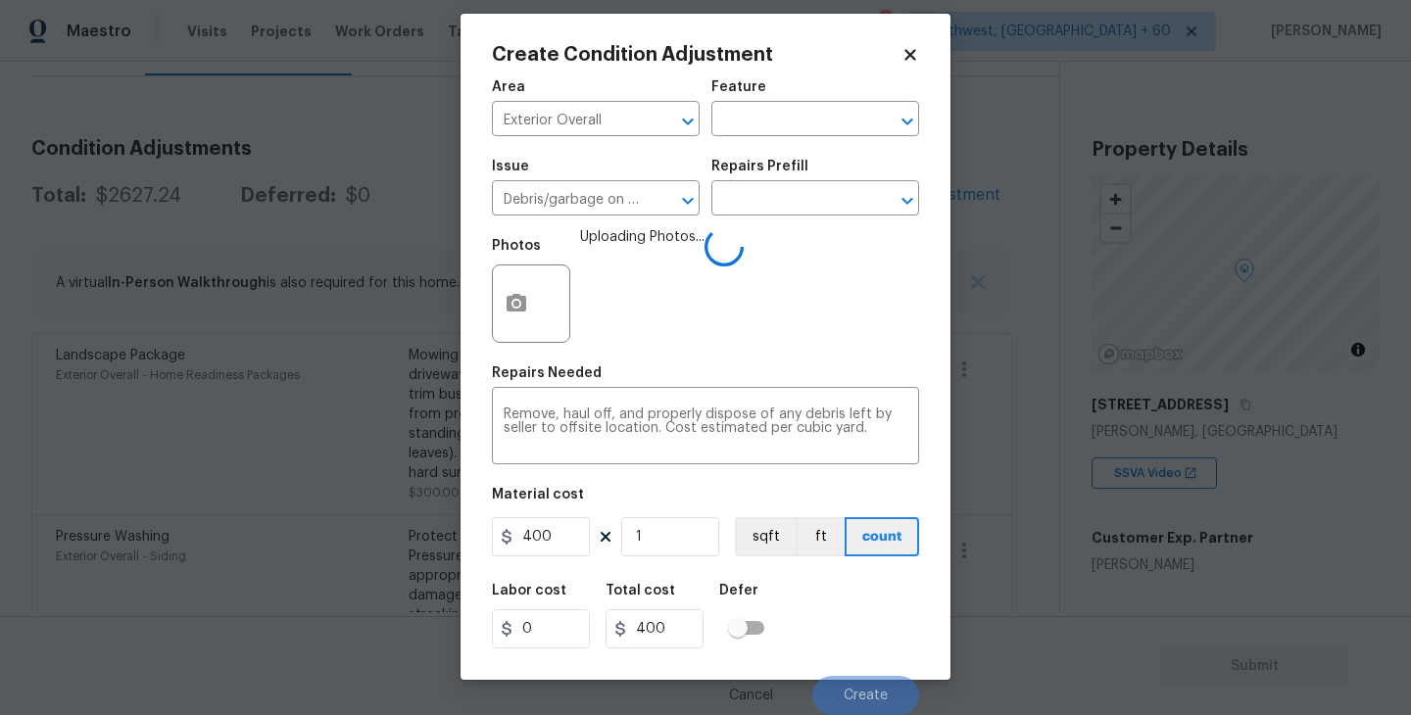
click at [849, 633] on div "Labor cost 0 Total cost 400 Defer" at bounding box center [705, 616] width 427 height 88
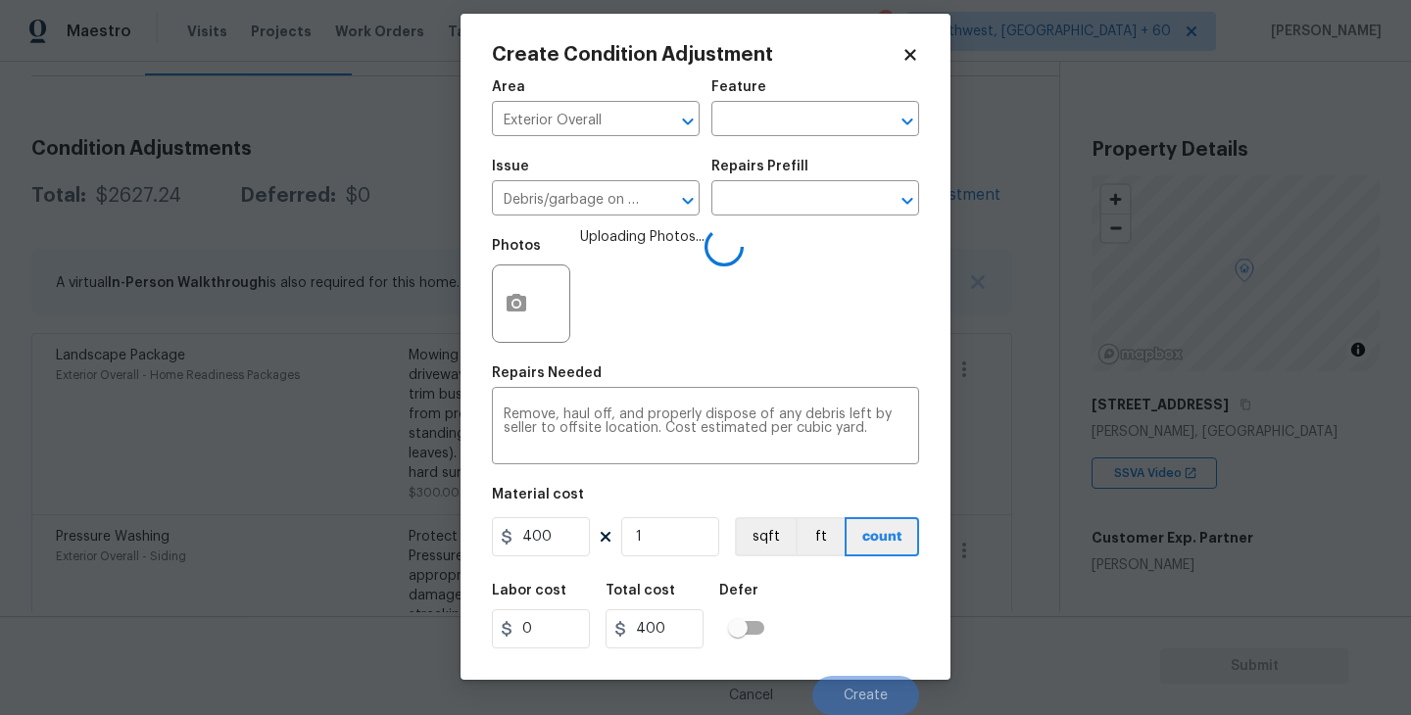
click at [853, 625] on div "Labor cost 0 Total cost 400 Defer" at bounding box center [705, 616] width 427 height 88
click at [846, 615] on div "Labor cost 0 Total cost 400 Defer" at bounding box center [705, 616] width 427 height 88
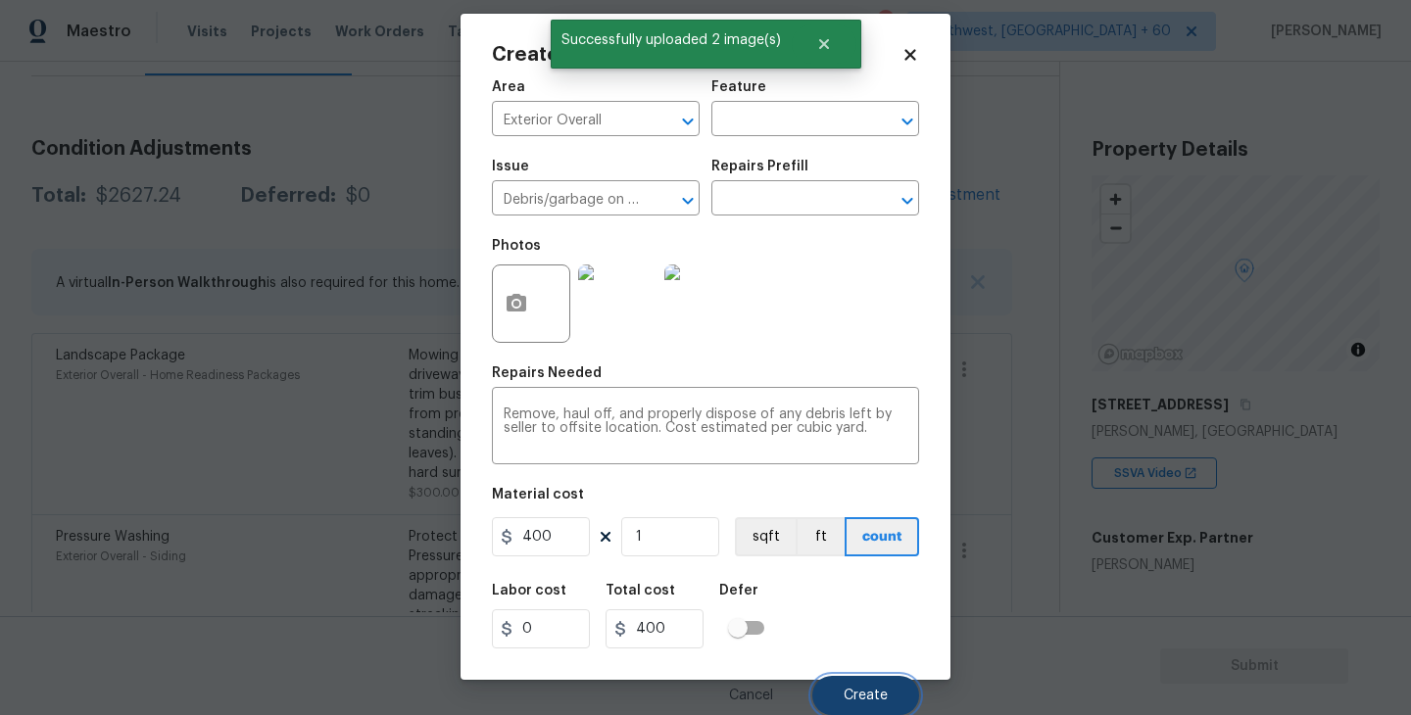
click at [857, 690] on span "Create" at bounding box center [865, 696] width 44 height 15
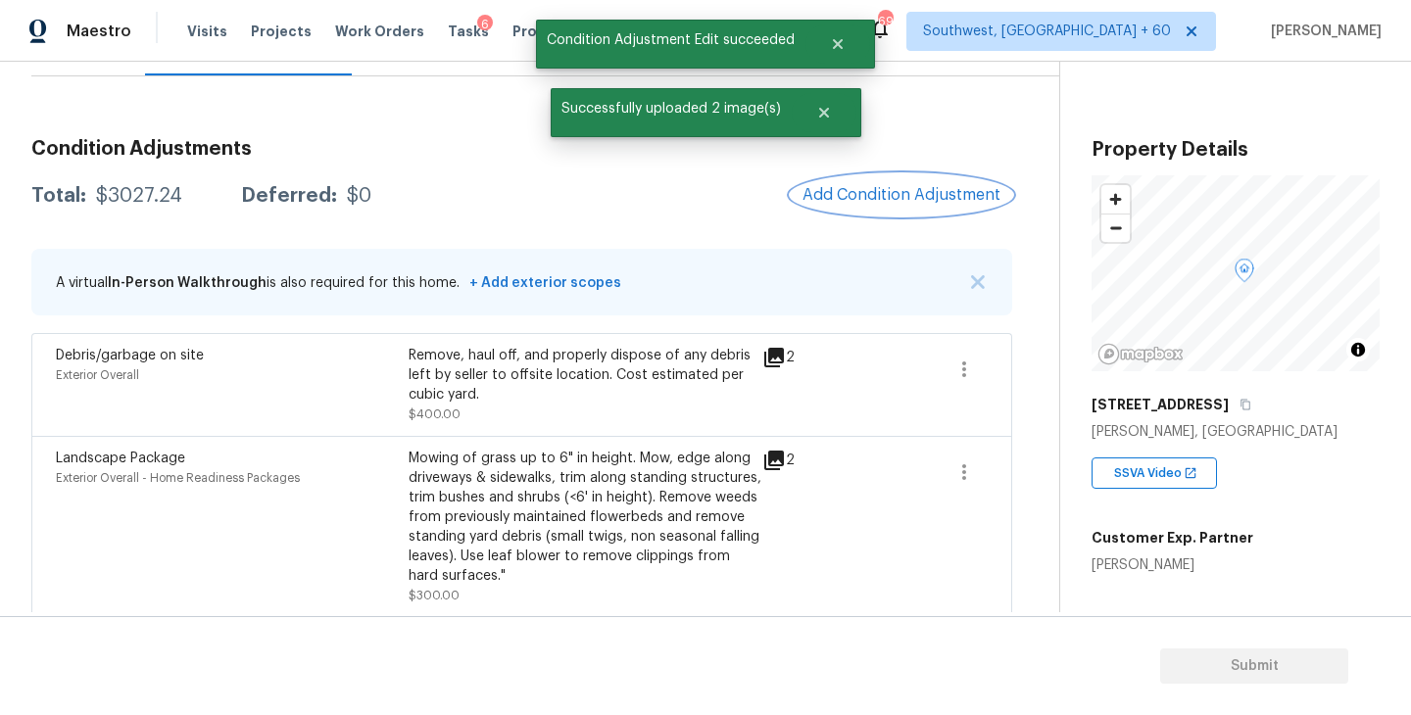
scroll to position [0, 0]
click at [891, 205] on button "Add Condition Adjustment" at bounding box center [901, 194] width 221 height 41
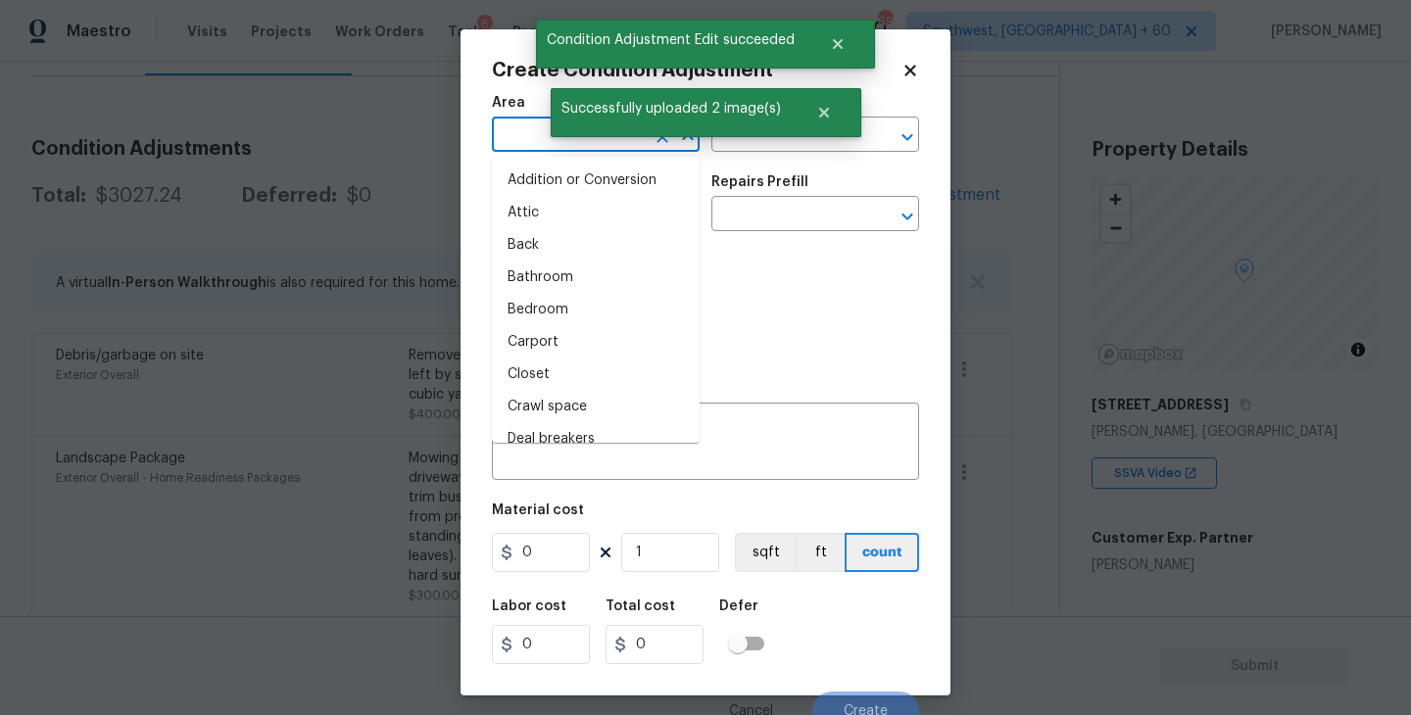
click at [493, 133] on input "text" at bounding box center [568, 136] width 153 height 30
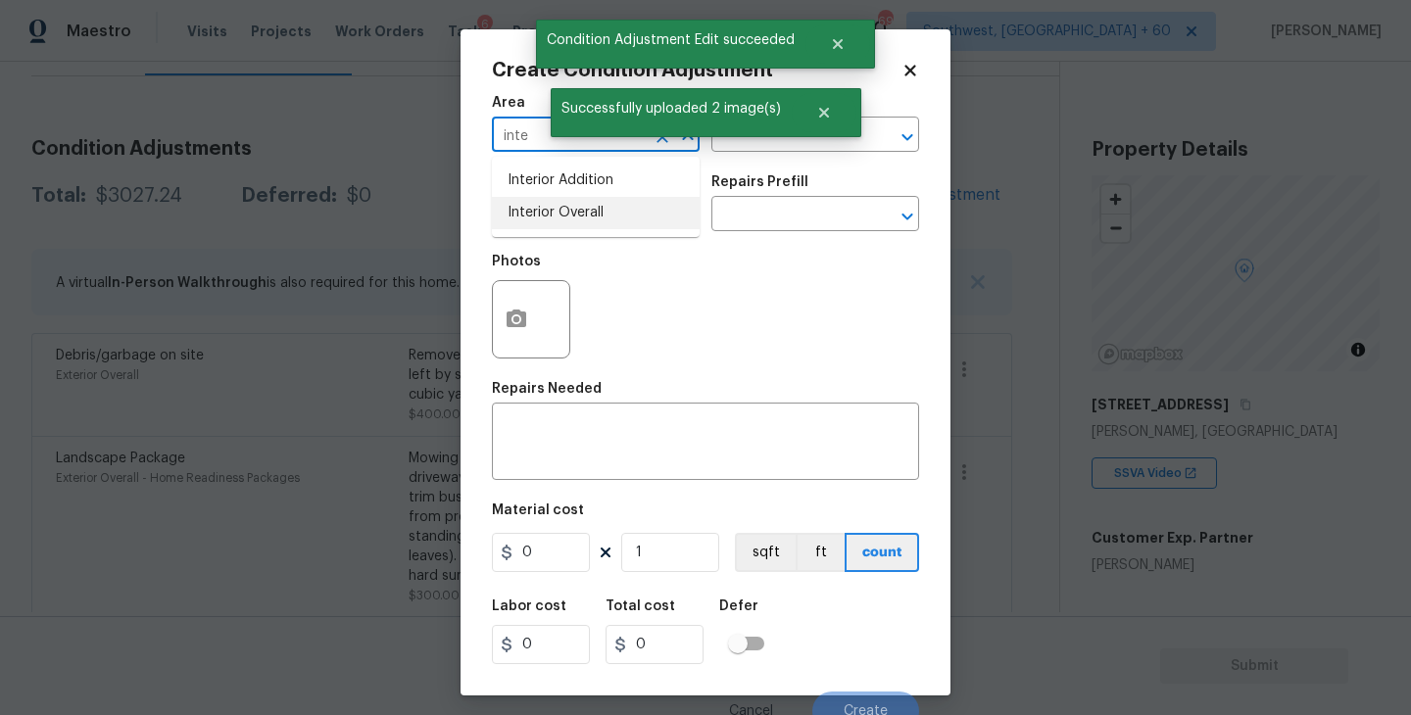
click at [619, 215] on li "Interior Overall" at bounding box center [596, 213] width 208 height 32
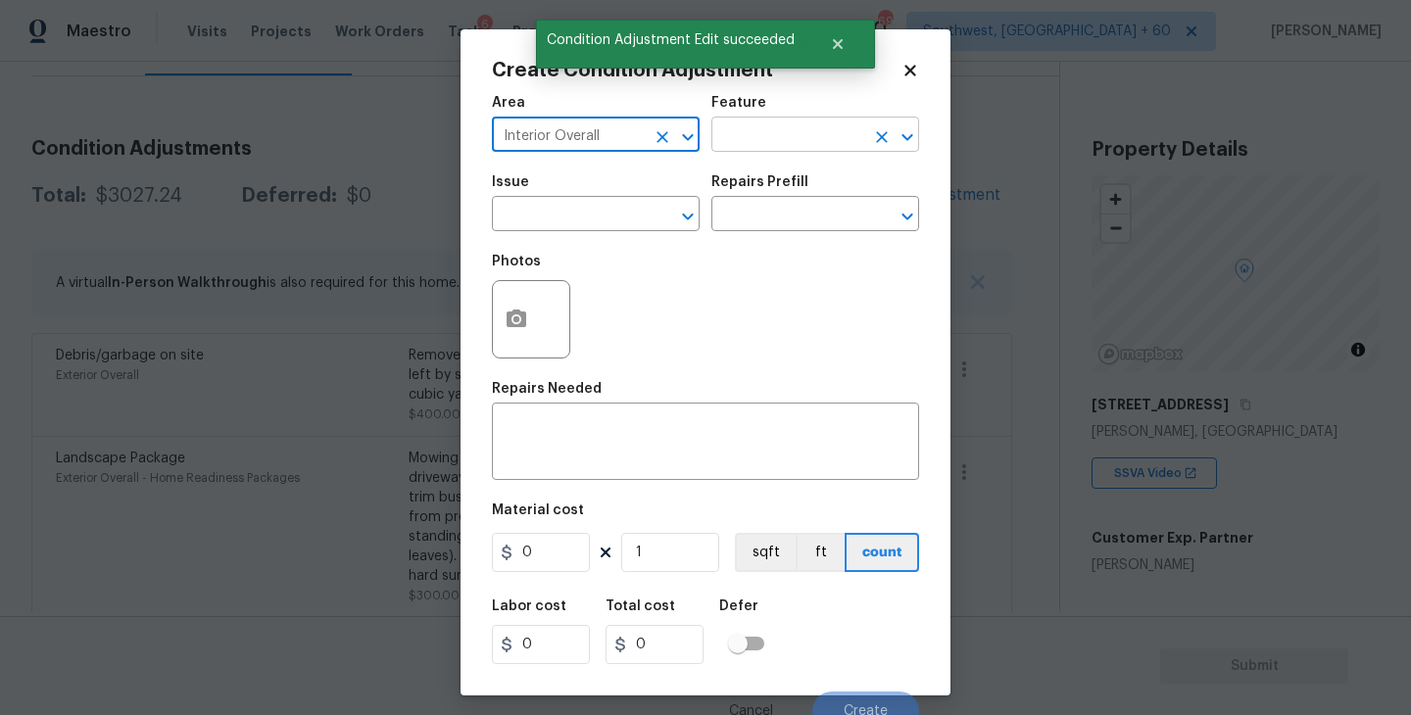
type input "Interior Overall"
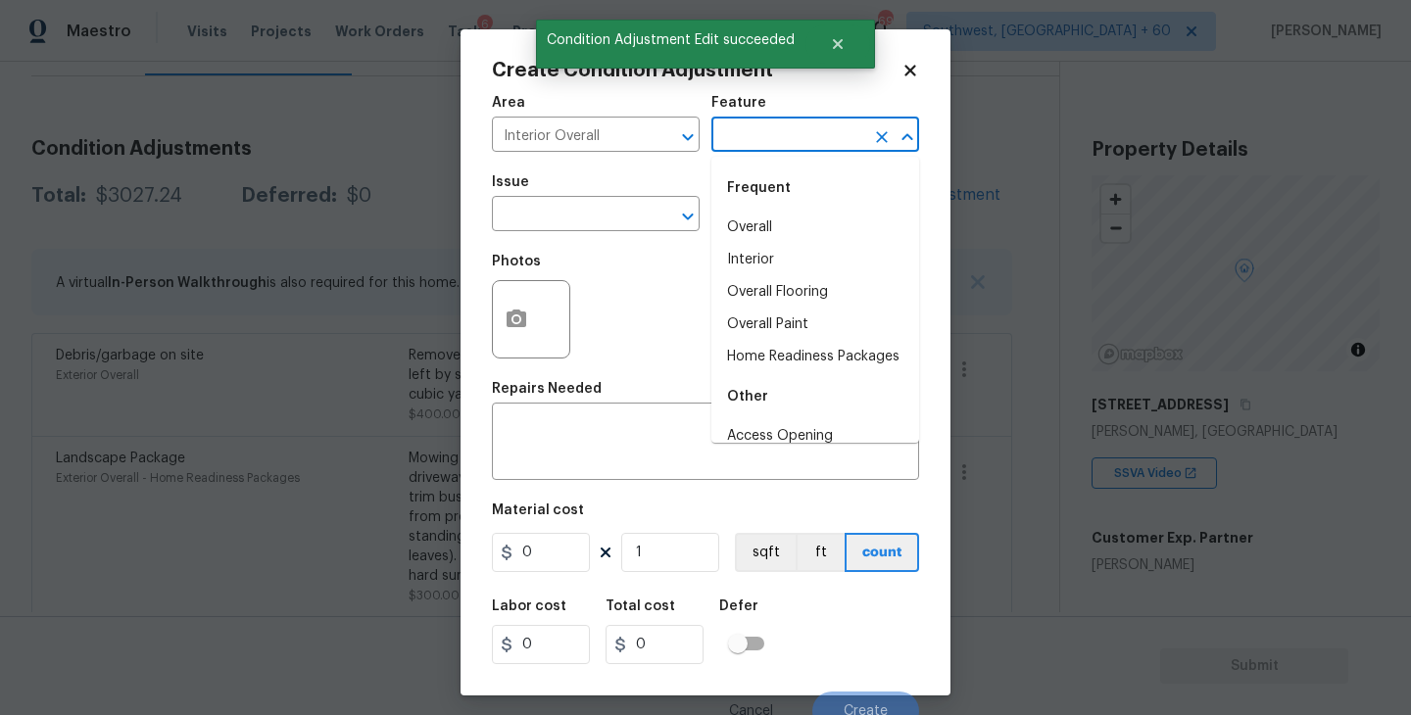
click at [817, 139] on input "text" at bounding box center [787, 136] width 153 height 30
click at [794, 324] on li "Overall Paint" at bounding box center [815, 325] width 208 height 32
type input "Overall Paint"
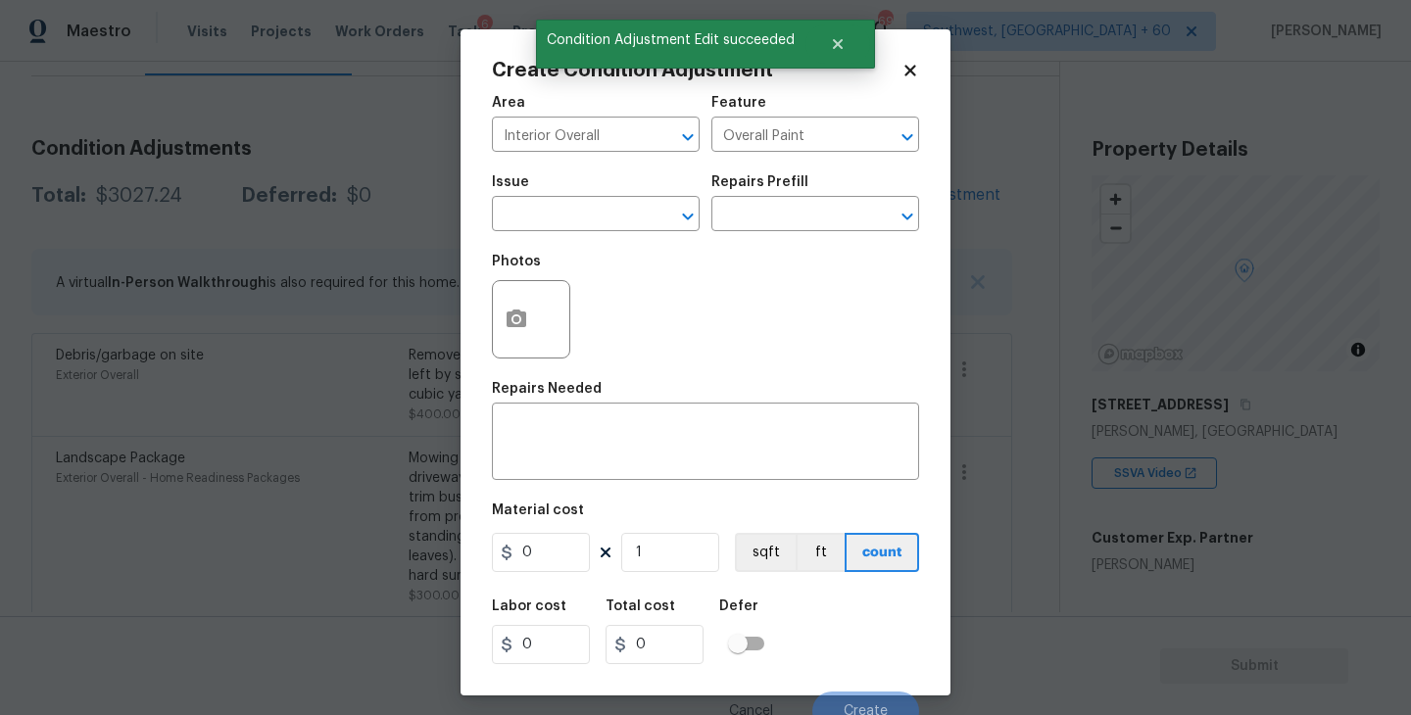
click at [628, 237] on span "Issue ​" at bounding box center [596, 203] width 208 height 79
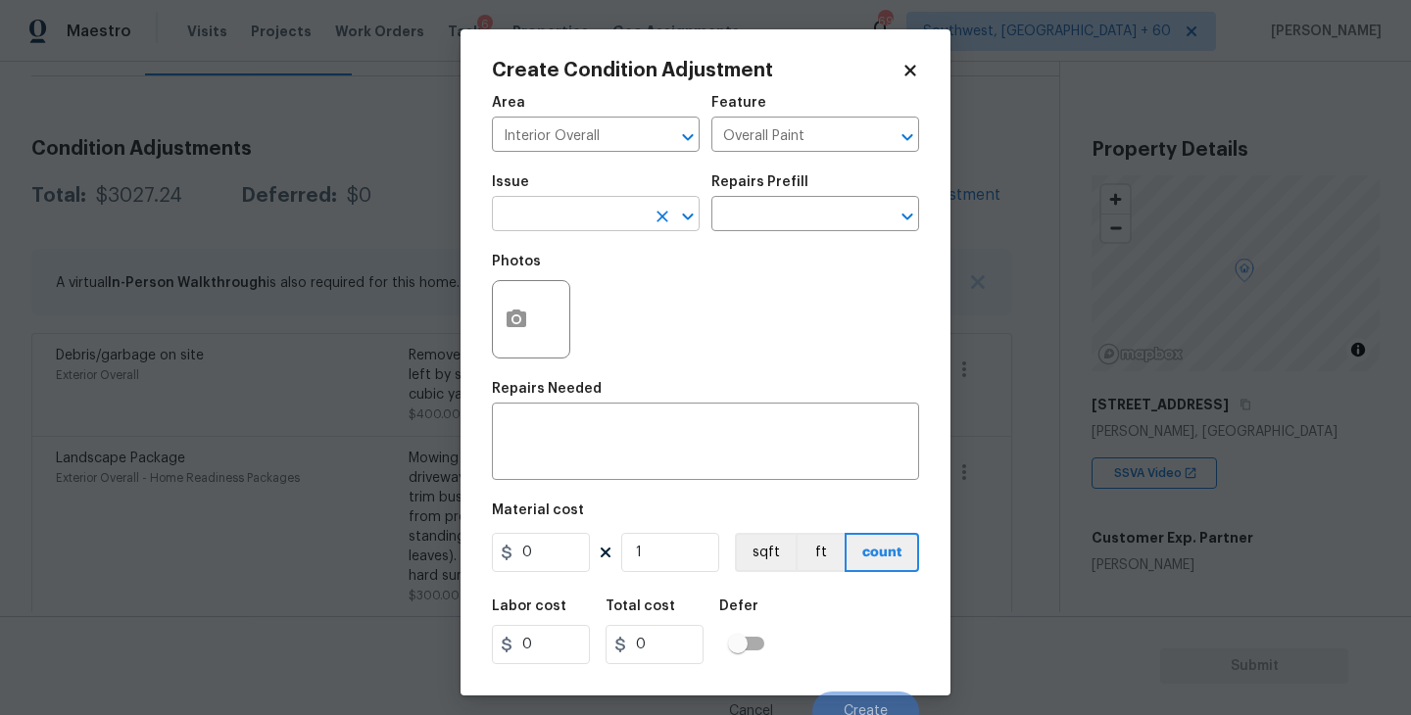
click at [603, 222] on input "text" at bounding box center [568, 216] width 153 height 30
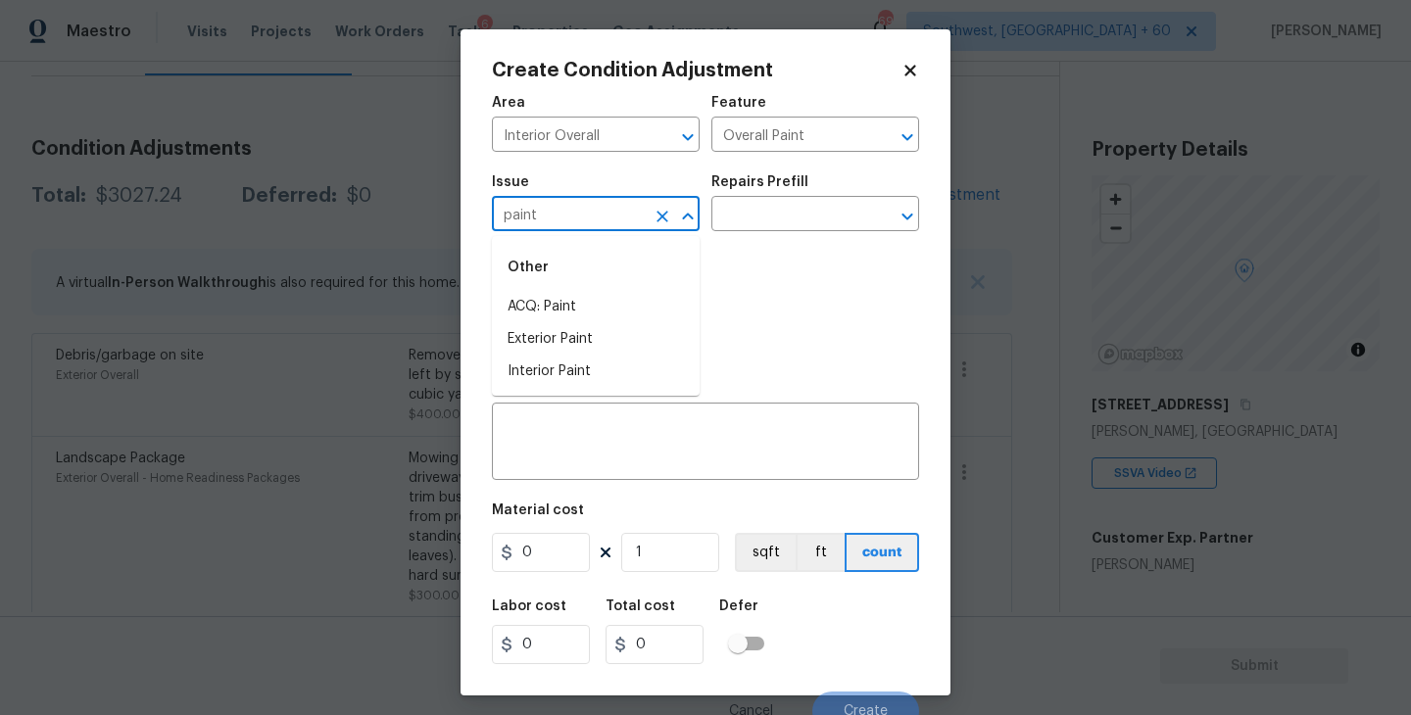
click at [599, 294] on li "ACQ: Paint" at bounding box center [596, 307] width 208 height 32
type input "ACQ: Paint"
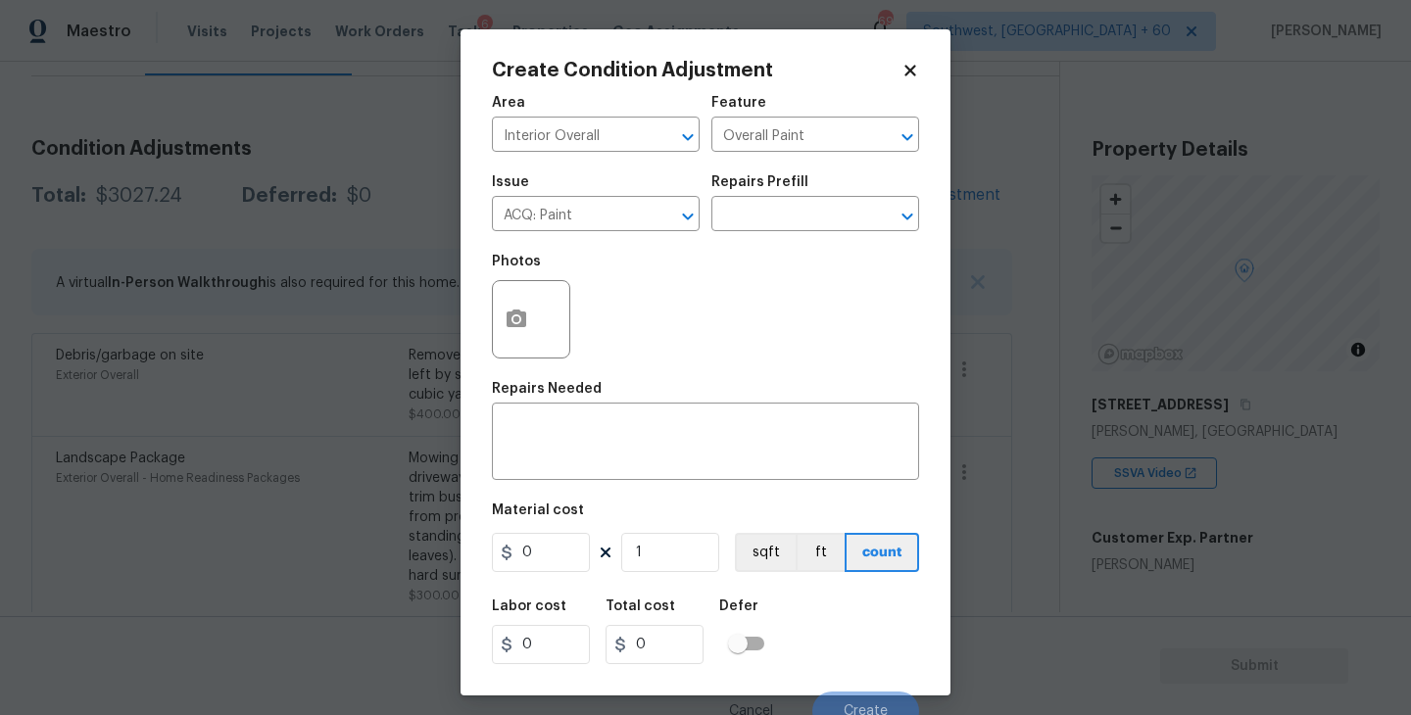
click at [686, 249] on div "Photos" at bounding box center [705, 306] width 427 height 127
click at [744, 218] on input "text" at bounding box center [787, 216] width 153 height 30
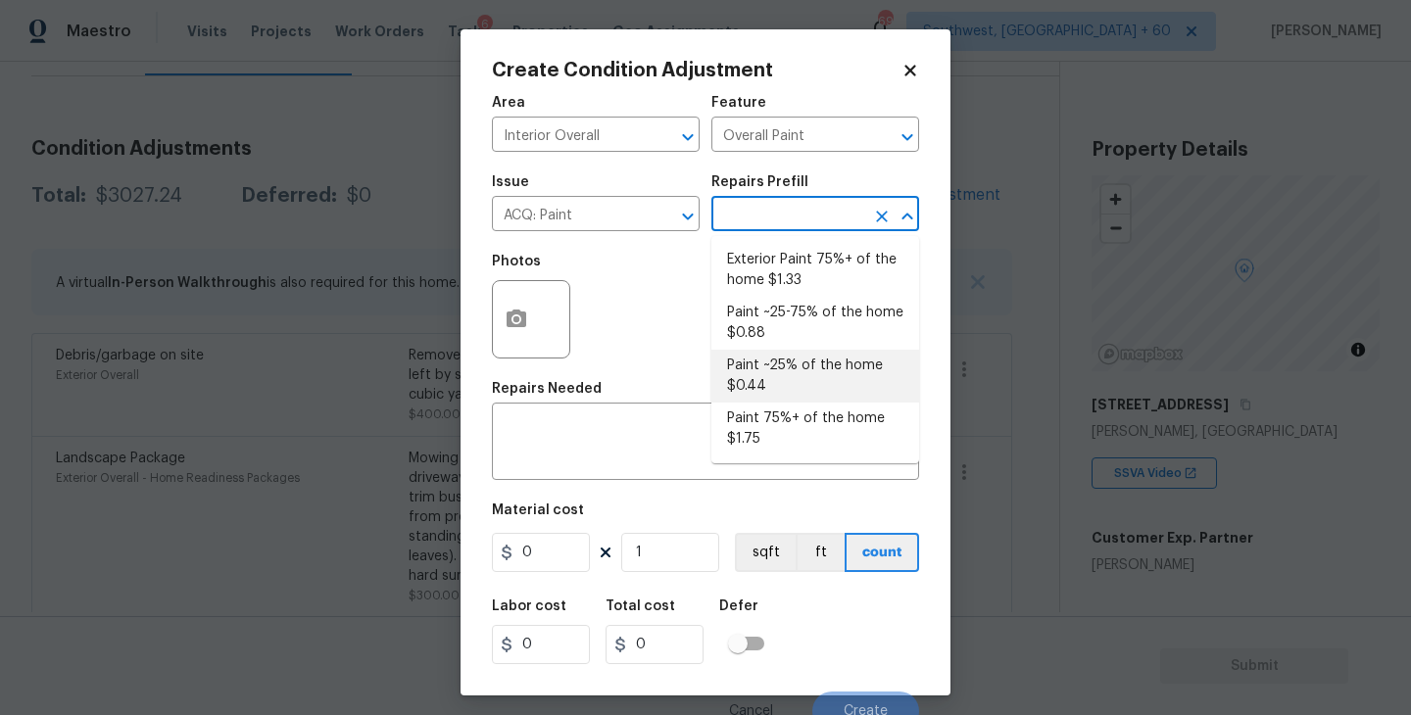
click at [781, 425] on li "Paint 75%+ of the home $1.75" at bounding box center [815, 429] width 208 height 53
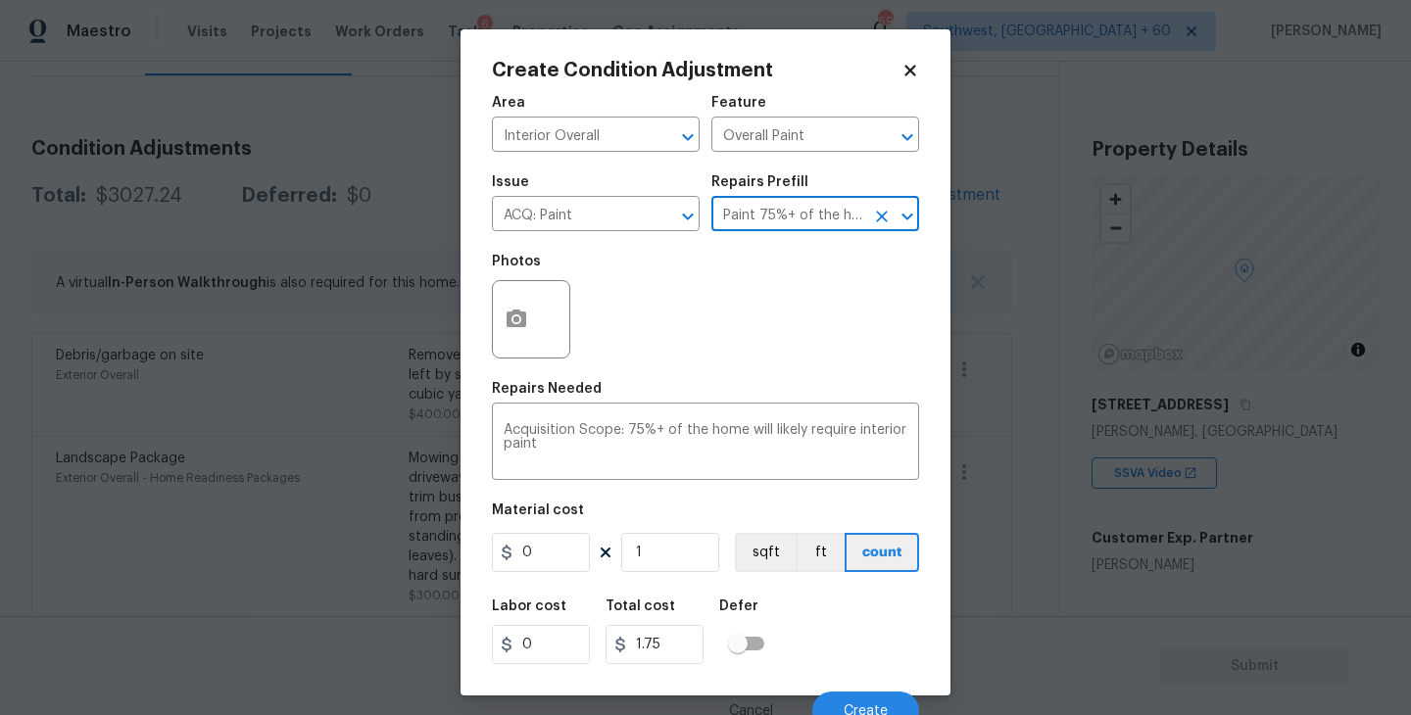
type input "Acquisition"
type textarea "Acquisition Scope: 75%+ of the home will likely require interior paint"
type input "1.75"
click at [544, 327] on div at bounding box center [531, 319] width 78 height 78
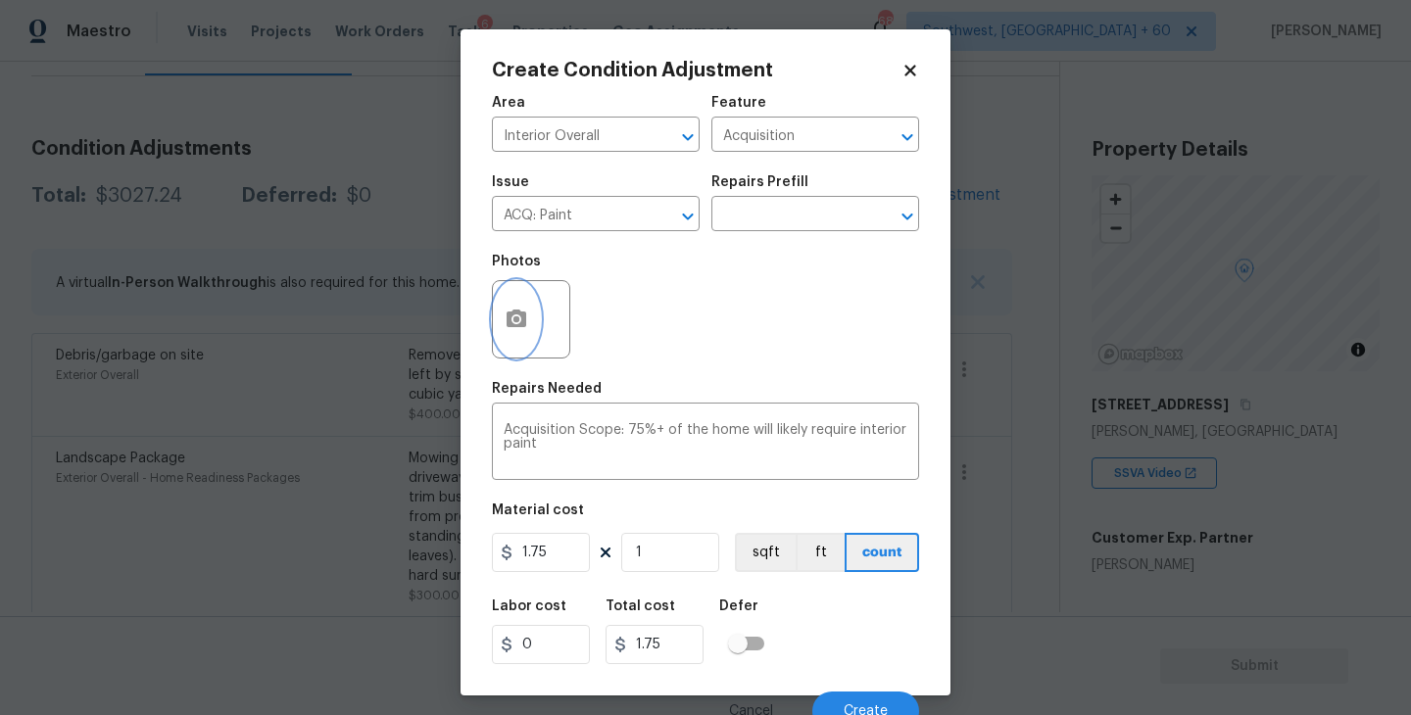
click at [524, 325] on icon "button" at bounding box center [516, 319] width 20 height 18
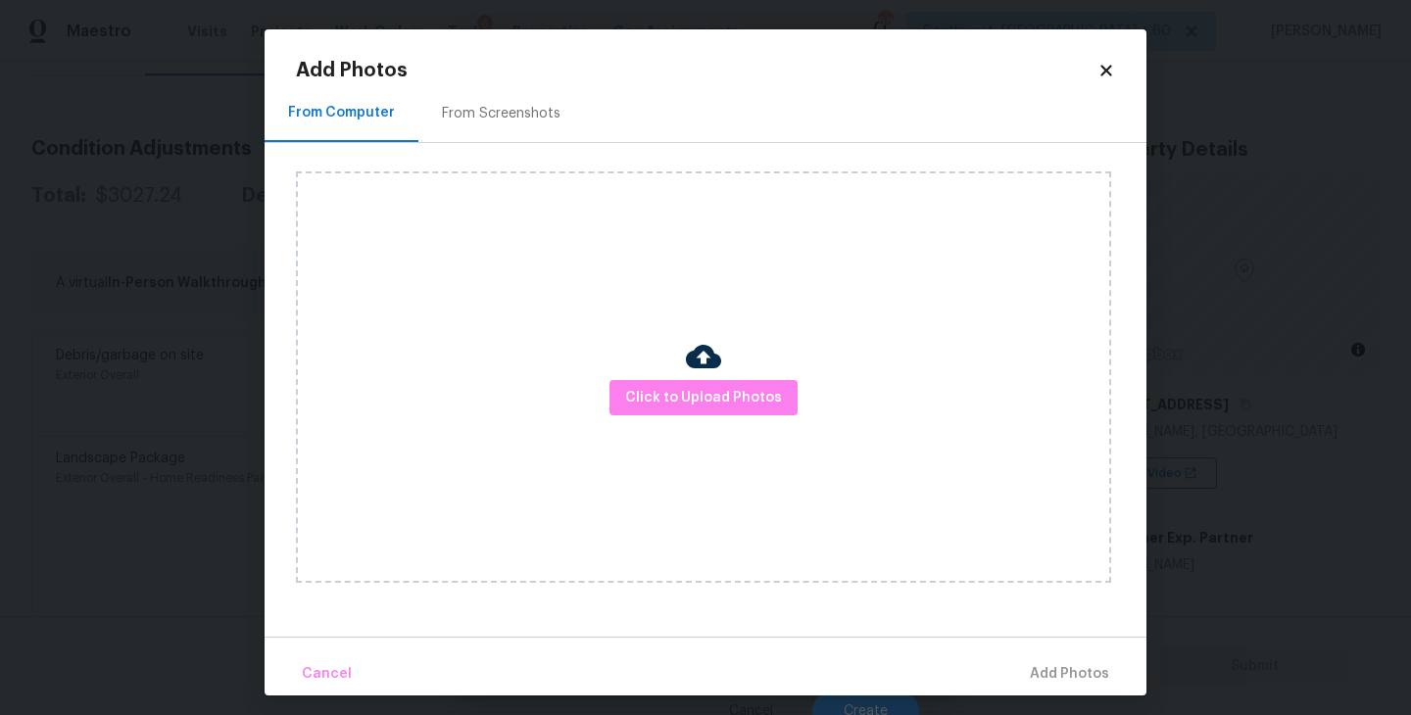
click at [710, 379] on div "Click to Upload Photos" at bounding box center [703, 376] width 815 height 411
click at [710, 350] on img at bounding box center [703, 356] width 35 height 35
click at [704, 391] on span "Click to Upload Photos" at bounding box center [703, 398] width 157 height 24
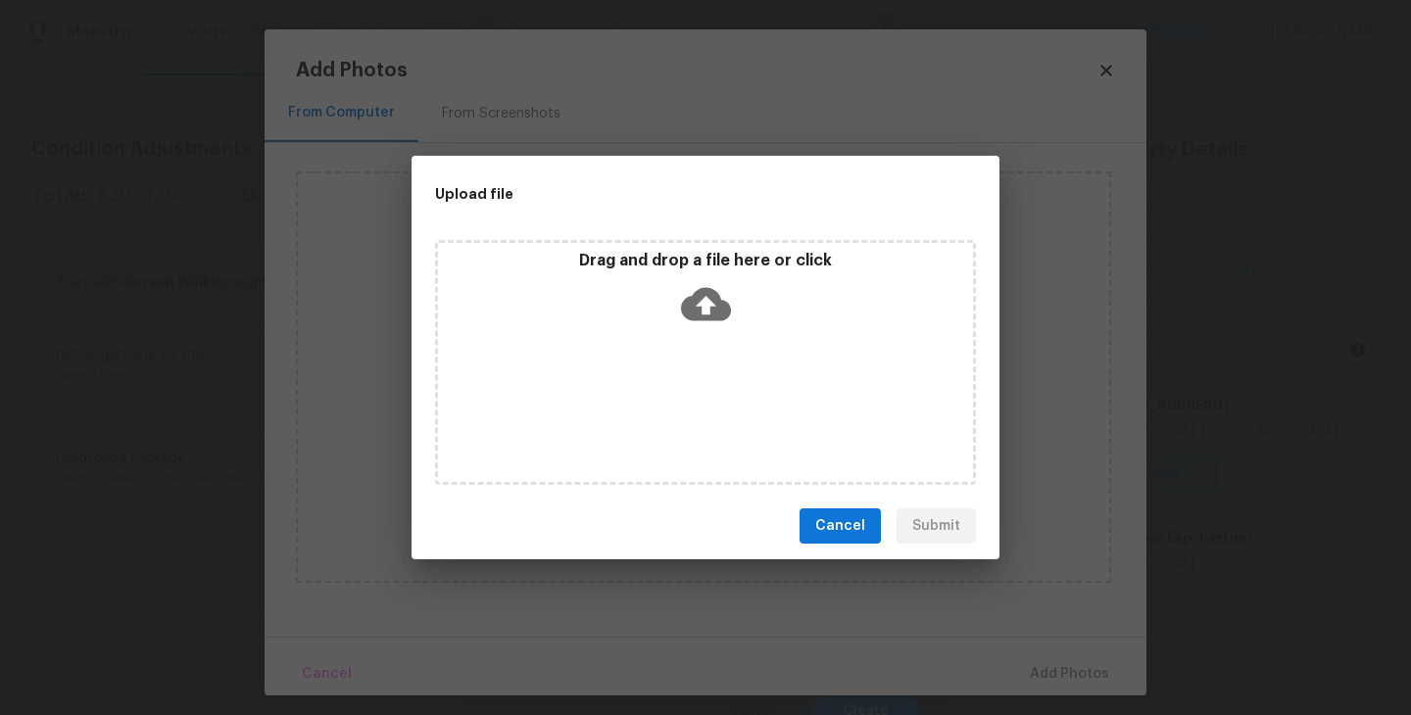
click at [714, 312] on icon at bounding box center [706, 304] width 50 height 33
